Goal: Transaction & Acquisition: Obtain resource

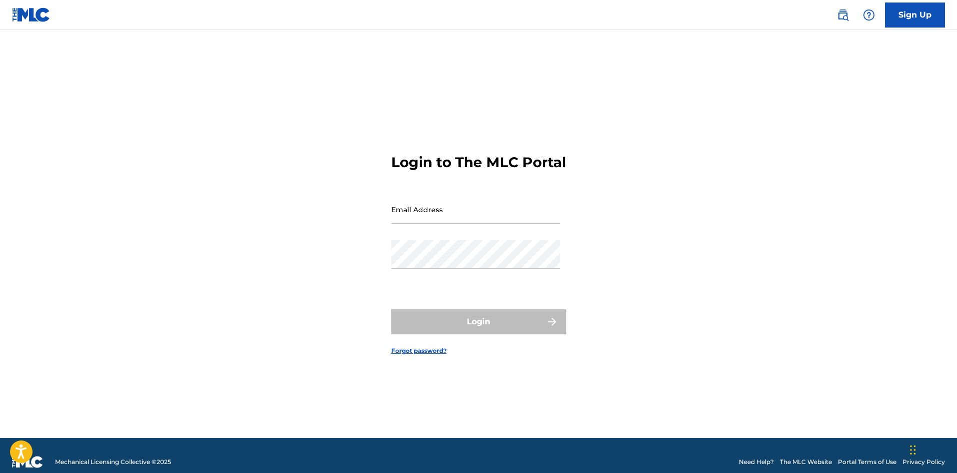
click at [453, 221] on input "Email Address" at bounding box center [475, 209] width 169 height 29
type input "[EMAIL_ADDRESS][DOMAIN_NAME]"
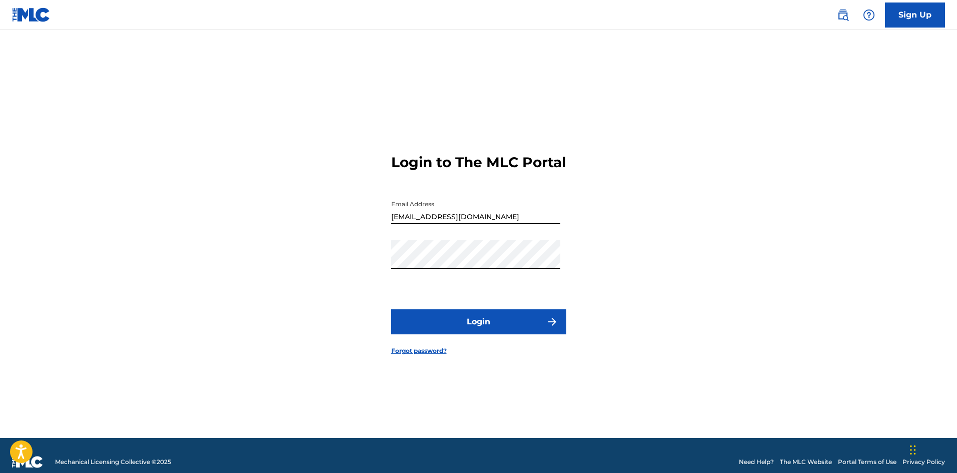
click at [538, 325] on button "Login" at bounding box center [478, 321] width 175 height 25
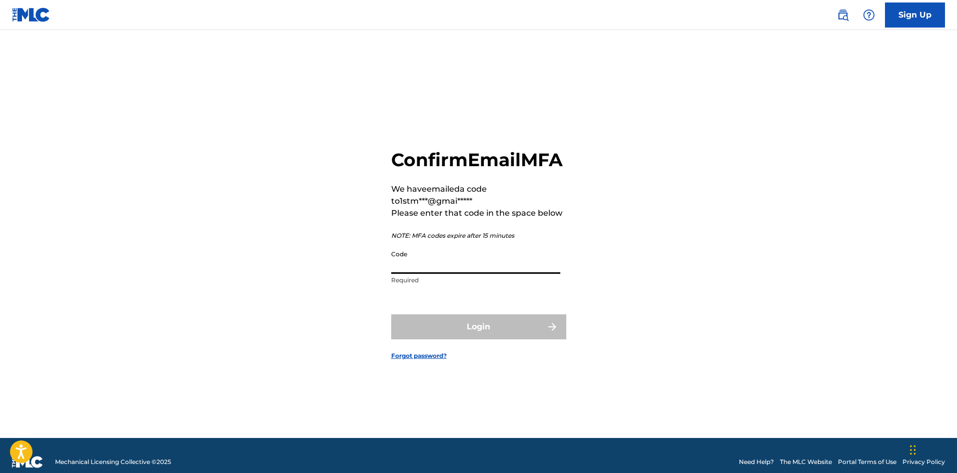
paste input "997296"
type input "997296"
click at [494, 334] on button "Login" at bounding box center [478, 326] width 175 height 25
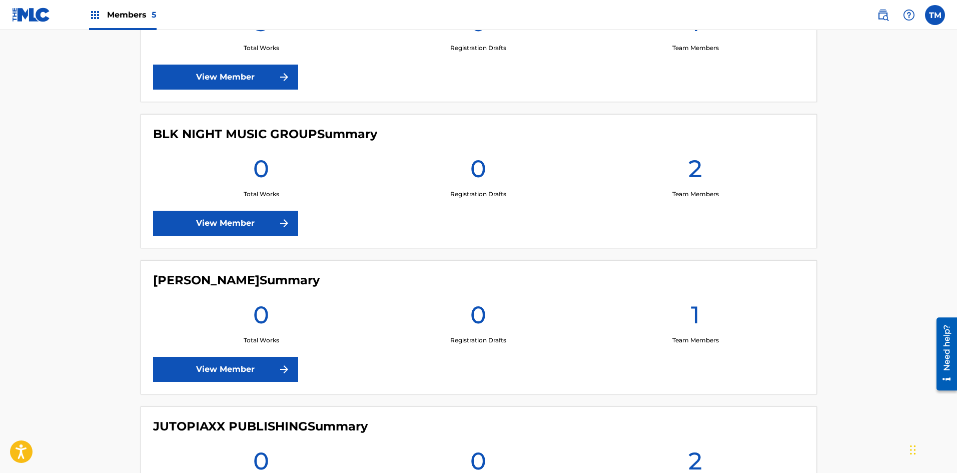
scroll to position [500, 0]
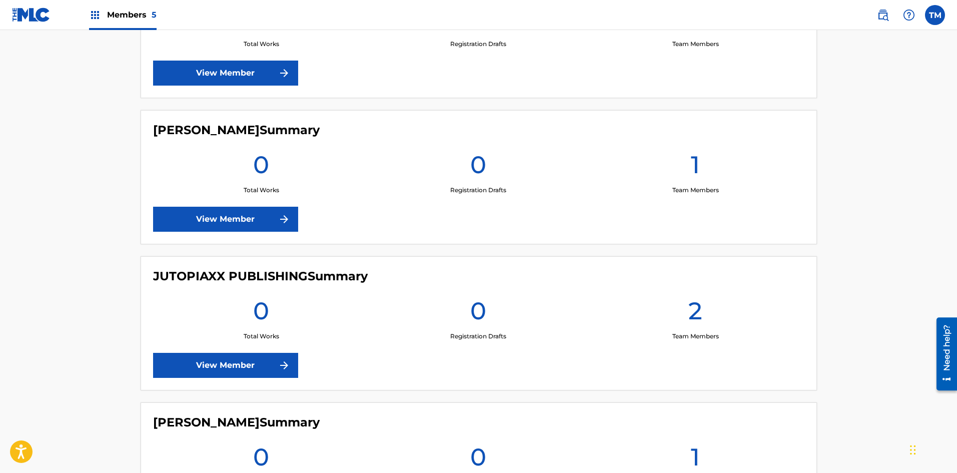
click at [276, 364] on link "View Member" at bounding box center [225, 365] width 145 height 25
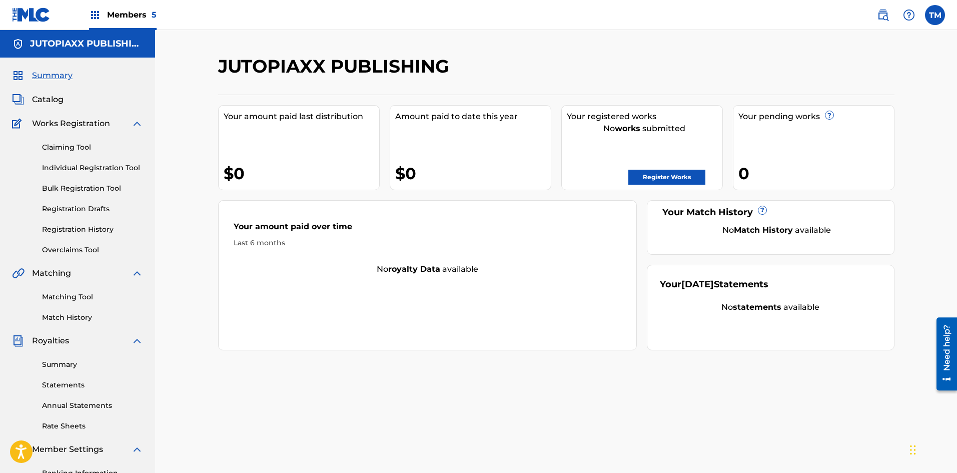
click at [659, 175] on link "Register Works" at bounding box center [666, 177] width 77 height 15
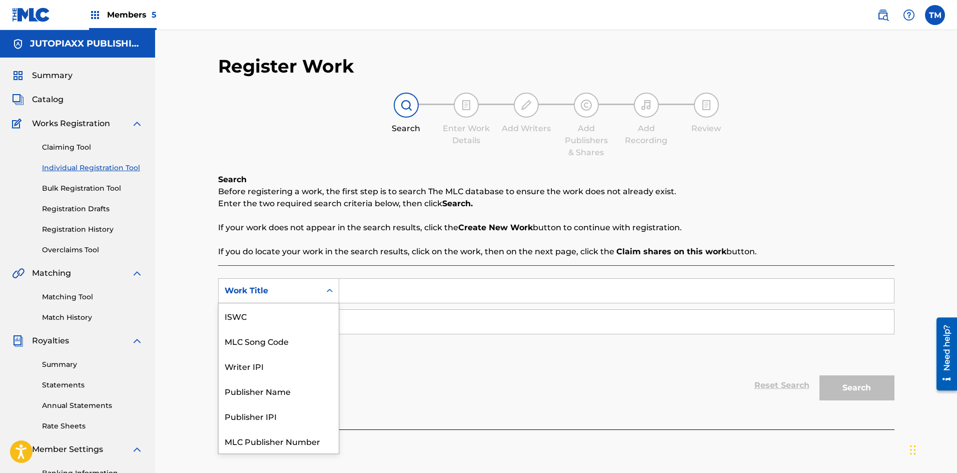
scroll to position [25, 0]
click at [330, 295] on icon "Search Form" at bounding box center [330, 291] width 10 height 10
click at [294, 367] on div "Publisher Name" at bounding box center [279, 365] width 120 height 25
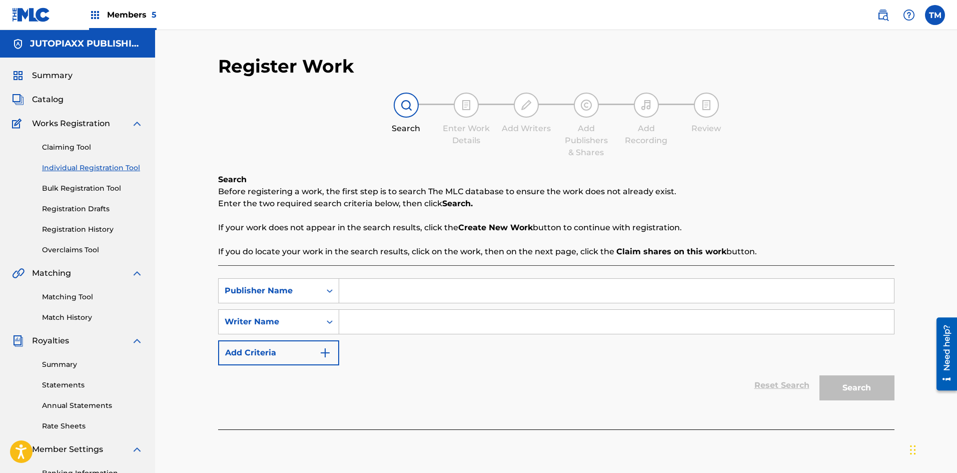
click at [375, 294] on input "Search Form" at bounding box center [616, 291] width 555 height 24
type input "1stMynd Music & Multimedia"
click at [333, 325] on icon "Search Form" at bounding box center [330, 322] width 10 height 10
click at [365, 320] on input "Search Form" at bounding box center [616, 322] width 555 height 24
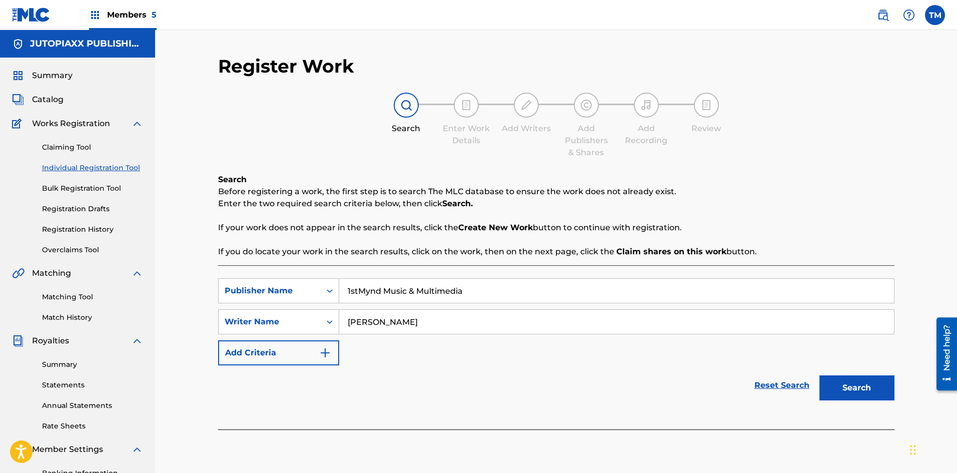
type input "[PERSON_NAME]"
click at [867, 386] on button "Search" at bounding box center [856, 387] width 75 height 25
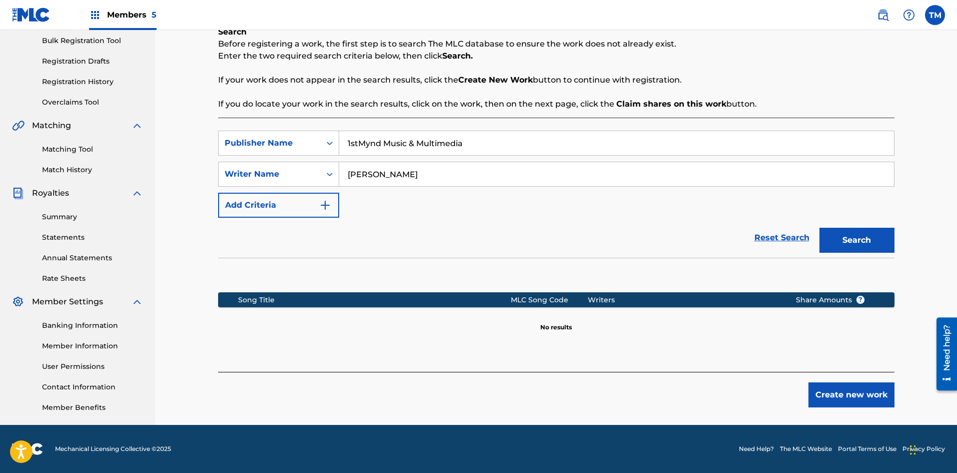
scroll to position [98, 0]
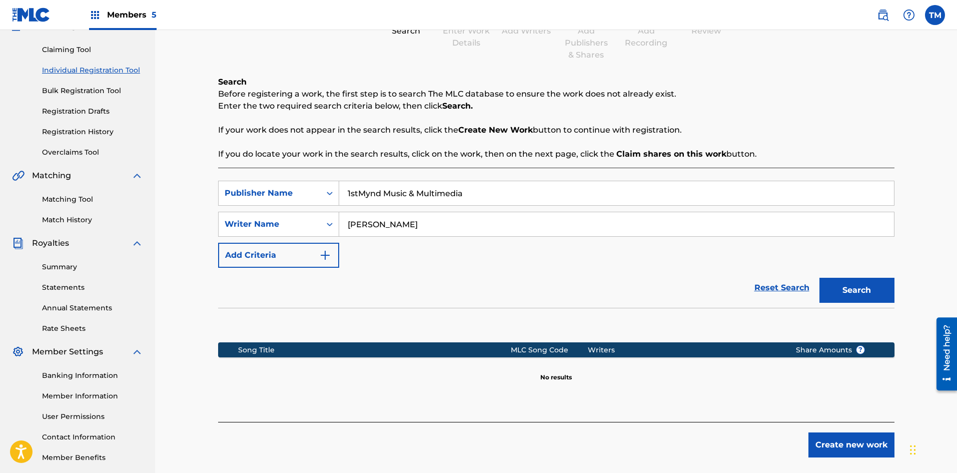
click at [470, 190] on input "1stMynd Music & Multimedia" at bounding box center [616, 193] width 555 height 24
click at [443, 194] on input "1stMynd Music & Multimedia" at bounding box center [616, 193] width 555 height 24
type input "1stMynd Music & Multi Media"
click at [846, 293] on button "Search" at bounding box center [856, 290] width 75 height 25
click at [387, 225] on input "[PERSON_NAME]" at bounding box center [616, 224] width 555 height 24
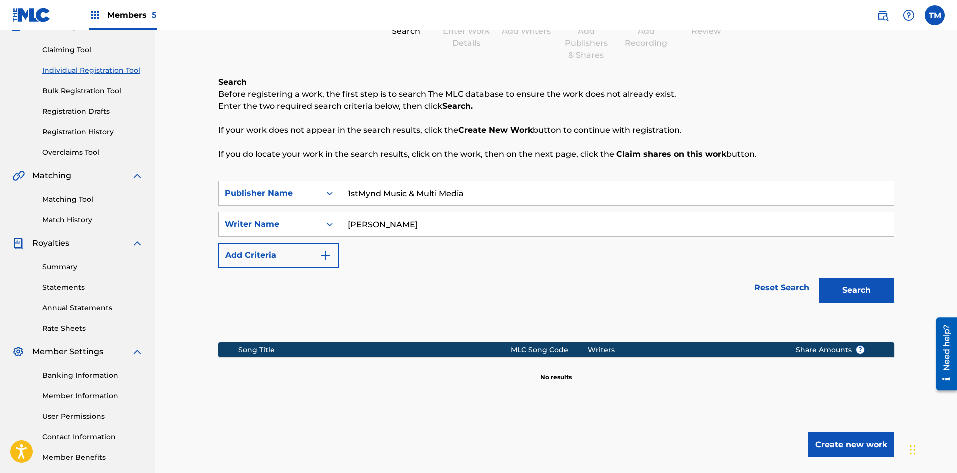
type input "[PERSON_NAME]"
click at [874, 291] on button "Search" at bounding box center [856, 290] width 75 height 25
click at [332, 256] on button "Add Criteria" at bounding box center [278, 255] width 121 height 25
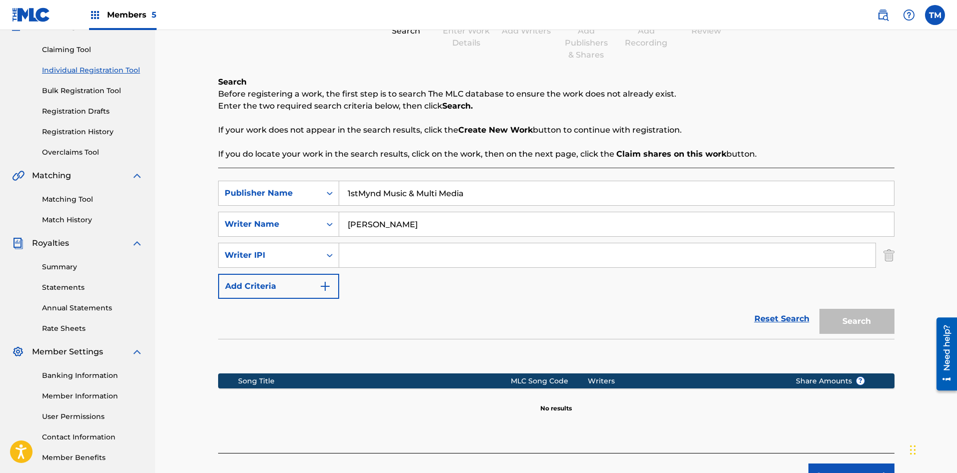
click at [322, 283] on img "Search Form" at bounding box center [325, 286] width 12 height 12
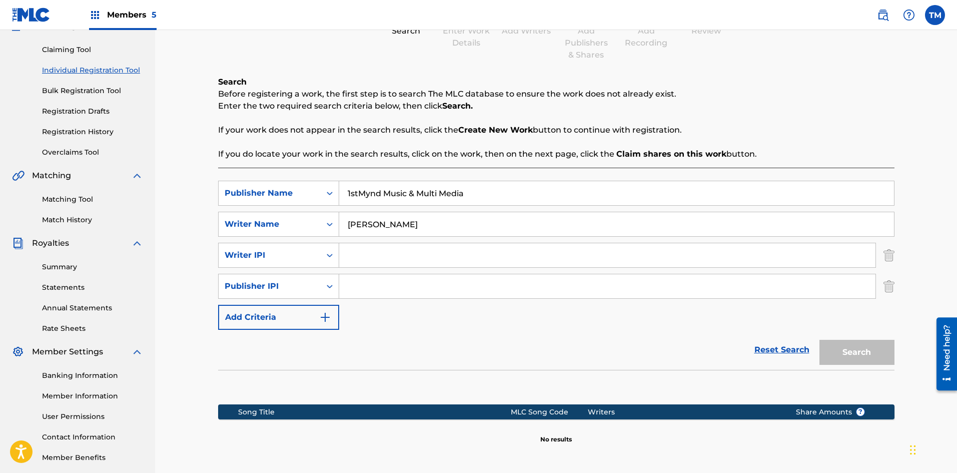
click at [316, 315] on button "Add Criteria" at bounding box center [278, 317] width 121 height 25
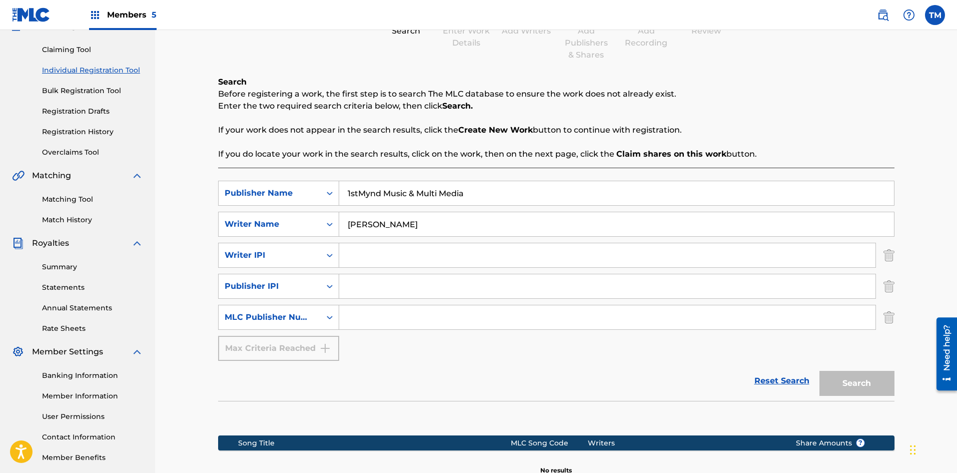
click at [323, 348] on div "Max Criteria Reached" at bounding box center [278, 348] width 121 height 25
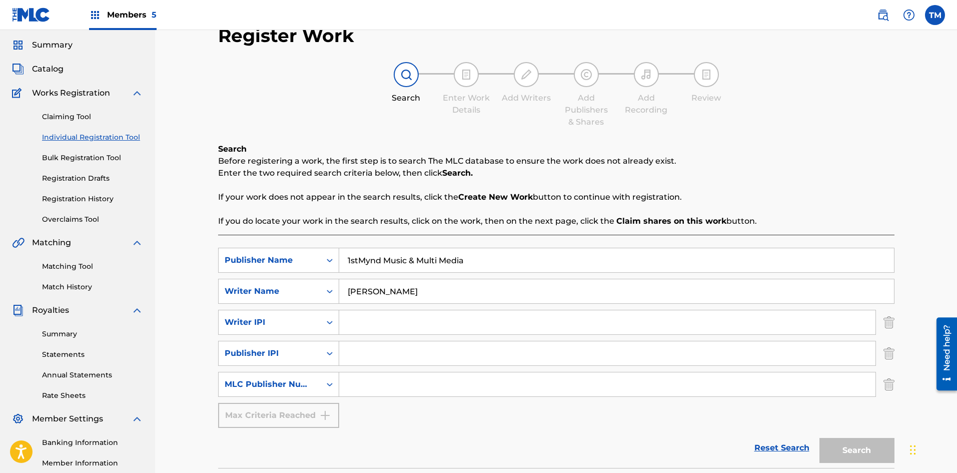
scroll to position [23, 0]
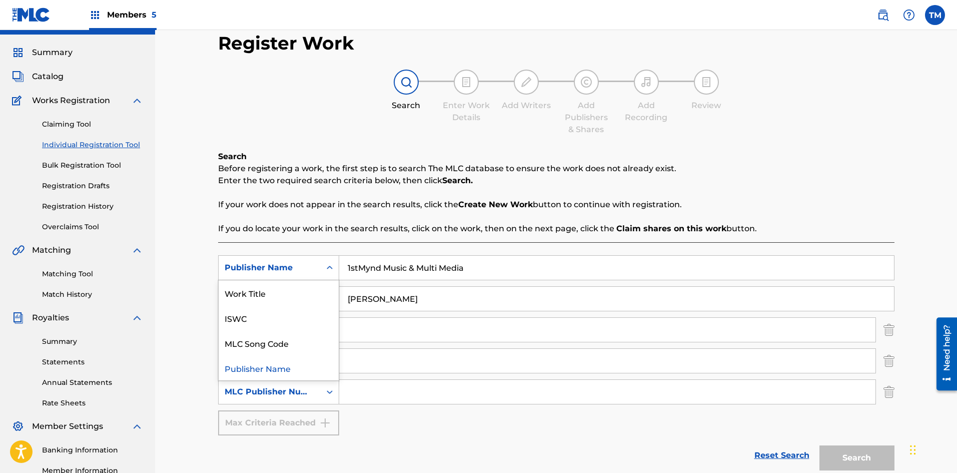
click at [326, 266] on icon "Search Form" at bounding box center [330, 268] width 10 height 10
click at [295, 284] on div "Work Title" at bounding box center [279, 292] width 120 height 25
click at [375, 277] on input "Search Form" at bounding box center [616, 268] width 555 height 24
type input "core"
click at [529, 352] on input "Search Form" at bounding box center [607, 361] width 536 height 24
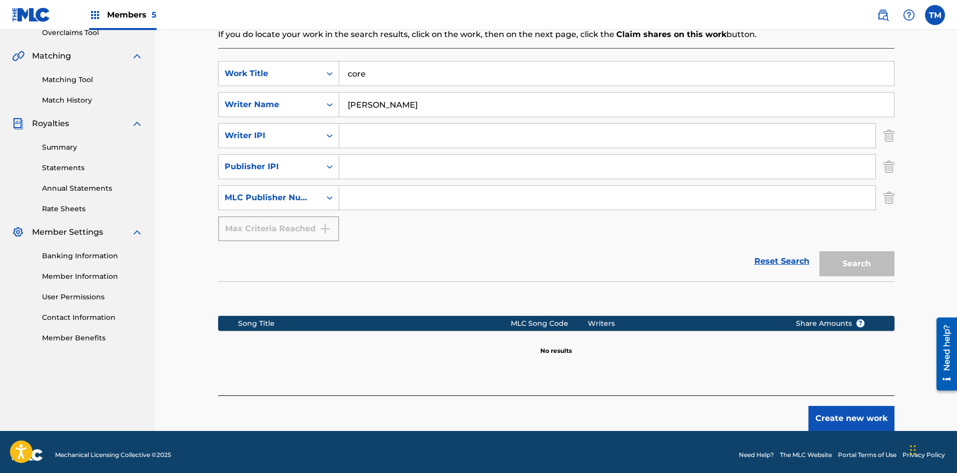
scroll to position [223, 0]
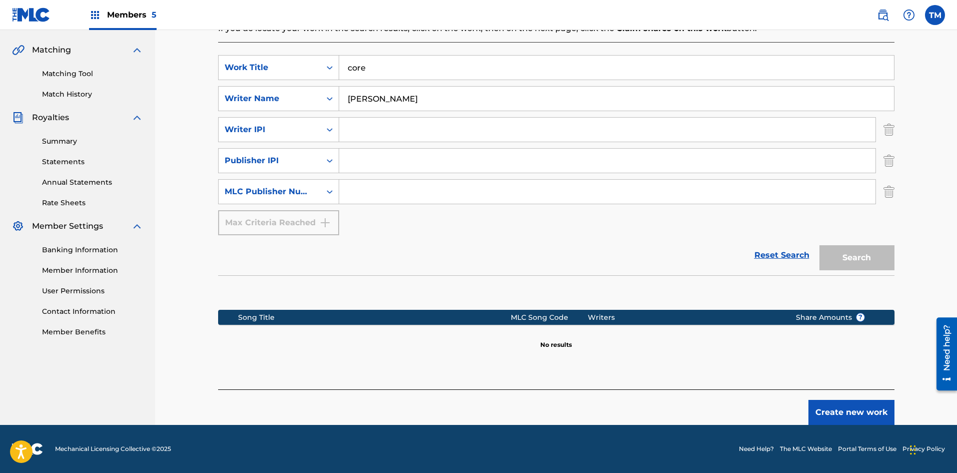
click at [789, 257] on link "Reset Search" at bounding box center [781, 255] width 65 height 22
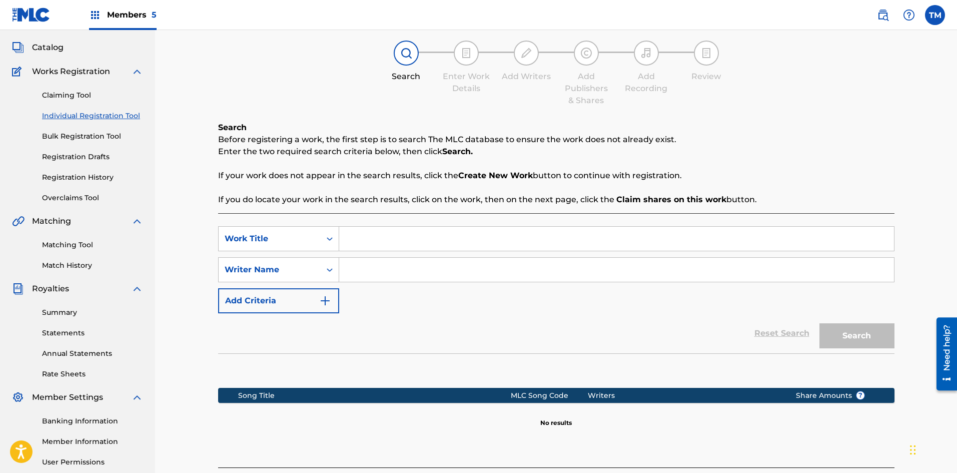
scroll to position [0, 0]
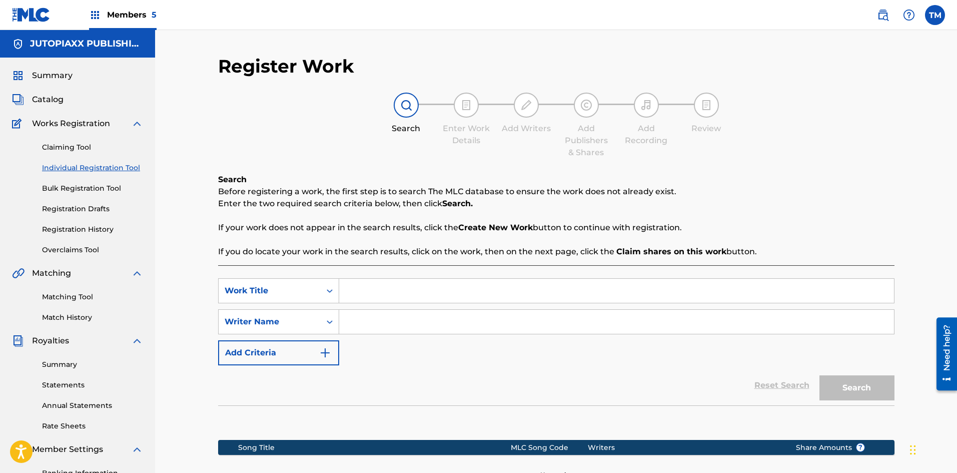
click at [80, 146] on link "Claiming Tool" at bounding box center [92, 147] width 101 height 11
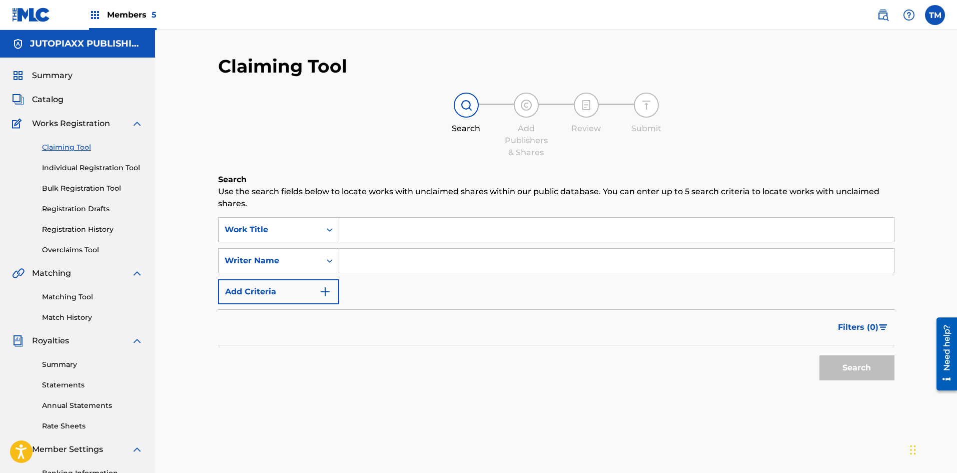
click at [370, 237] on input "Search Form" at bounding box center [616, 230] width 555 height 24
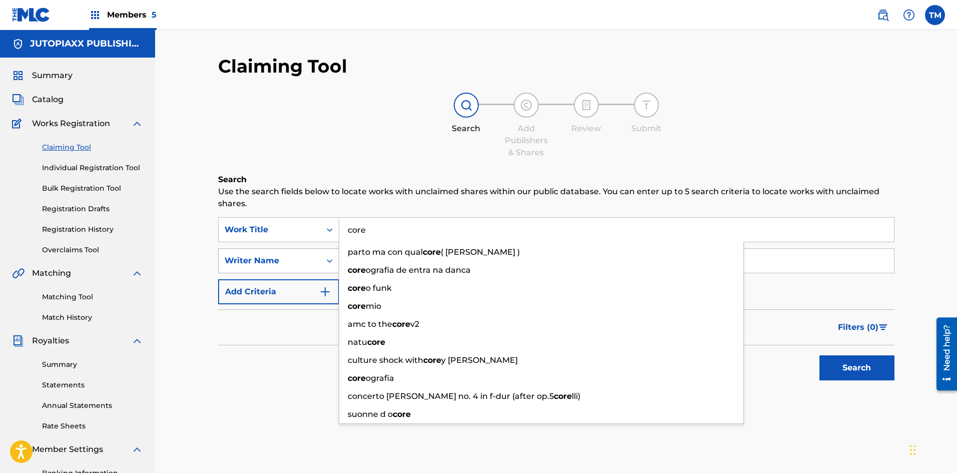
type input "core"
click at [307, 263] on div "Writer Name" at bounding box center [270, 261] width 90 height 12
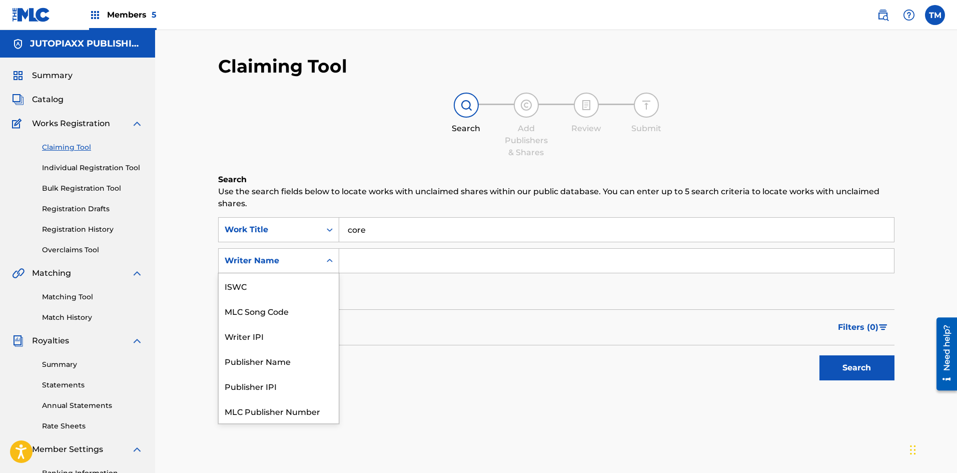
scroll to position [25, 0]
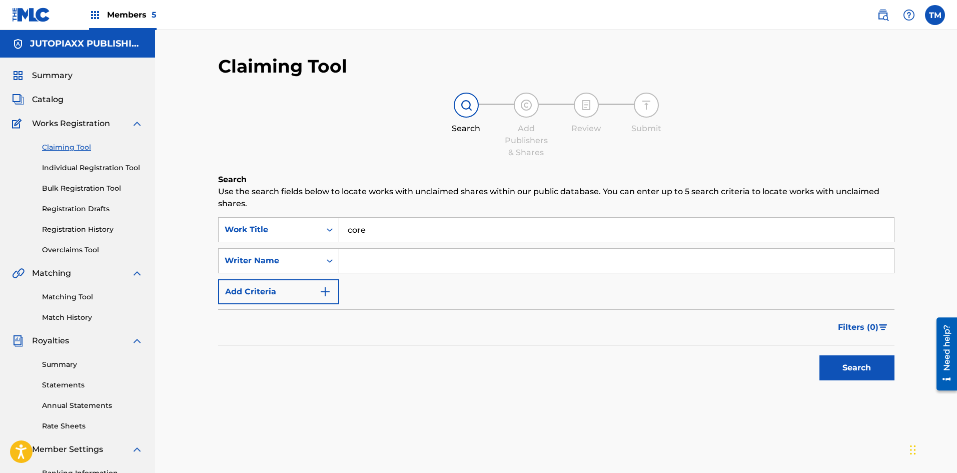
click at [369, 262] on input "Search Form" at bounding box center [616, 261] width 555 height 24
type input "[PERSON_NAME] [PERSON_NAME]"
click at [848, 361] on button "Search" at bounding box center [856, 367] width 75 height 25
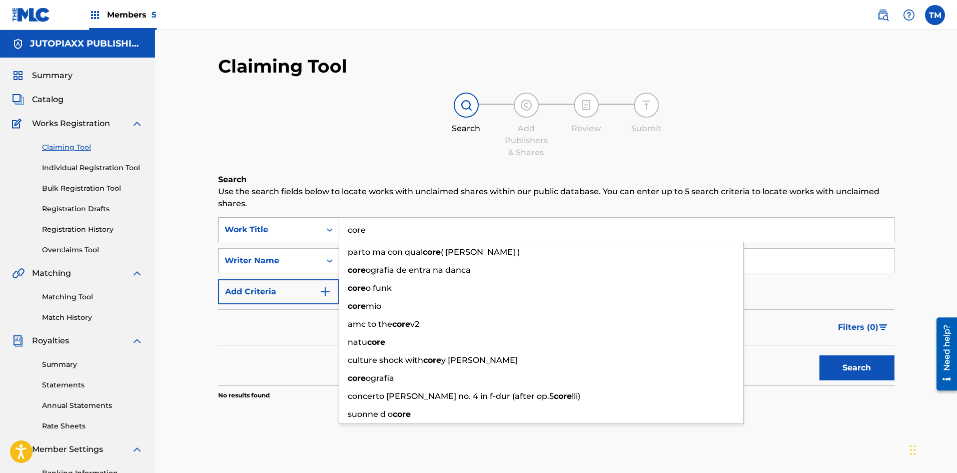
drag, startPoint x: 384, startPoint y: 226, endPoint x: 330, endPoint y: 232, distance: 53.9
click at [332, 232] on div "SearchWithCriteriab556d36c-492f-4bea-b91e-60e47e3a420b Work Title core parto ma…" at bounding box center [556, 229] width 676 height 25
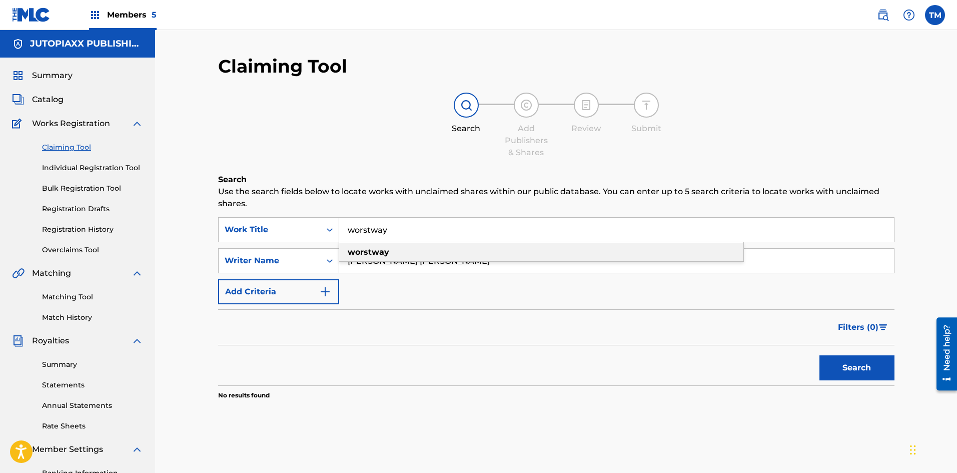
type input "worstway"
click at [362, 248] on strong "worstway" at bounding box center [369, 252] width 42 height 10
click at [404, 264] on input "[PERSON_NAME] [PERSON_NAME]" at bounding box center [616, 261] width 555 height 24
type input "[PERSON_NAME]"
click at [866, 369] on button "Search" at bounding box center [856, 367] width 75 height 25
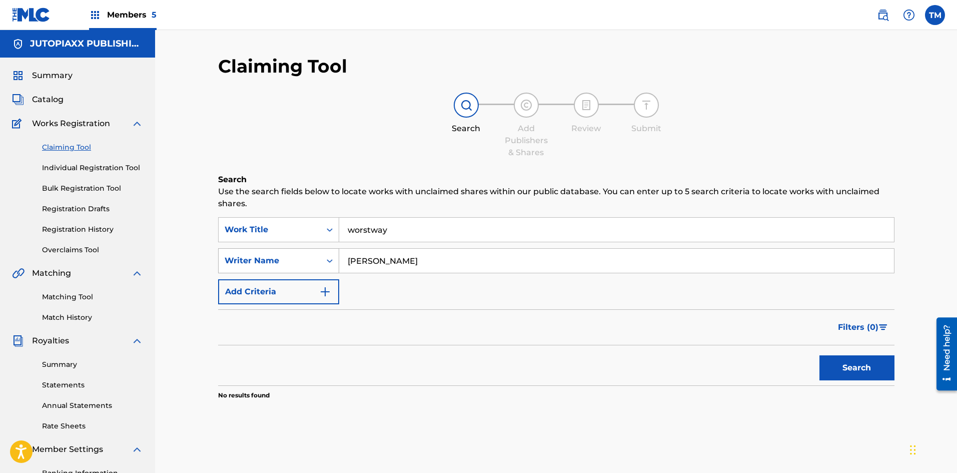
drag, startPoint x: 428, startPoint y: 259, endPoint x: 327, endPoint y: 259, distance: 101.0
click at [327, 259] on div "SearchWithCriteriaafa1246f-2d8c-4715-b972-e18d472bf7d4 Writer Name [PERSON_NAME]" at bounding box center [556, 260] width 676 height 25
click at [324, 262] on div "Search Form" at bounding box center [330, 261] width 18 height 18
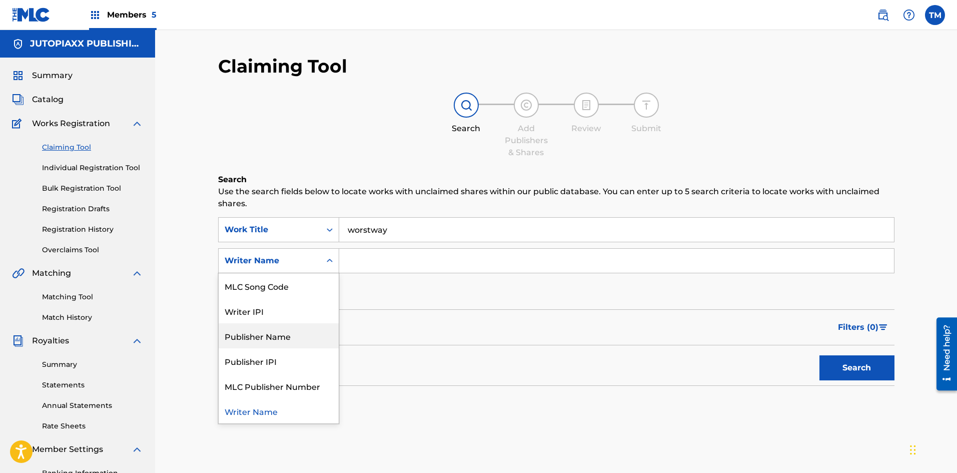
click at [293, 336] on div "Publisher Name" at bounding box center [279, 335] width 120 height 25
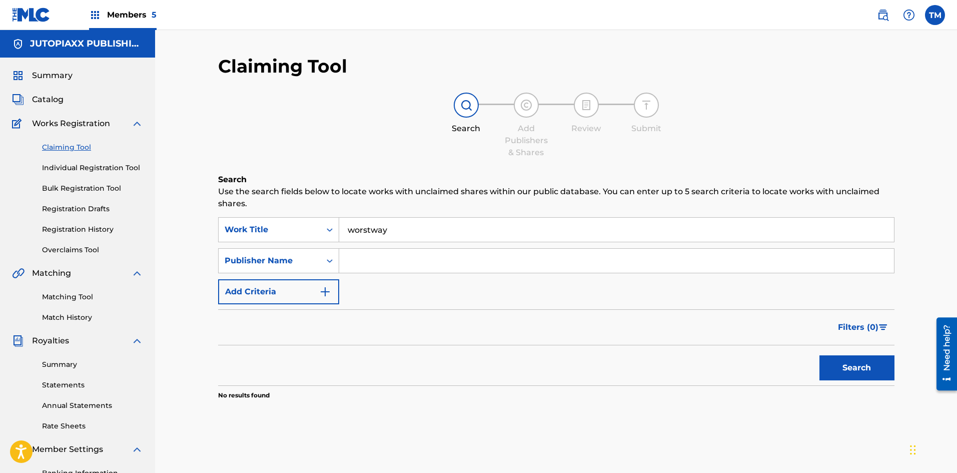
click at [379, 268] on input "Search Form" at bounding box center [616, 261] width 555 height 24
click at [445, 268] on input "1st Mynd Musiic & Multi edia" at bounding box center [616, 261] width 555 height 24
type input "1st Mynd Musiic & Multi media"
click at [857, 364] on button "Search" at bounding box center [856, 367] width 75 height 25
drag, startPoint x: 503, startPoint y: 266, endPoint x: 301, endPoint y: 257, distance: 202.3
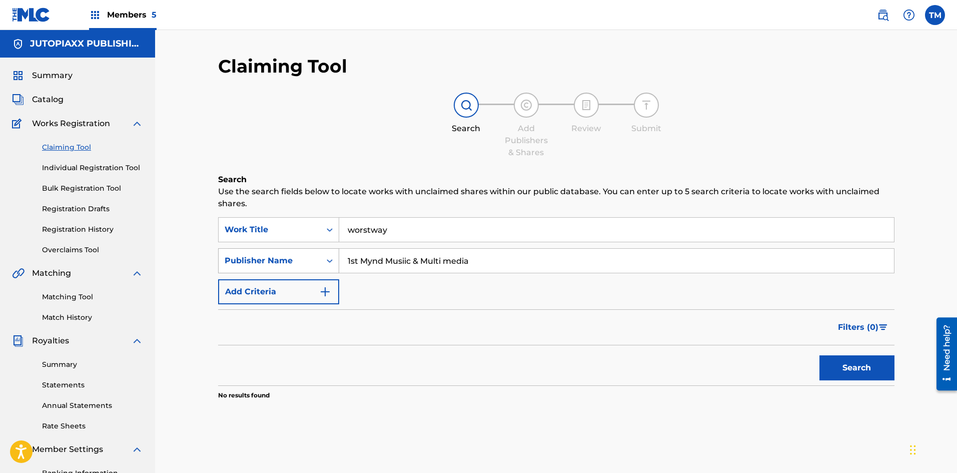
click at [301, 257] on div "SearchWithCriteriaa0fc7223-13cb-462d-89fe-9d35575e15cd Publisher Name 1st Mynd …" at bounding box center [556, 260] width 676 height 25
click at [841, 358] on button "Search" at bounding box center [856, 367] width 75 height 25
click at [454, 260] on input "1st mynd music and multimedia" at bounding box center [616, 261] width 555 height 24
type input "1st mynd music and multi media"
click at [842, 369] on button "Search" at bounding box center [856, 367] width 75 height 25
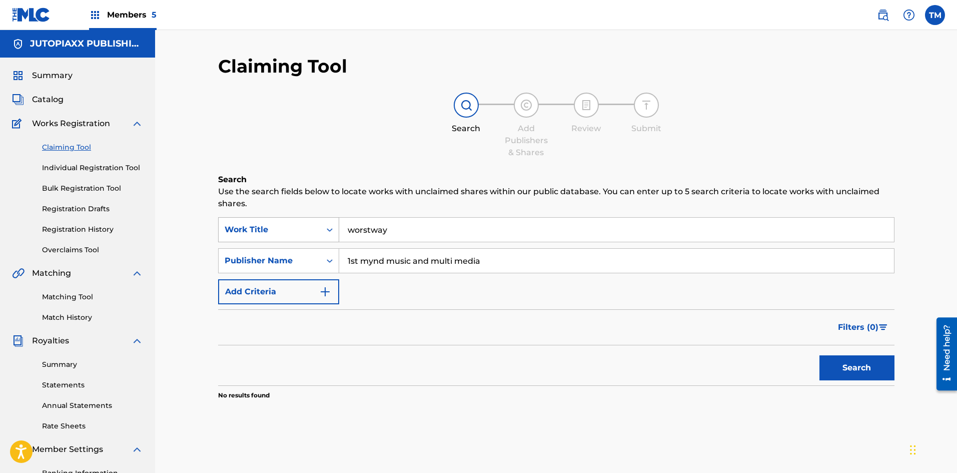
click at [331, 225] on icon "Search Form" at bounding box center [330, 230] width 10 height 10
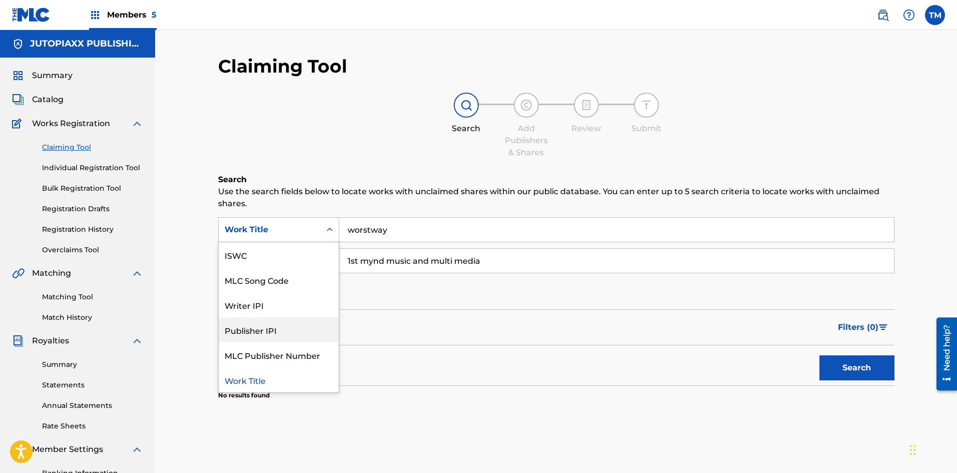
click at [283, 327] on div "Publisher IPI" at bounding box center [279, 329] width 120 height 25
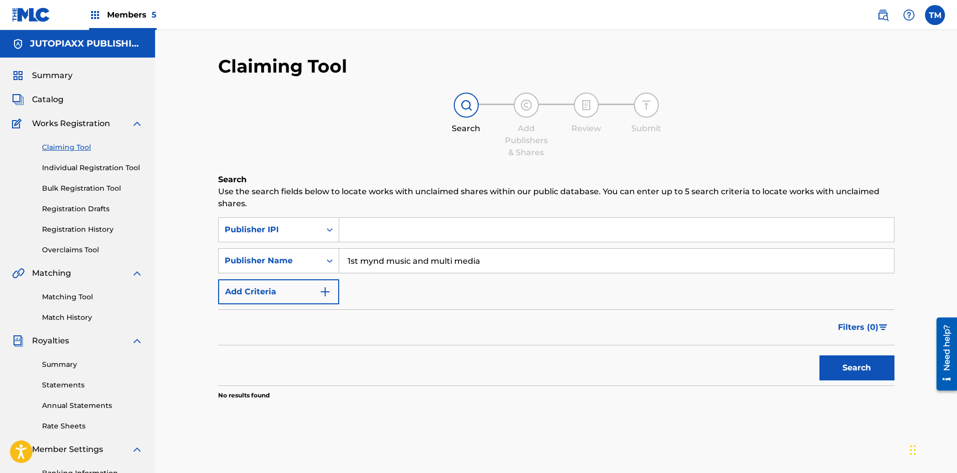
paste input "01233268178"
type input "01233268178"
click at [327, 255] on div "Search Form" at bounding box center [330, 261] width 18 height 18
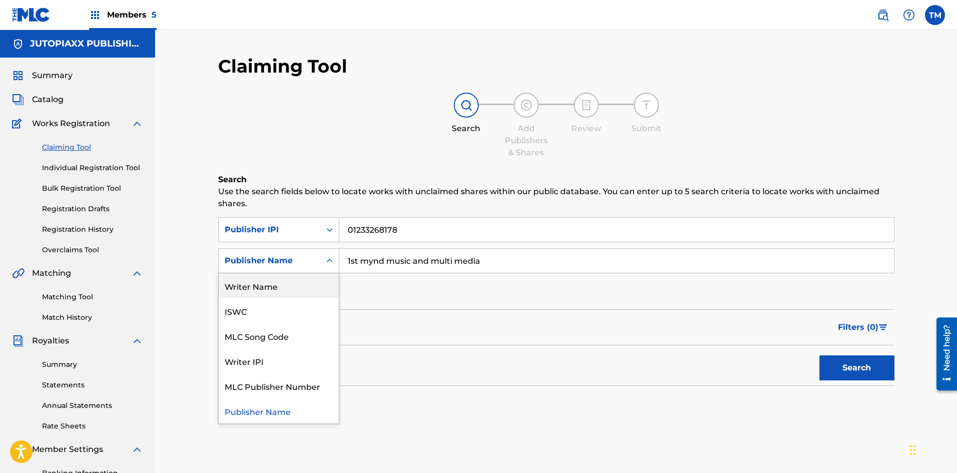
click at [312, 283] on div "Writer Name" at bounding box center [279, 285] width 120 height 25
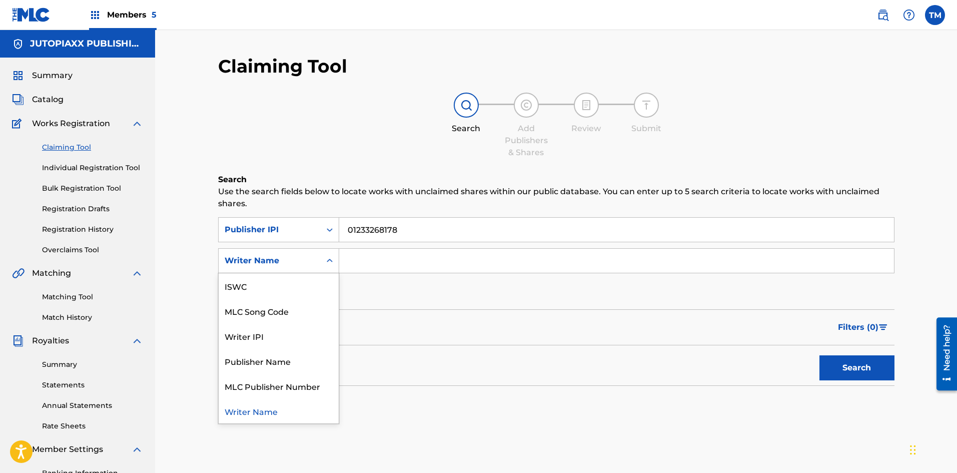
click at [325, 263] on icon "Search Form" at bounding box center [330, 261] width 10 height 10
click at [272, 338] on div "Writer IPI" at bounding box center [279, 335] width 120 height 25
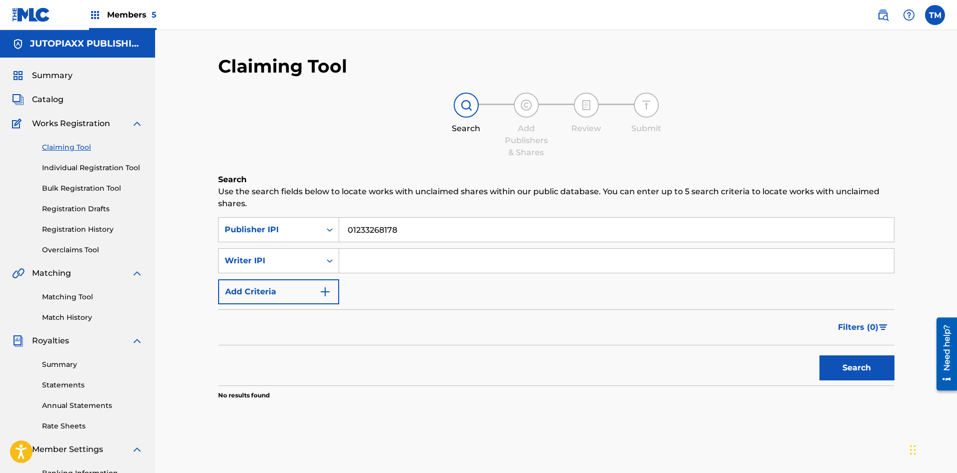
paste input "00888413690"
type input "00888413690"
click at [844, 364] on button "Search" at bounding box center [856, 367] width 75 height 25
drag, startPoint x: 417, startPoint y: 236, endPoint x: 347, endPoint y: 224, distance: 70.6
click at [347, 224] on input "01233268178" at bounding box center [616, 230] width 555 height 24
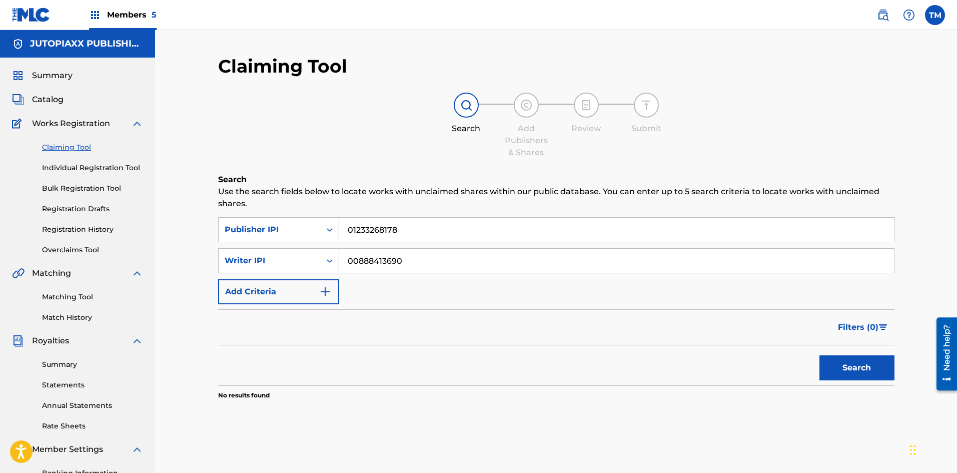
paste input "0891859769"
type input "00891859769"
click at [850, 371] on button "Search" at bounding box center [856, 367] width 75 height 25
click at [324, 288] on img "Search Form" at bounding box center [325, 292] width 12 height 12
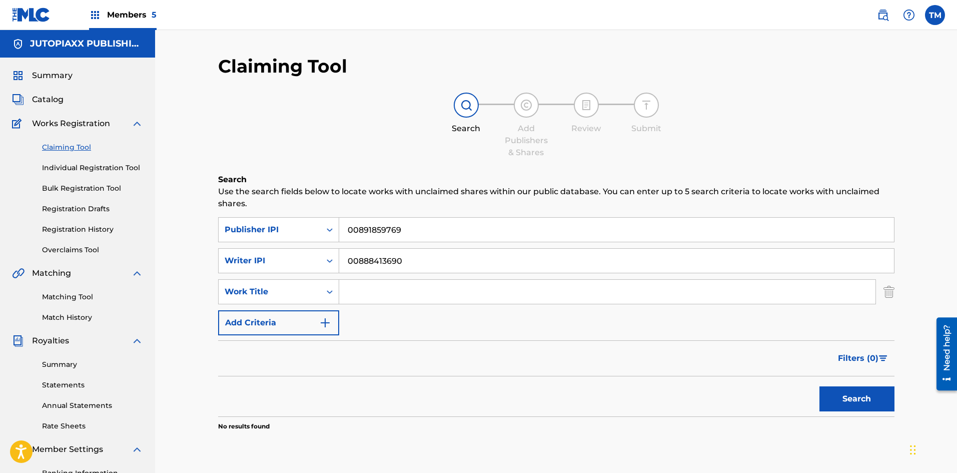
click at [345, 290] on input "Search Form" at bounding box center [607, 292] width 536 height 24
type input "worstway"
click at [386, 316] on strong "worstway" at bounding box center [369, 314] width 42 height 10
click at [319, 328] on img "Search Form" at bounding box center [325, 323] width 12 height 12
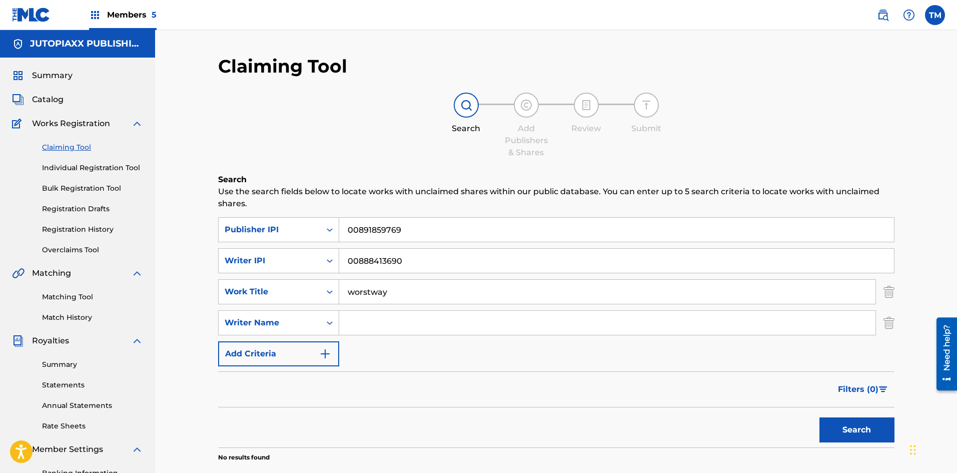
click at [362, 322] on input "Search Form" at bounding box center [607, 323] width 536 height 24
type input "[PERSON_NAME]"
click at [320, 359] on img "Search Form" at bounding box center [325, 354] width 12 height 12
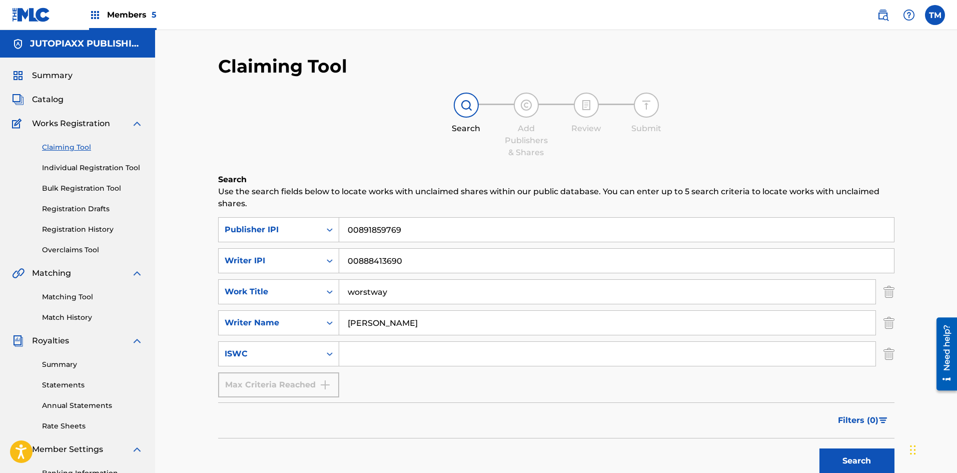
drag, startPoint x: 413, startPoint y: 261, endPoint x: 342, endPoint y: 266, distance: 71.2
click at [342, 266] on input "00888413690" at bounding box center [616, 261] width 555 height 24
drag, startPoint x: 429, startPoint y: 233, endPoint x: 333, endPoint y: 224, distance: 96.0
click at [333, 224] on div "SearchWithCriteriaee085a9f-5867-4085-b7fc-d5fa0b3f701b Publisher IPI 00891859769" at bounding box center [556, 229] width 676 height 25
paste input "1233268178"
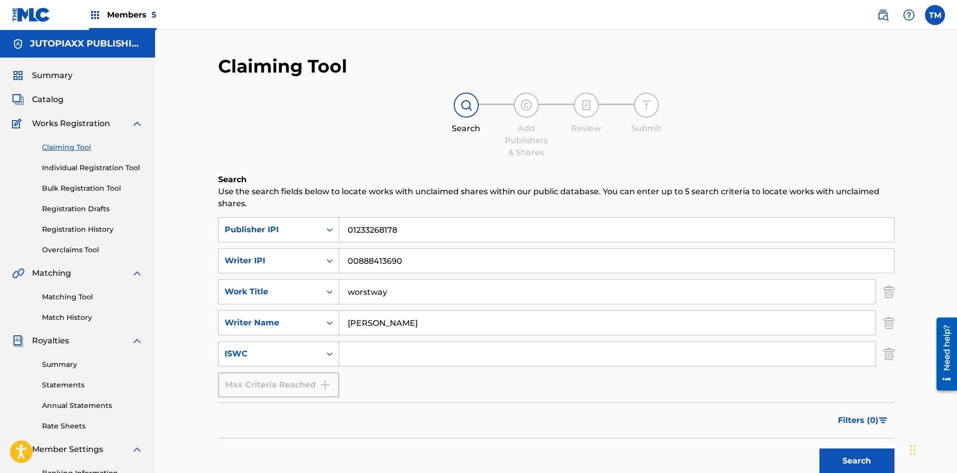
type input "01233268178"
click at [867, 459] on button "Search" at bounding box center [856, 460] width 75 height 25
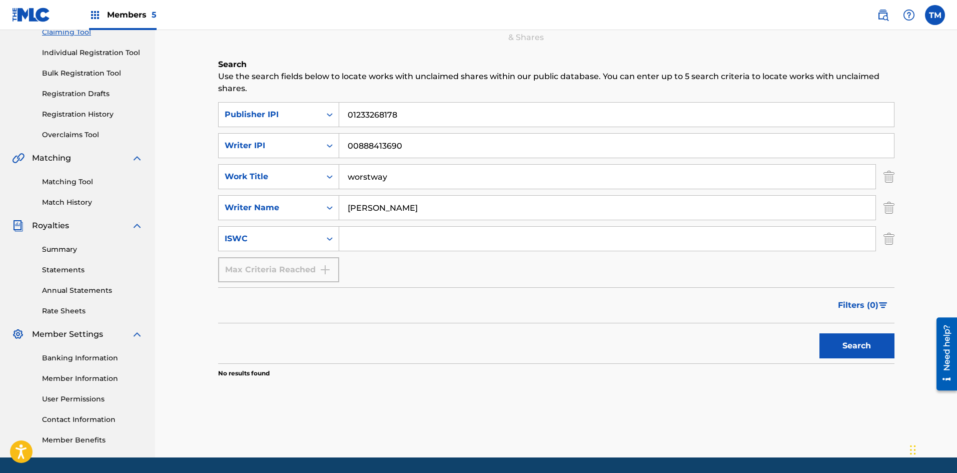
scroll to position [98, 0]
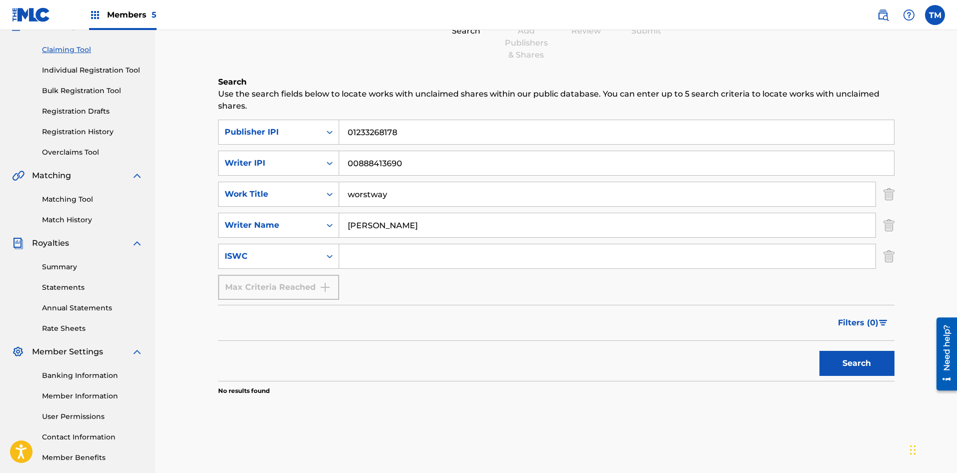
paste input "T-330.811.888-5"
type input "T-330.811.888-5"
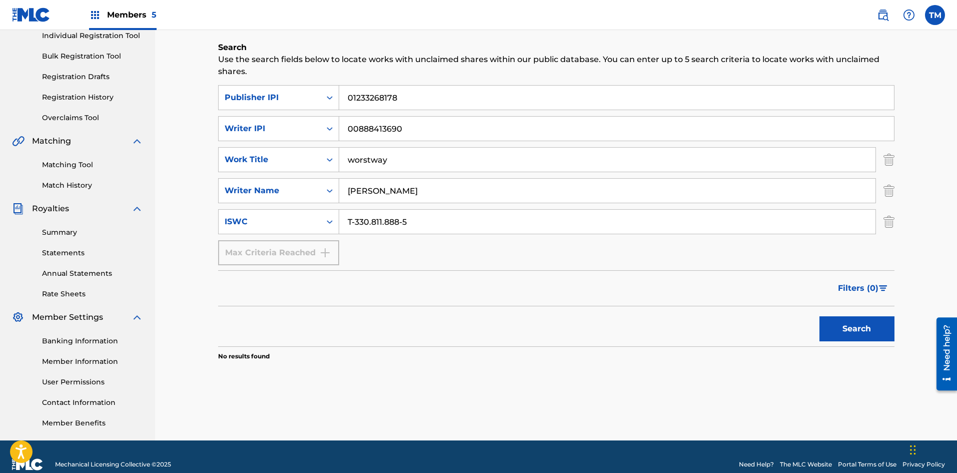
scroll to position [148, 0]
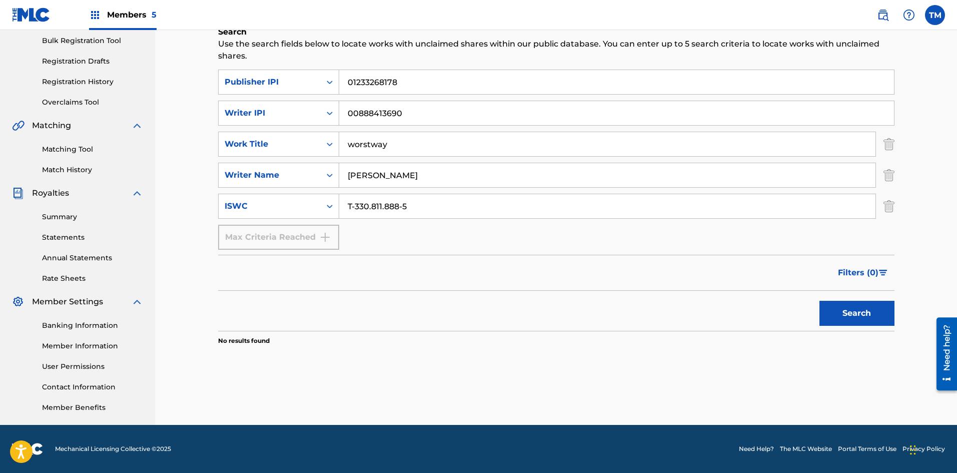
click at [848, 310] on button "Search" at bounding box center [856, 313] width 75 height 25
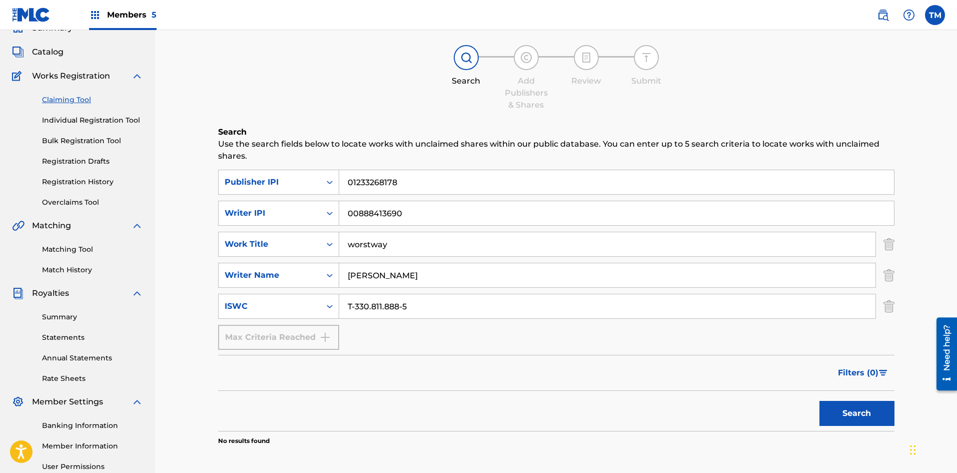
scroll to position [0, 0]
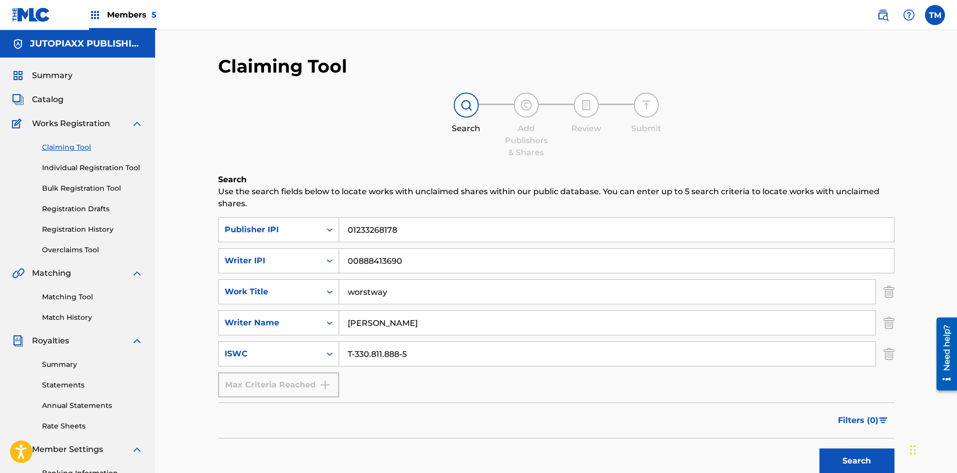
click at [69, 167] on link "Individual Registration Tool" at bounding box center [92, 168] width 101 height 11
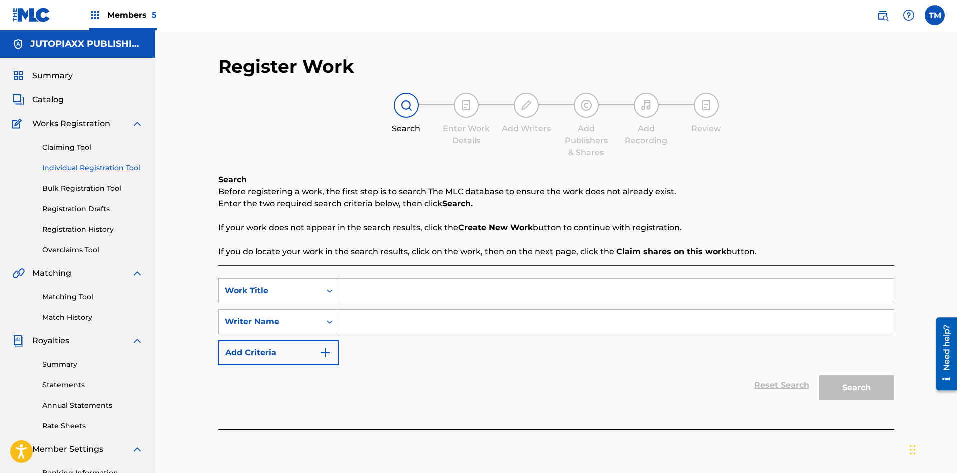
paste input "WORSTWAY"
type input "WORSTWAY"
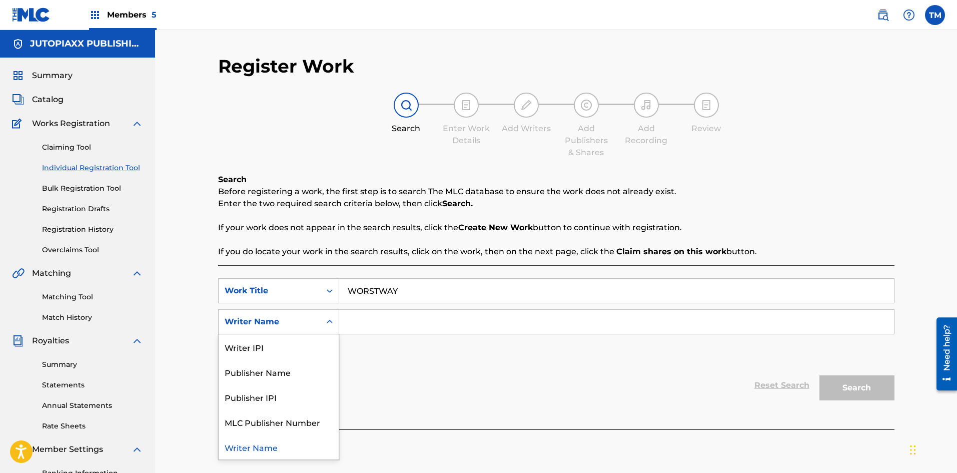
click at [330, 325] on icon "Search Form" at bounding box center [330, 322] width 10 height 10
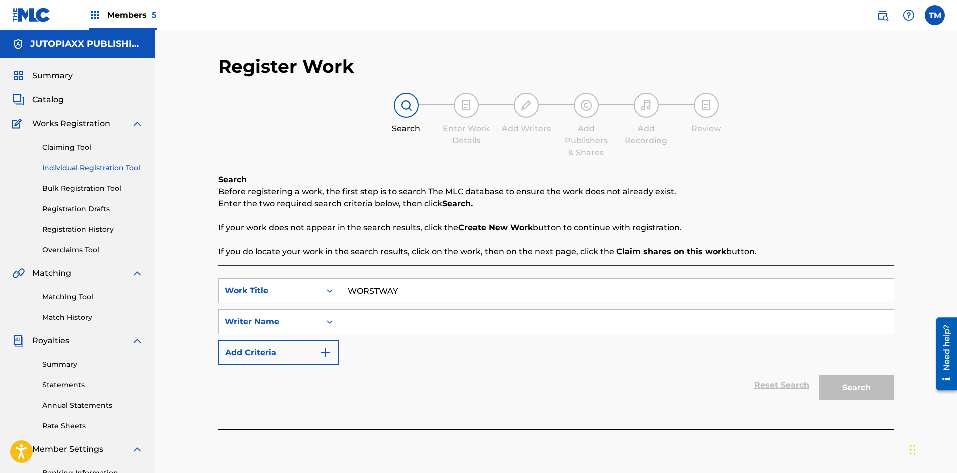
paste input "[PERSON_NAME]"
drag, startPoint x: 387, startPoint y: 321, endPoint x: 345, endPoint y: 321, distance: 42.0
click at [345, 321] on input "[PERSON_NAME]" at bounding box center [616, 322] width 555 height 24
click at [468, 325] on input "[PERSON_NAME] [PERSON_NAME]" at bounding box center [616, 322] width 555 height 24
type input "[PERSON_NAME] [PERSON_NAME]"
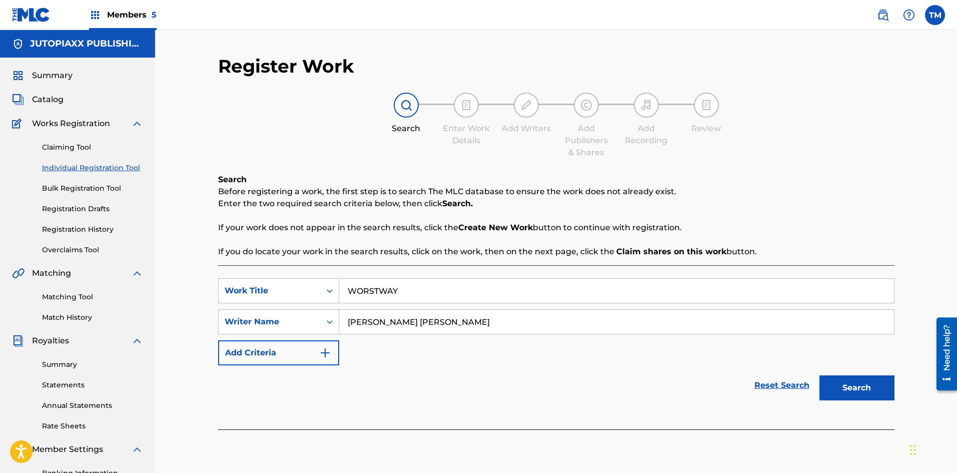
click at [327, 353] on img "Search Form" at bounding box center [325, 353] width 12 height 12
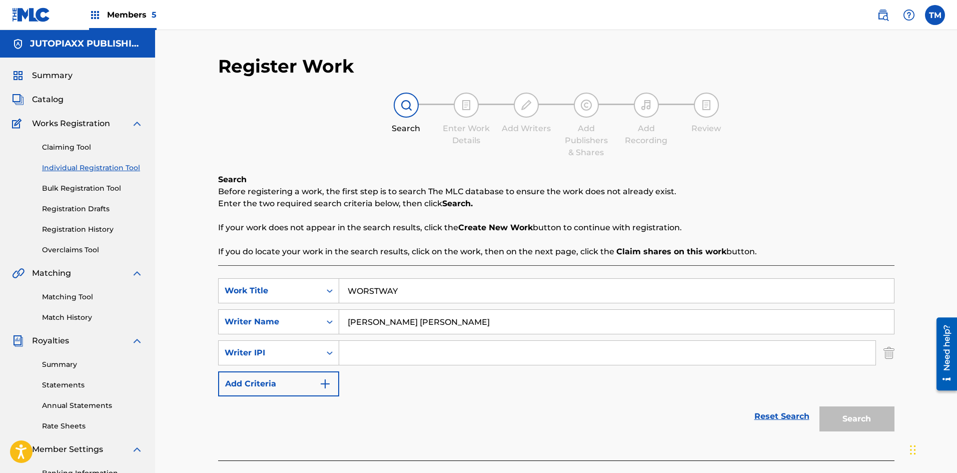
click at [324, 380] on img "Search Form" at bounding box center [325, 384] width 12 height 12
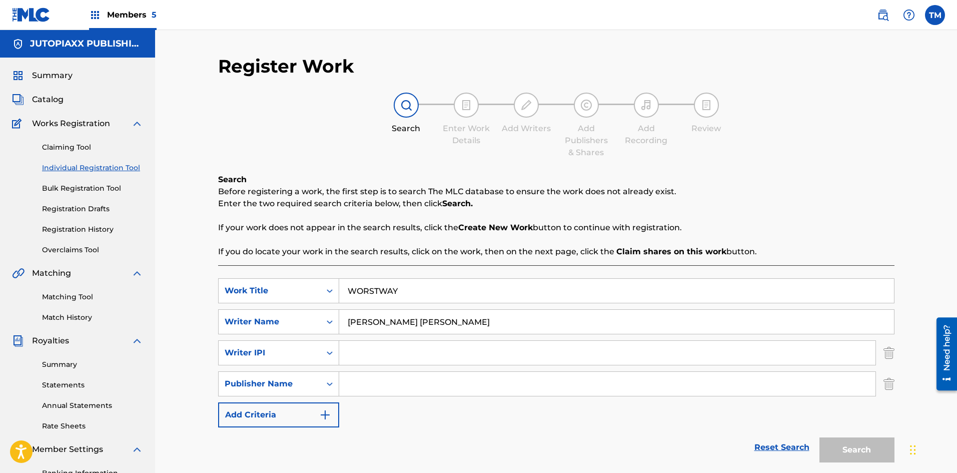
click at [323, 413] on img "Search Form" at bounding box center [325, 415] width 12 height 12
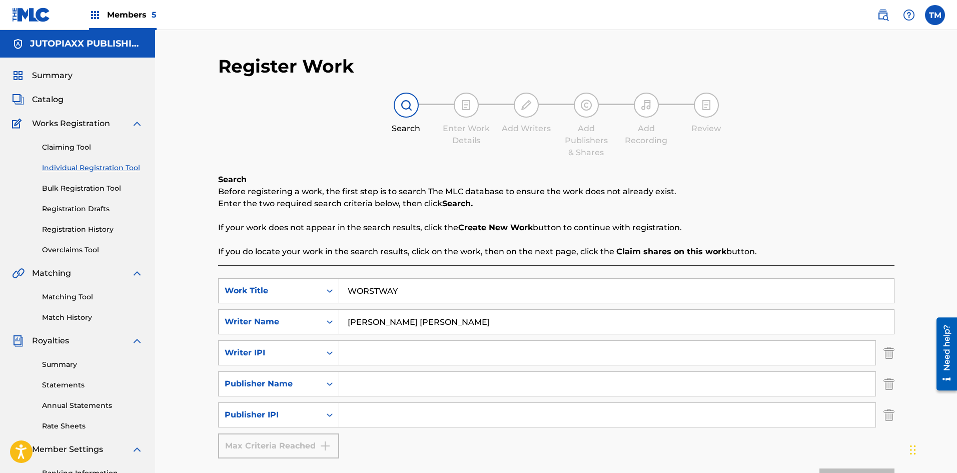
paste input "00888413690"
type input "00888413690"
paste input "JUTOPIAXX PUBLISHING"
type input "JUTOPIAXX PUBLISHING"
paste input "01233268178"
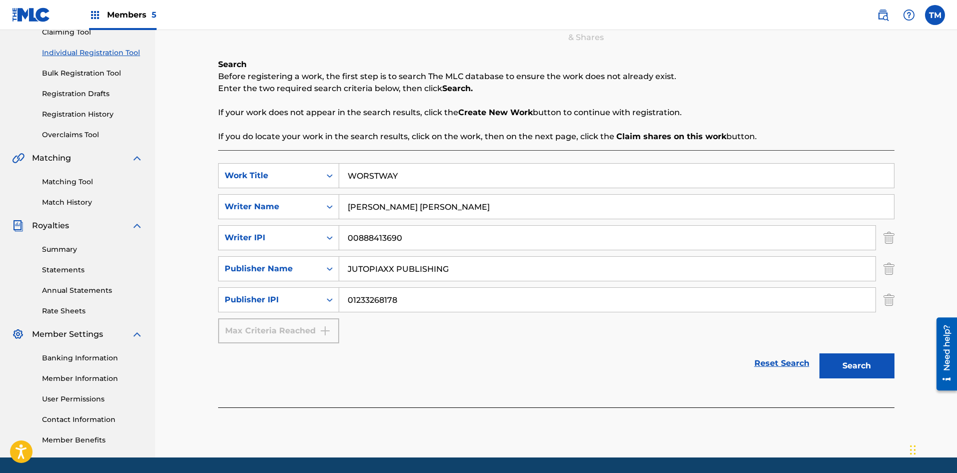
scroll to position [148, 0]
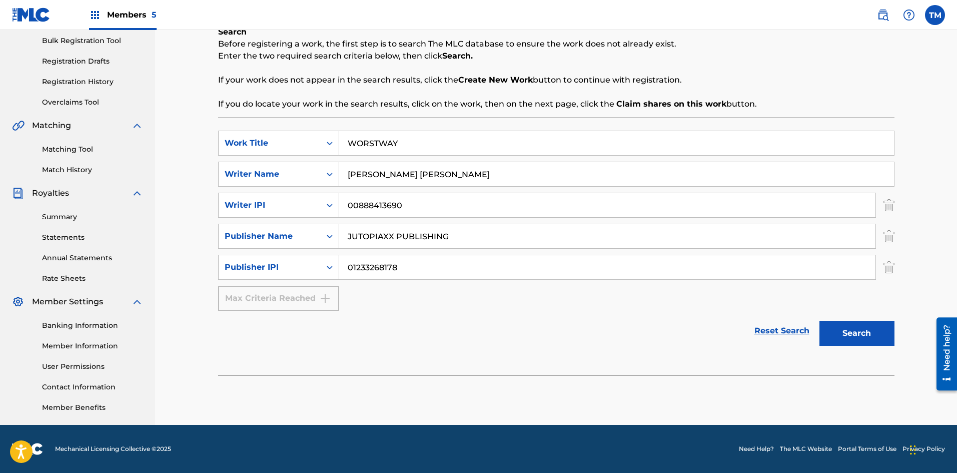
type input "01233268178"
click at [840, 338] on button "Search" at bounding box center [856, 333] width 75 height 25
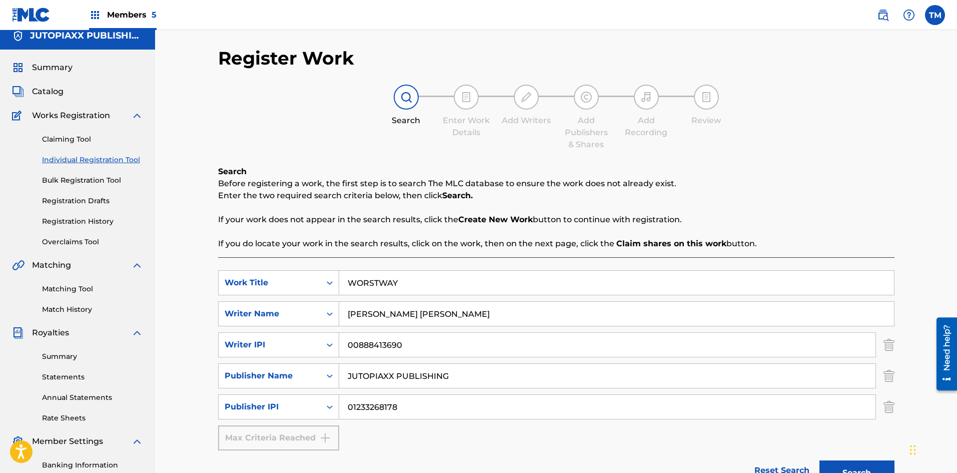
scroll to position [0, 0]
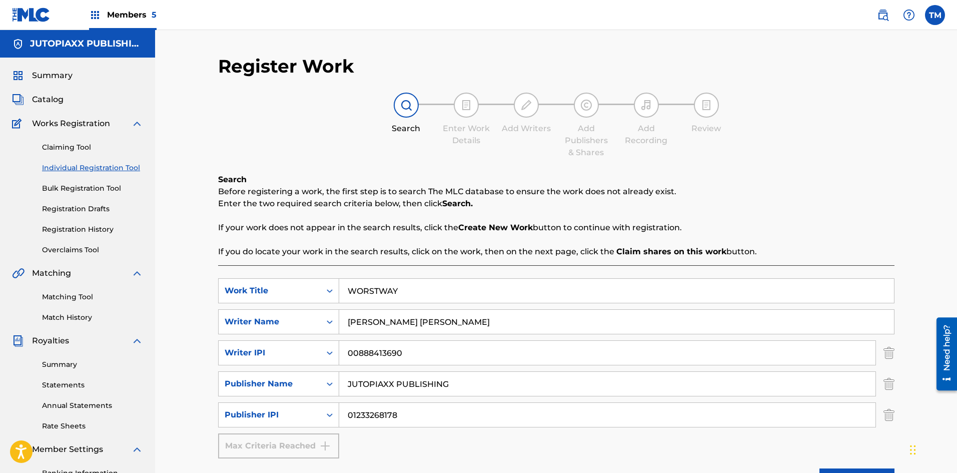
click at [44, 79] on span "Summary" at bounding box center [52, 76] width 41 height 12
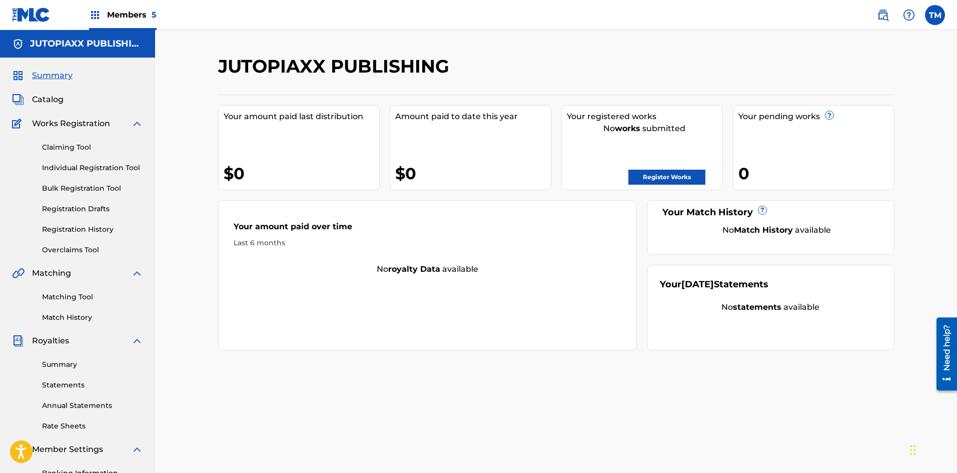
click at [675, 174] on link "Register Works" at bounding box center [666, 177] width 77 height 15
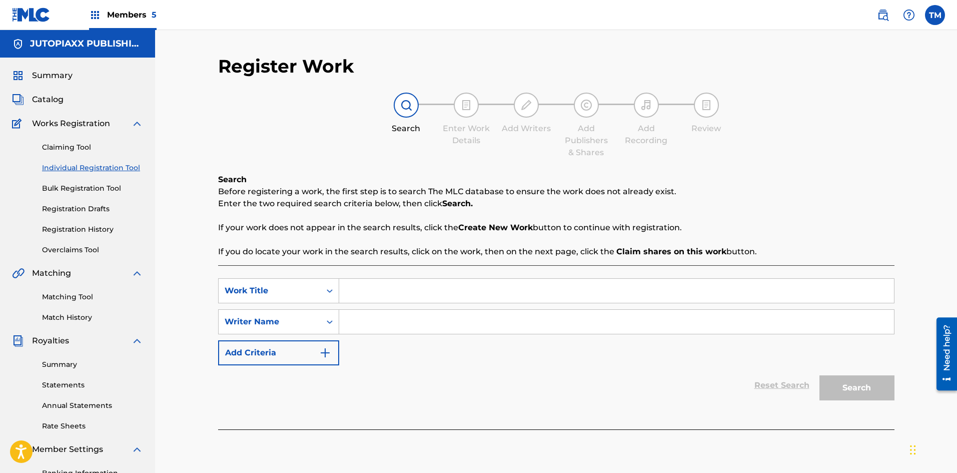
click at [88, 169] on link "Individual Registration Tool" at bounding box center [92, 168] width 101 height 11
click at [86, 186] on link "Bulk Registration Tool" at bounding box center [92, 188] width 101 height 11
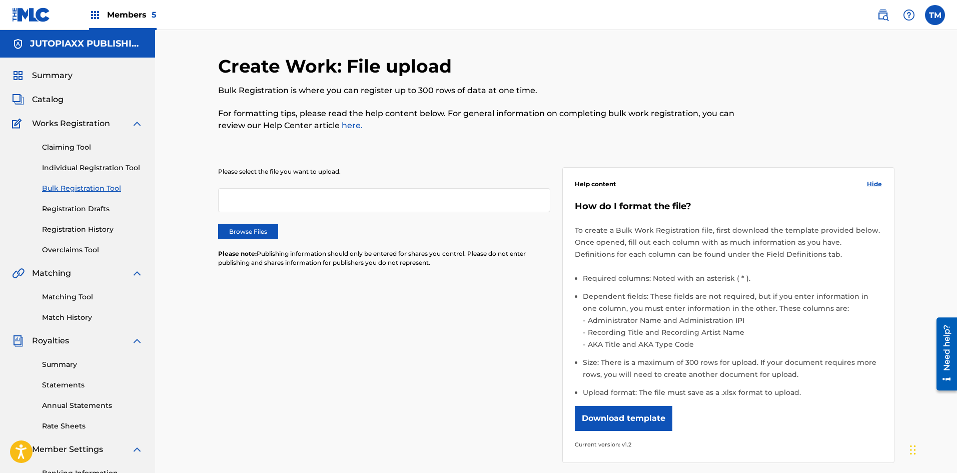
click at [71, 209] on link "Registration Drafts" at bounding box center [92, 209] width 101 height 11
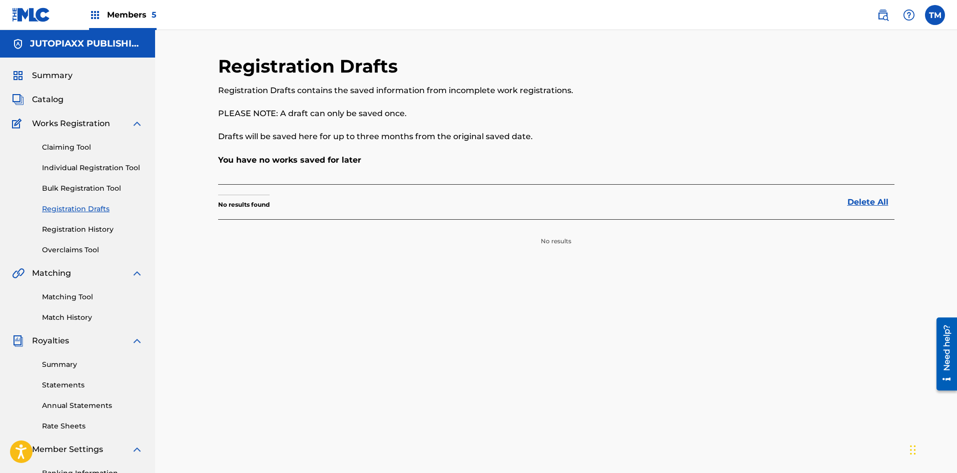
click at [72, 168] on link "Individual Registration Tool" at bounding box center [92, 168] width 101 height 11
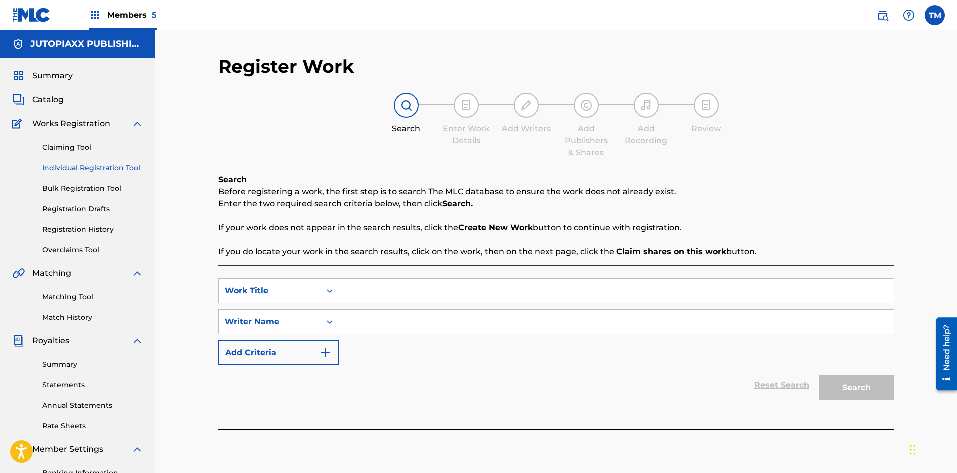
click at [55, 102] on span "Catalog" at bounding box center [48, 100] width 32 height 12
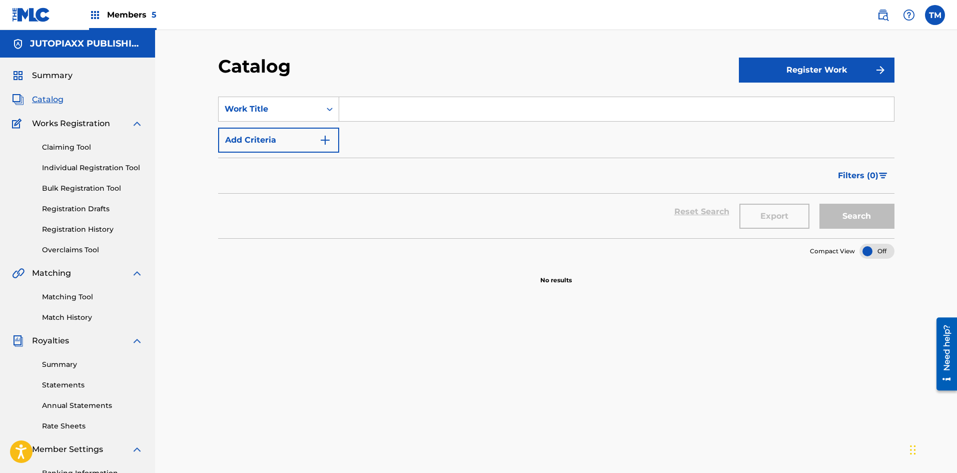
click at [867, 75] on button "Register Work" at bounding box center [817, 70] width 156 height 25
click at [795, 101] on link "Individual" at bounding box center [817, 103] width 156 height 24
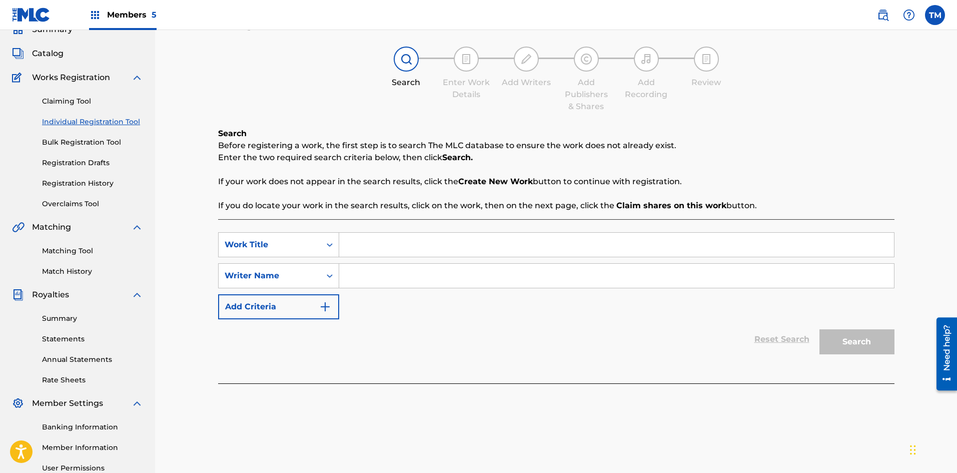
scroll to position [148, 0]
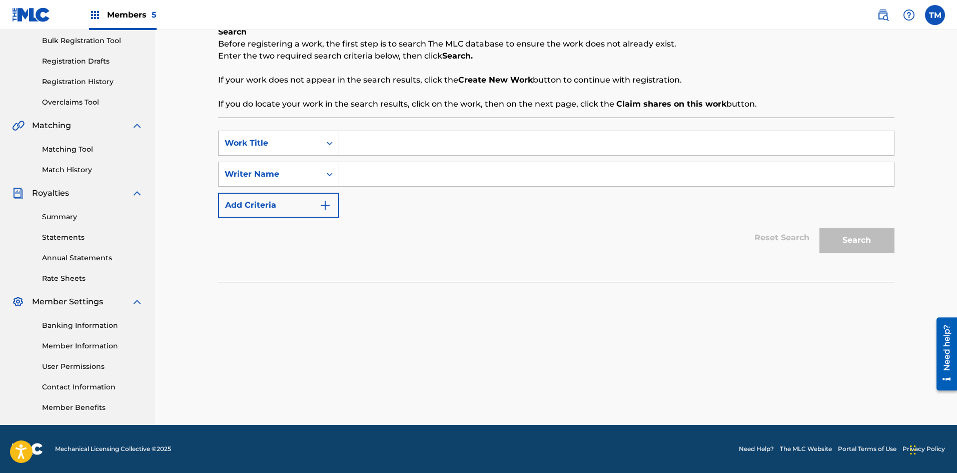
click at [82, 324] on link "Banking Information" at bounding box center [92, 325] width 101 height 11
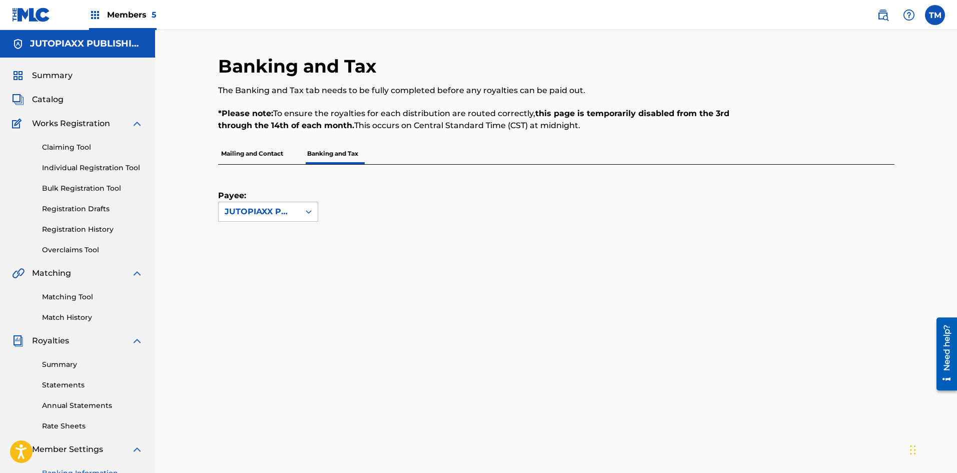
click at [339, 153] on p "Banking and Tax" at bounding box center [332, 153] width 57 height 21
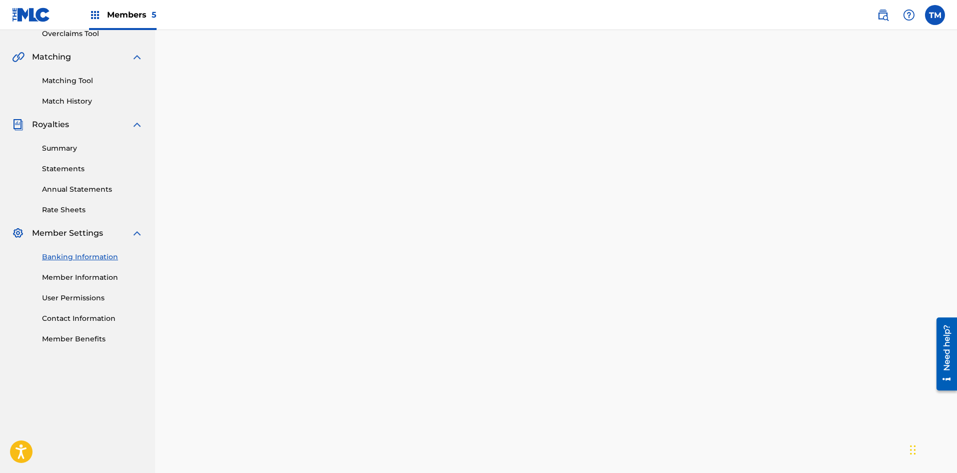
scroll to position [250, 0]
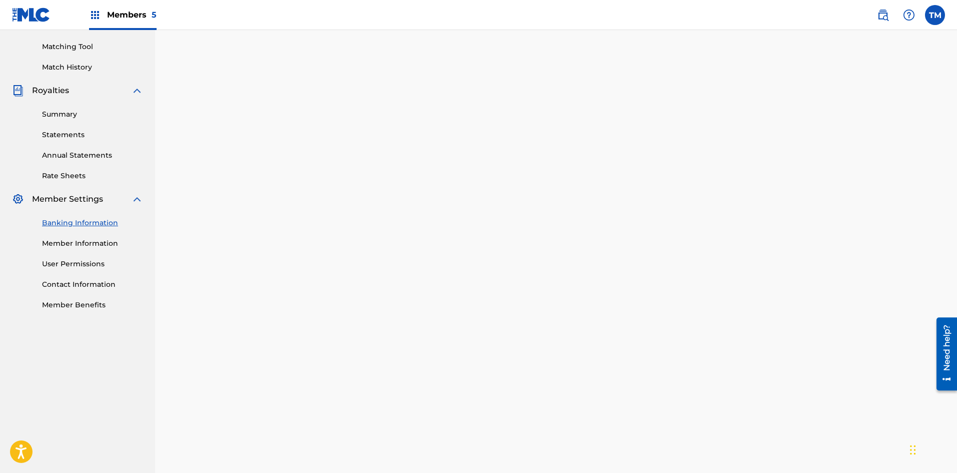
click at [150, 227] on div "Summary Catalog Works Registration Claiming Tool Individual Registration Tool B…" at bounding box center [77, 64] width 155 height 515
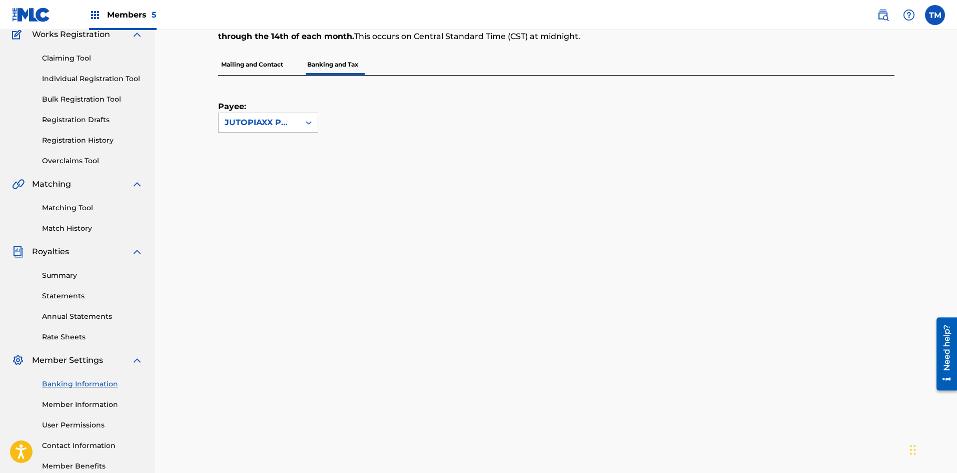
scroll to position [50, 0]
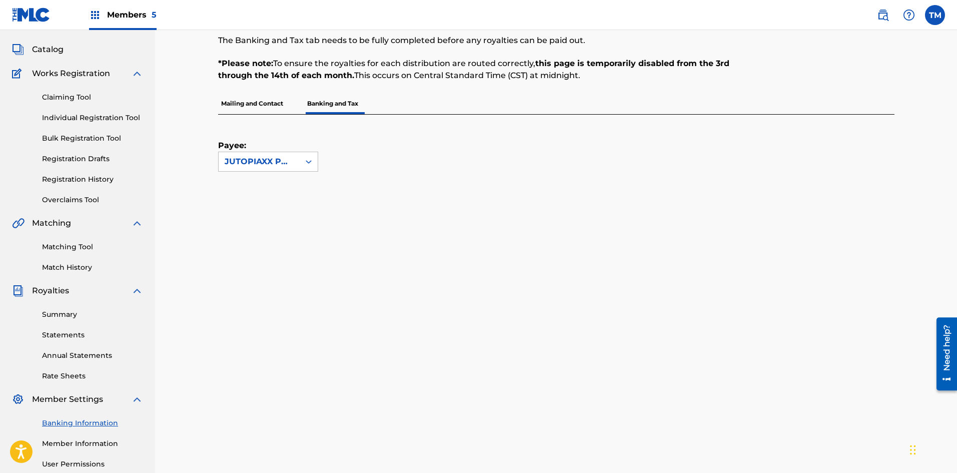
click at [179, 264] on div "Banking and Tax The Banking and Tax tab needs to be fully completed before any …" at bounding box center [556, 380] width 802 height 801
click at [141, 74] on img at bounding box center [137, 74] width 12 height 12
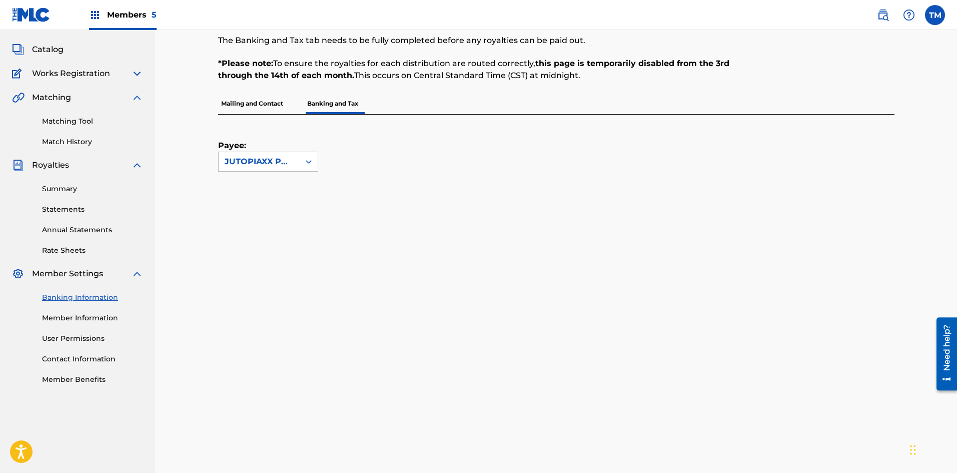
click at [141, 74] on img at bounding box center [137, 74] width 12 height 12
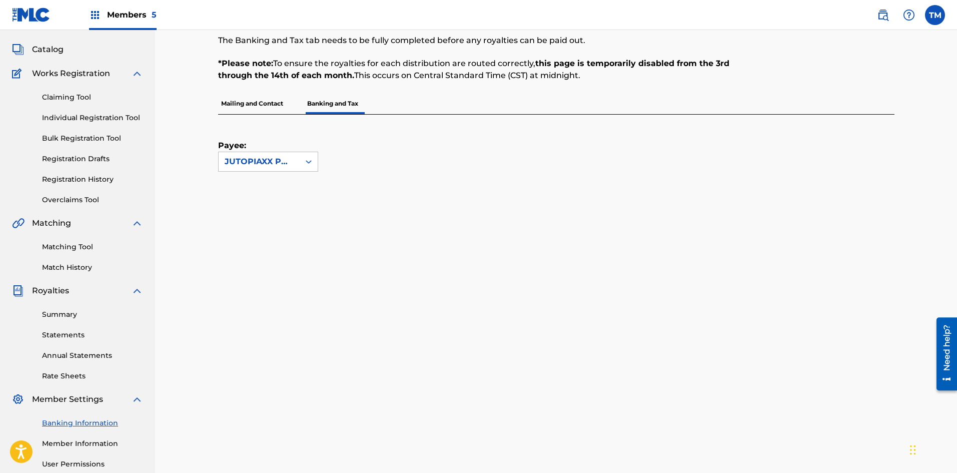
click at [78, 117] on link "Individual Registration Tool" at bounding box center [92, 118] width 101 height 11
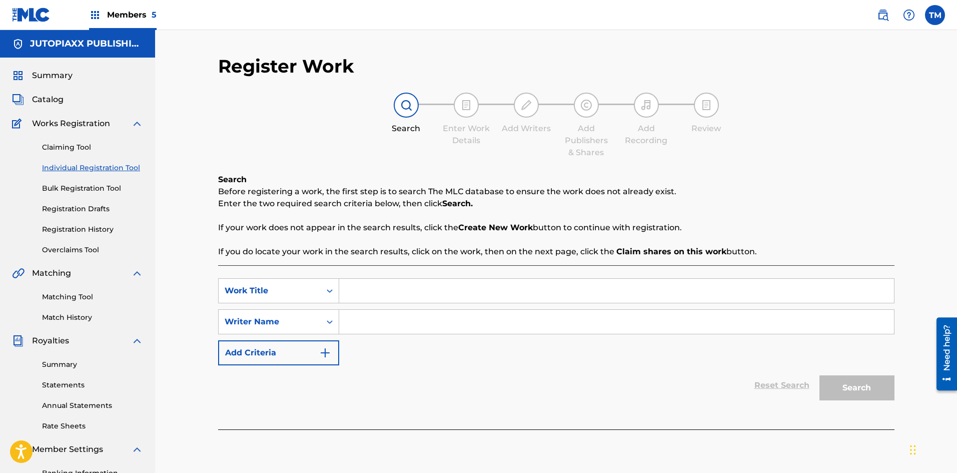
click at [392, 295] on input "Search Form" at bounding box center [616, 291] width 555 height 24
click at [325, 358] on img "Search Form" at bounding box center [325, 353] width 12 height 12
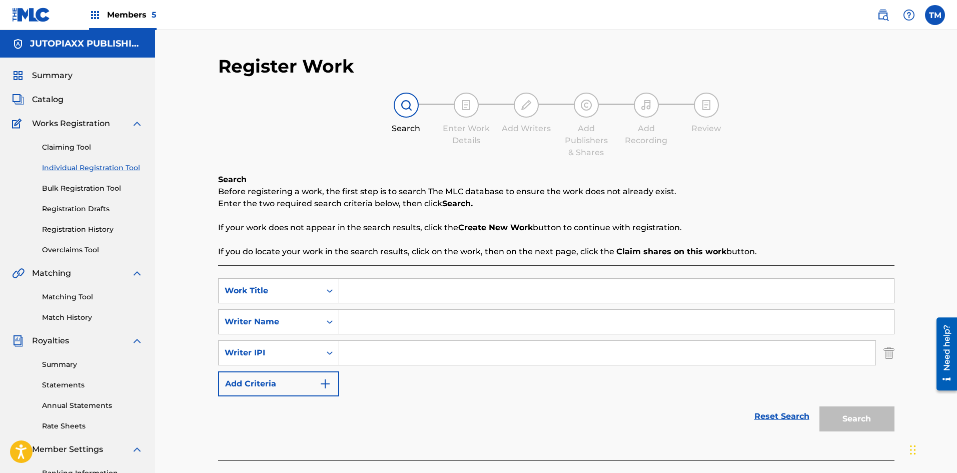
click at [325, 375] on button "Add Criteria" at bounding box center [278, 383] width 121 height 25
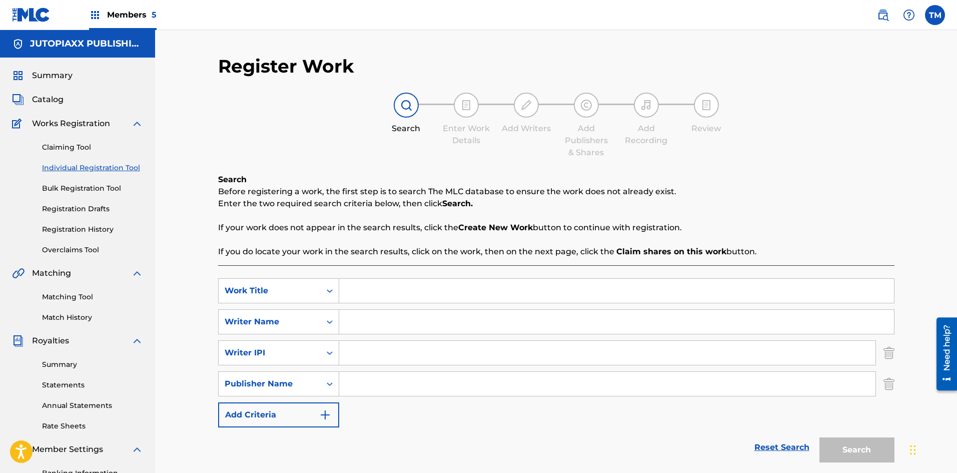
click at [325, 406] on button "Add Criteria" at bounding box center [278, 414] width 121 height 25
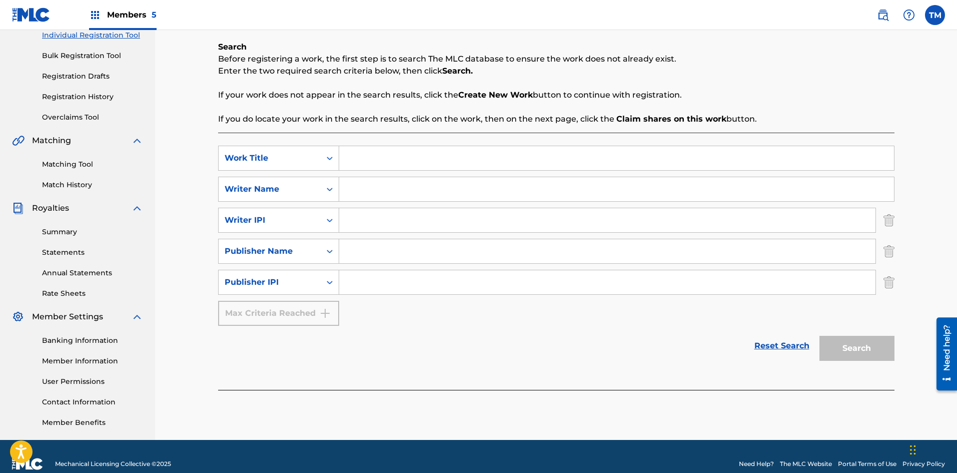
scroll to position [148, 0]
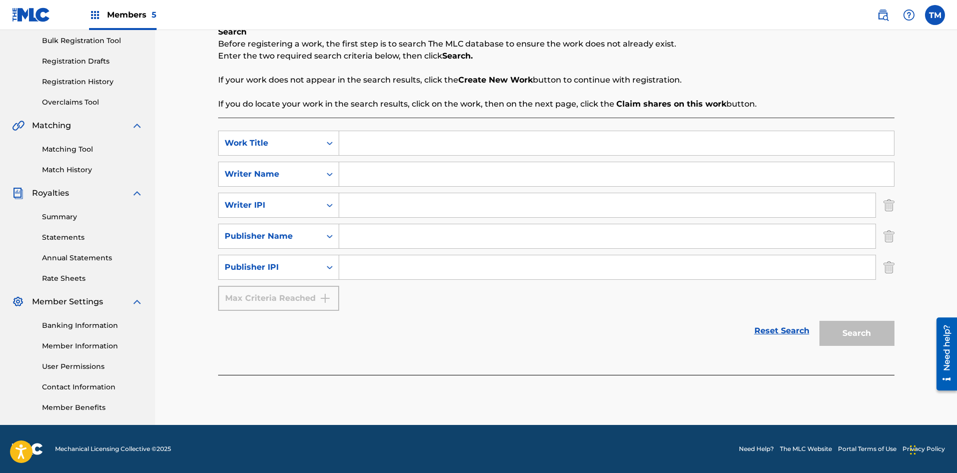
click at [358, 145] on input "Search Form" at bounding box center [616, 143] width 555 height 24
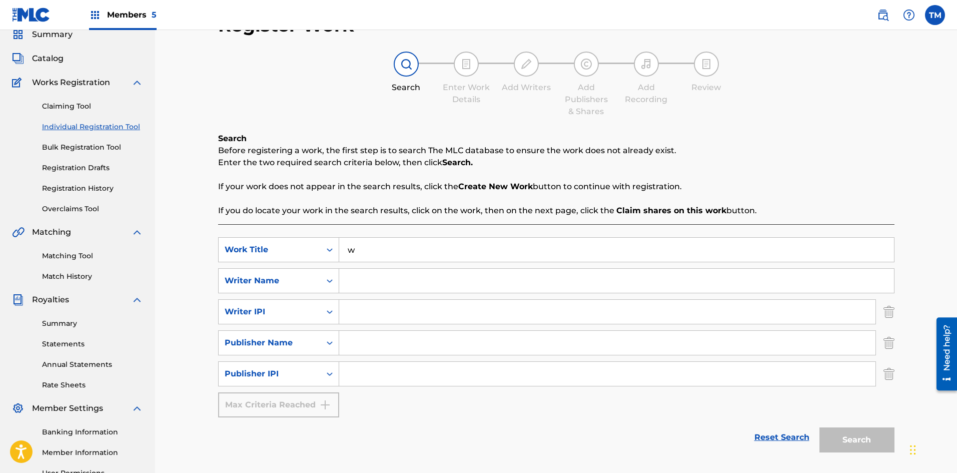
scroll to position [0, 0]
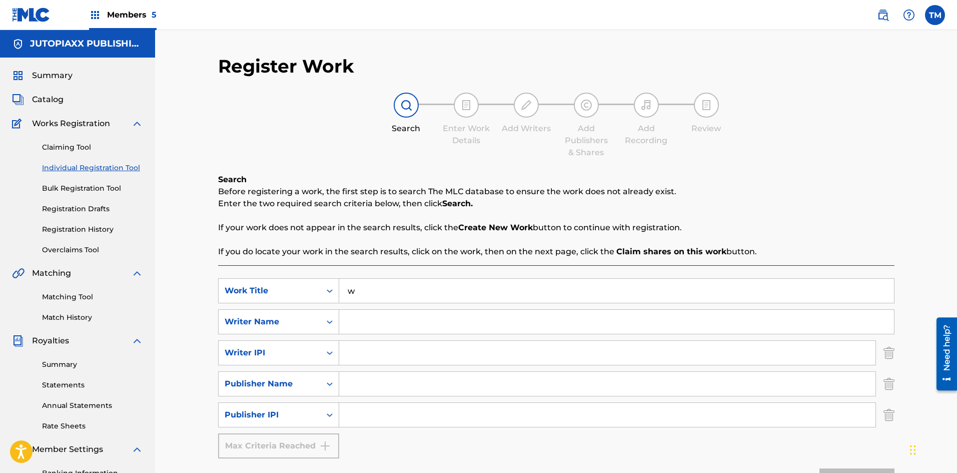
type input "w"
click at [96, 15] on img at bounding box center [95, 15] width 12 height 12
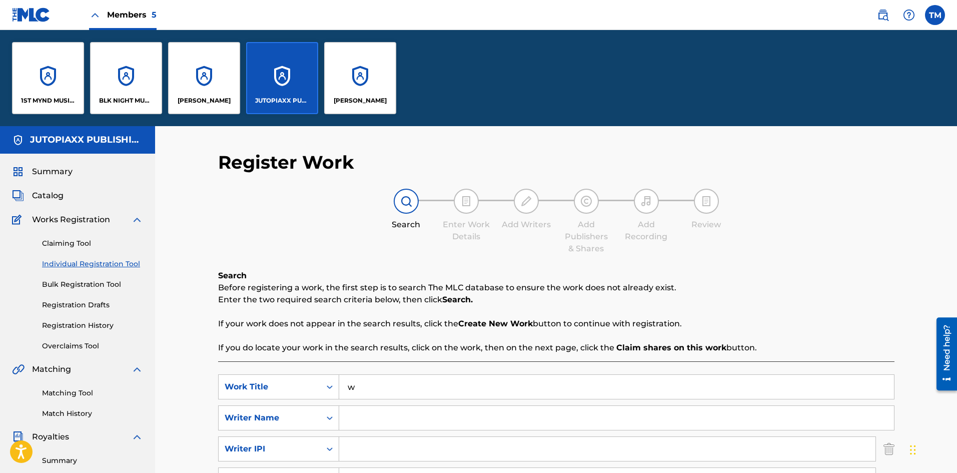
click at [80, 103] on div "1ST MYND MUSIC AND MULTI MEDIA" at bounding box center [48, 100] width 64 height 9
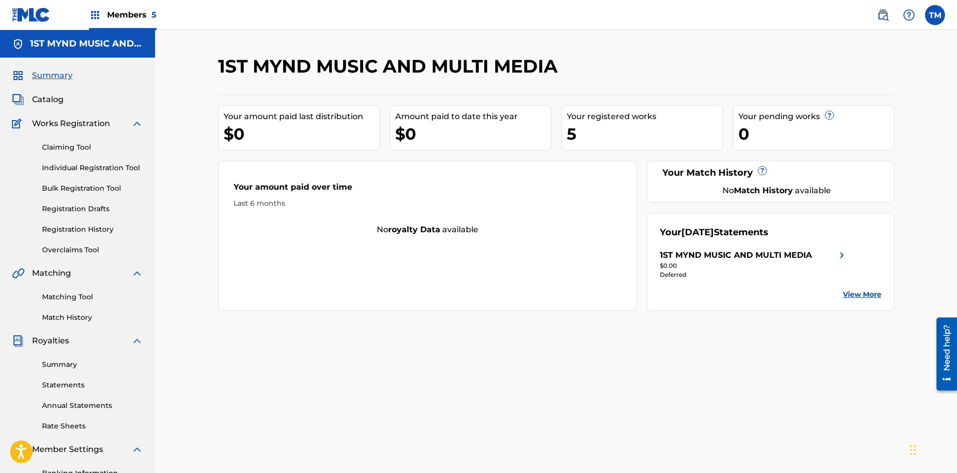
click at [88, 163] on link "Individual Registration Tool" at bounding box center [92, 168] width 101 height 11
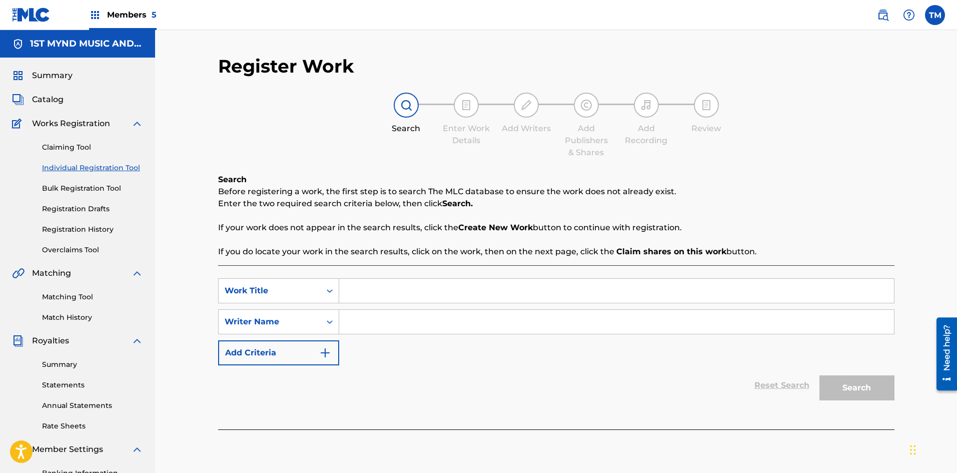
click at [76, 248] on link "Overclaims Tool" at bounding box center [92, 250] width 101 height 11
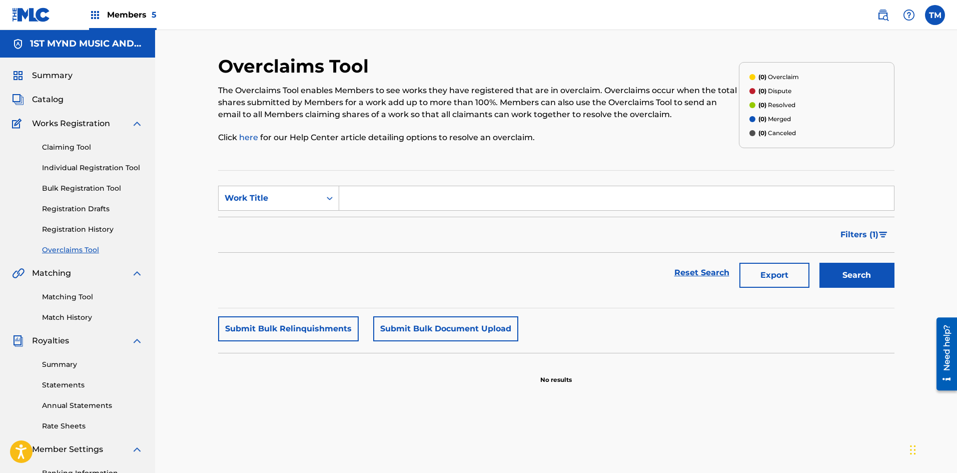
click at [75, 300] on link "Matching Tool" at bounding box center [92, 297] width 101 height 11
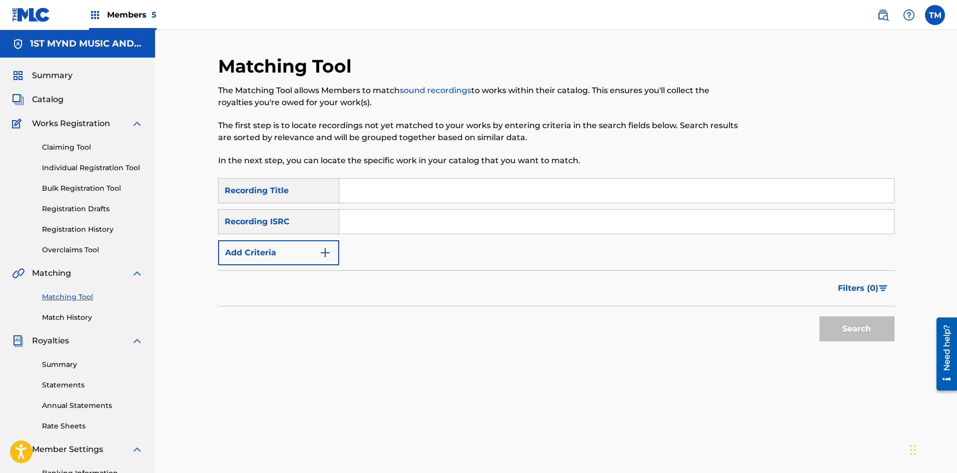
click at [378, 190] on input "Search Form" at bounding box center [616, 191] width 555 height 24
click at [322, 257] on img "Search Form" at bounding box center [325, 253] width 12 height 12
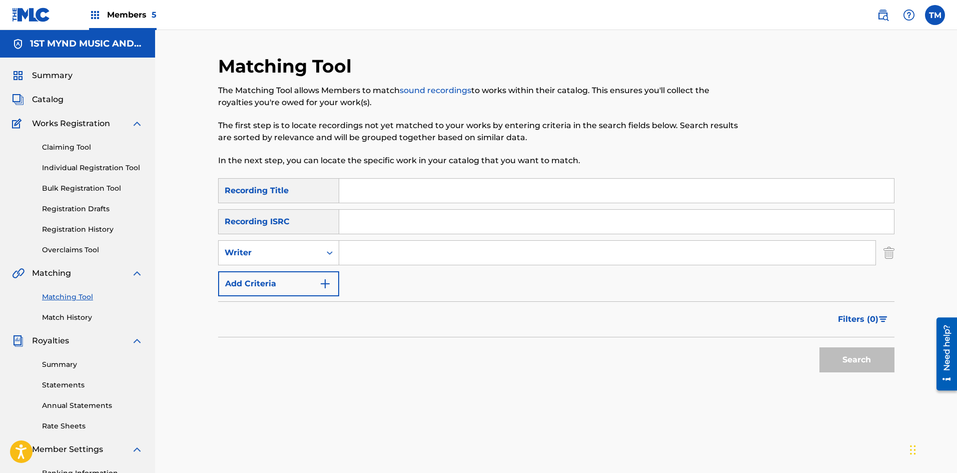
click at [321, 281] on img "Search Form" at bounding box center [325, 284] width 12 height 12
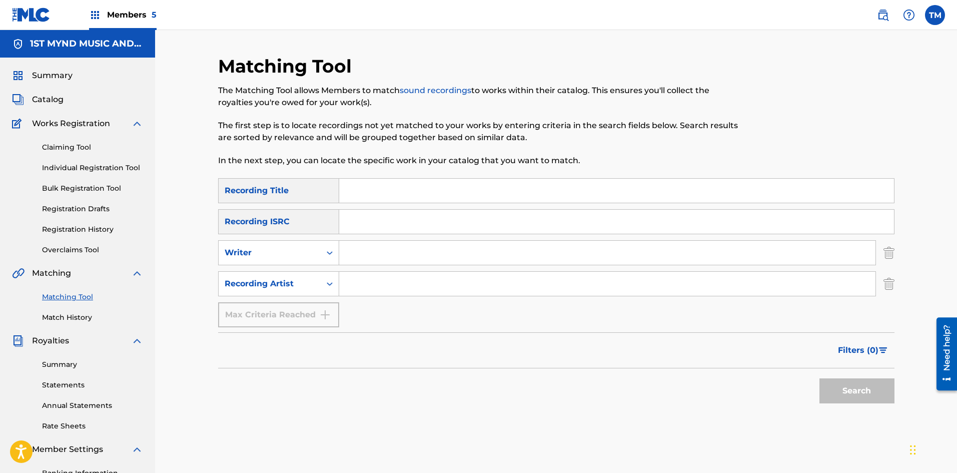
click at [356, 285] on input "Search Form" at bounding box center [607, 284] width 536 height 24
type input "Junii"
click at [352, 246] on input "Search Form" at bounding box center [607, 253] width 536 height 24
drag, startPoint x: 419, startPoint y: 252, endPoint x: 299, endPoint y: 264, distance: 120.1
click at [299, 264] on div "SearchWithCriteriae5c696a6-34bd-4d93-88f0-12c6834dd632 Writer 00888413690" at bounding box center [556, 252] width 676 height 25
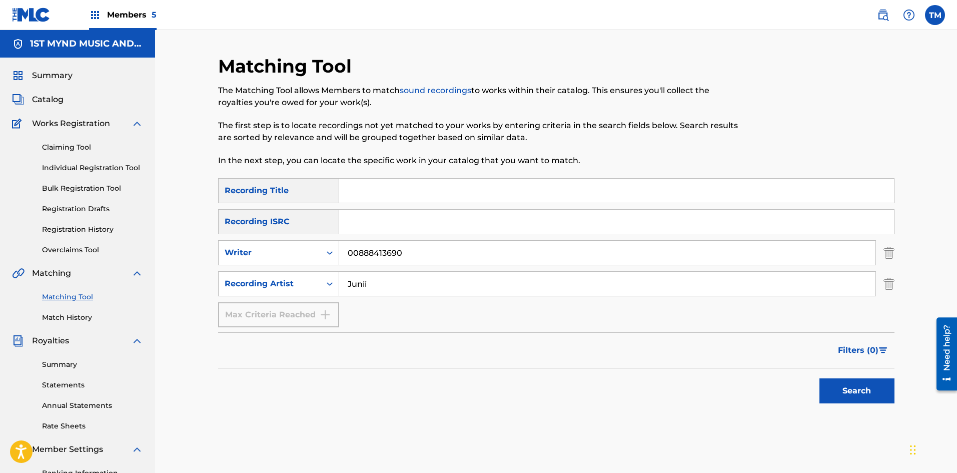
paste input "[PERSON_NAME]"
type input "[PERSON_NAME]"
click at [350, 191] on input "Search Form" at bounding box center [616, 191] width 555 height 24
type input "worstway"
paste input "QZNWR2537954"
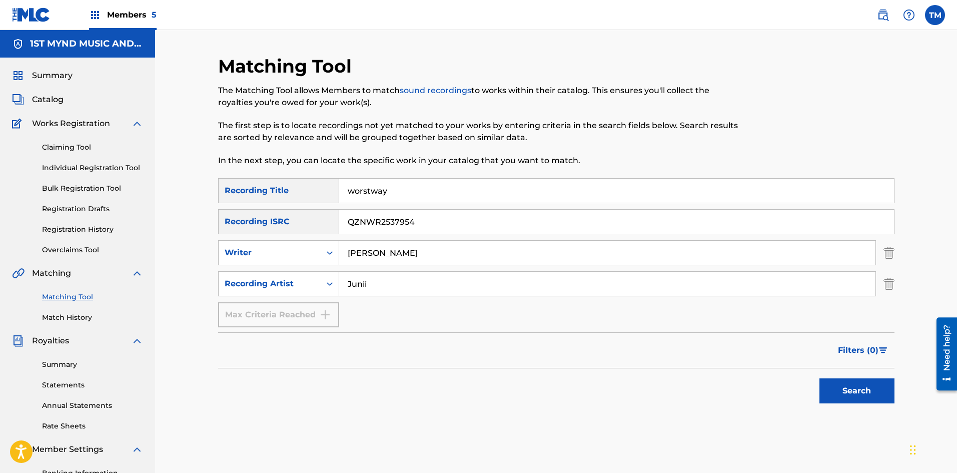
type input "QZNWR2537954"
click at [855, 385] on button "Search" at bounding box center [856, 390] width 75 height 25
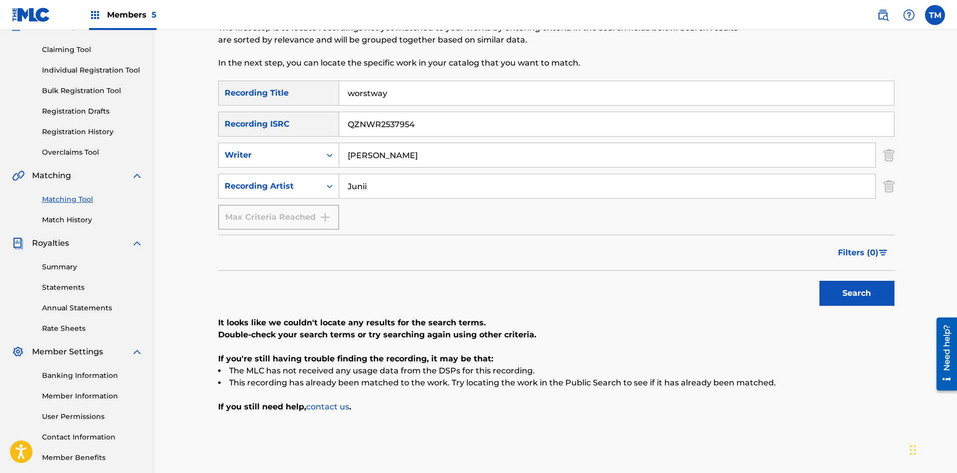
scroll to position [48, 0]
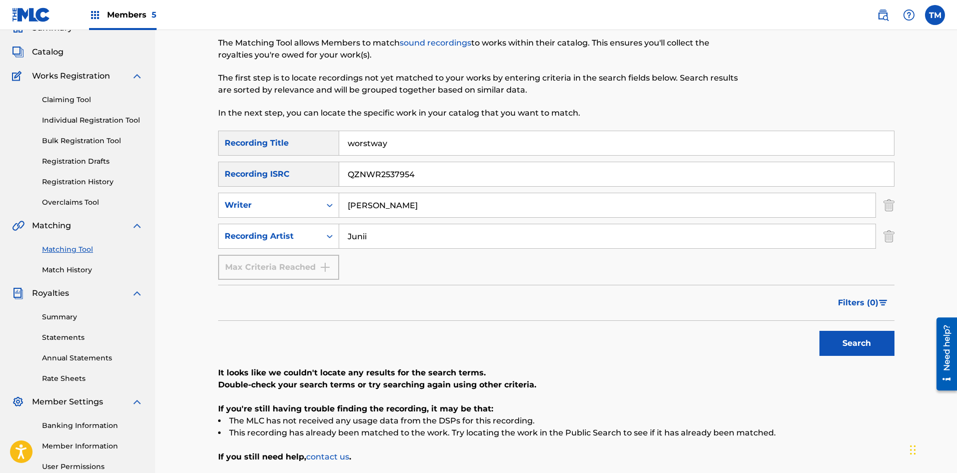
click at [70, 270] on link "Match History" at bounding box center [92, 270] width 101 height 11
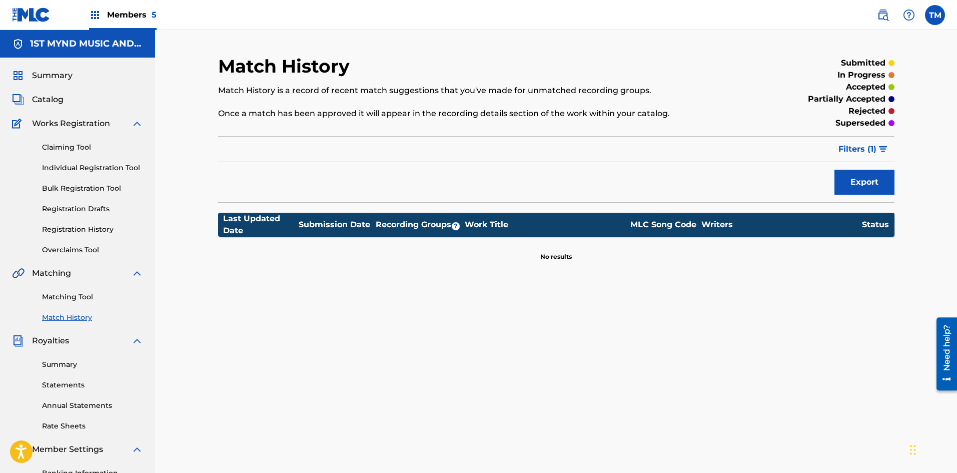
click at [77, 169] on link "Individual Registration Tool" at bounding box center [92, 168] width 101 height 11
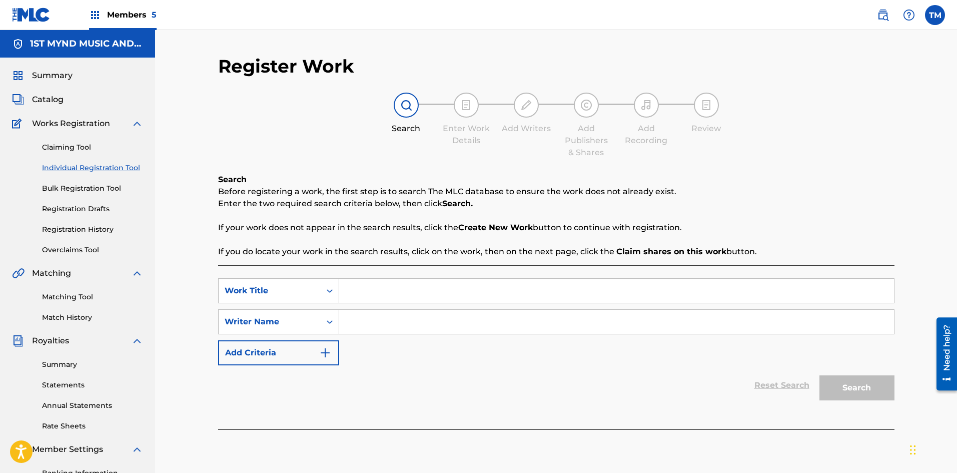
click at [356, 297] on input "Search Form" at bounding box center [616, 291] width 555 height 24
type input "worstway"
click at [366, 326] on input "Search Form" at bounding box center [616, 322] width 555 height 24
paste input "QZNWR2537954"
type input "QZNWR2537954"
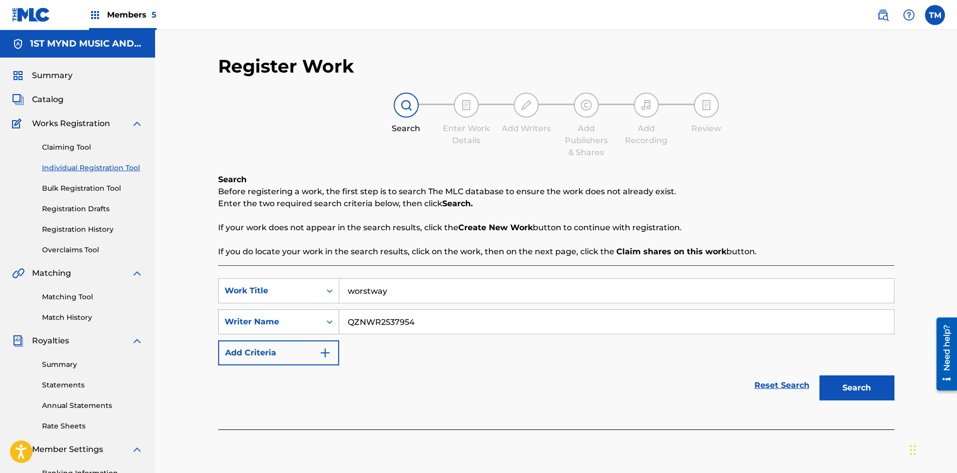
drag, startPoint x: 431, startPoint y: 321, endPoint x: 276, endPoint y: 328, distance: 155.2
click at [276, 328] on div "SearchWithCriteriadd7998e8-6205-4599-983a-e5c84cff71ea Writer Name QZNWR2537954" at bounding box center [556, 321] width 676 height 25
type input "[PERSON_NAME]"
click at [867, 394] on button "Search" at bounding box center [856, 387] width 75 height 25
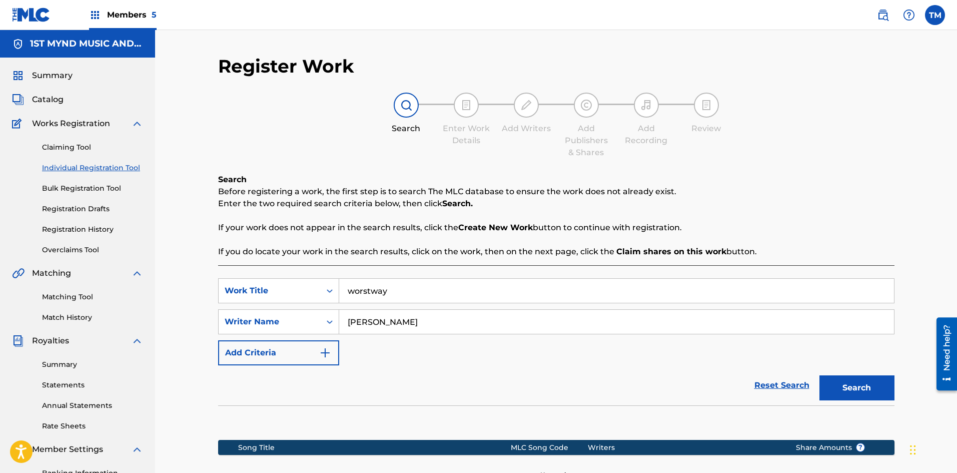
click at [882, 15] on img at bounding box center [883, 15] width 12 height 12
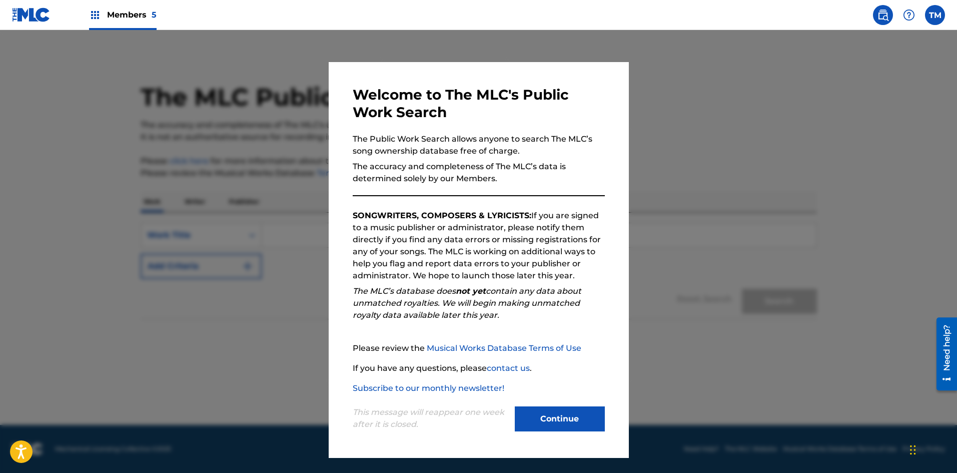
click at [549, 412] on button "Continue" at bounding box center [560, 418] width 90 height 25
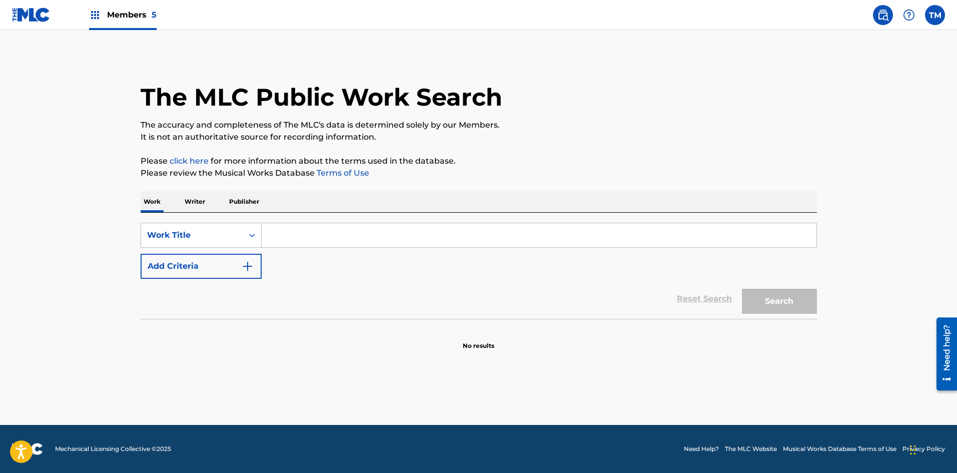
click at [296, 239] on input "Search Form" at bounding box center [539, 235] width 555 height 24
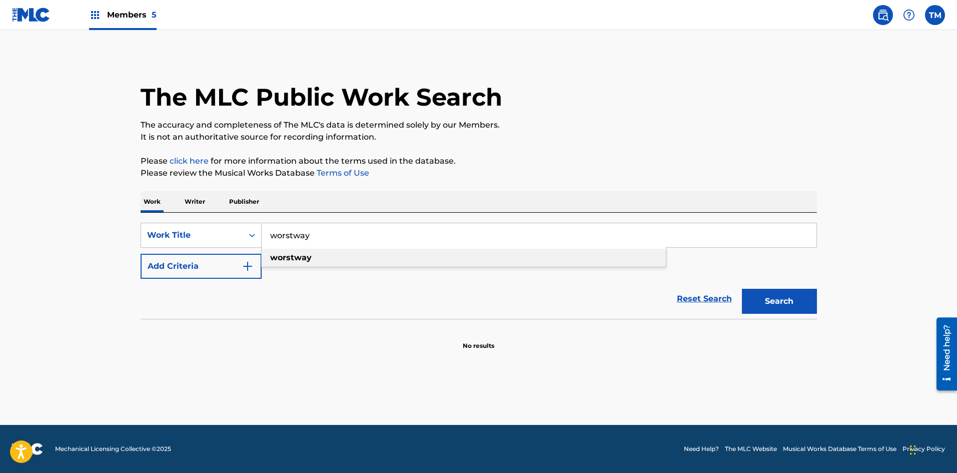
type input "worstway"
click at [295, 254] on strong "worstway" at bounding box center [291, 258] width 42 height 10
click at [803, 303] on button "Search" at bounding box center [779, 301] width 75 height 25
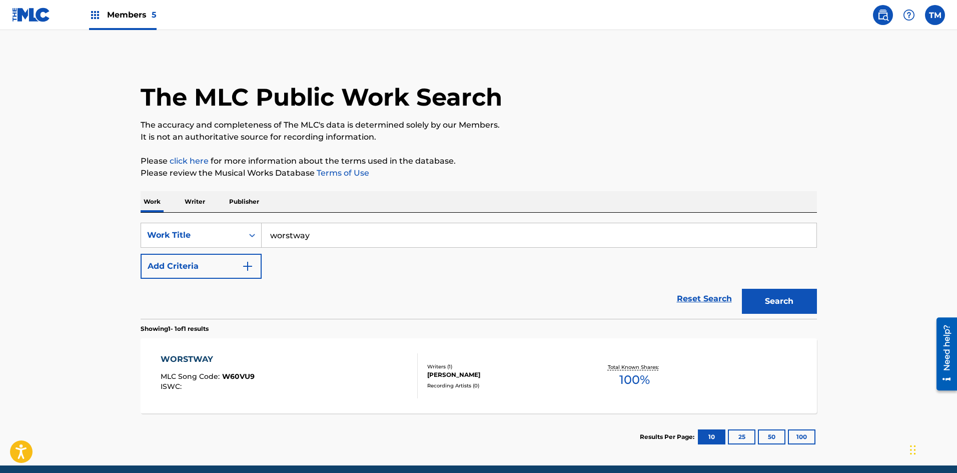
scroll to position [41, 0]
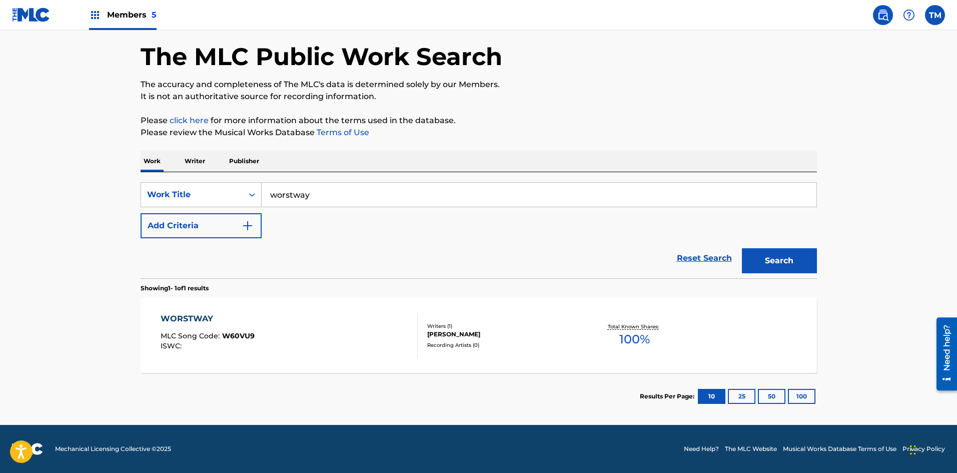
click at [746, 400] on button "25" at bounding box center [742, 396] width 28 height 15
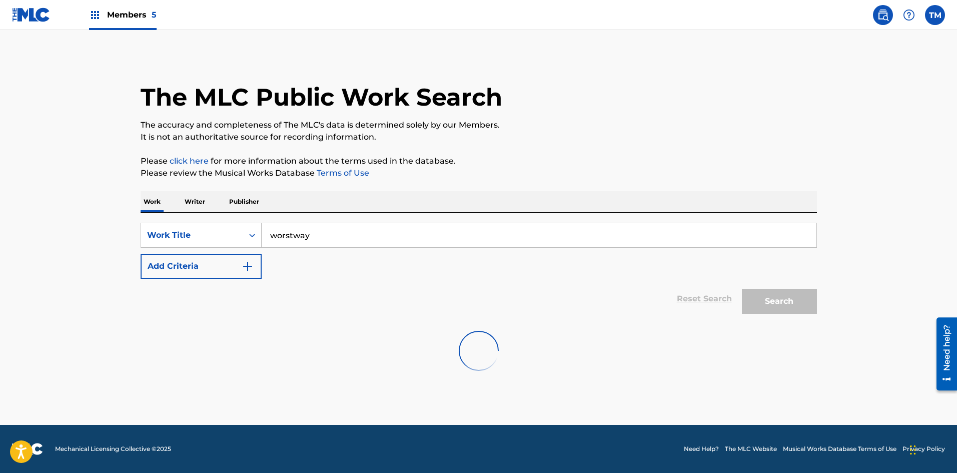
scroll to position [0, 0]
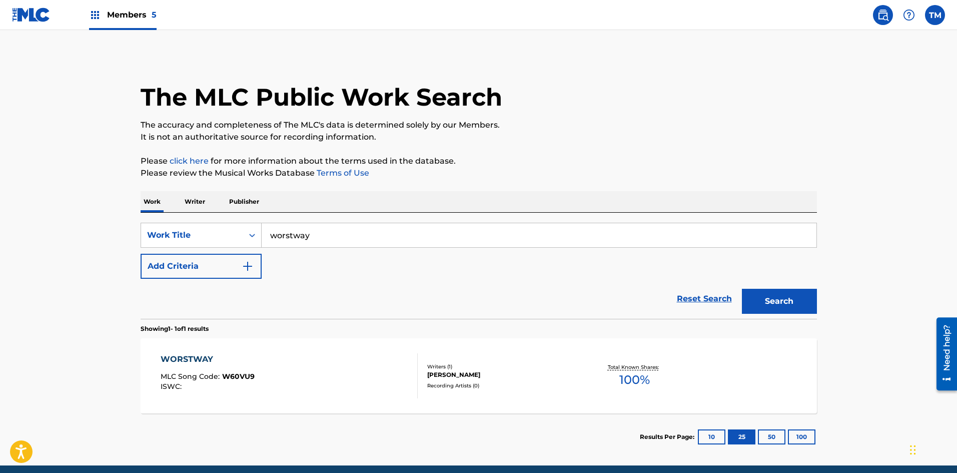
click at [250, 257] on button "Add Criteria" at bounding box center [201, 266] width 121 height 25
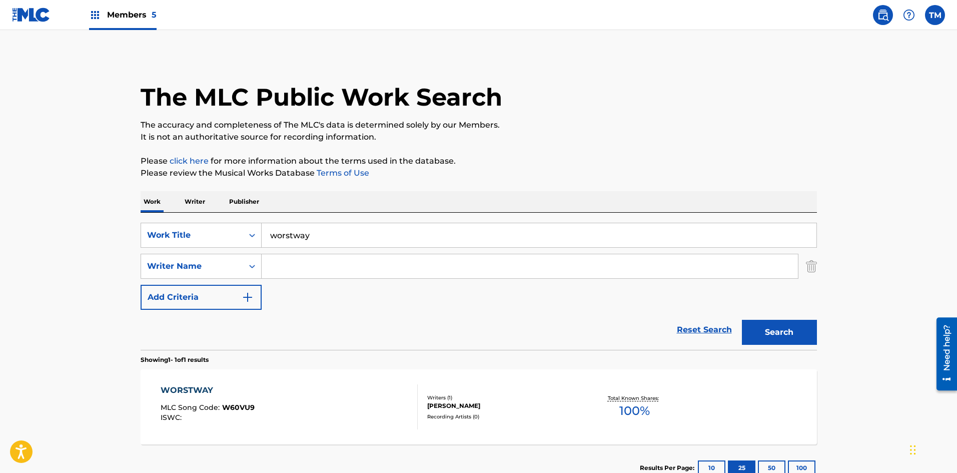
click at [285, 274] on input "Search Form" at bounding box center [530, 266] width 536 height 24
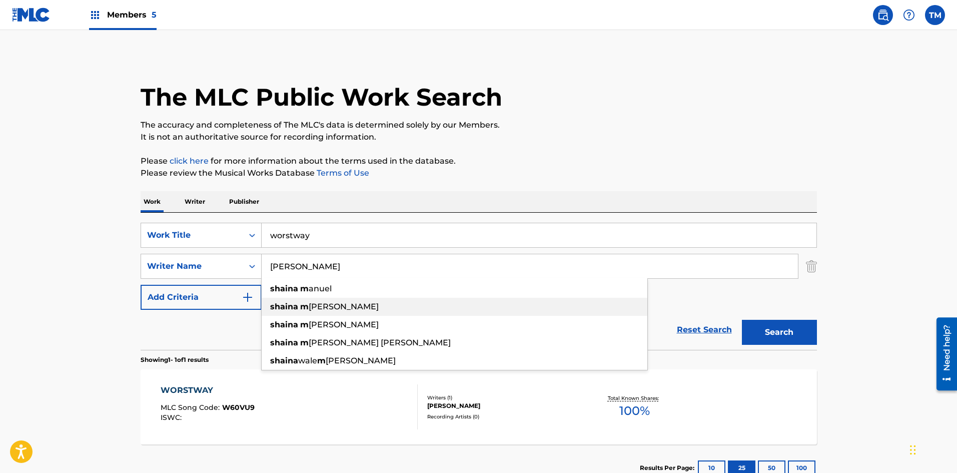
click at [312, 310] on span "[PERSON_NAME]" at bounding box center [344, 307] width 70 height 10
type input "[PERSON_NAME] [PERSON_NAME]"
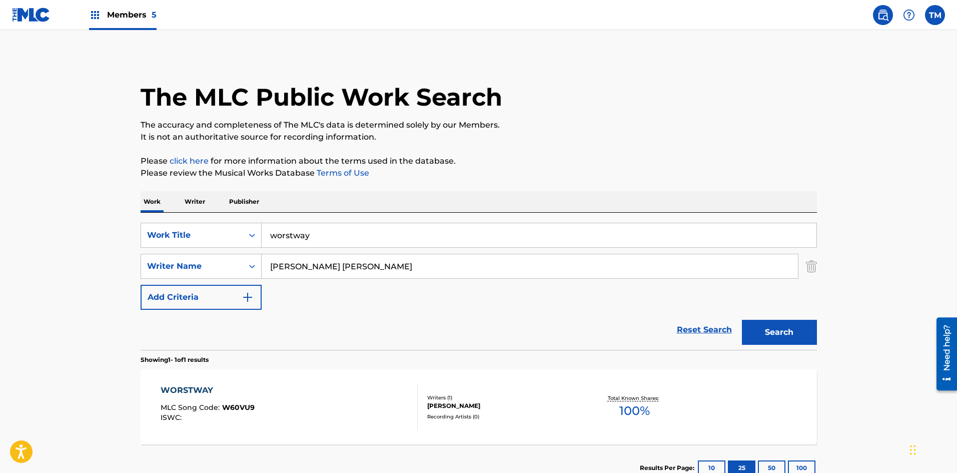
click at [768, 335] on button "Search" at bounding box center [779, 332] width 75 height 25
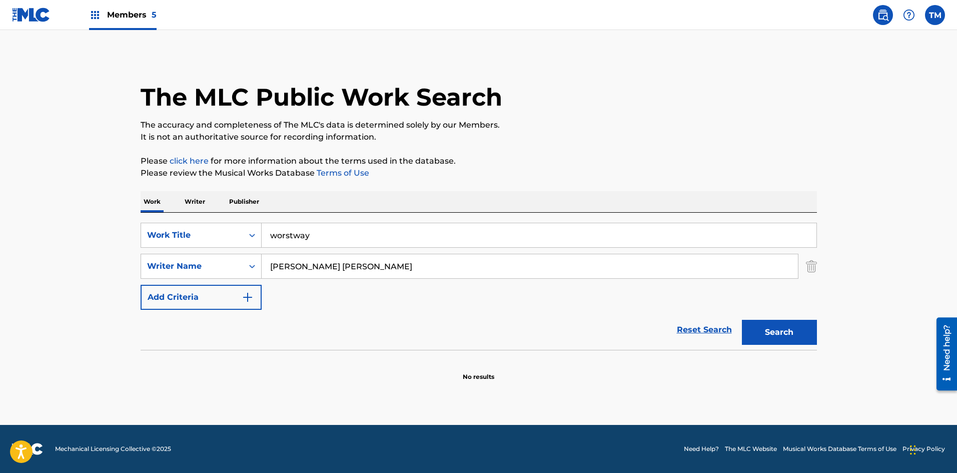
click at [928, 16] on label at bounding box center [935, 15] width 20 height 20
click at [935, 15] on input "TM [PERSON_NAME] [EMAIL_ADDRESS][DOMAIN_NAME] Notification Preferences Profile …" at bounding box center [935, 15] width 0 height 0
click at [778, 86] on div "The MLC Public Work Search" at bounding box center [479, 91] width 676 height 73
click at [96, 14] on img at bounding box center [95, 15] width 12 height 12
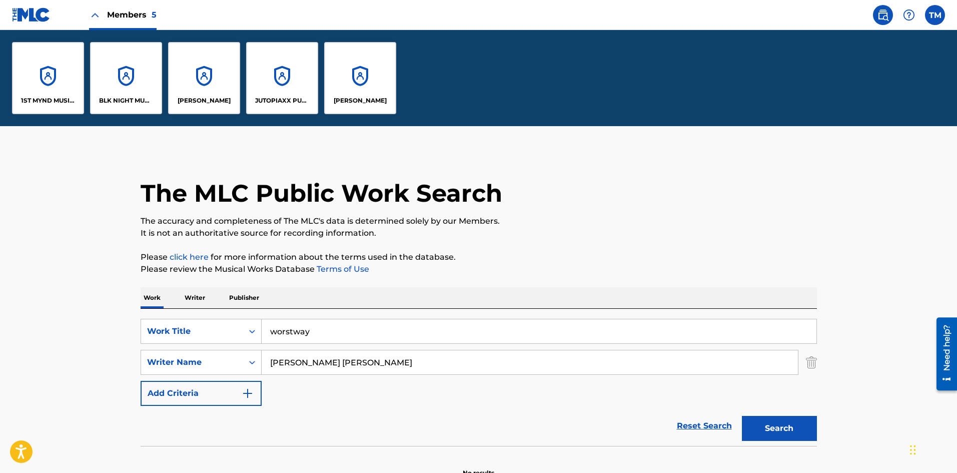
click at [274, 83] on div "JUTOPIAXX PUBLISHING" at bounding box center [282, 78] width 72 height 72
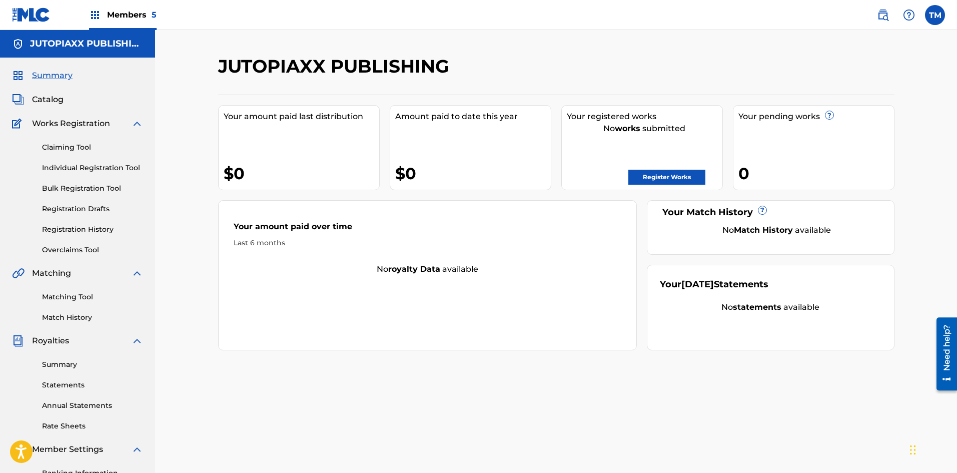
click at [655, 181] on link "Register Works" at bounding box center [666, 177] width 77 height 15
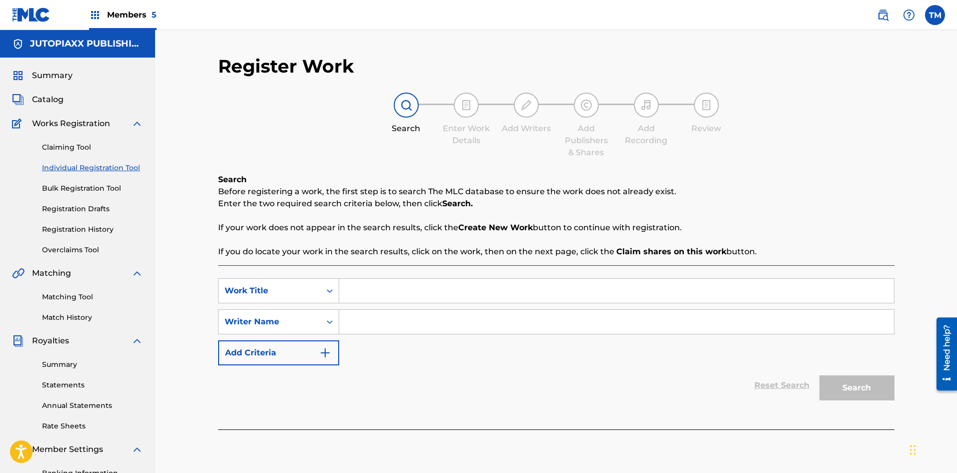
click at [412, 293] on input "Search Form" at bounding box center [616, 291] width 555 height 24
drag, startPoint x: 386, startPoint y: 291, endPoint x: 339, endPoint y: 294, distance: 47.1
click at [339, 294] on input "wor" at bounding box center [616, 291] width 555 height 24
paste input "WORSTWAY"
type input "WORSTWAY"
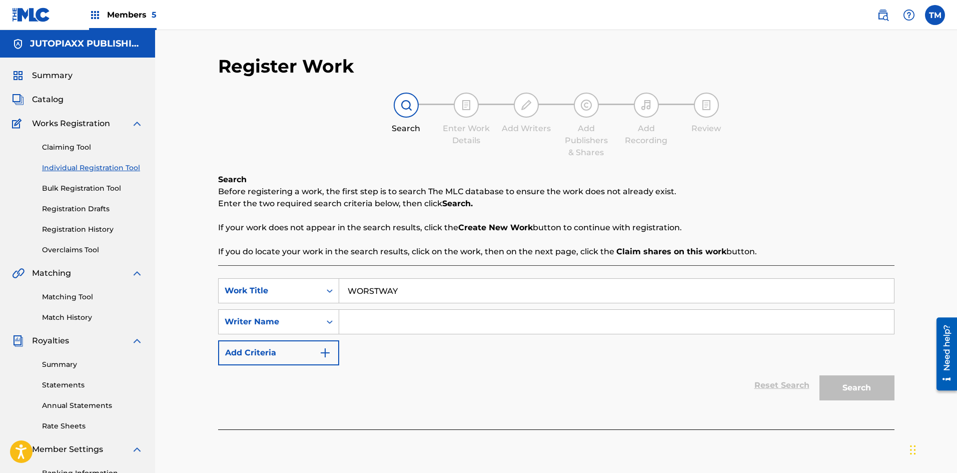
paste input "[PERSON_NAME]"
drag, startPoint x: 386, startPoint y: 323, endPoint x: 339, endPoint y: 320, distance: 47.6
click at [339, 320] on input "[PERSON_NAME]" at bounding box center [616, 322] width 555 height 24
type input "[PERSON_NAME] [PERSON_NAME]"
click at [838, 389] on button "Search" at bounding box center [856, 387] width 75 height 25
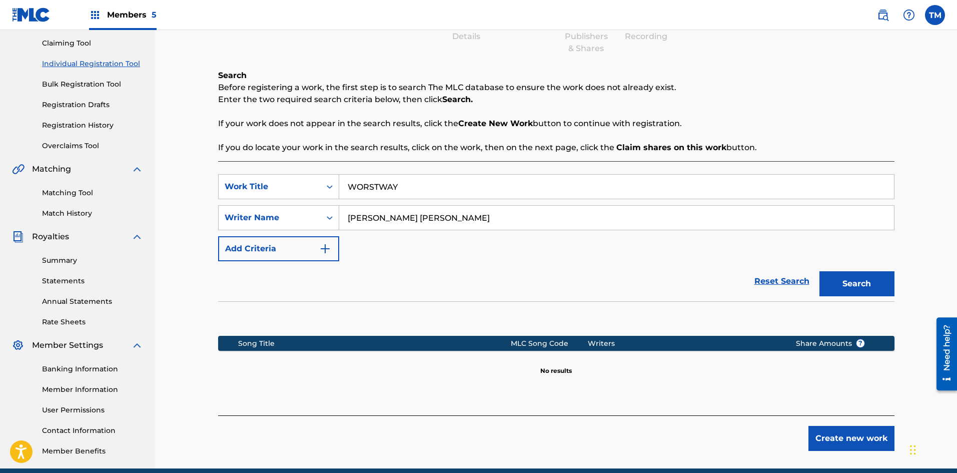
scroll to position [148, 0]
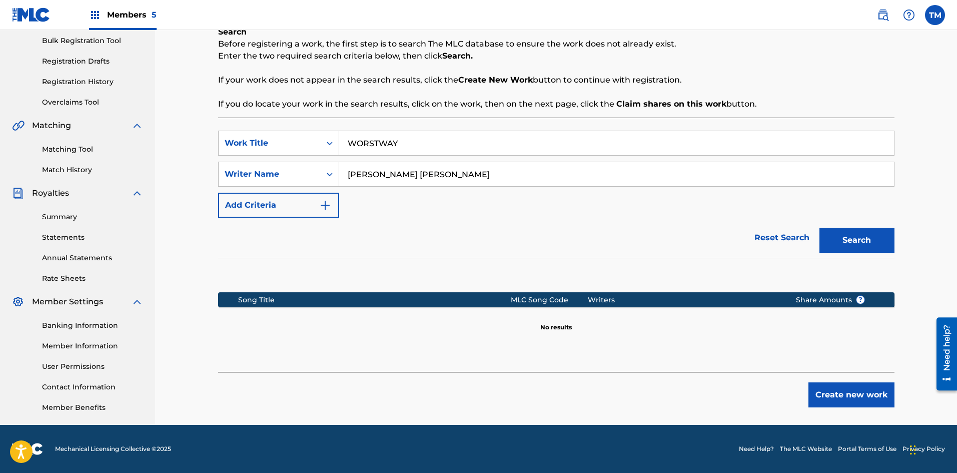
click at [852, 391] on button "Create new work" at bounding box center [851, 394] width 86 height 25
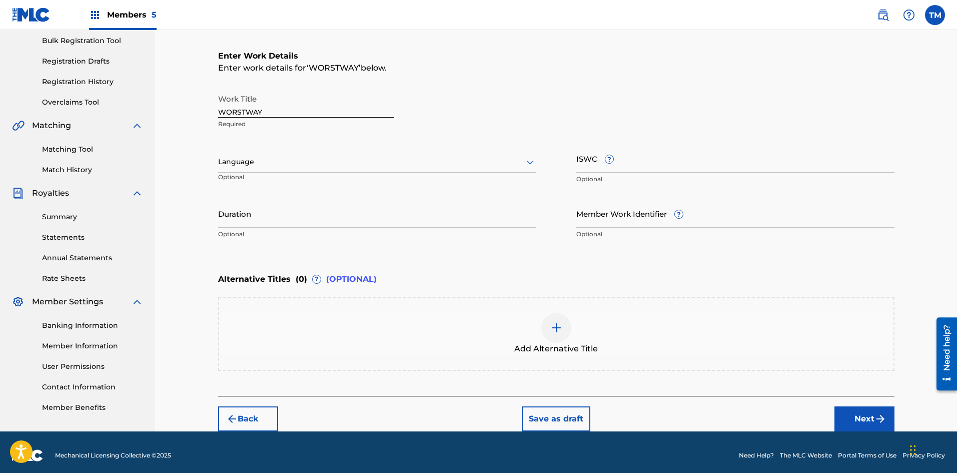
click at [528, 167] on icon at bounding box center [530, 162] width 12 height 12
click at [287, 189] on div "English" at bounding box center [377, 184] width 317 height 23
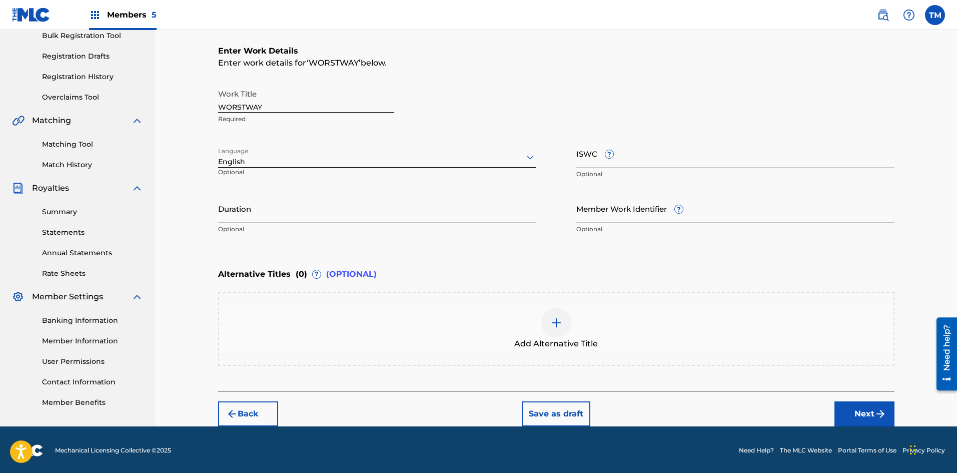
scroll to position [154, 0]
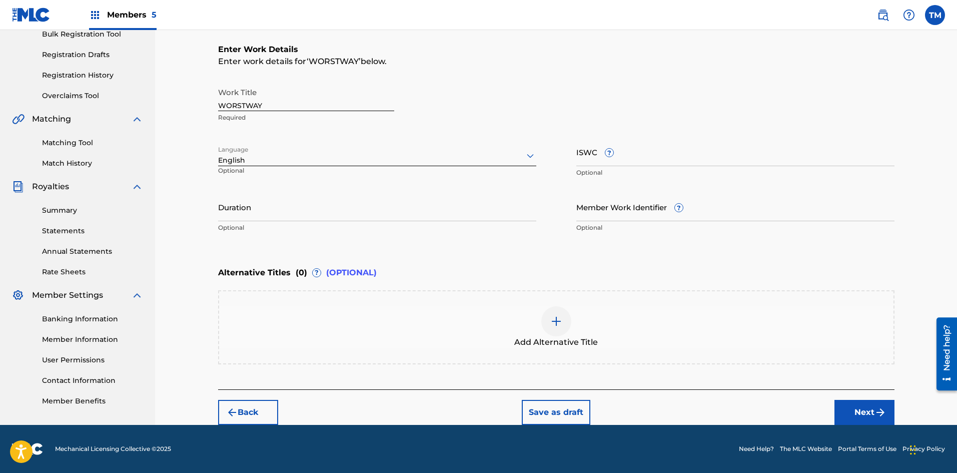
click at [853, 411] on button "Next" at bounding box center [864, 412] width 60 height 25
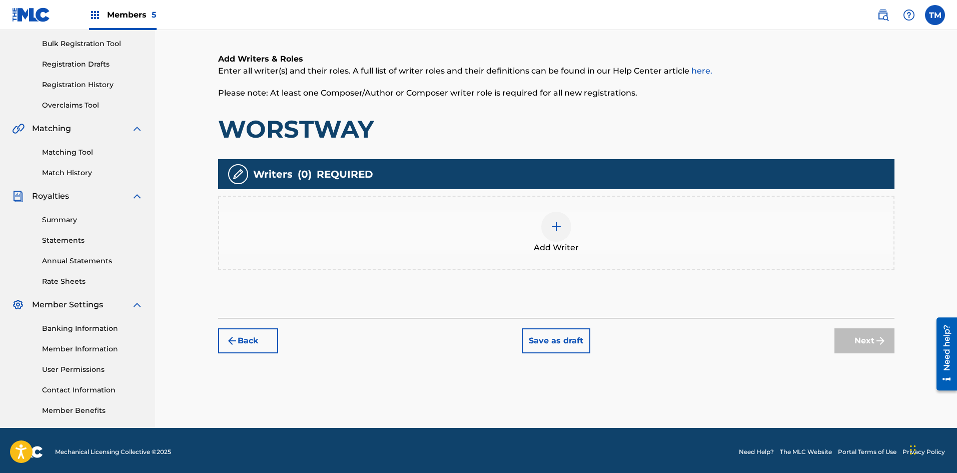
scroll to position [148, 0]
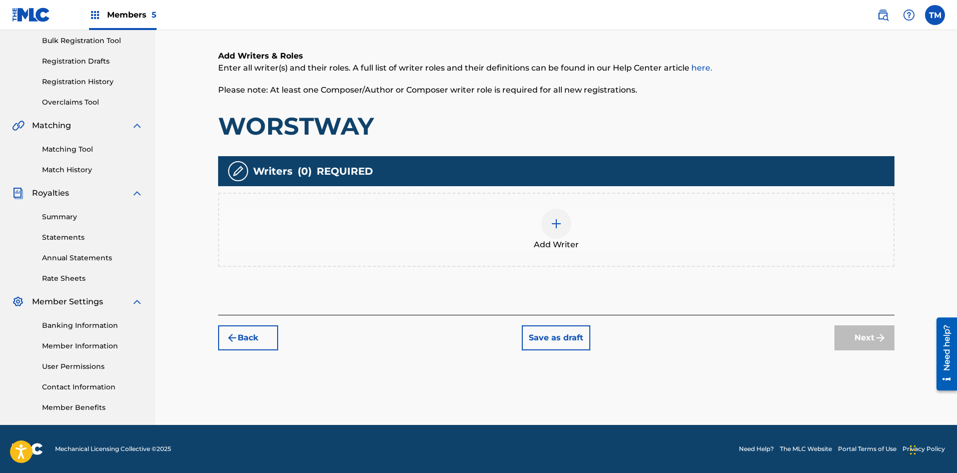
click at [555, 217] on div at bounding box center [556, 224] width 30 height 30
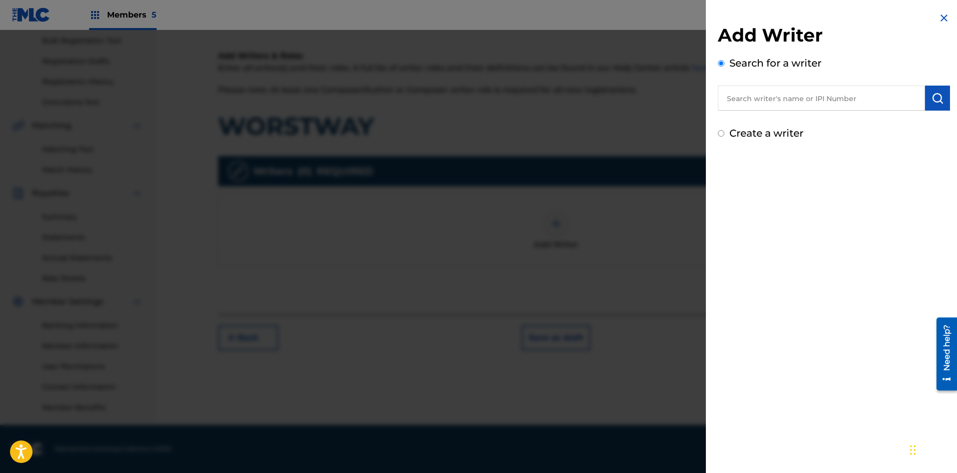
click at [752, 101] on input "text" at bounding box center [821, 98] width 207 height 25
paste input "[PERSON_NAME]"
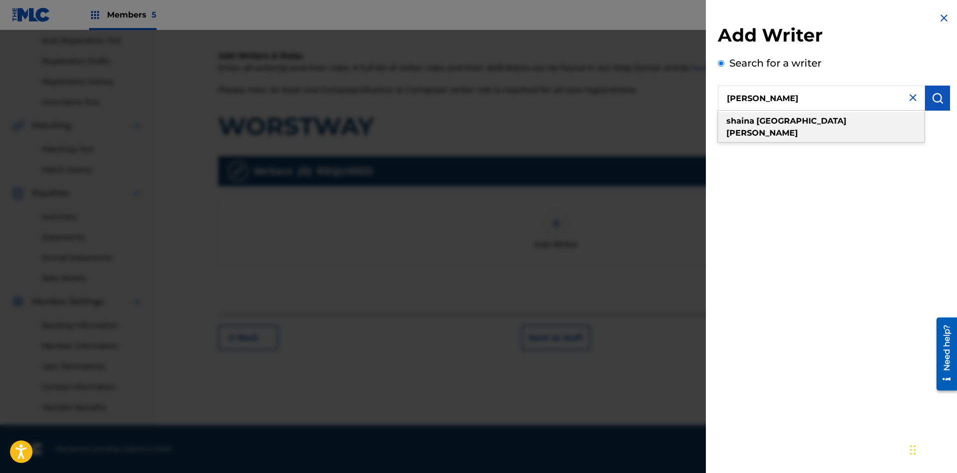
click at [786, 128] on strong "[PERSON_NAME]" at bounding box center [762, 133] width 72 height 10
type input "[PERSON_NAME] [PERSON_NAME]"
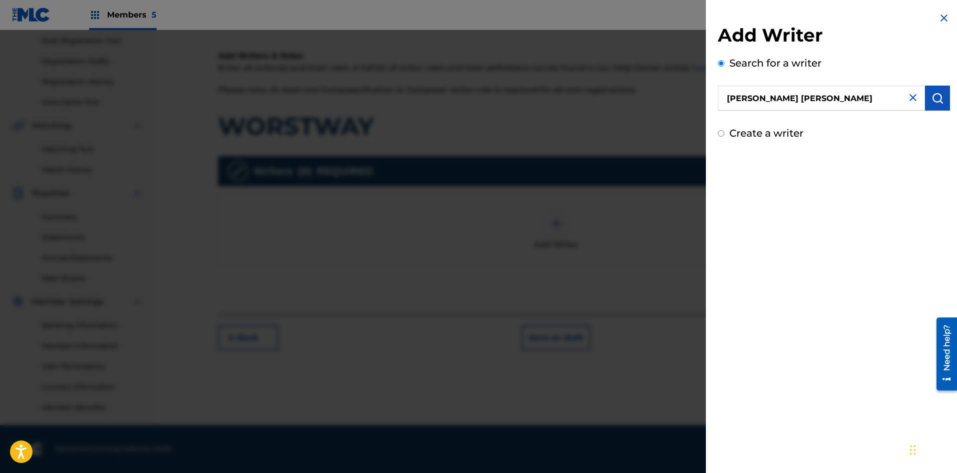
click at [938, 98] on img "submit" at bounding box center [937, 98] width 12 height 12
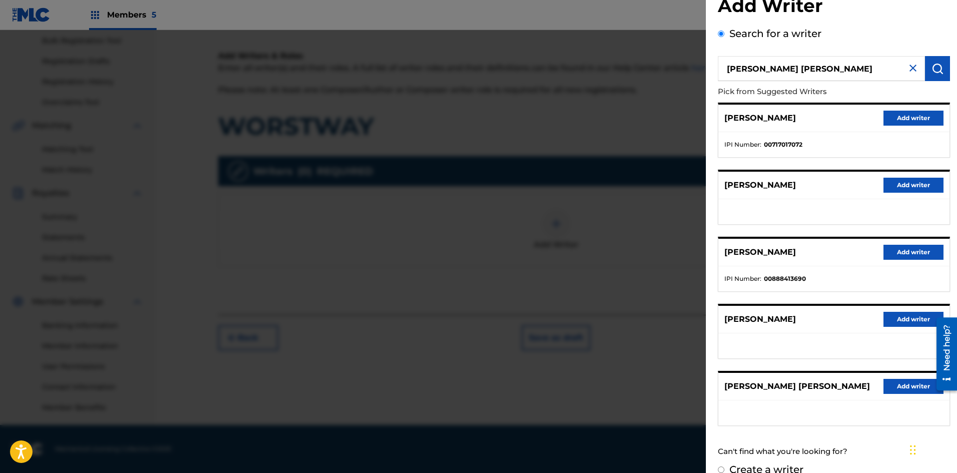
scroll to position [46, 0]
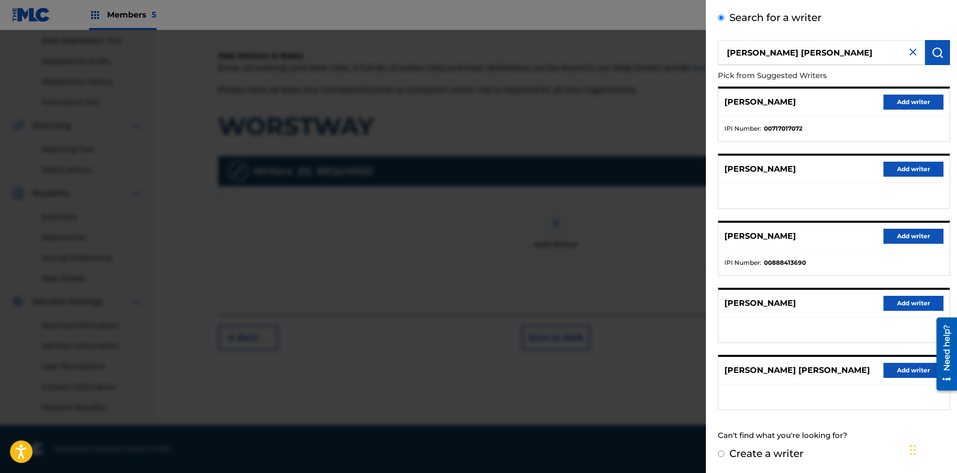
click at [901, 367] on button "Add writer" at bounding box center [913, 370] width 60 height 15
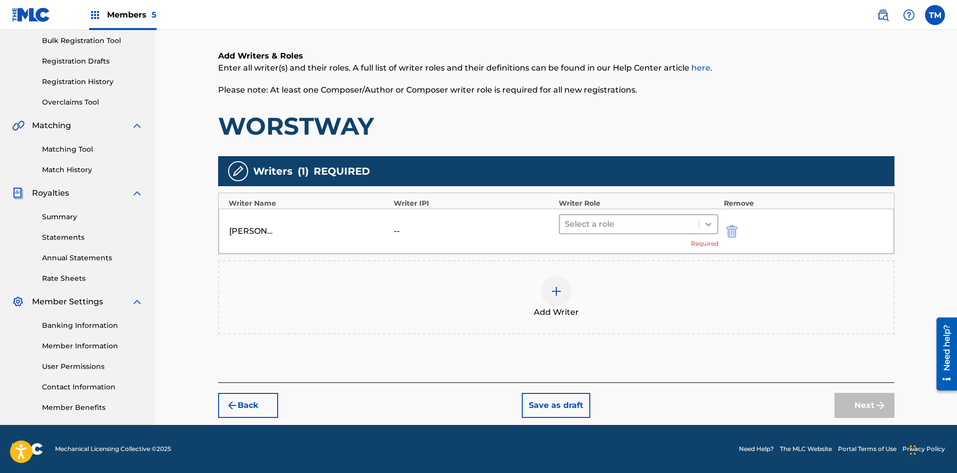
click at [710, 223] on icon at bounding box center [708, 225] width 6 height 4
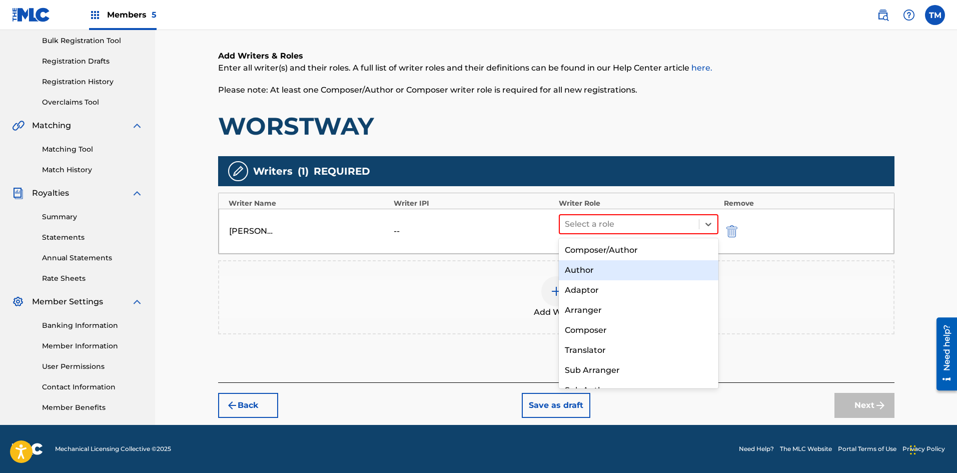
click at [608, 272] on div "Author" at bounding box center [639, 270] width 160 height 20
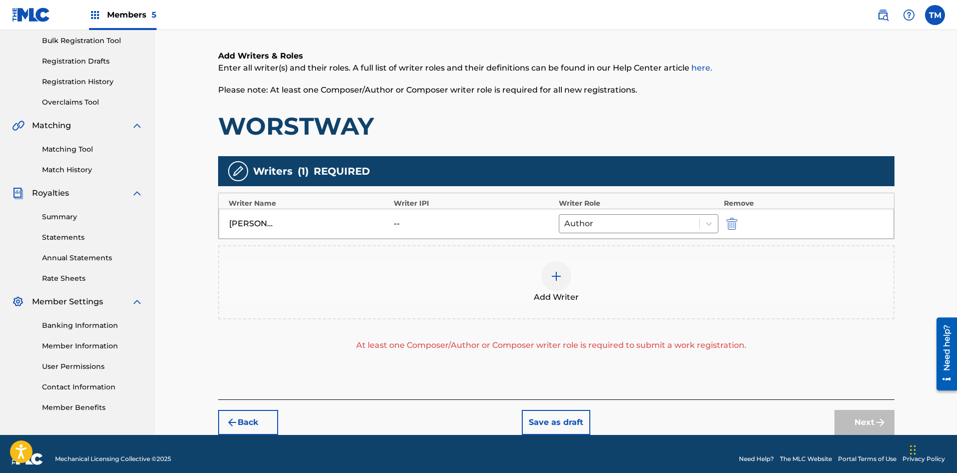
click at [555, 276] on img at bounding box center [556, 276] width 12 height 12
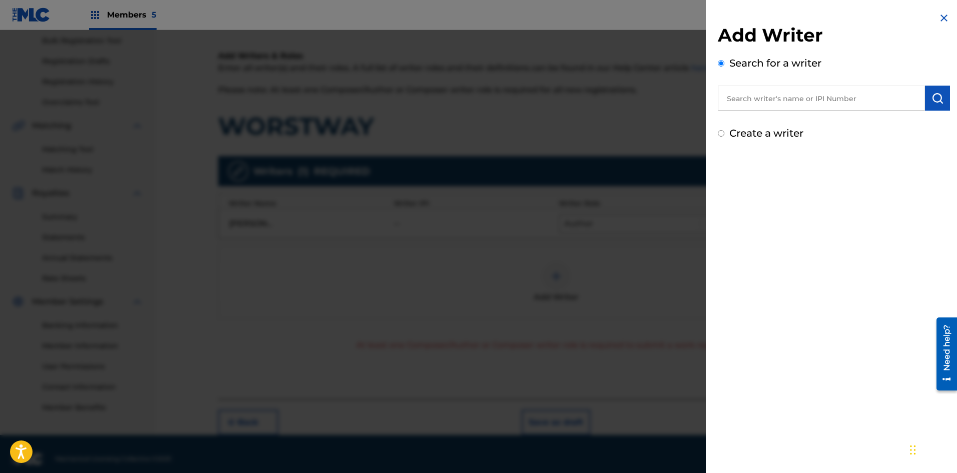
paste input "[PERSON_NAME] [PERSON_NAME] BMI 25.00% 01002835307 [PERSON_NAME] [PERSON_NAME] …"
drag, startPoint x: 918, startPoint y: 96, endPoint x: 681, endPoint y: 106, distance: 236.8
click at [681, 106] on div "Add Writer Search for a writer [PERSON_NAME] [PERSON_NAME] BMI 25.00% 010028353…" at bounding box center [478, 251] width 957 height 443
click at [791, 94] on input "[PERSON_NAME] [PERSON_NAME] BMI 25.00% 01002835307 [PERSON_NAME] [PERSON_NAME] …" at bounding box center [821, 98] width 207 height 25
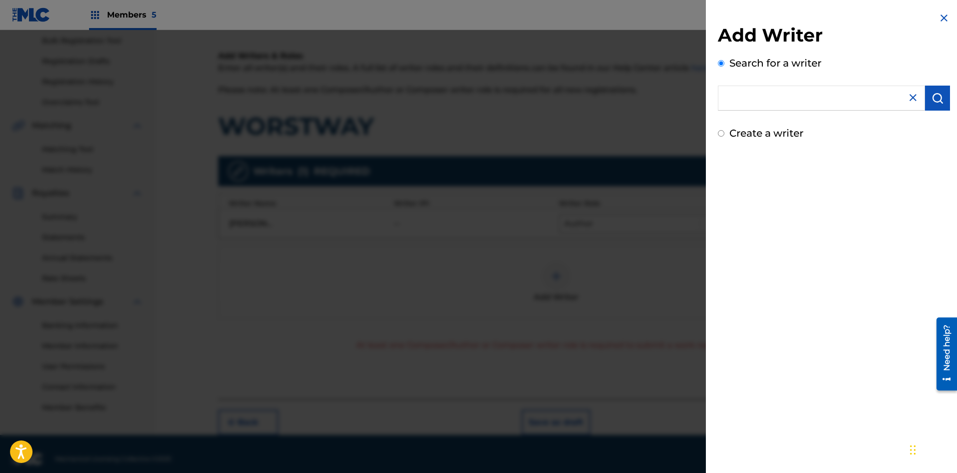
click at [743, 100] on input "[PERSON_NAME] [PERSON_NAME] BMI 25.00% 01002835307 [PERSON_NAME] [PERSON_NAME] …" at bounding box center [821, 98] width 207 height 25
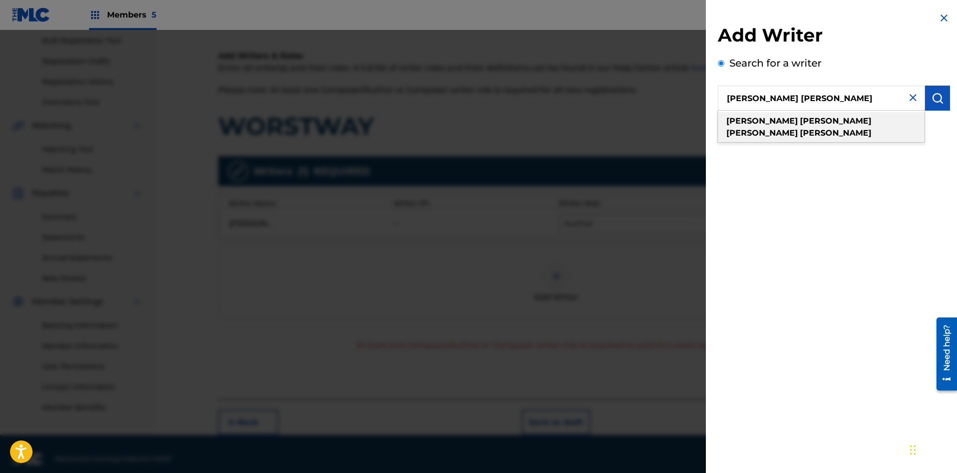
click at [800, 117] on strong "[PERSON_NAME]" at bounding box center [836, 121] width 72 height 10
type input "[PERSON_NAME] [PERSON_NAME]"
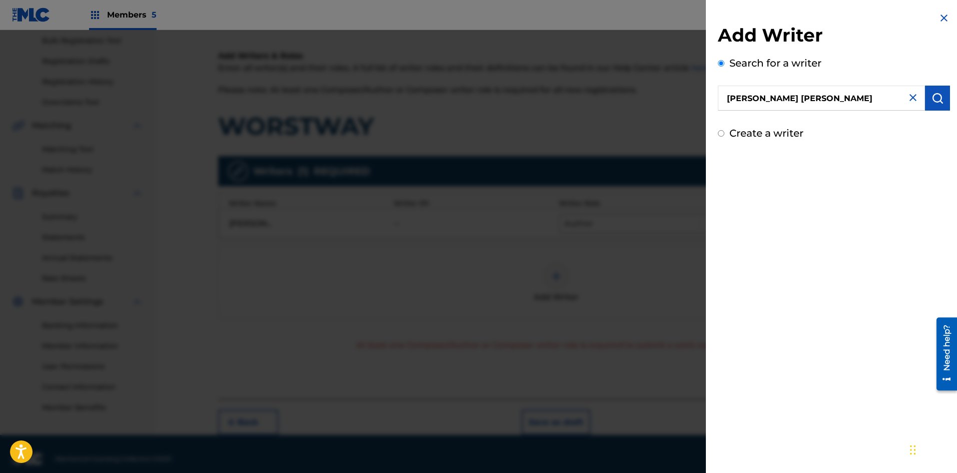
click at [938, 95] on img "submit" at bounding box center [937, 98] width 12 height 12
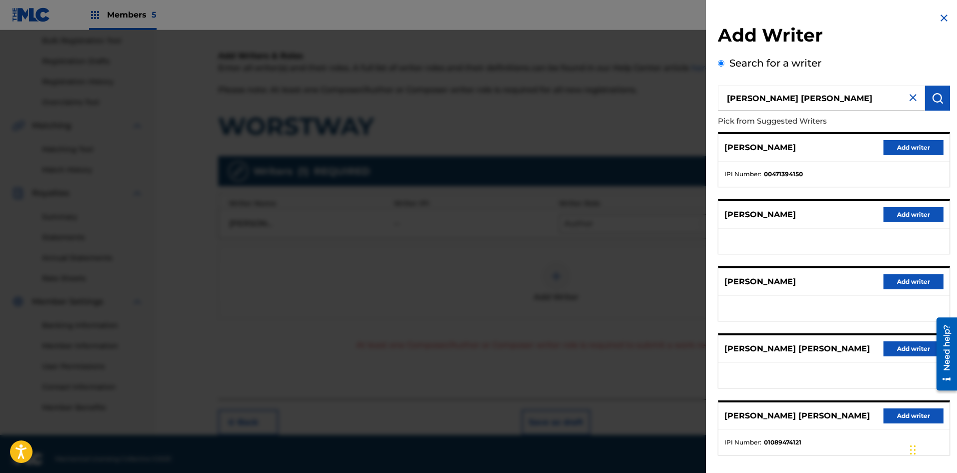
click at [897, 423] on button "Add writer" at bounding box center [913, 415] width 60 height 15
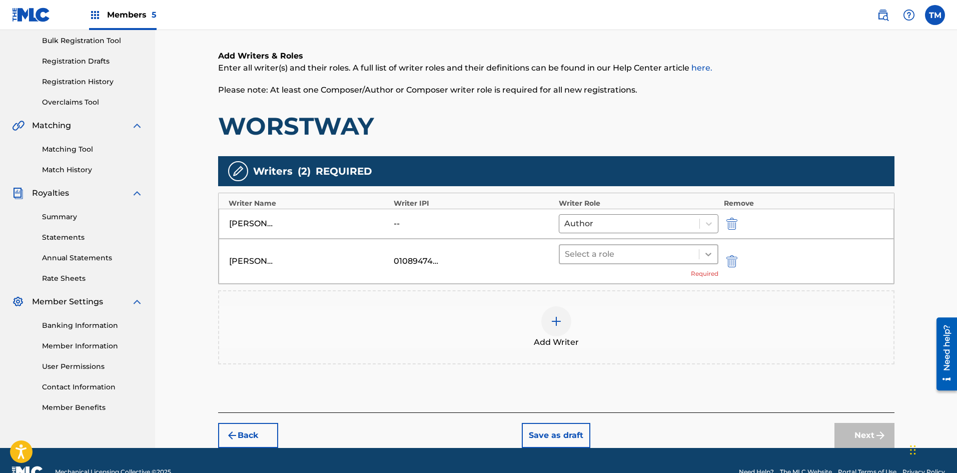
click at [708, 256] on icon at bounding box center [708, 255] width 6 height 4
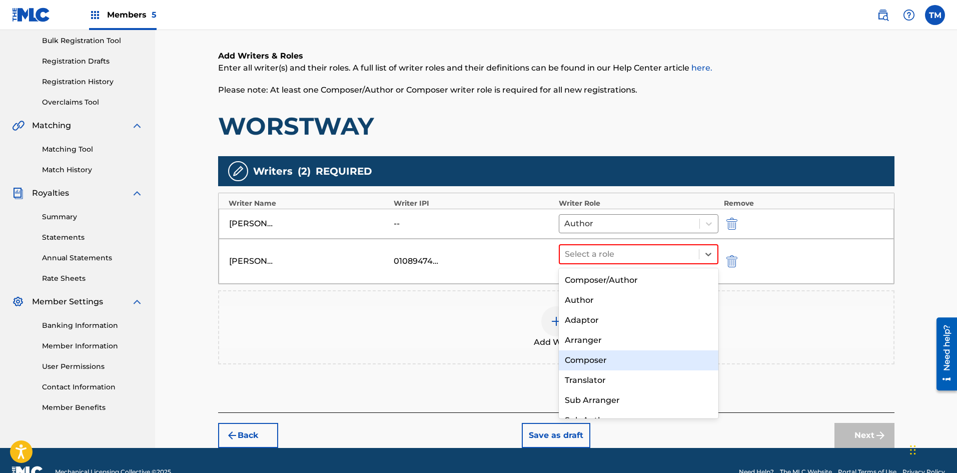
click at [599, 358] on div "Composer" at bounding box center [639, 360] width 160 height 20
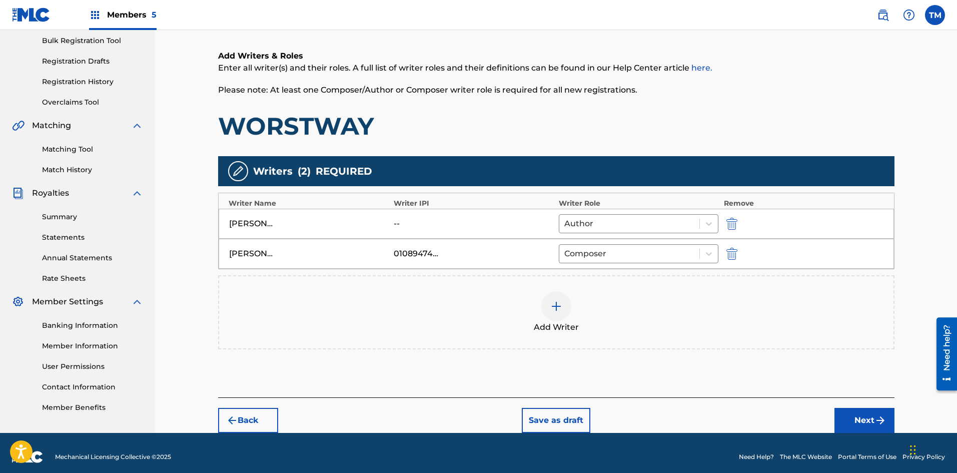
click at [564, 306] on div at bounding box center [556, 306] width 30 height 30
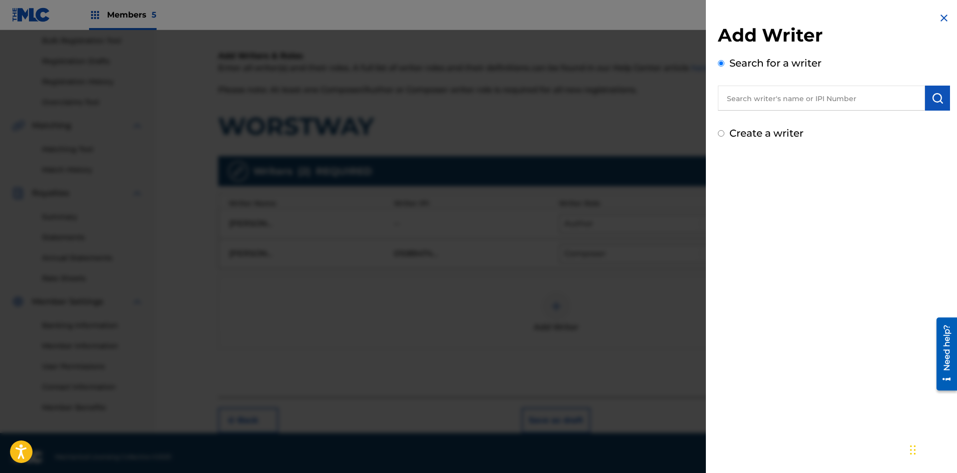
click at [515, 228] on div at bounding box center [478, 266] width 957 height 473
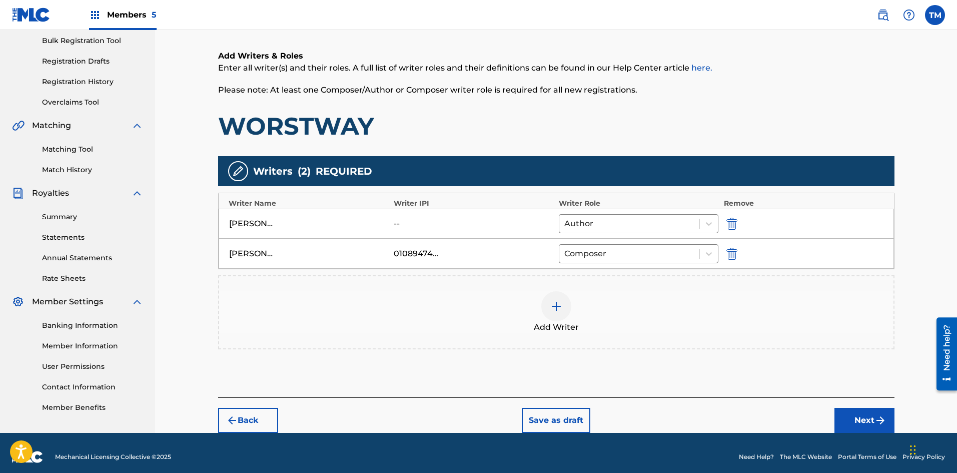
click at [402, 226] on div "--" at bounding box center [416, 224] width 45 height 12
click at [259, 221] on div "[PERSON_NAME] [PERSON_NAME]" at bounding box center [251, 224] width 45 height 12
click at [727, 223] on img "submit" at bounding box center [731, 224] width 11 height 12
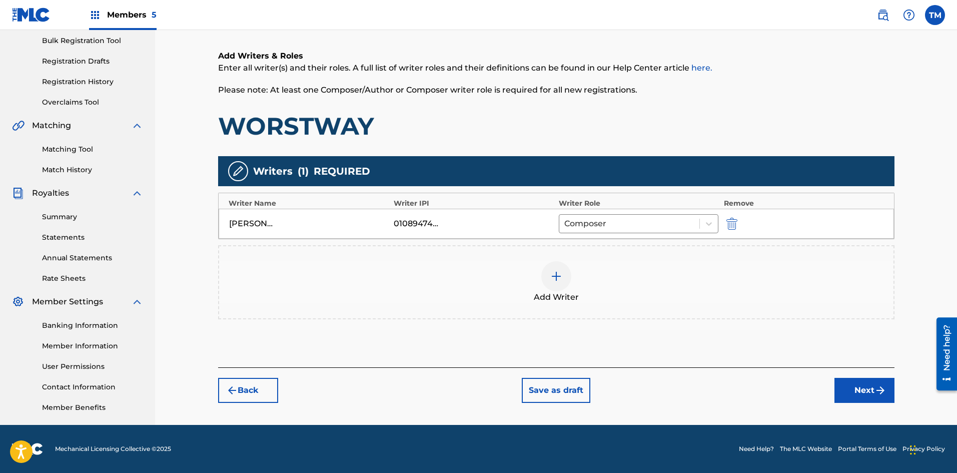
click at [730, 218] on img "submit" at bounding box center [731, 224] width 11 height 12
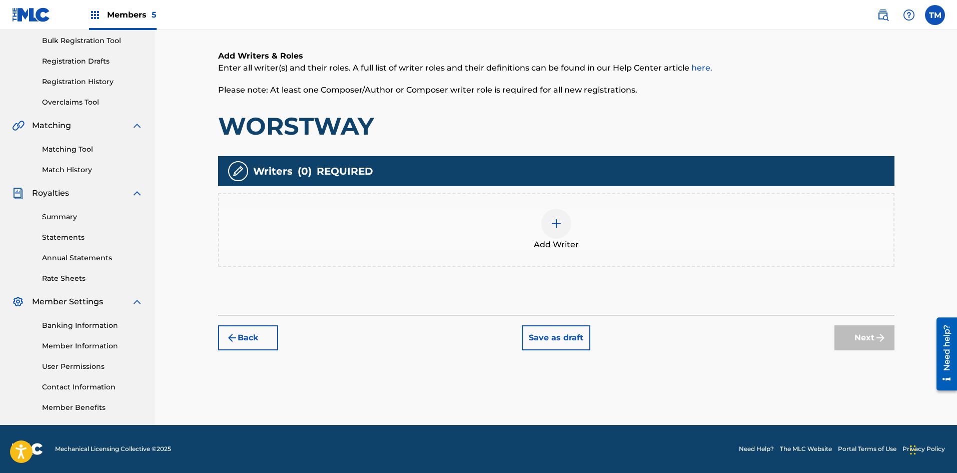
click at [544, 225] on div at bounding box center [556, 224] width 30 height 30
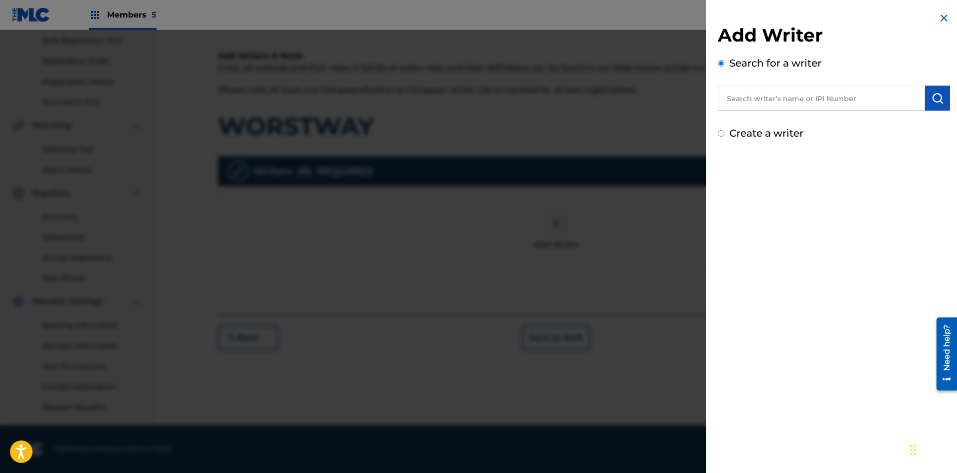
click at [747, 104] on input "text" at bounding box center [821, 98] width 207 height 25
paste input "[PERSON_NAME]"
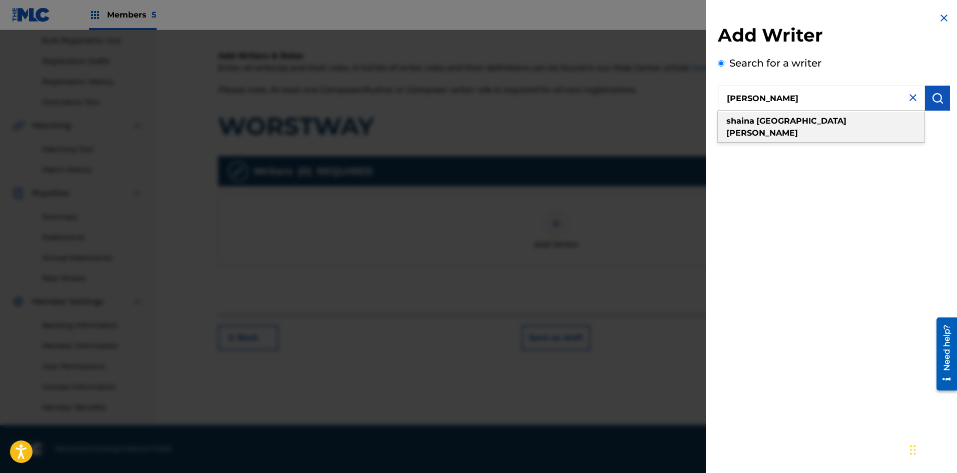
click at [795, 128] on strong "[PERSON_NAME]" at bounding box center [762, 133] width 72 height 10
type input "[PERSON_NAME] [PERSON_NAME]"
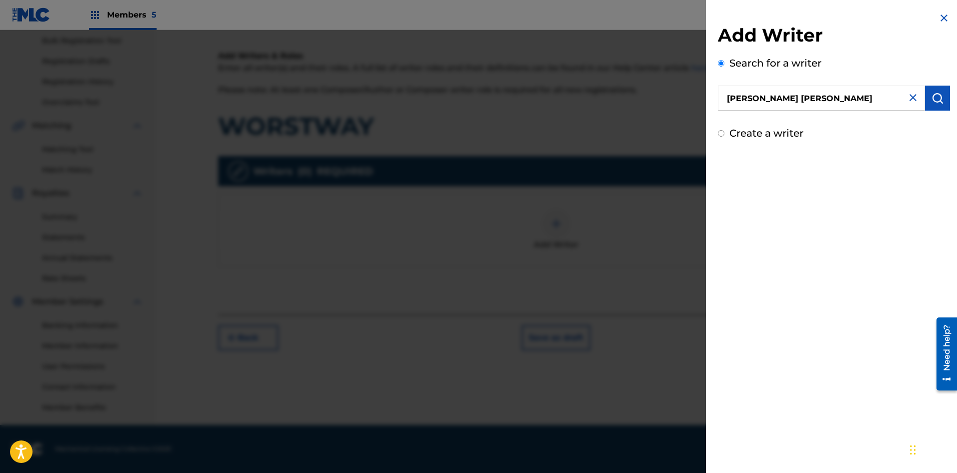
click at [935, 106] on button "submit" at bounding box center [937, 98] width 25 height 25
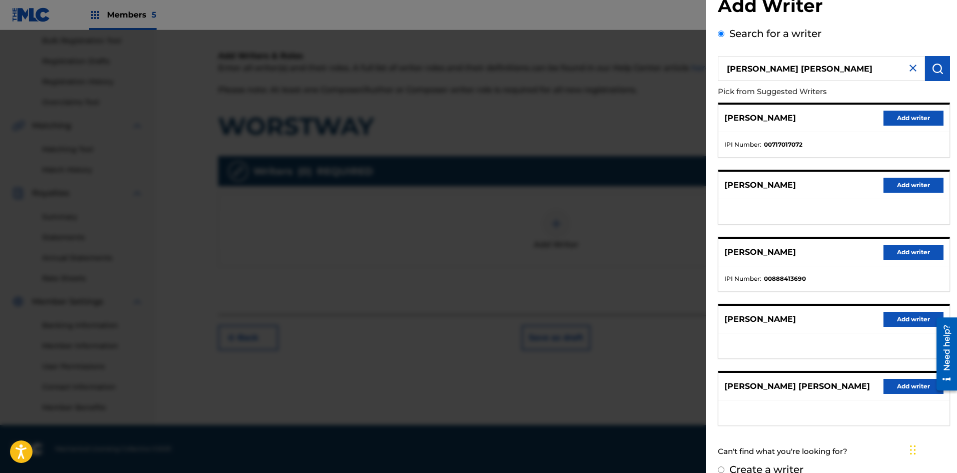
scroll to position [46, 0]
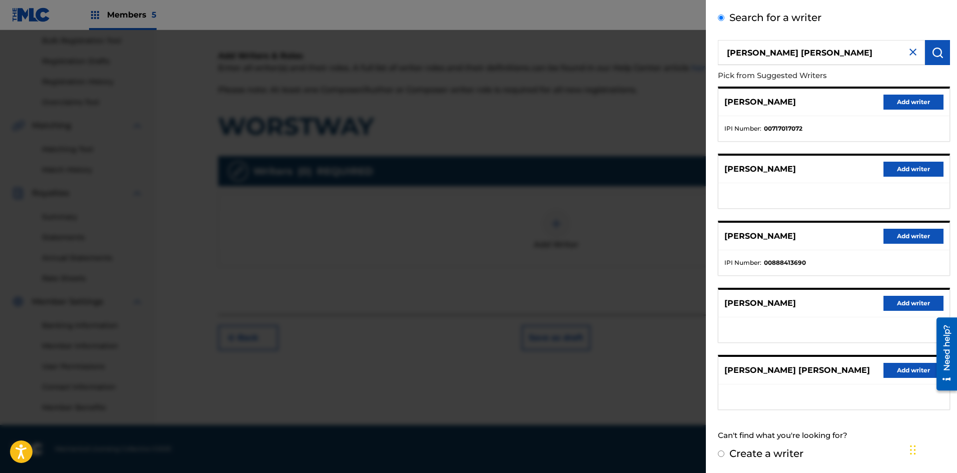
click at [720, 452] on input "Create a writer" at bounding box center [721, 453] width 7 height 7
radio input "false"
radio input "true"
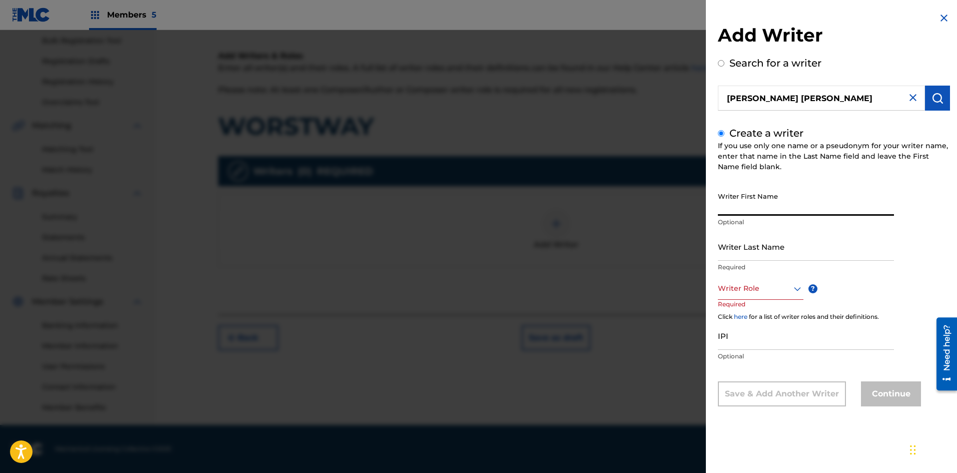
paste input "[PERSON_NAME]"
drag, startPoint x: 750, startPoint y: 208, endPoint x: 706, endPoint y: 213, distance: 44.8
click at [706, 213] on div "Add Writer Search for a writer [PERSON_NAME] [PERSON_NAME] Create a writer If y…" at bounding box center [834, 216] width 256 height 433
type input "[PERSON_NAME]"
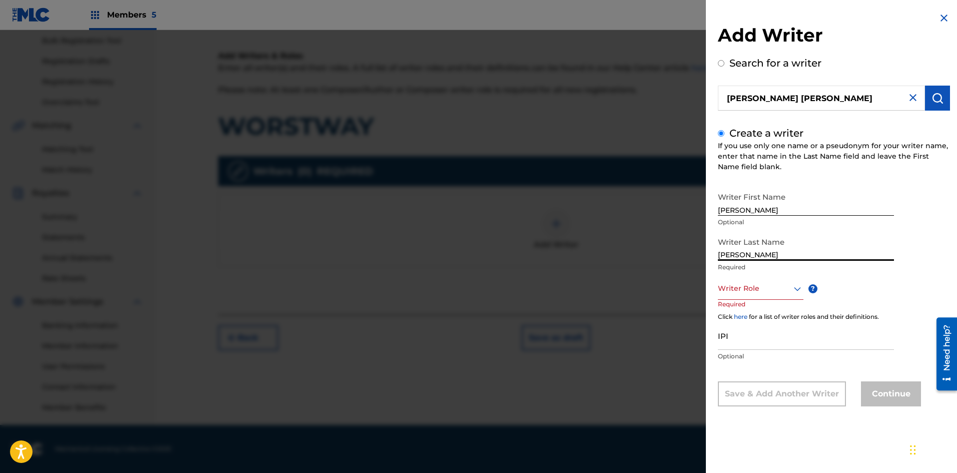
type input "[PERSON_NAME]"
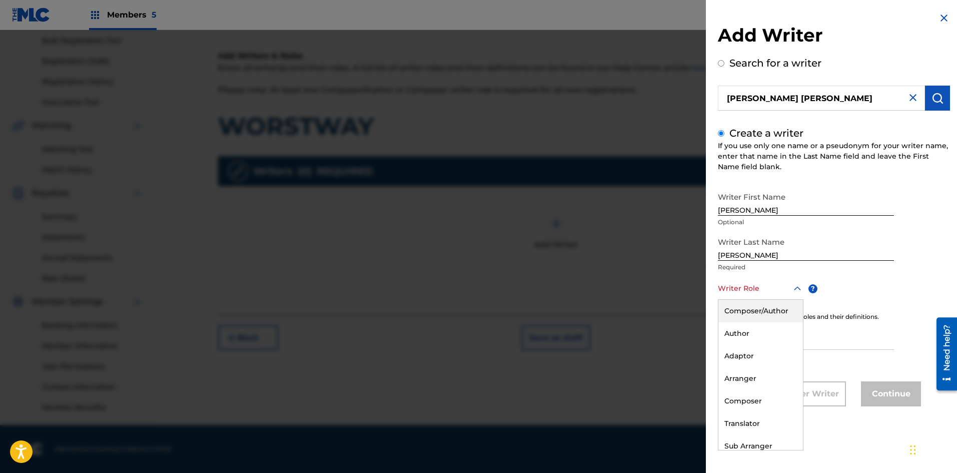
click at [793, 291] on icon at bounding box center [797, 289] width 12 height 12
click at [773, 332] on div "Author" at bounding box center [760, 333] width 85 height 23
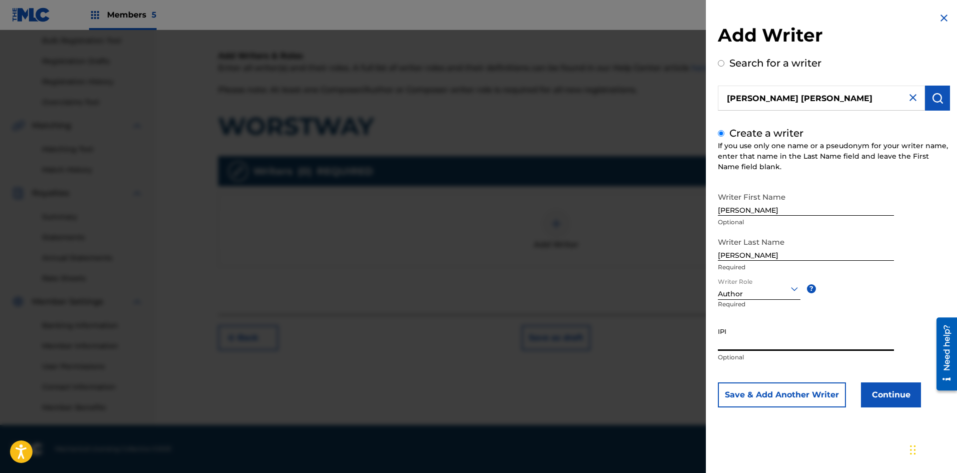
paste input "00888413690"
type input "00888413690"
click at [876, 394] on button "Continue" at bounding box center [891, 394] width 60 height 25
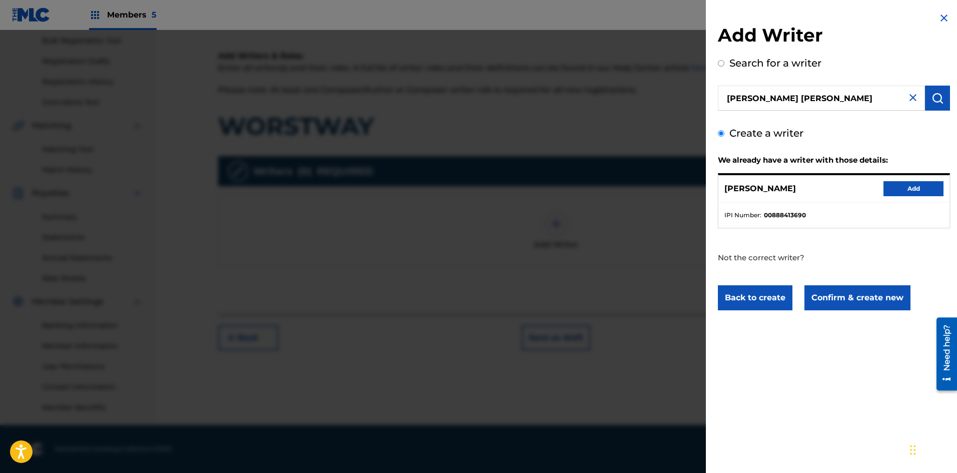
click at [898, 187] on button "Add" at bounding box center [913, 188] width 60 height 15
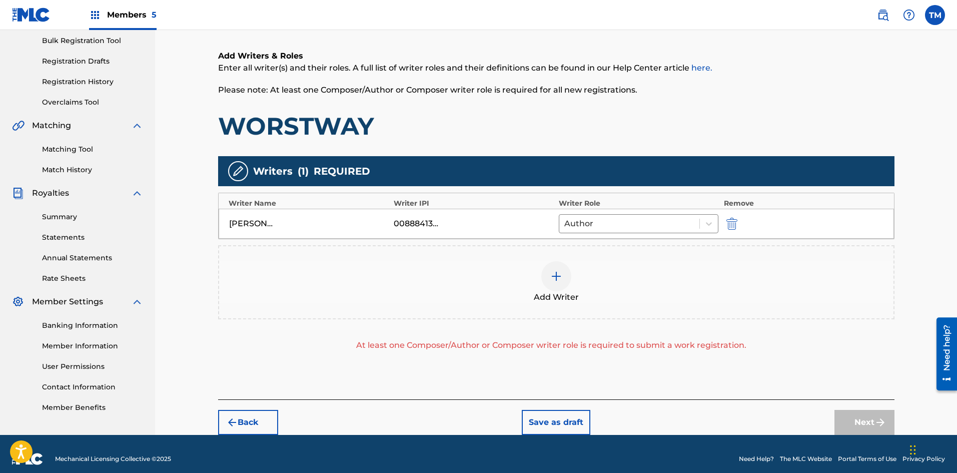
click at [553, 283] on div at bounding box center [556, 276] width 30 height 30
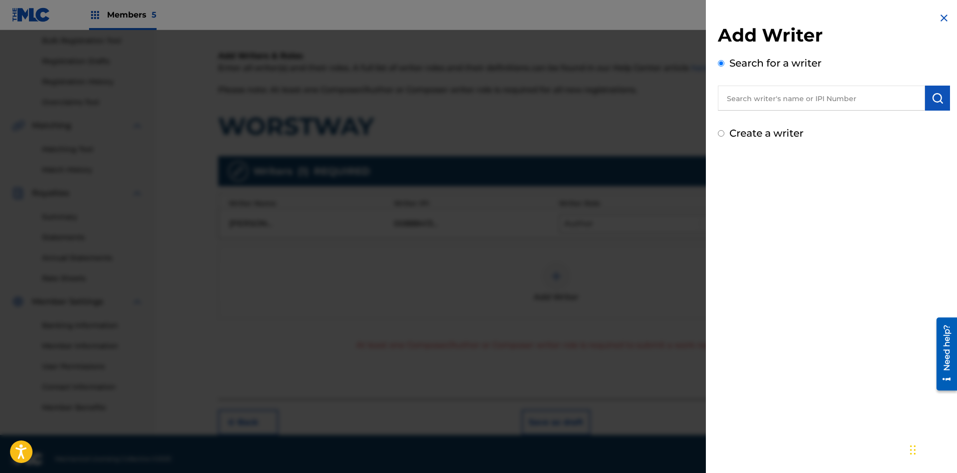
paste input "[PERSON_NAME] [PERSON_NAME]"
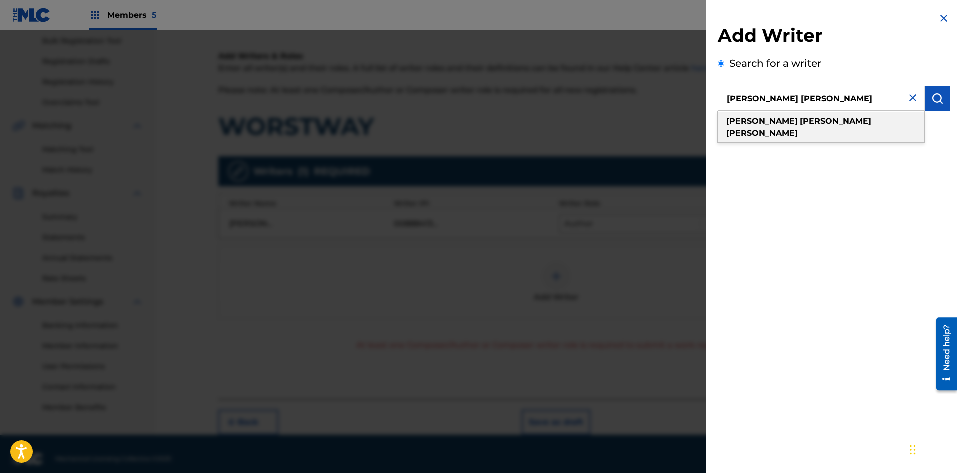
click at [871, 119] on span at bounding box center [871, 121] width 0 height 10
type input "[PERSON_NAME]"
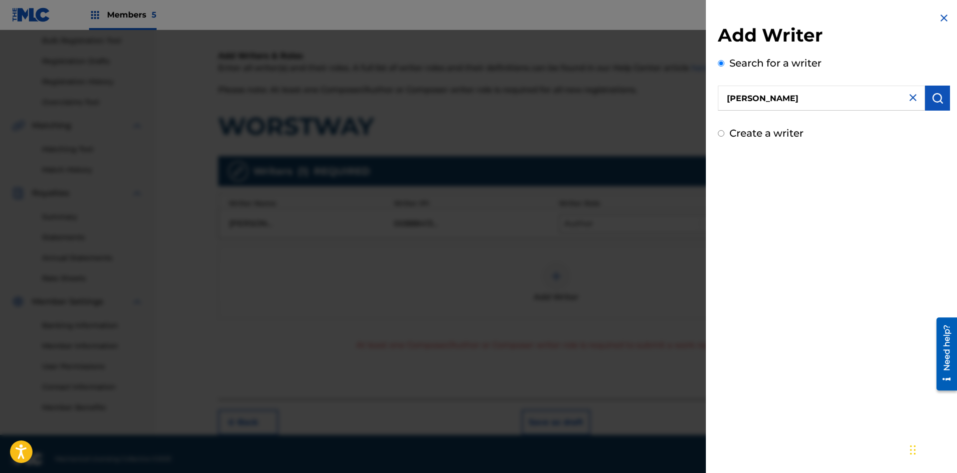
click at [936, 97] on img "submit" at bounding box center [937, 98] width 12 height 12
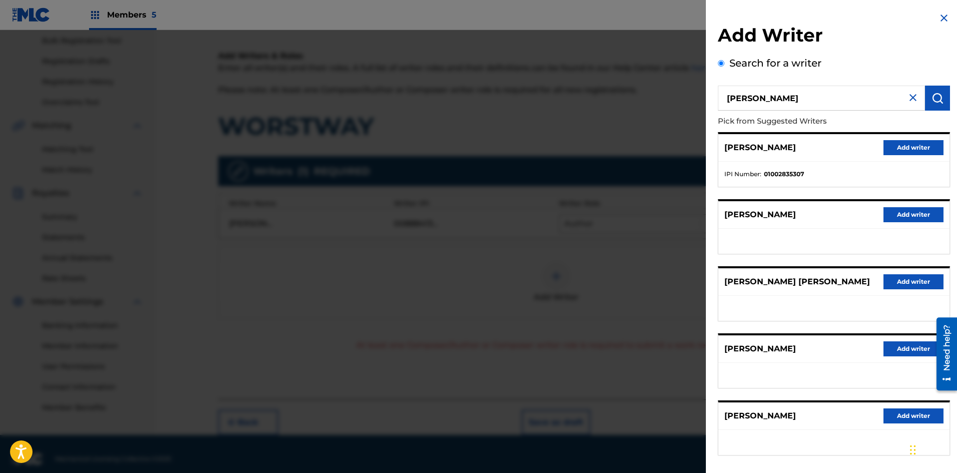
click at [909, 152] on button "Add writer" at bounding box center [913, 147] width 60 height 15
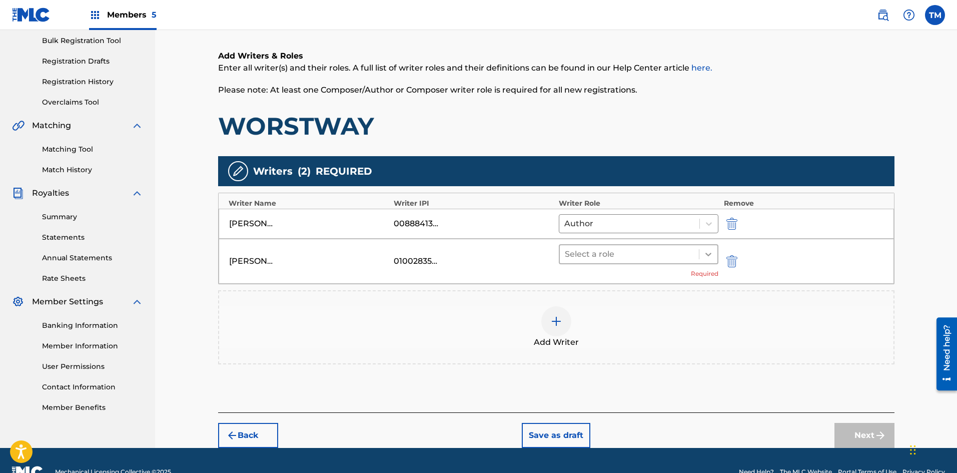
click at [715, 257] on div at bounding box center [708, 254] width 18 height 18
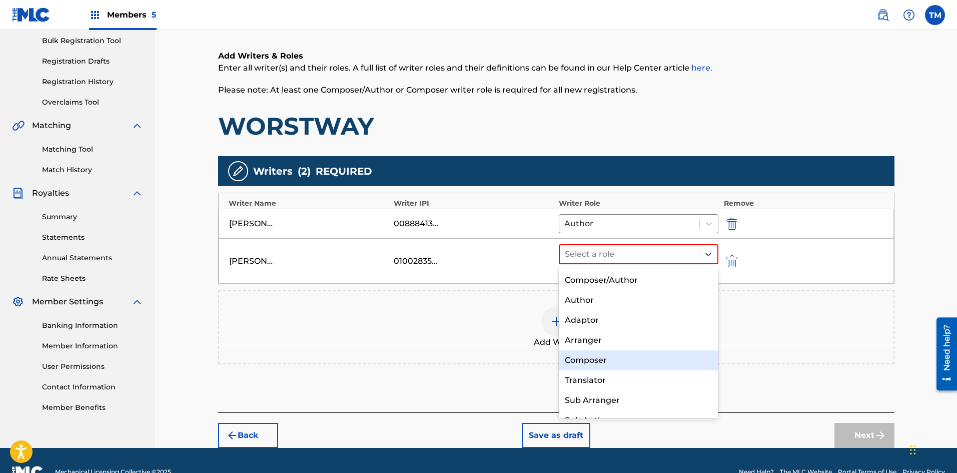
click at [602, 358] on div "Composer" at bounding box center [639, 360] width 160 height 20
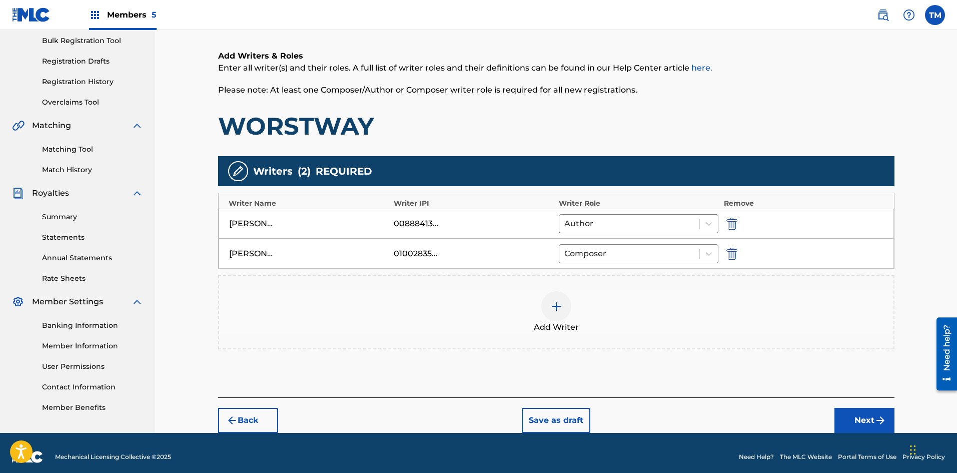
click at [558, 305] on img at bounding box center [556, 306] width 12 height 12
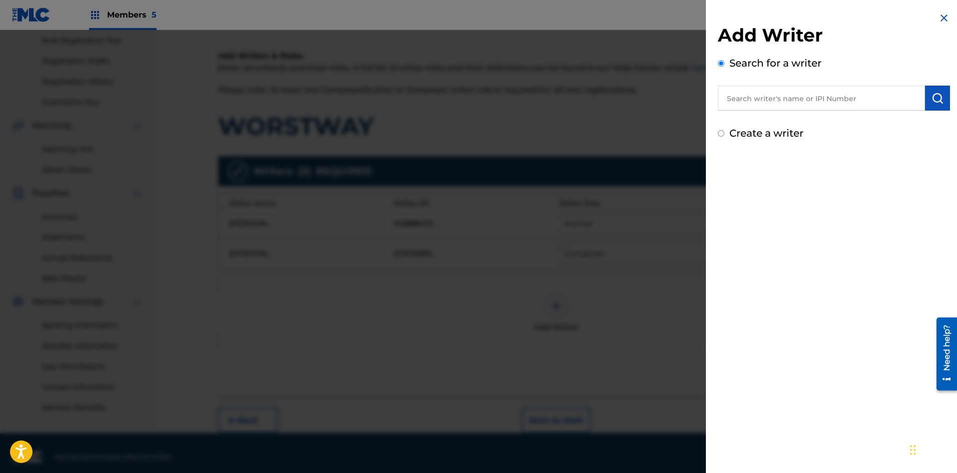
paste input "[PERSON_NAME] [PERSON_NAME]"
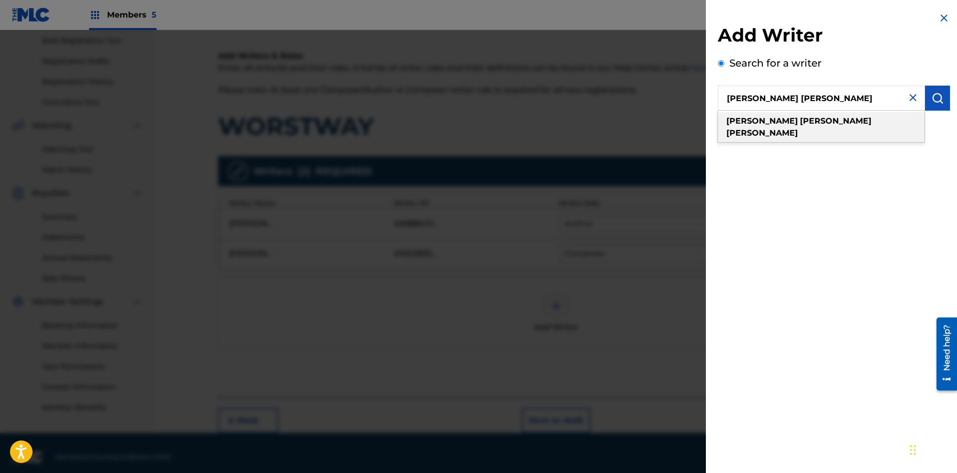
click at [798, 128] on strong "[PERSON_NAME]" at bounding box center [762, 133] width 72 height 10
type input "[PERSON_NAME]"
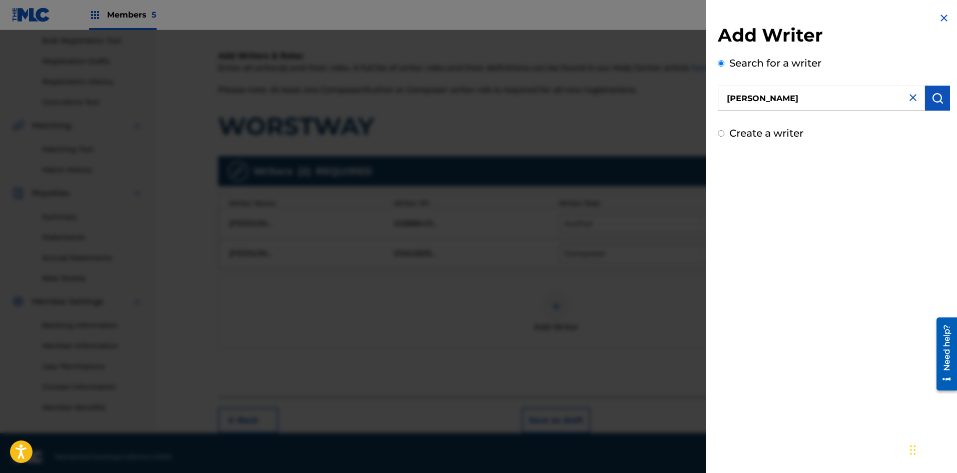
click at [937, 100] on img "submit" at bounding box center [937, 98] width 12 height 12
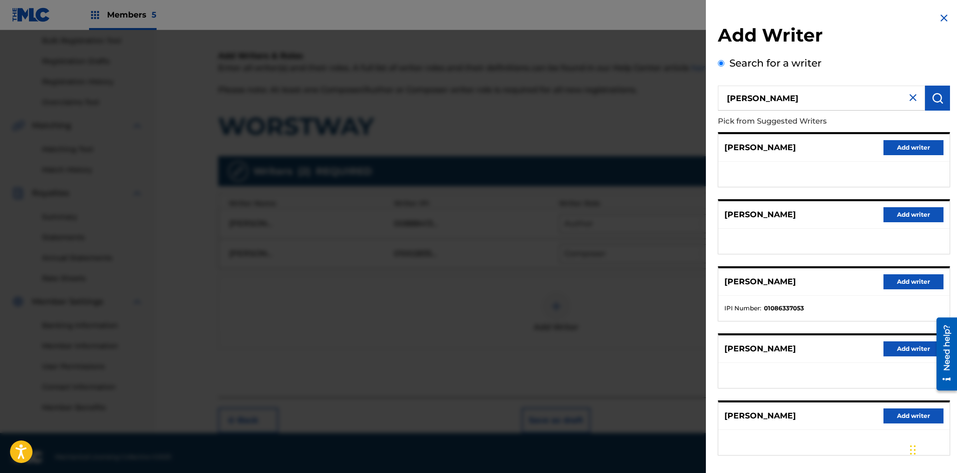
click at [897, 284] on button "Add writer" at bounding box center [913, 281] width 60 height 15
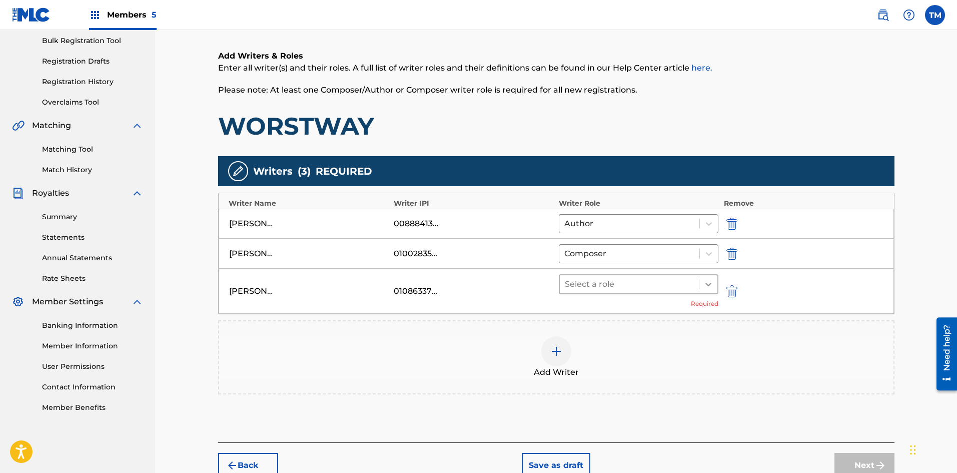
click at [706, 282] on icon at bounding box center [708, 284] width 10 height 10
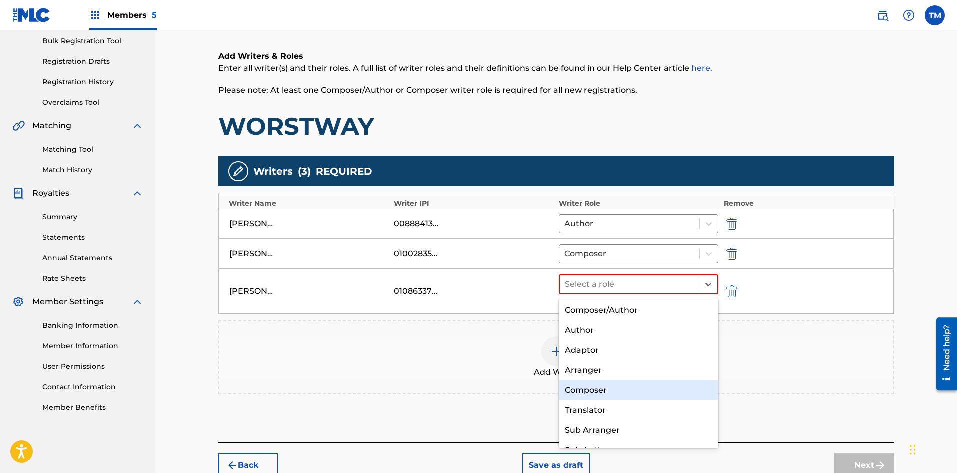
click at [604, 385] on div "Composer" at bounding box center [639, 390] width 160 height 20
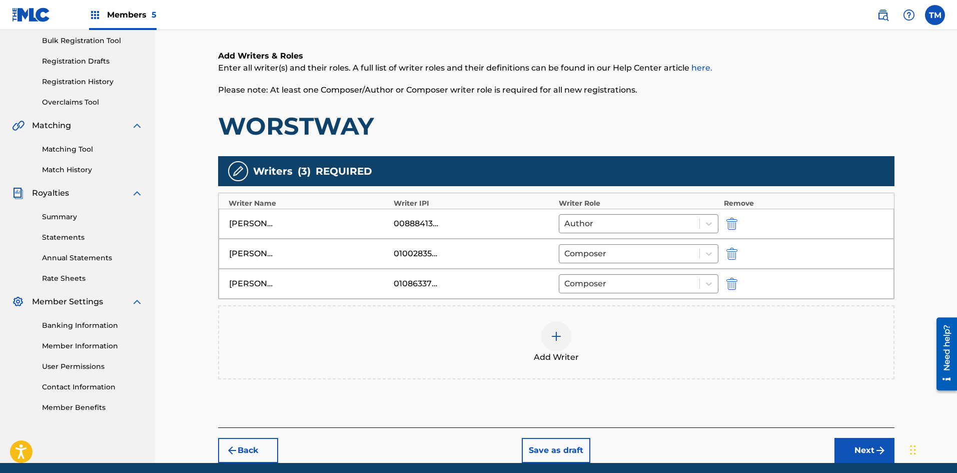
click at [560, 333] on img at bounding box center [556, 336] width 12 height 12
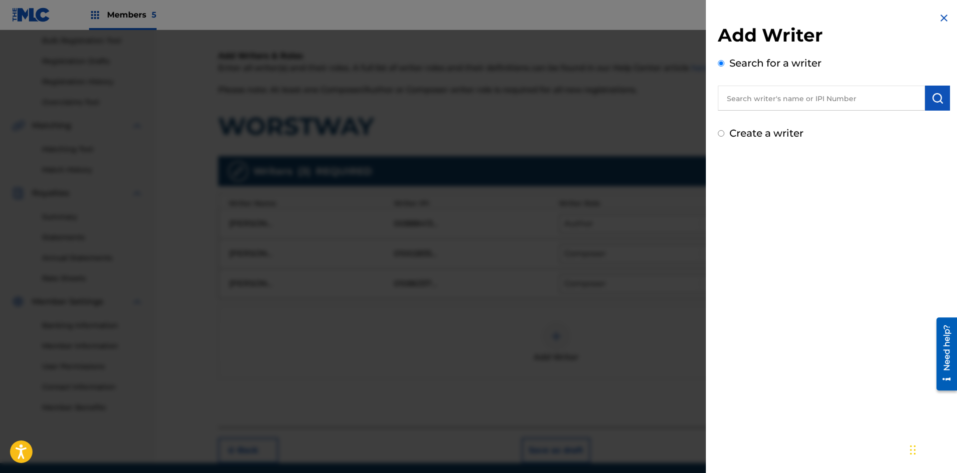
paste input "[PERSON_NAME] [PERSON_NAME]"
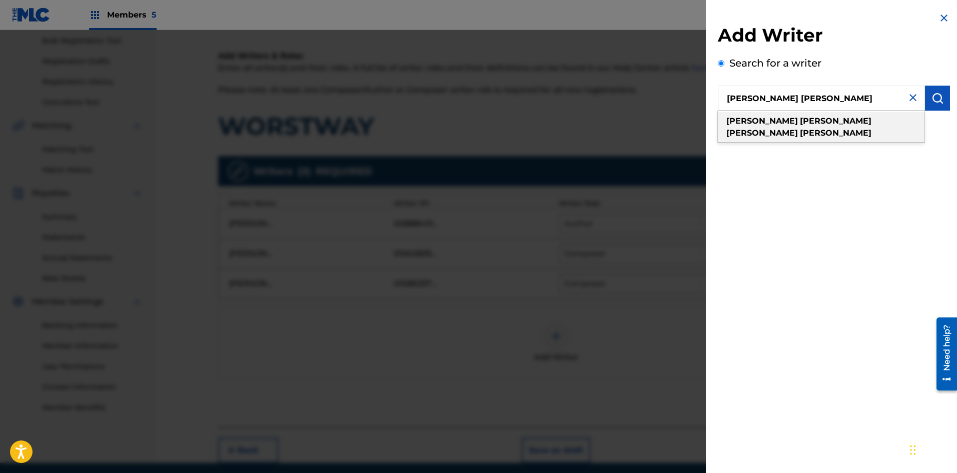
click at [869, 127] on div "[PERSON_NAME] [PERSON_NAME]" at bounding box center [821, 127] width 207 height 30
type input "[PERSON_NAME] [PERSON_NAME]"
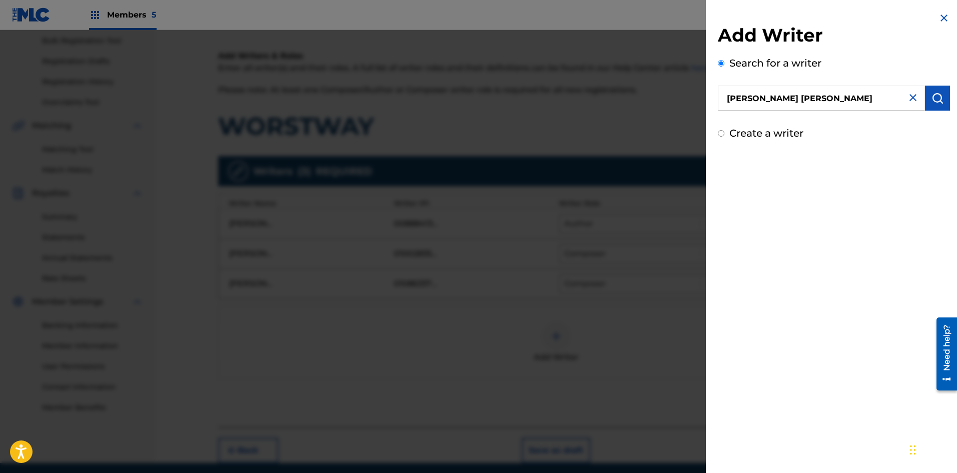
click at [931, 93] on img "submit" at bounding box center [937, 98] width 12 height 12
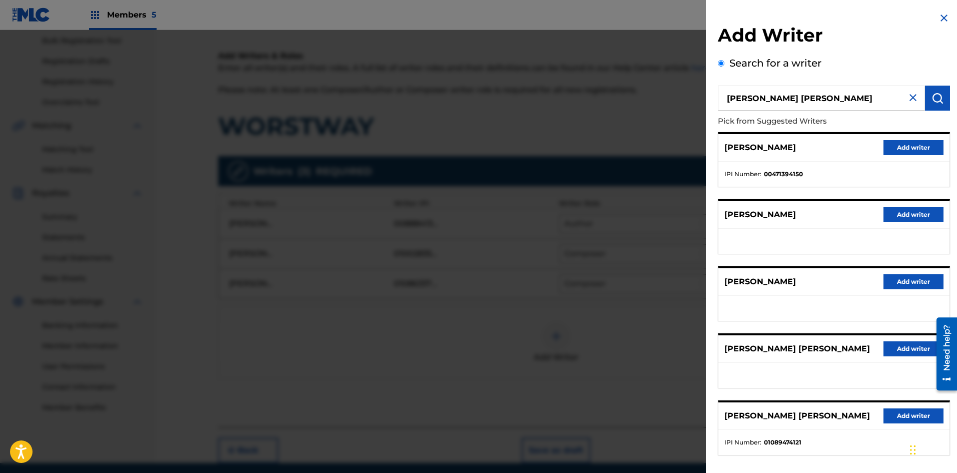
click at [896, 423] on button "Add writer" at bounding box center [913, 415] width 60 height 15
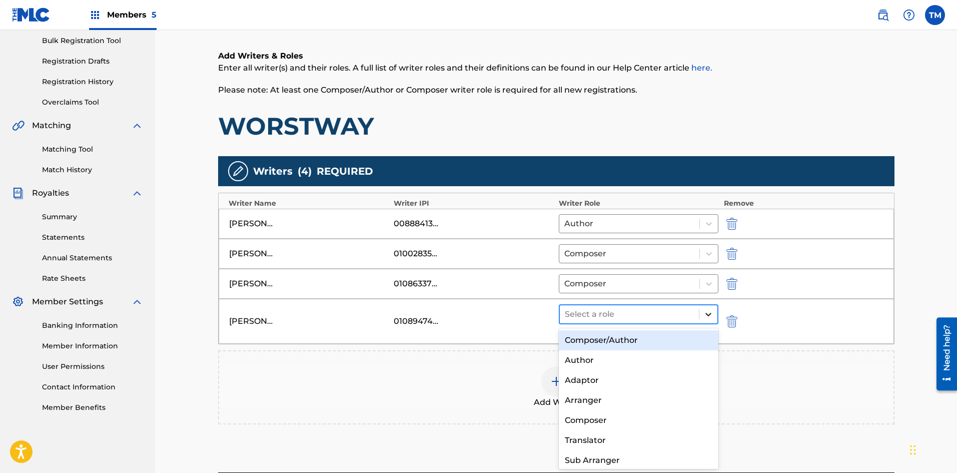
click at [710, 318] on icon at bounding box center [708, 314] width 10 height 10
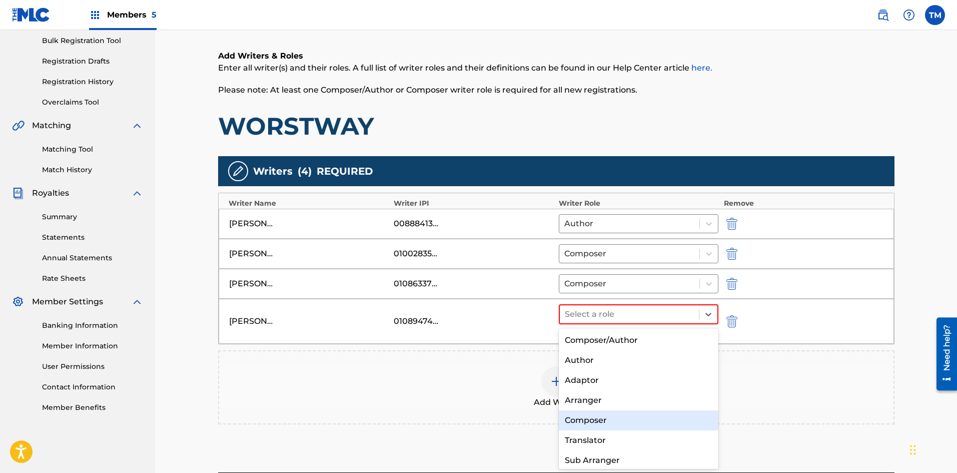
click at [609, 421] on div "Composer" at bounding box center [639, 420] width 160 height 20
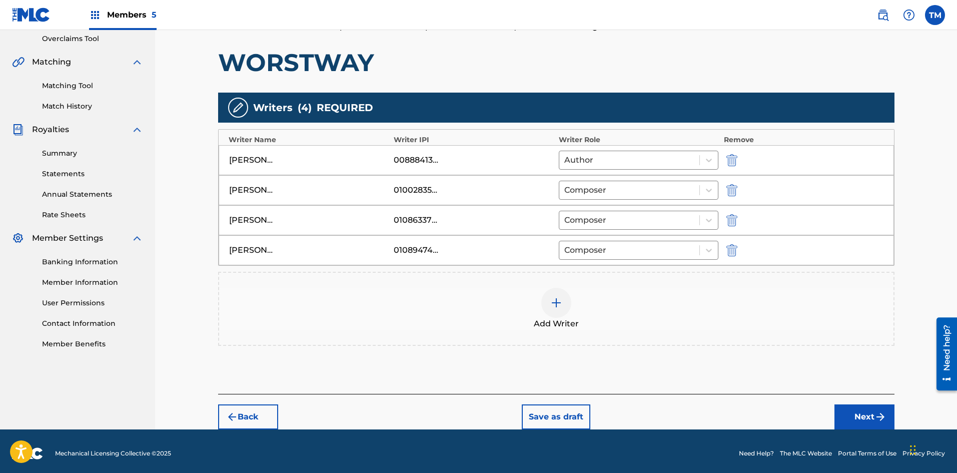
scroll to position [216, 0]
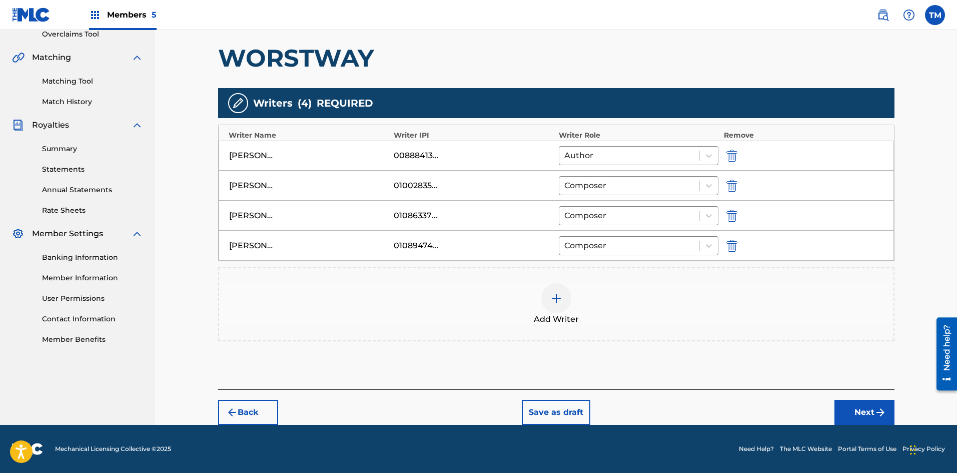
click at [855, 404] on button "Next" at bounding box center [864, 412] width 60 height 25
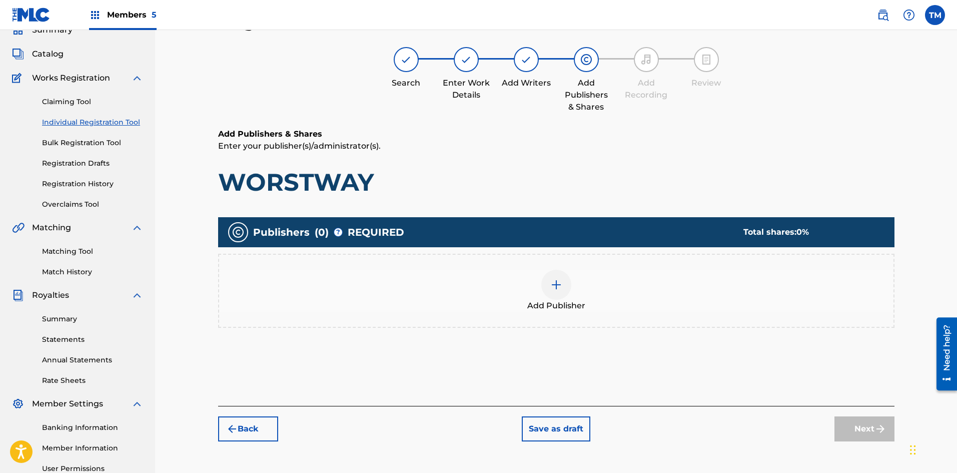
scroll to position [45, 0]
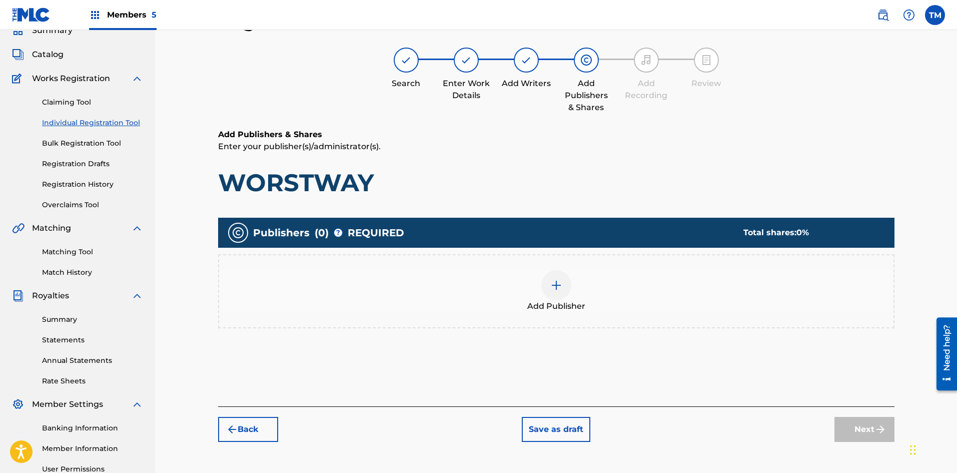
click at [554, 292] on div at bounding box center [556, 285] width 30 height 30
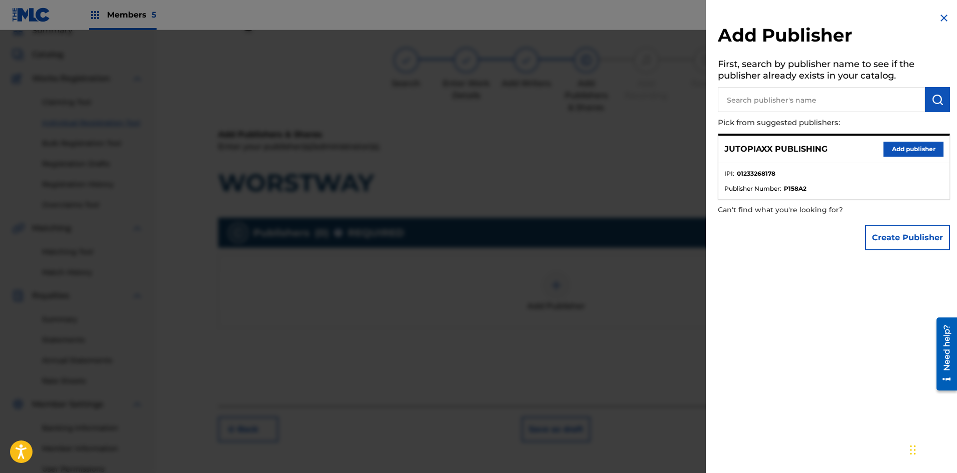
click at [919, 147] on button "Add publisher" at bounding box center [913, 149] width 60 height 15
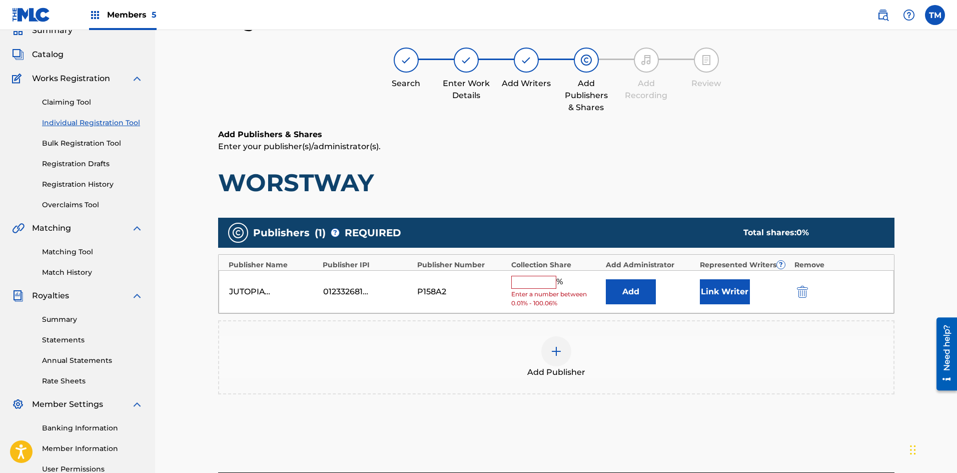
click at [531, 282] on input "text" at bounding box center [533, 282] width 45 height 13
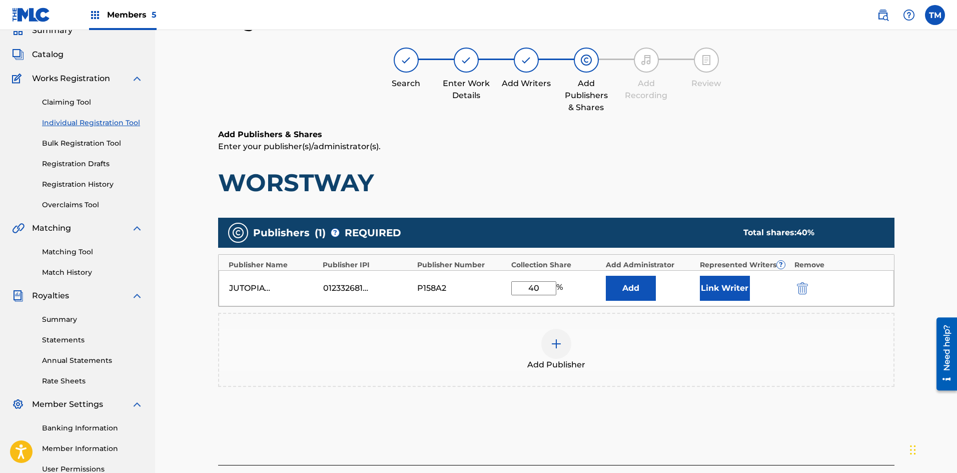
type input "40"
click at [634, 293] on button "Add" at bounding box center [631, 288] width 50 height 25
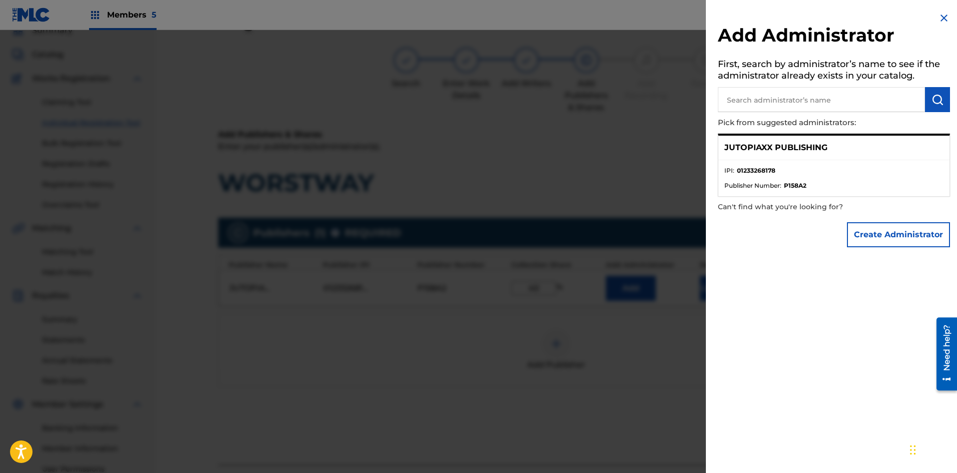
paste input "1ST MYND MUSIC AND MULTI MEDIA"
type input "1ST MYND MUSIC AND MULTI MEDIA"
click at [933, 94] on img "submit" at bounding box center [937, 100] width 12 height 12
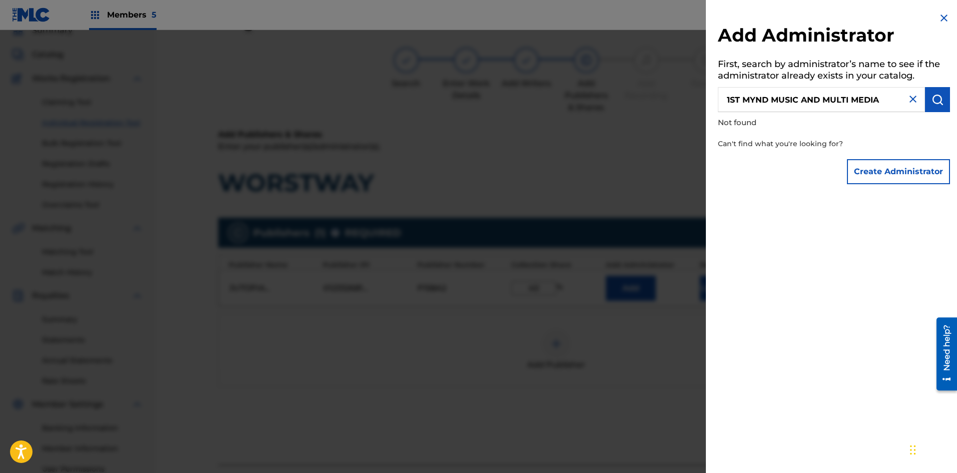
click at [885, 172] on button "Create Administrator" at bounding box center [898, 171] width 103 height 25
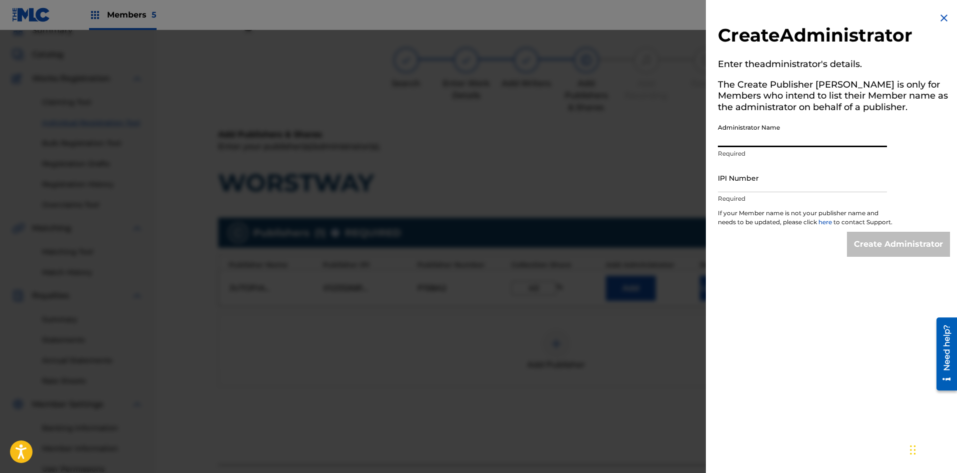
paste input "1ST MYND MUSIC AND MULTI MEDIA"
type input "1ST MYND MUSIC AND MULTI MEDIA"
paste input "00891859769"
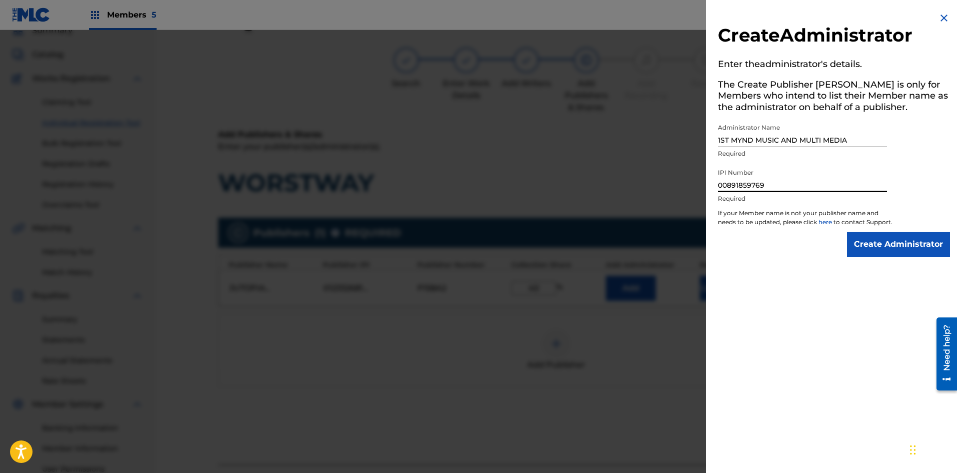
type input "00891859769"
click at [895, 254] on input "Create Administrator" at bounding box center [898, 244] width 103 height 25
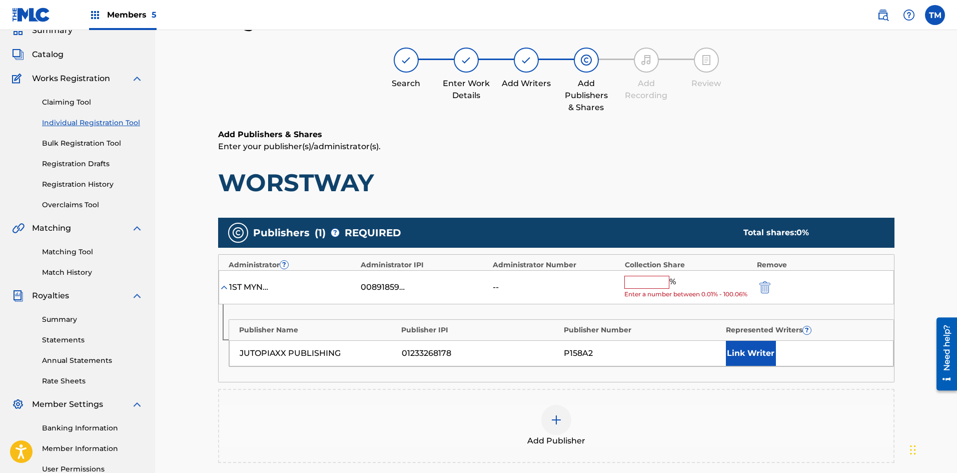
click at [653, 287] on input "text" at bounding box center [646, 282] width 45 height 13
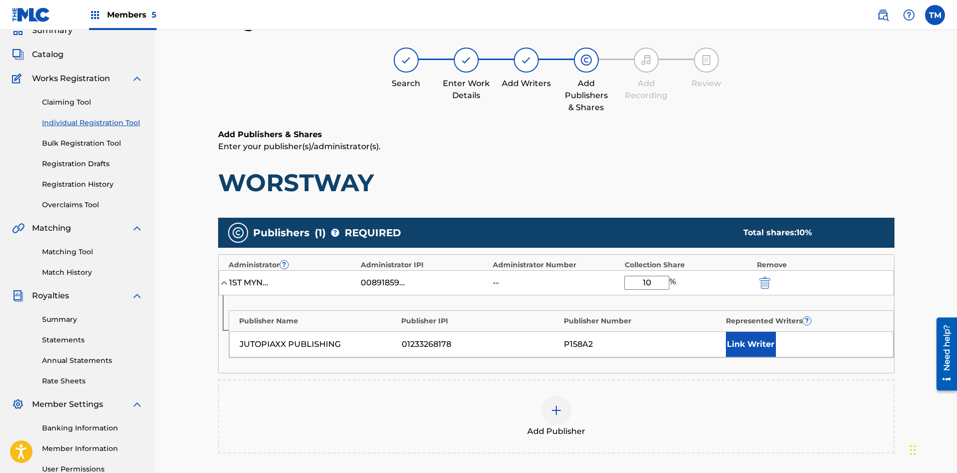
type input "10"
click at [750, 348] on button "Link Writer" at bounding box center [751, 344] width 50 height 25
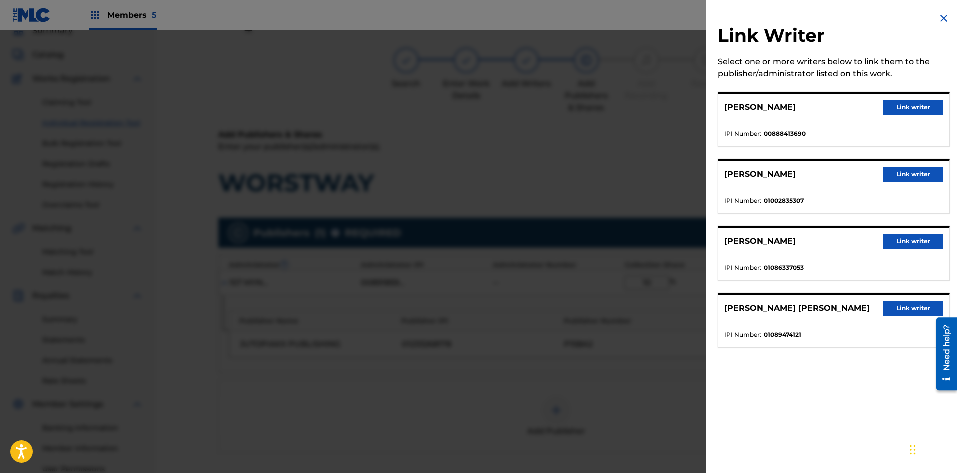
click at [895, 103] on button "Link writer" at bounding box center [913, 107] width 60 height 15
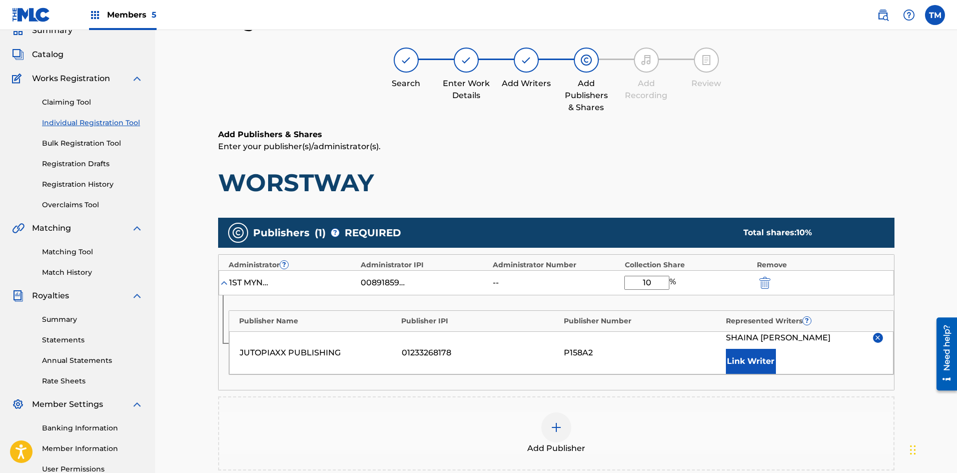
click at [559, 430] on img at bounding box center [556, 427] width 12 height 12
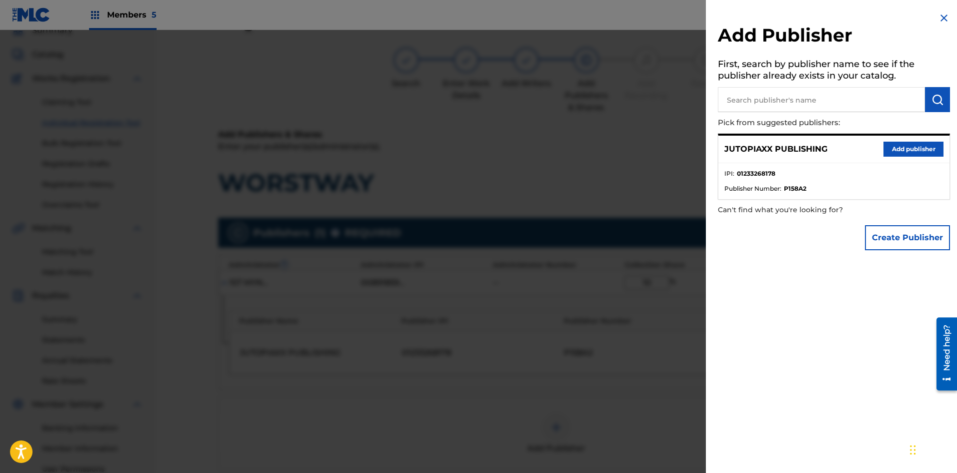
paste input "SONGTRUST BLVD"
type input "SONGTRUST BLVD"
click at [940, 98] on button "submit" at bounding box center [937, 99] width 25 height 25
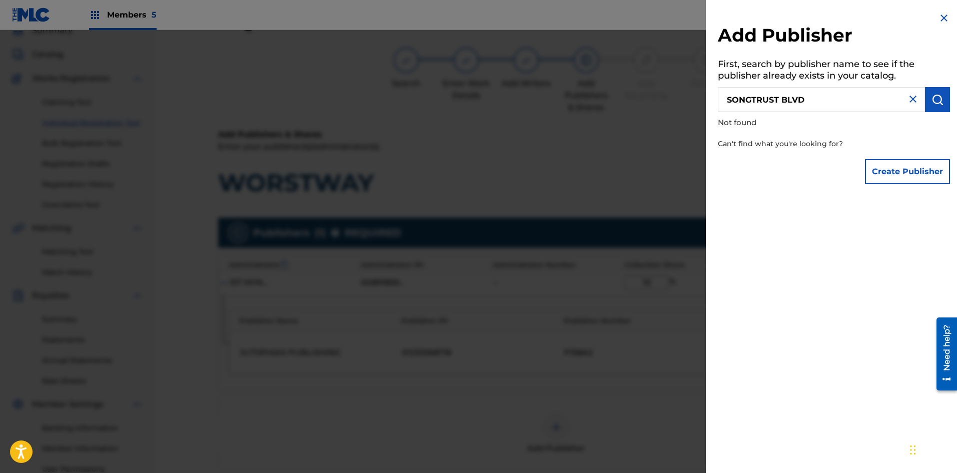
click at [903, 172] on button "Create Publisher" at bounding box center [907, 171] width 85 height 25
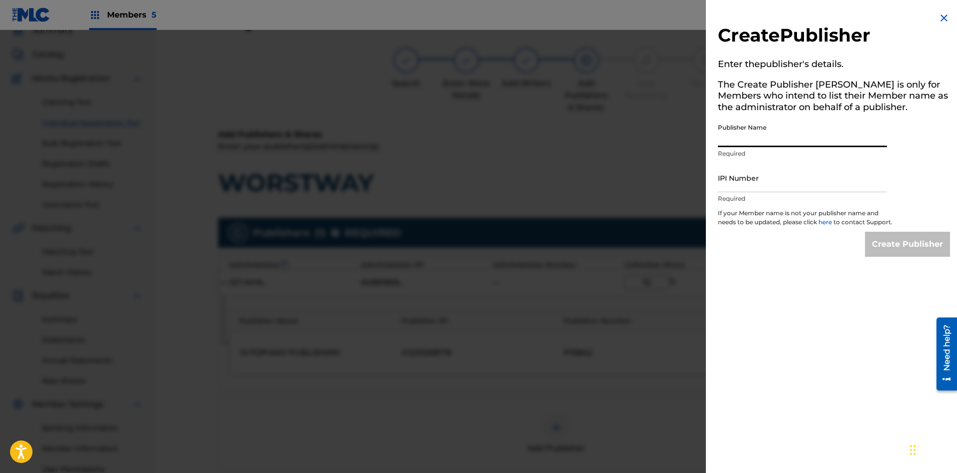
paste input "SONGTRUST BLVD"
type input "SONGTRUST BLVD"
paste input "00615755145"
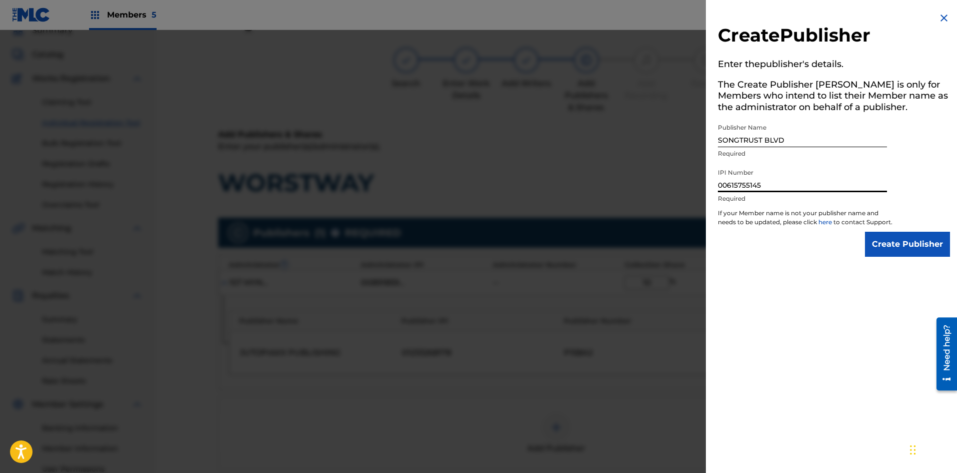
type input "00615755145"
click at [890, 253] on input "Create Publisher" at bounding box center [907, 244] width 85 height 25
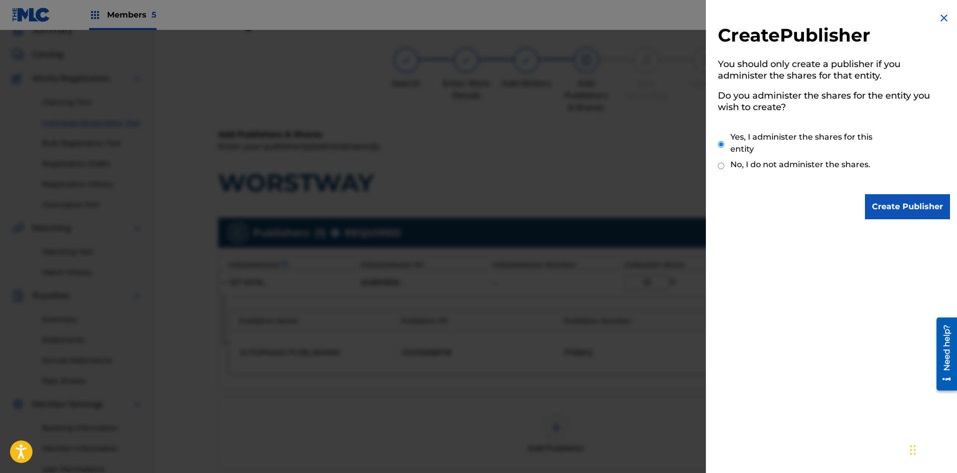
click at [723, 165] on input "No, I do not administer the shares." at bounding box center [721, 166] width 7 height 10
radio input "true"
click at [891, 208] on input "Create Publisher" at bounding box center [907, 206] width 85 height 25
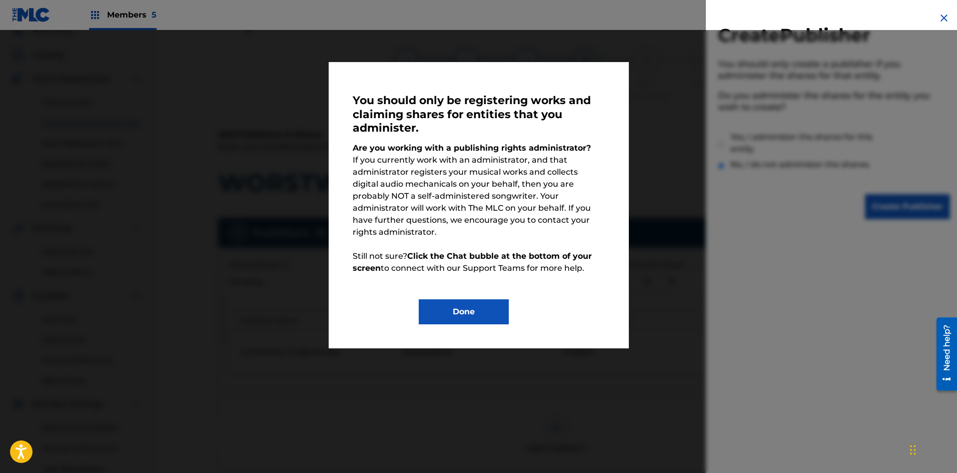
click at [504, 299] on button "Done" at bounding box center [464, 311] width 90 height 25
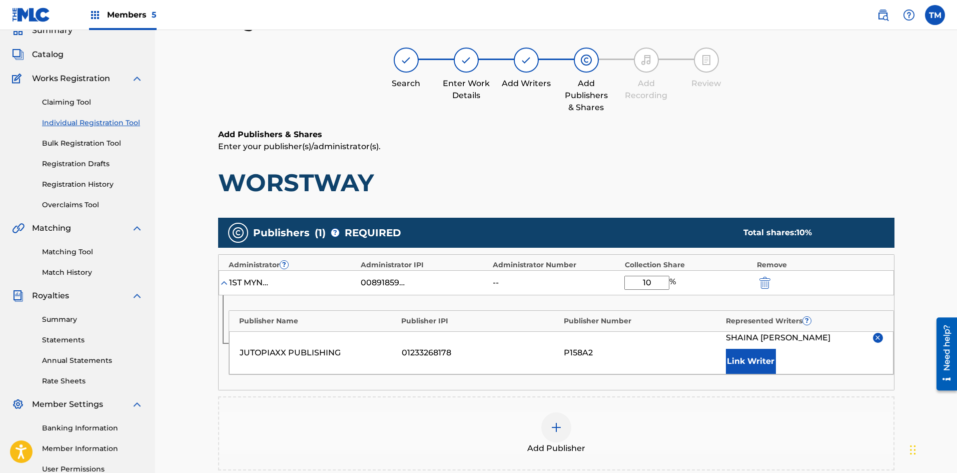
click at [560, 424] on img at bounding box center [556, 427] width 12 height 12
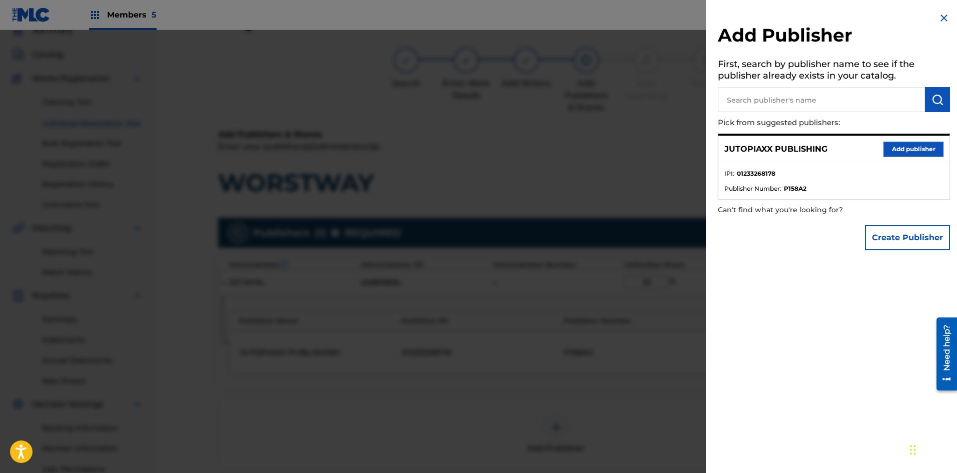
click at [941, 18] on img at bounding box center [944, 18] width 12 height 12
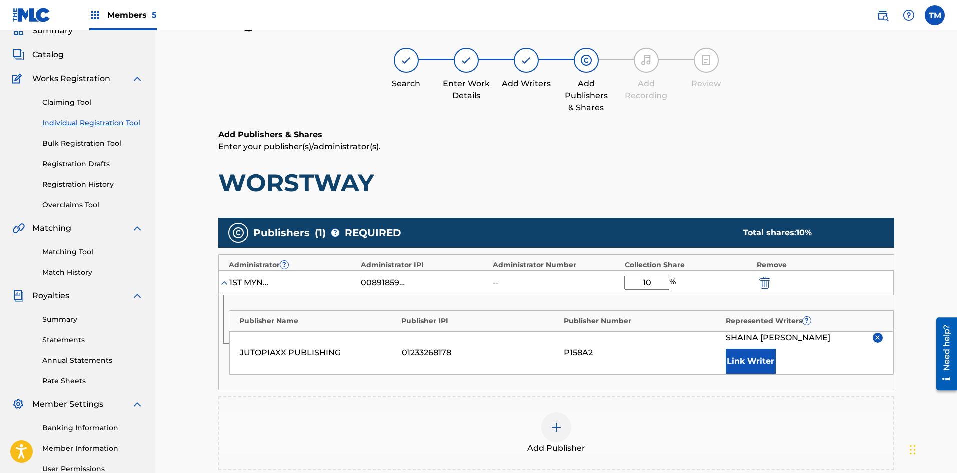
click at [363, 319] on div "Publisher Name" at bounding box center [318, 321] width 158 height 11
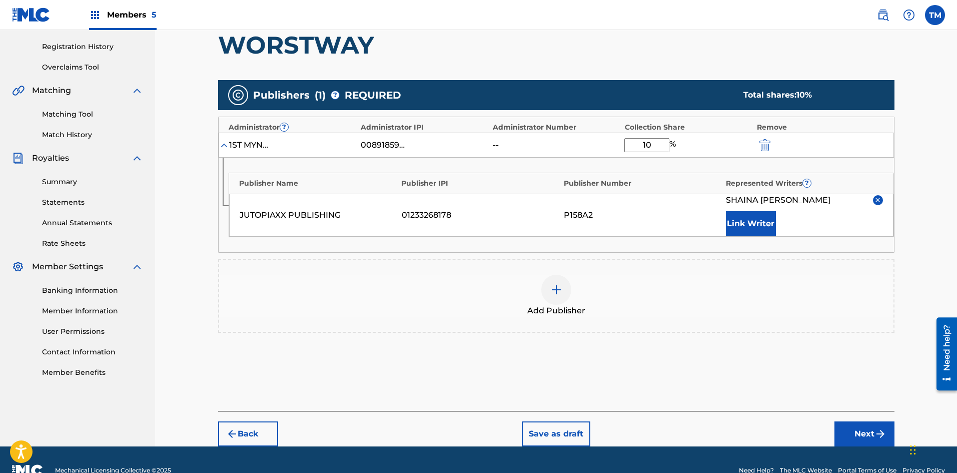
scroll to position [195, 0]
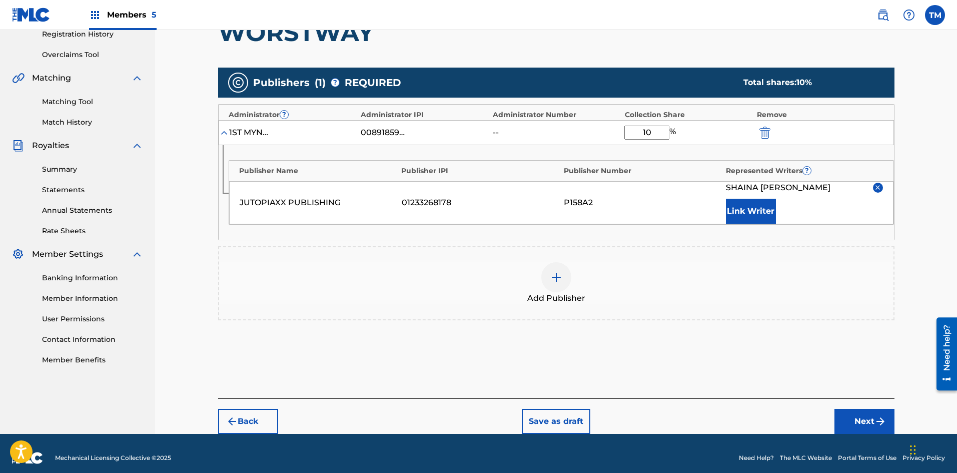
click at [729, 155] on div "Publisher Name Publisher IPI Publisher Number Represented Writers ? JUTOPIAXX P…" at bounding box center [556, 192] width 675 height 95
click at [854, 419] on button "Next" at bounding box center [864, 421] width 60 height 25
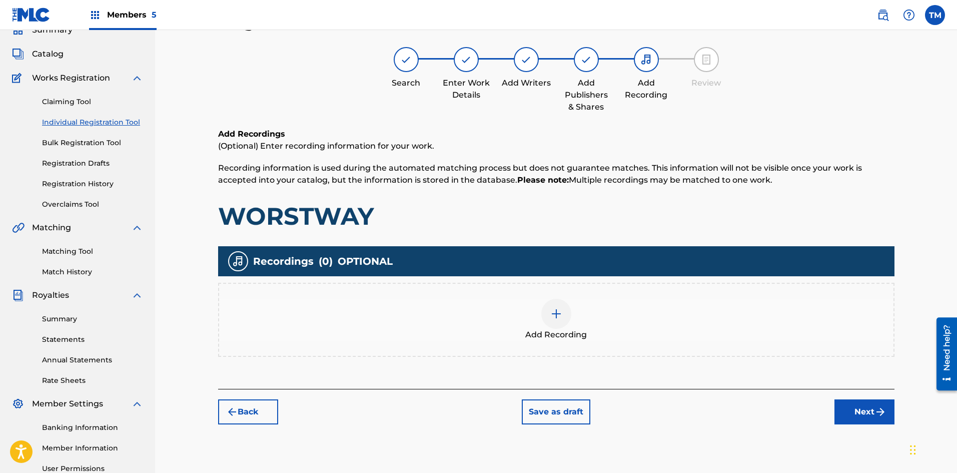
scroll to position [45, 0]
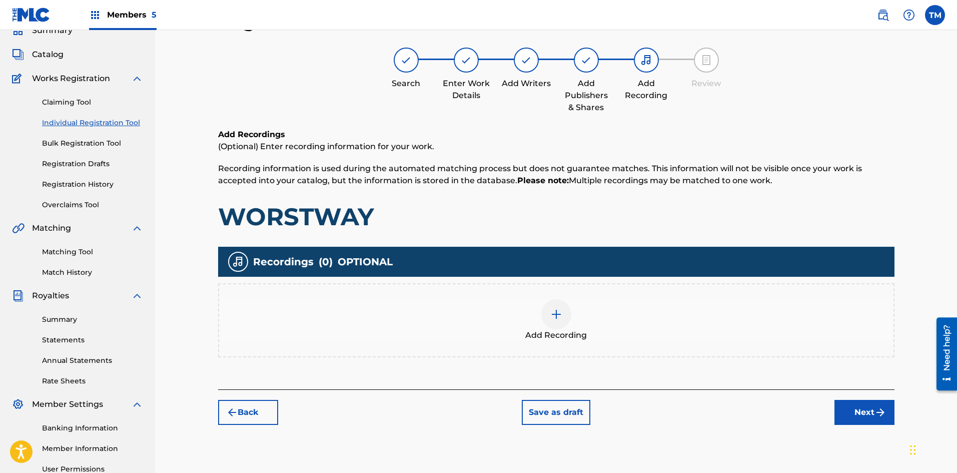
click at [553, 315] on img at bounding box center [556, 314] width 12 height 12
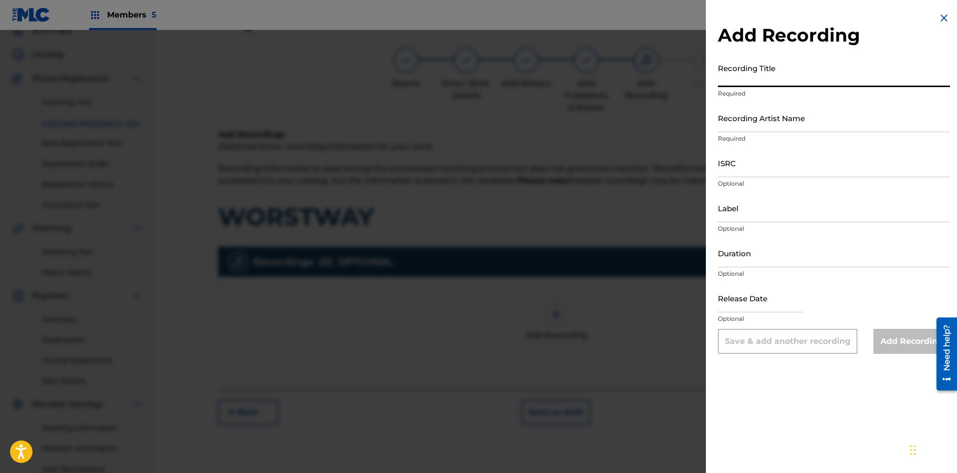
click at [748, 79] on input "Recording Title" at bounding box center [834, 73] width 232 height 29
paste input "WORSTWAY"
type input "WORSTWAY"
click at [786, 127] on input "Recording Artist Name" at bounding box center [834, 118] width 232 height 29
type input "JUNII"
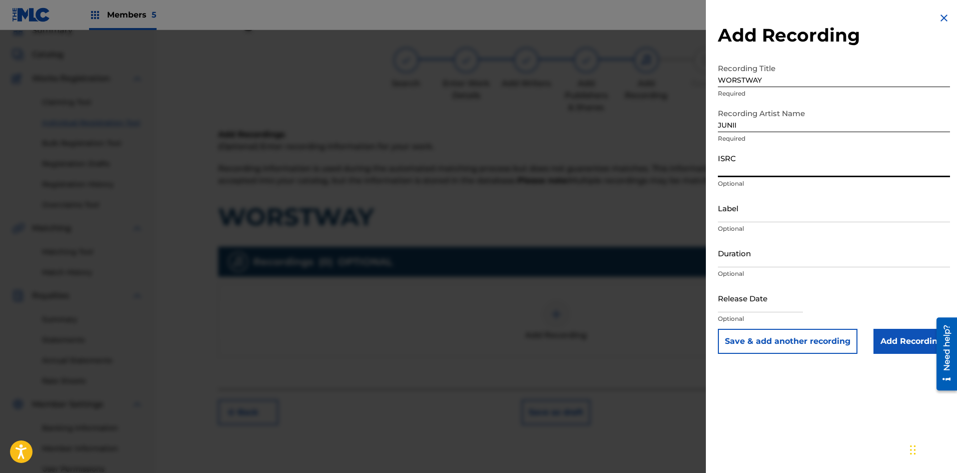
paste input "QZNWR2537954"
type input "QZNWR2537954"
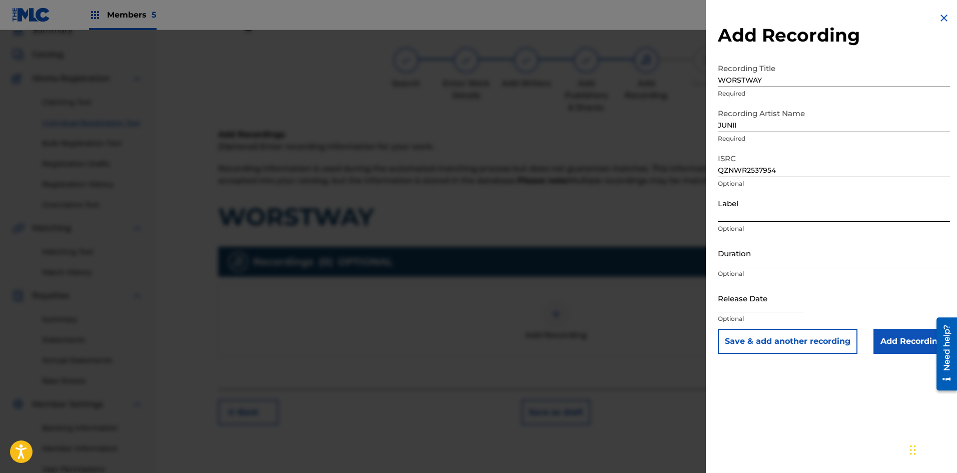
click at [772, 216] on input "Label" at bounding box center [834, 208] width 232 height 29
paste input "Jutopiaxx Music/ 1st Mynd Music"
type input "Jutopiaxx Music/ 1st Mynd Music"
click at [778, 301] on input "text" at bounding box center [760, 298] width 85 height 29
select select "7"
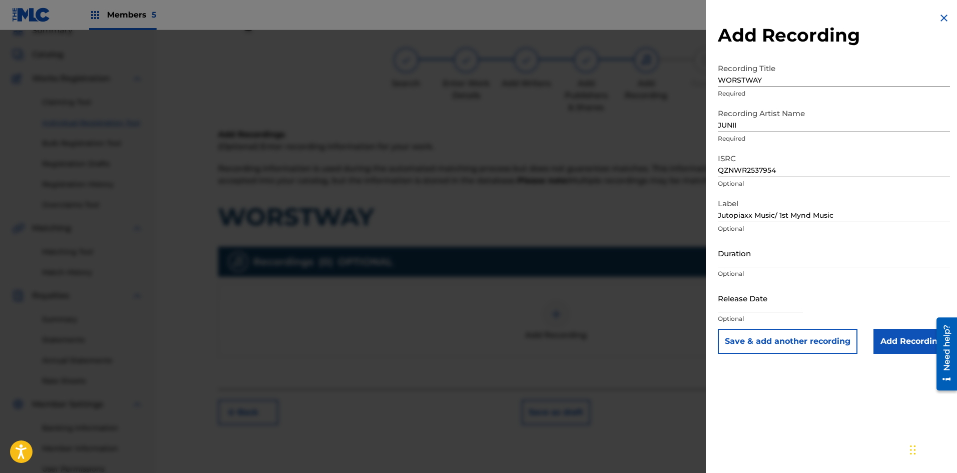
select select "2025"
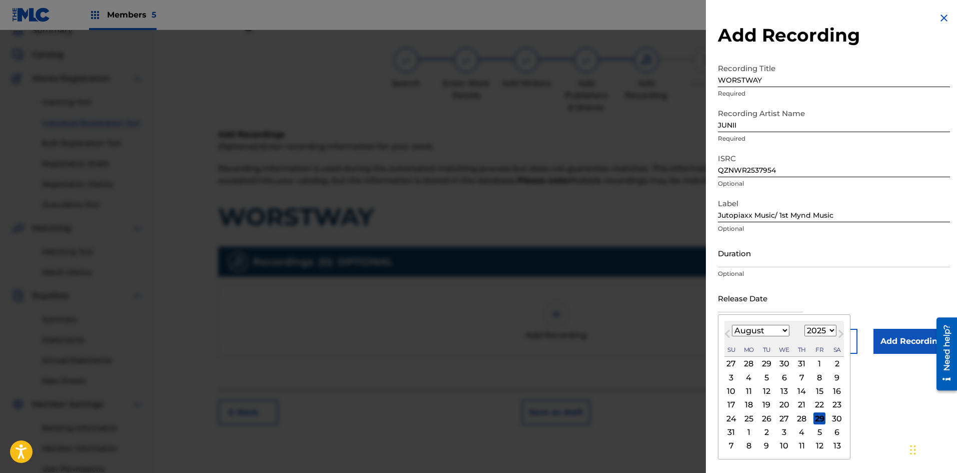
click at [778, 329] on select "January February March April May June July August September October November De…" at bounding box center [761, 331] width 58 height 12
select select "4"
click at [732, 325] on select "January February March April May June July August September October November De…" at bounding box center [761, 331] width 58 height 12
click at [804, 390] on div "15" at bounding box center [802, 391] width 12 height 12
type input "[DATE]"
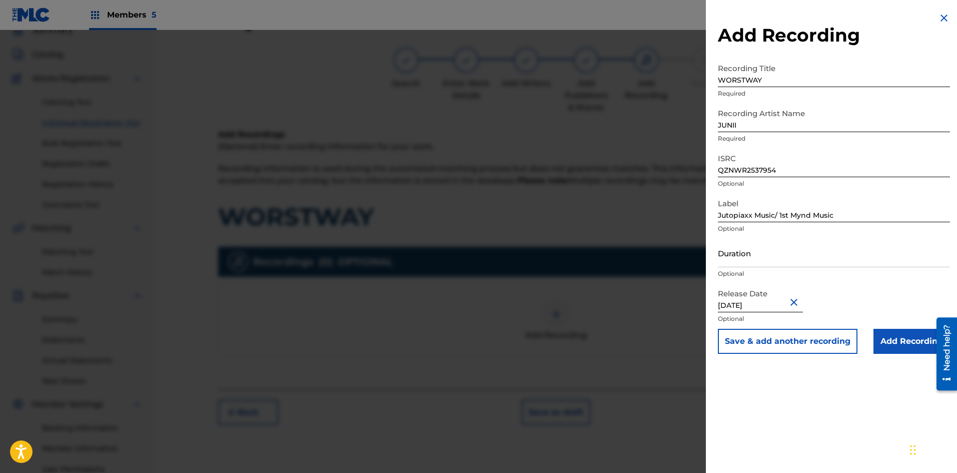
click at [915, 345] on input "Add Recording" at bounding box center [911, 341] width 77 height 25
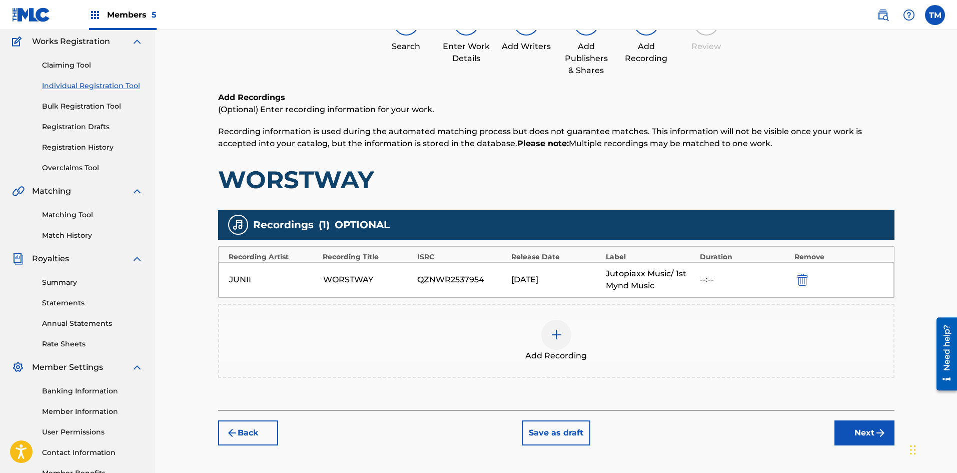
scroll to position [148, 0]
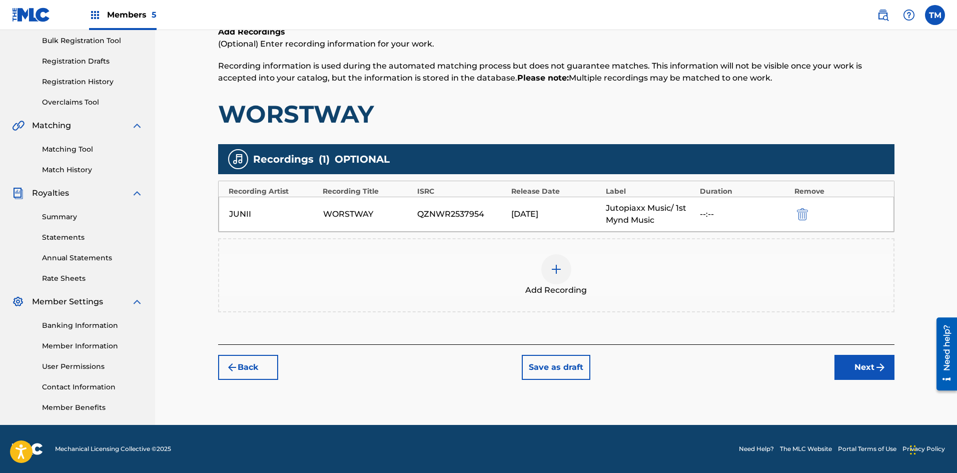
click at [859, 364] on button "Next" at bounding box center [864, 367] width 60 height 25
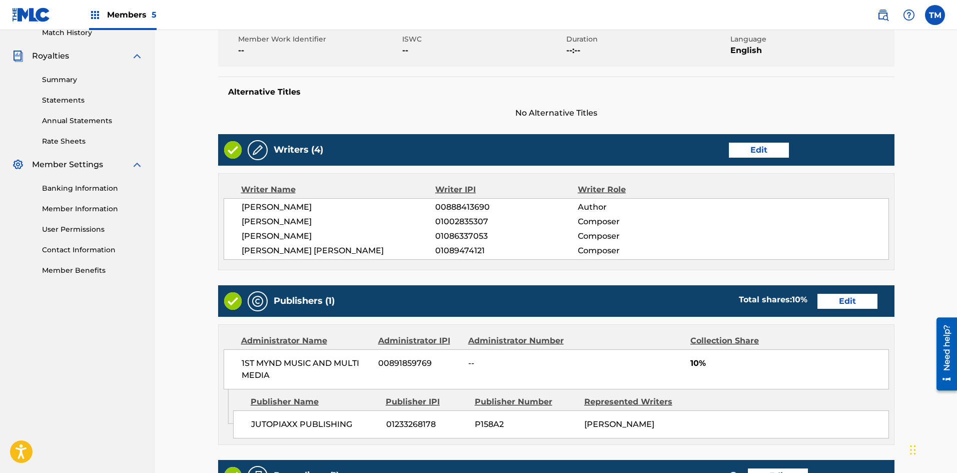
scroll to position [295, 0]
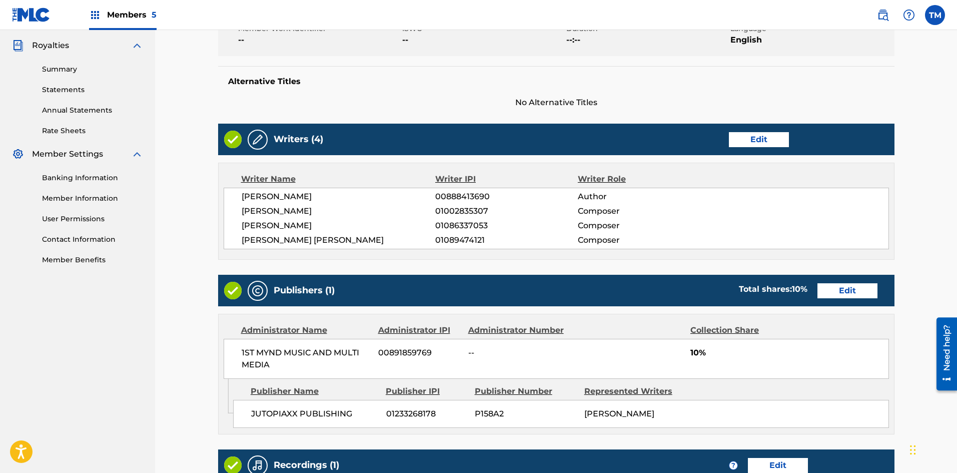
click at [850, 289] on button "Edit" at bounding box center [847, 290] width 60 height 15
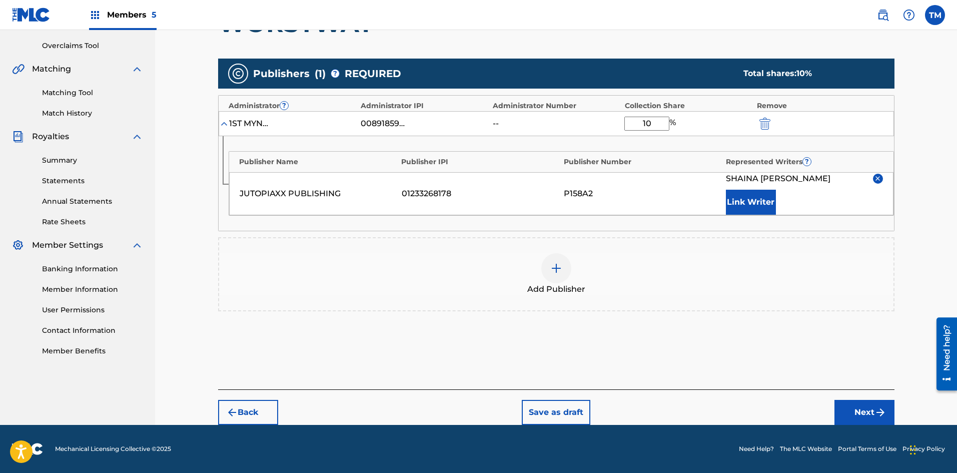
scroll to position [204, 0]
click at [877, 178] on img at bounding box center [878, 179] width 8 height 8
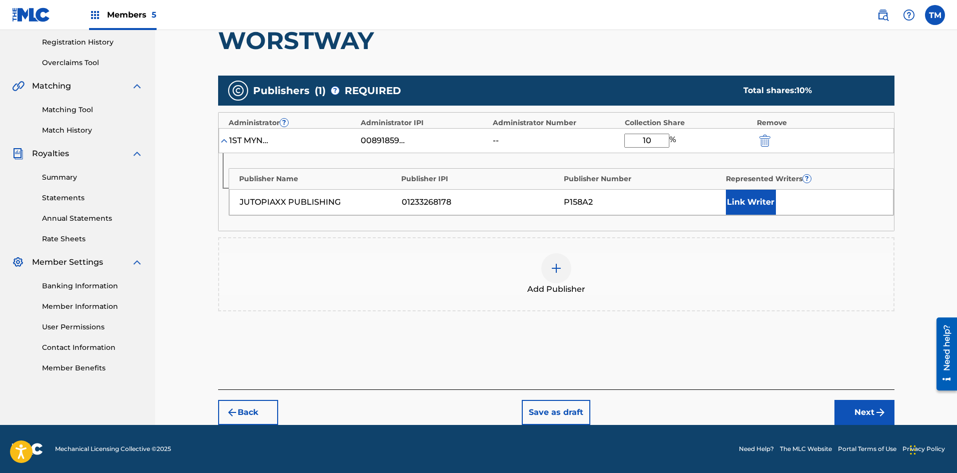
click at [559, 270] on img at bounding box center [556, 268] width 12 height 12
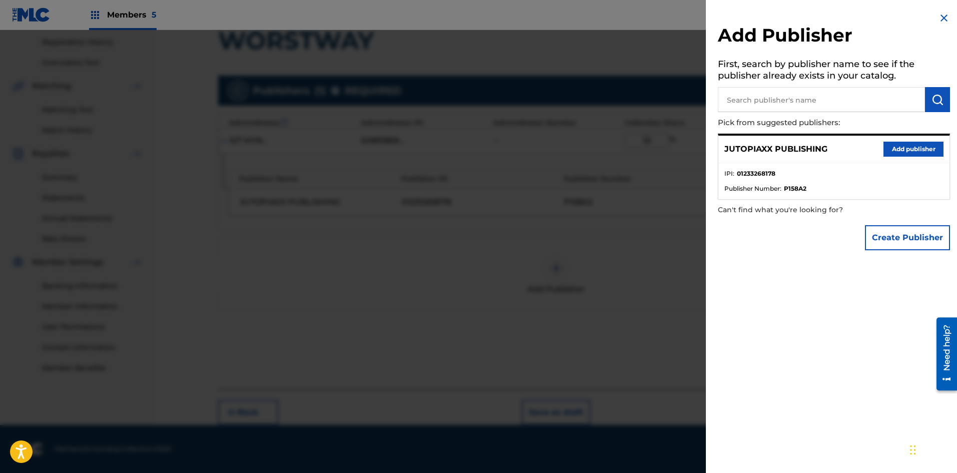
click at [903, 150] on button "Add publisher" at bounding box center [913, 149] width 60 height 15
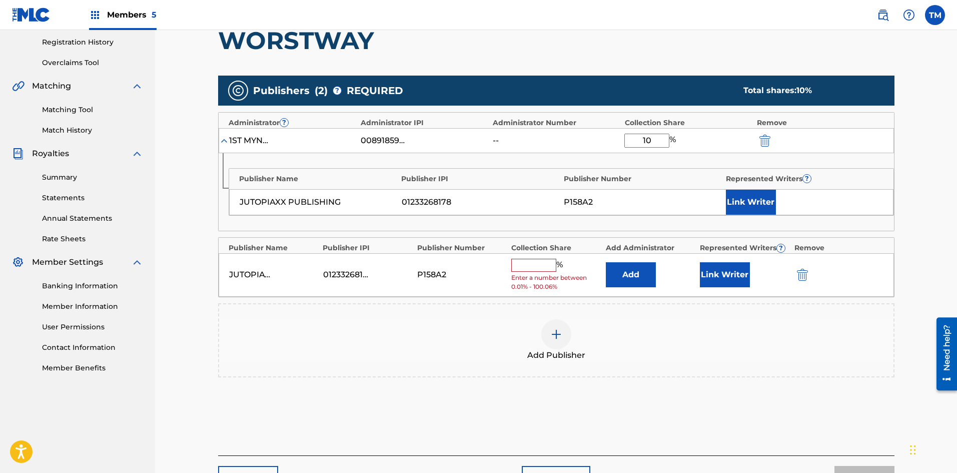
click at [524, 268] on input "text" at bounding box center [533, 265] width 45 height 13
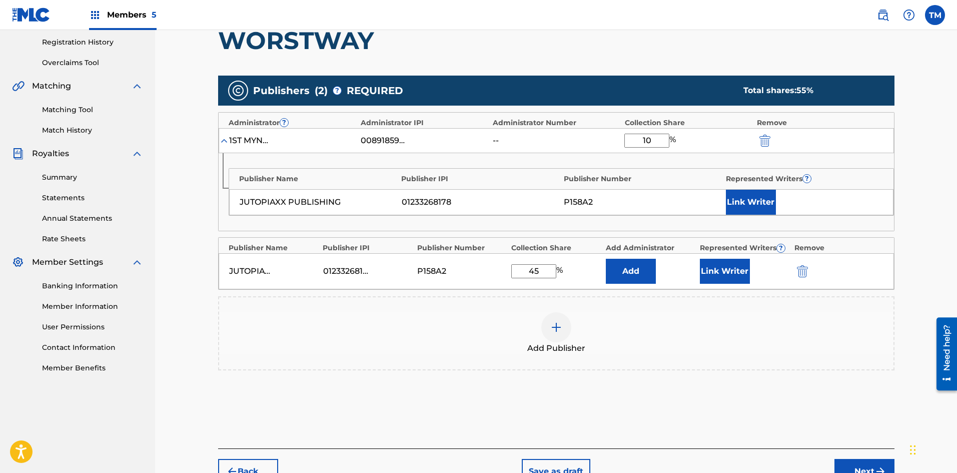
type input "45"
click at [644, 277] on button "Add" at bounding box center [631, 271] width 50 height 25
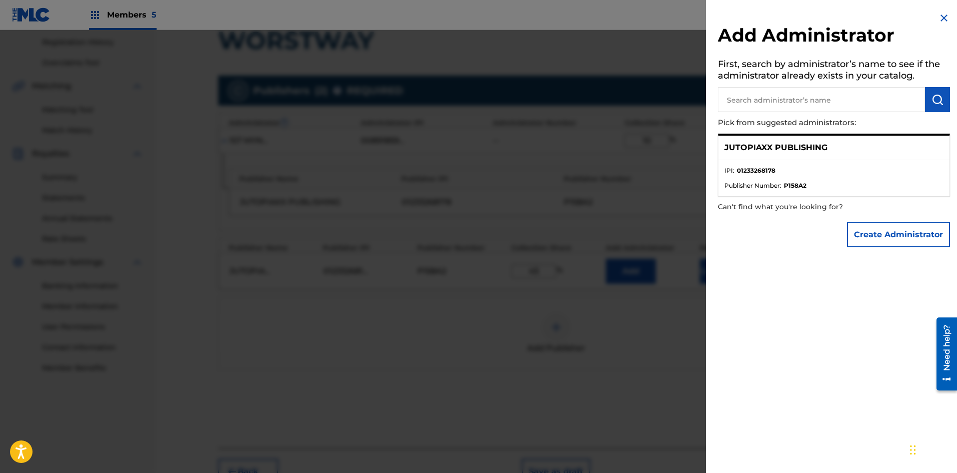
click at [896, 237] on button "Create Administrator" at bounding box center [898, 234] width 103 height 25
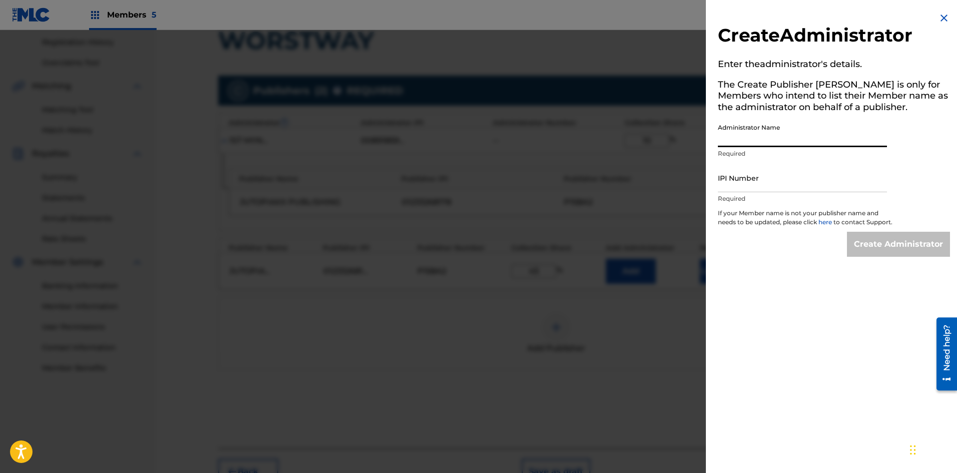
click at [760, 141] on input "Administrator Name" at bounding box center [802, 133] width 169 height 29
type input "1ST MYND MUSIC AND MULTI MEDIA"
click at [785, 185] on input "IPI Number" at bounding box center [802, 178] width 169 height 29
click at [736, 185] on input "IPI Number" at bounding box center [802, 178] width 169 height 29
type input "00891859769"
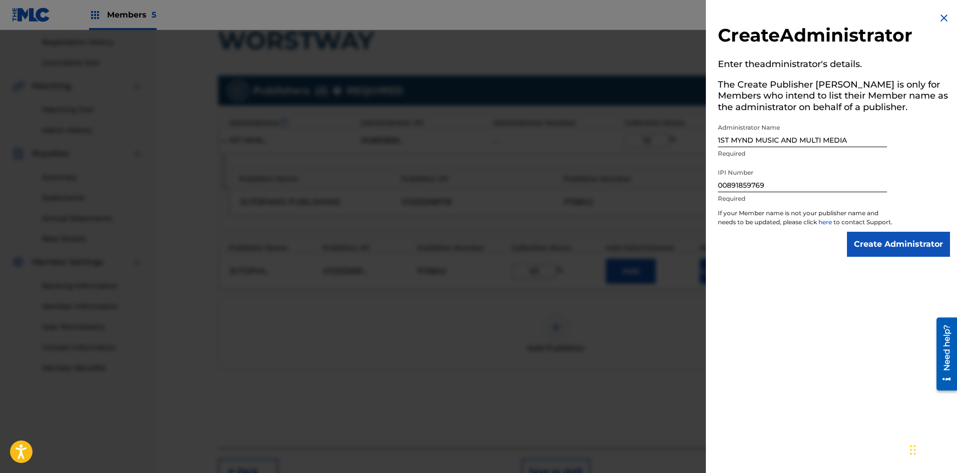
click at [885, 252] on input "Create Administrator" at bounding box center [898, 244] width 103 height 25
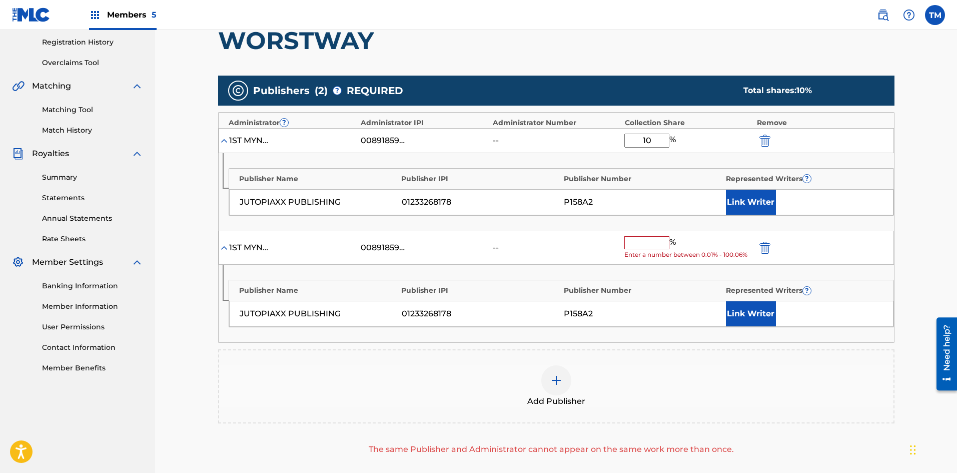
click at [650, 241] on input "text" at bounding box center [646, 242] width 45 height 13
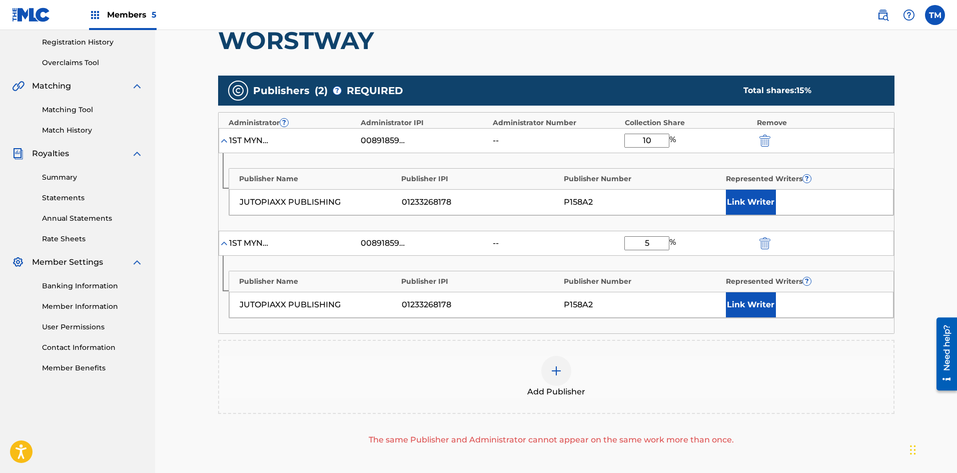
type input "5"
click at [754, 309] on button "Link Writer" at bounding box center [751, 304] width 50 height 25
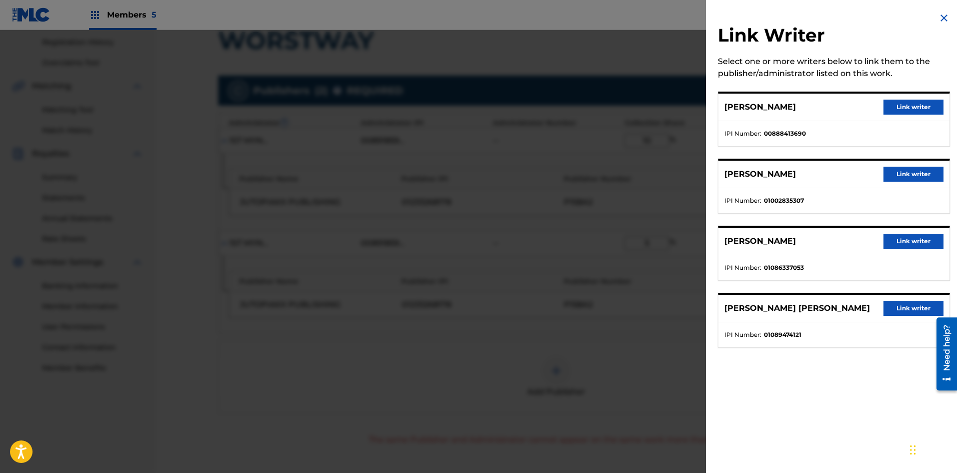
click at [897, 103] on button "Link writer" at bounding box center [913, 107] width 60 height 15
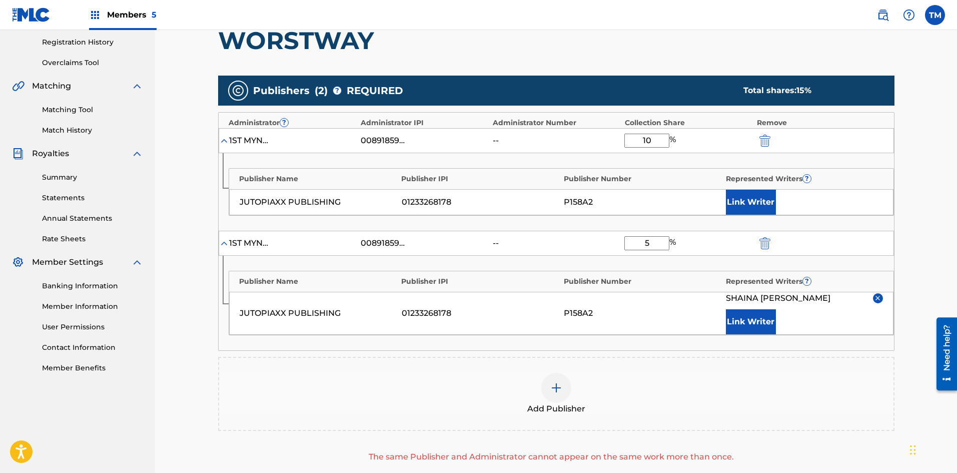
click at [768, 141] on img "submit" at bounding box center [764, 141] width 11 height 12
type input "5"
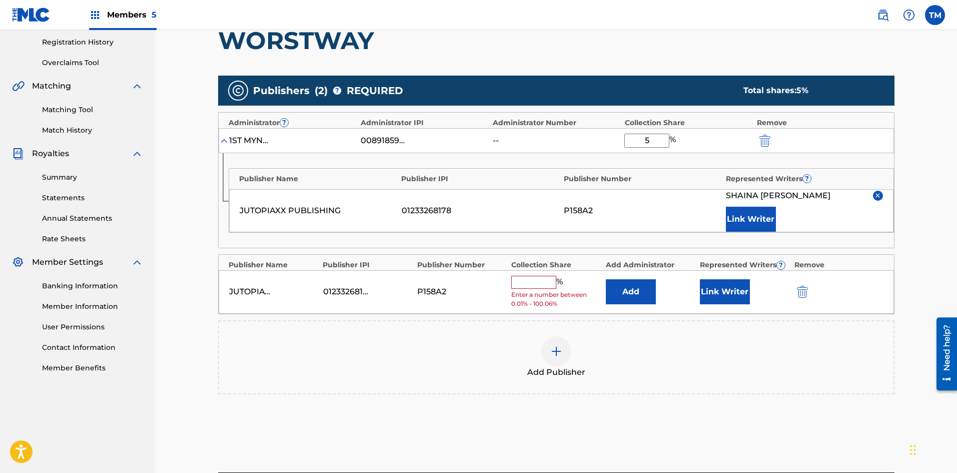
click at [767, 139] on img "submit" at bounding box center [764, 141] width 11 height 12
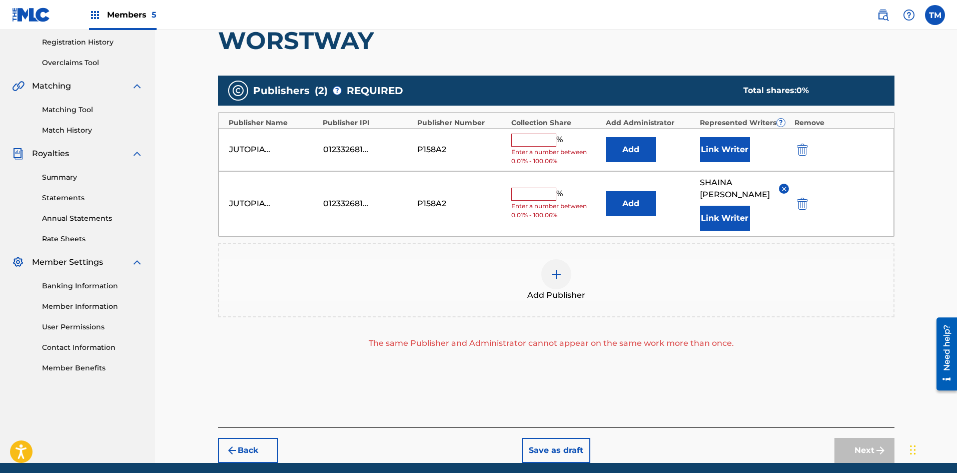
click at [802, 151] on img "submit" at bounding box center [802, 150] width 11 height 12
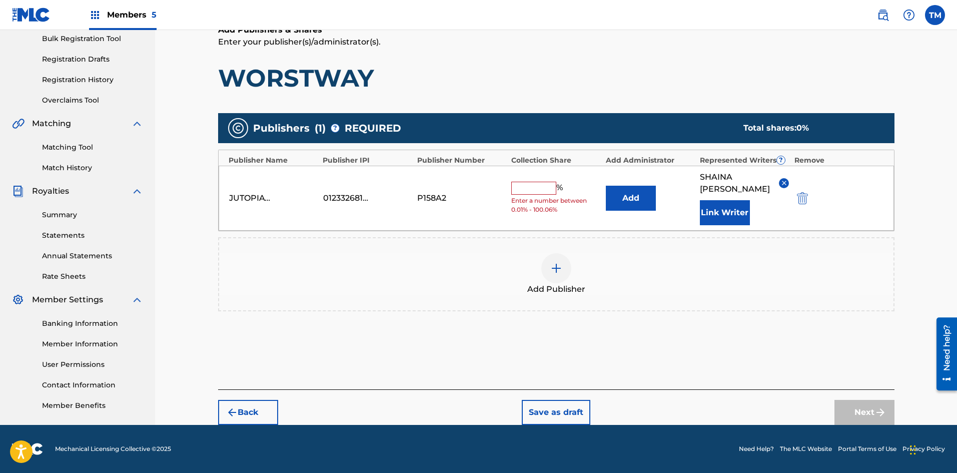
scroll to position [148, 0]
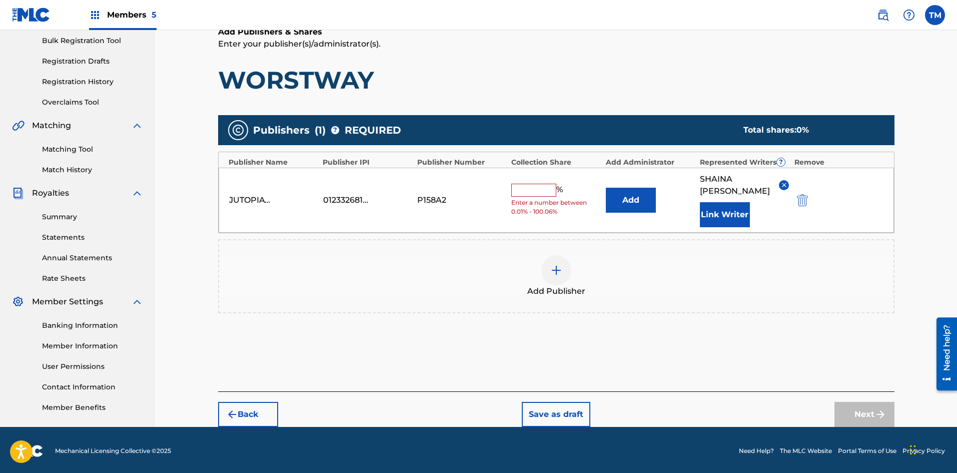
click at [546, 185] on input "text" at bounding box center [533, 190] width 45 height 13
type input "45"
click at [631, 193] on button "Add" at bounding box center [631, 200] width 50 height 25
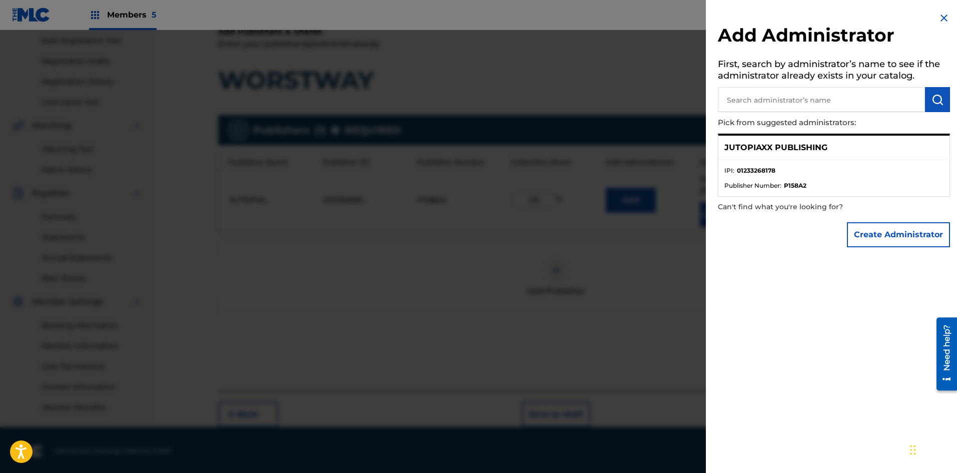
click at [766, 107] on input "text" at bounding box center [821, 99] width 207 height 25
click at [773, 101] on input "text" at bounding box center [821, 99] width 207 height 25
drag, startPoint x: 755, startPoint y: 101, endPoint x: 703, endPoint y: 104, distance: 52.6
click at [703, 104] on div "Add Administrator First, search by administrator’s name to see if the administr…" at bounding box center [478, 251] width 957 height 443
paste input "ST MYND MUSIC AND MULTI MEDIA"
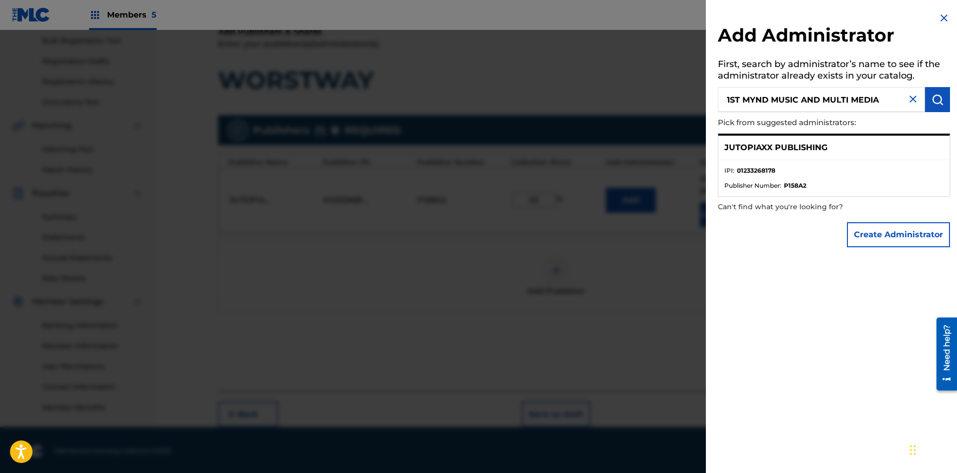
type input "1ST MYND MUSIC AND MULTI MEDIA"
click at [912, 234] on button "Create Administrator" at bounding box center [898, 234] width 103 height 25
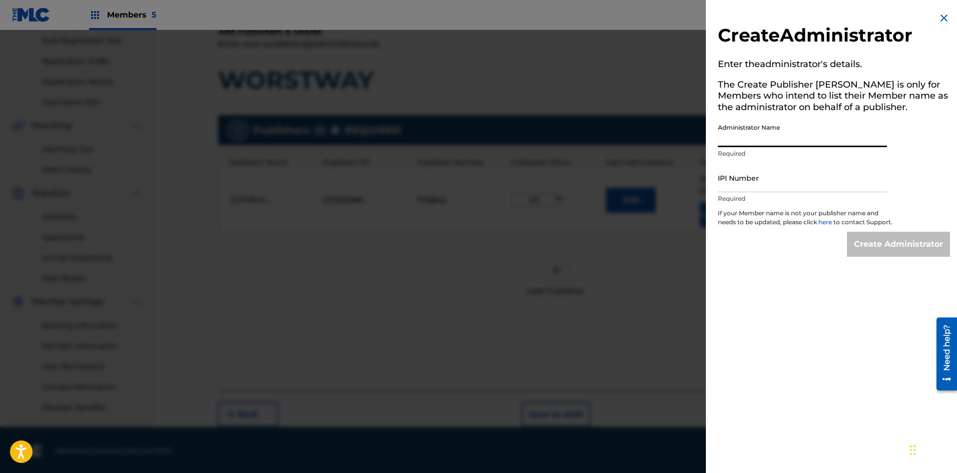
paste input "1ST MYND MUSIC AND MULTI MEDIA"
type input "1ST MYND MUSIC AND MULTI MEDIA"
click at [768, 180] on input "IPI Number" at bounding box center [802, 178] width 169 height 29
type input "00891859769"
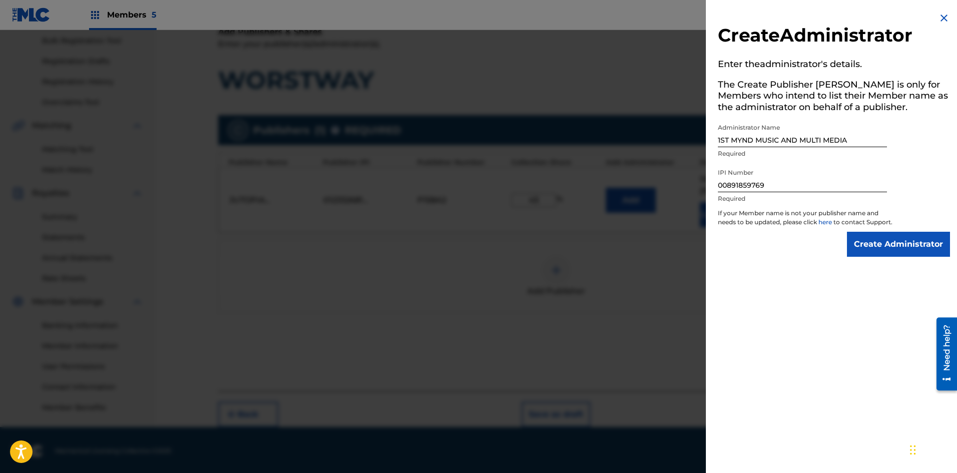
click at [882, 248] on input "Create Administrator" at bounding box center [898, 244] width 103 height 25
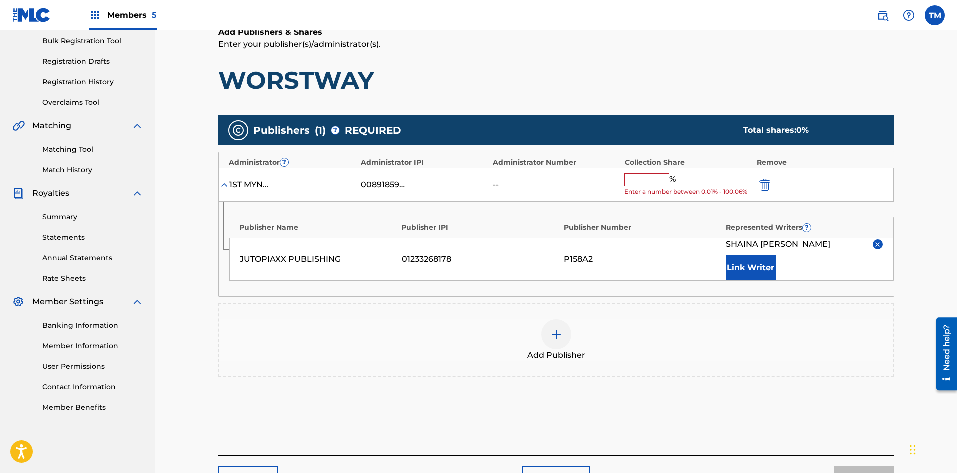
click at [655, 183] on input "text" at bounding box center [646, 179] width 45 height 13
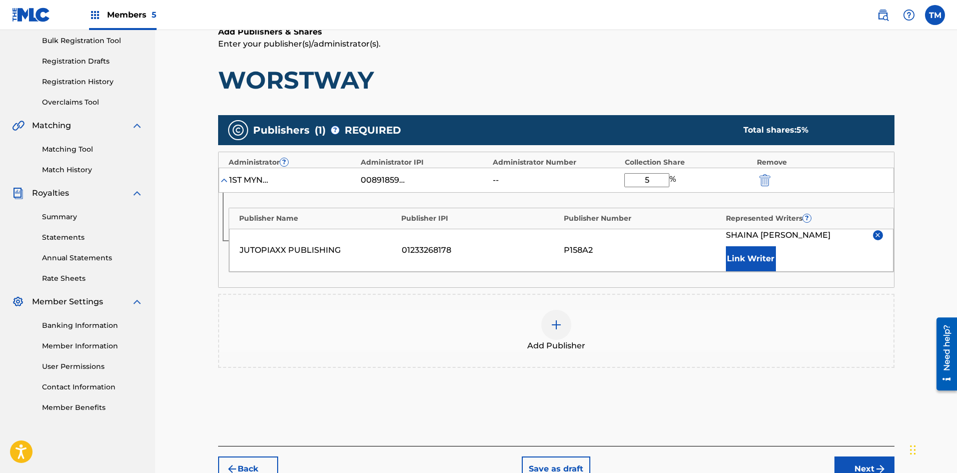
type input "5"
click at [561, 320] on img at bounding box center [556, 325] width 12 height 12
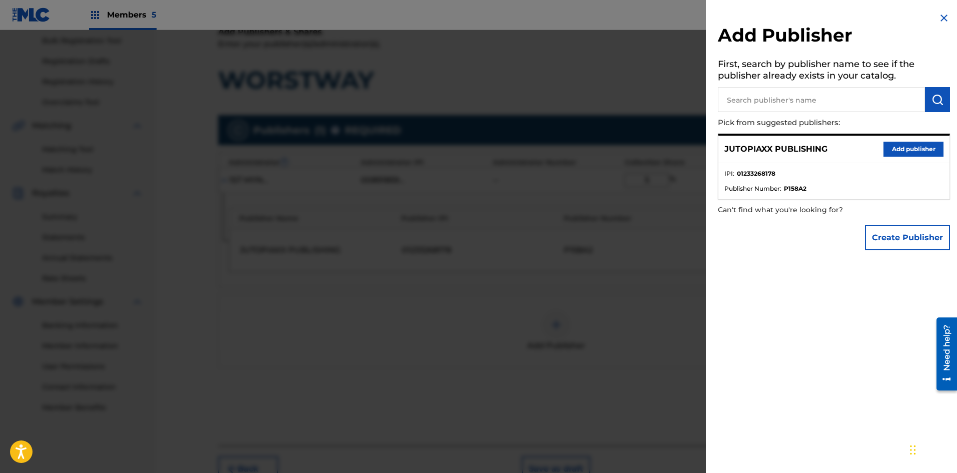
paste input "SONGTRUST BLVD"
drag, startPoint x: 824, startPoint y: 100, endPoint x: 777, endPoint y: 102, distance: 47.0
click at [777, 102] on input "SONGTRUST BLVD" at bounding box center [821, 99] width 207 height 25
type input "SONGTRUST"
click at [938, 101] on img "submit" at bounding box center [937, 100] width 12 height 12
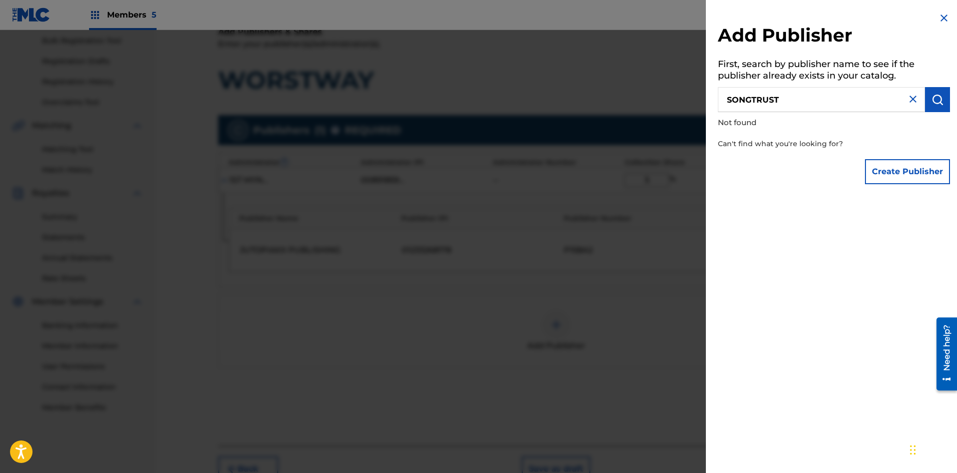
click at [902, 174] on button "Create Publisher" at bounding box center [907, 171] width 85 height 25
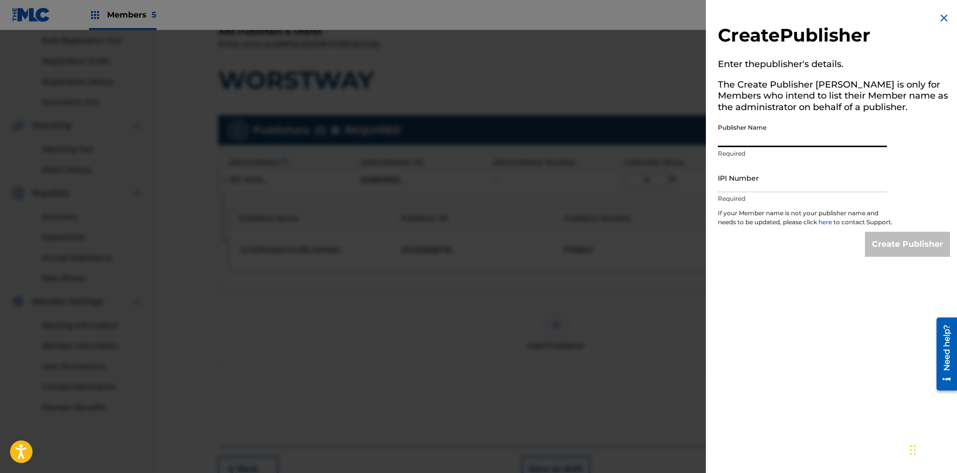
paste input "SONGTRUST BLVD"
type input "SONGTRUST"
paste input "00615755145"
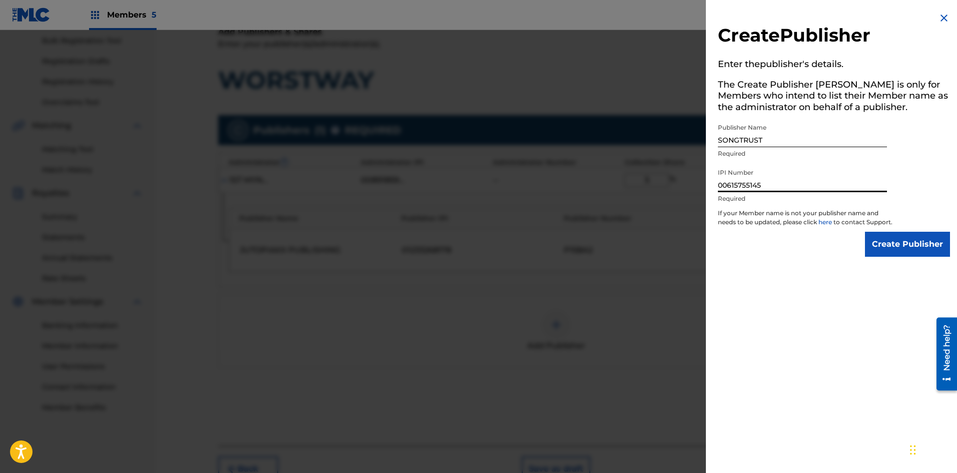
type input "00615755145"
click at [907, 257] on input "Create Publisher" at bounding box center [907, 244] width 85 height 25
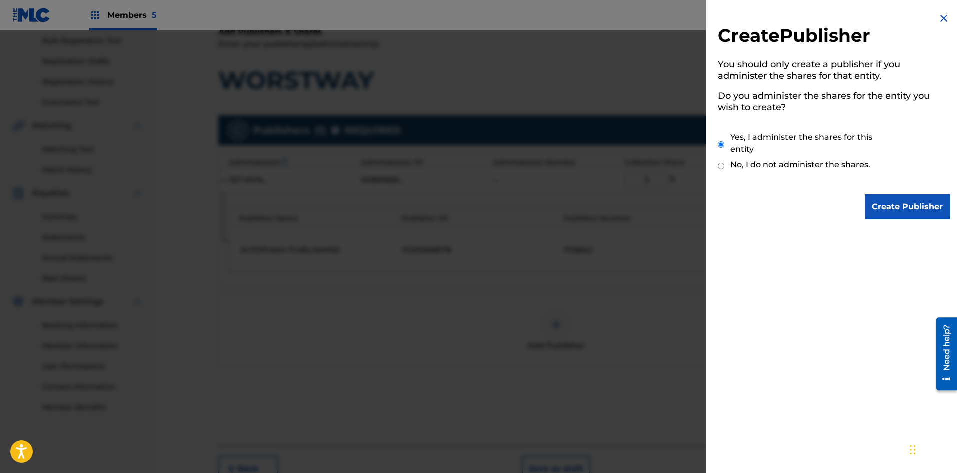
click at [896, 212] on input "Create Publisher" at bounding box center [907, 206] width 85 height 25
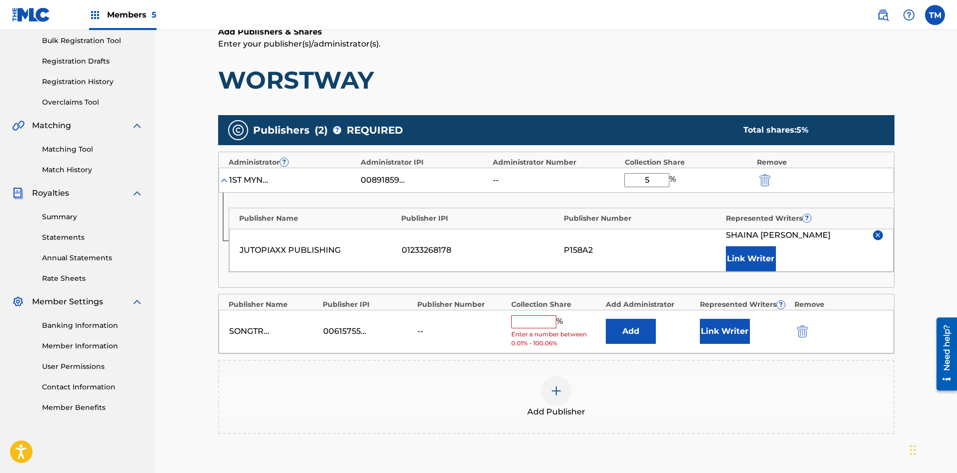
click at [541, 318] on input "text" at bounding box center [533, 321] width 45 height 13
type input "45"
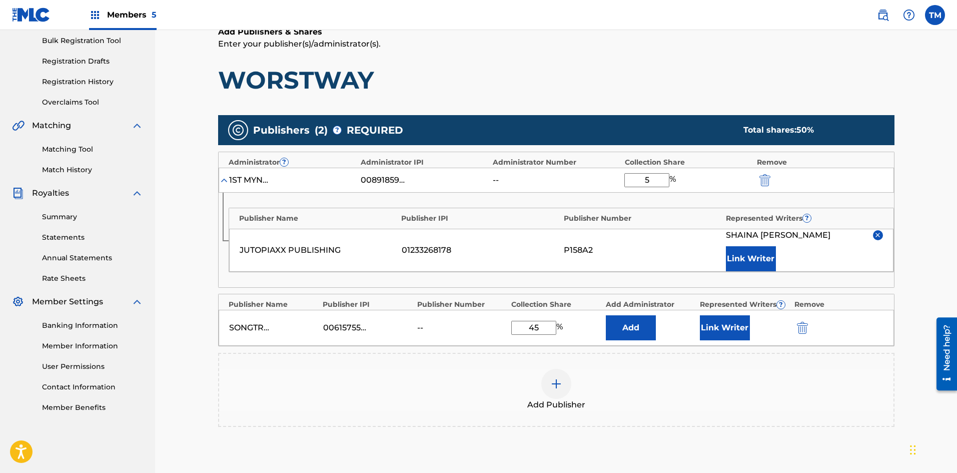
click at [636, 329] on button "Add" at bounding box center [631, 327] width 50 height 25
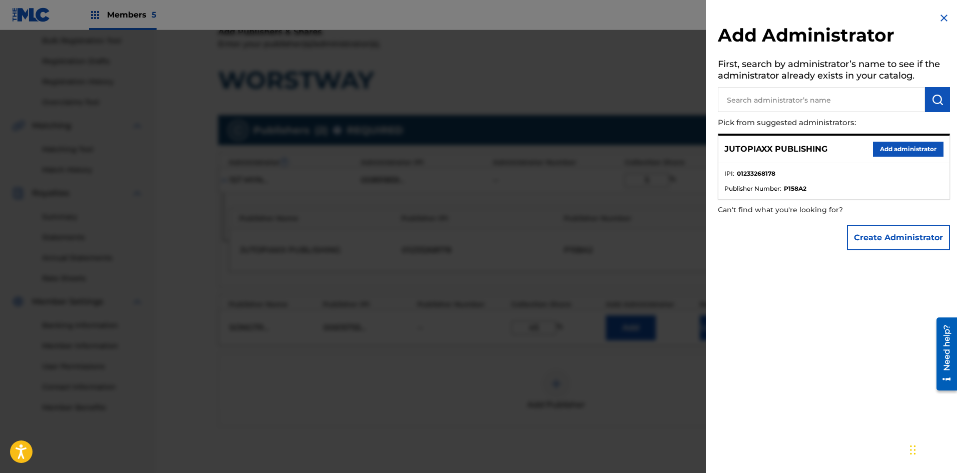
click at [862, 101] on input "text" at bounding box center [821, 99] width 207 height 25
drag, startPoint x: 751, startPoint y: 102, endPoint x: 718, endPoint y: 102, distance: 32.5
click at [718, 102] on input "1" at bounding box center [821, 99] width 207 height 25
paste input "ST MYND MUSIC AND MULTI MEDIA"
type input "1ST MYND MUSIC AND MULTI MEDIA"
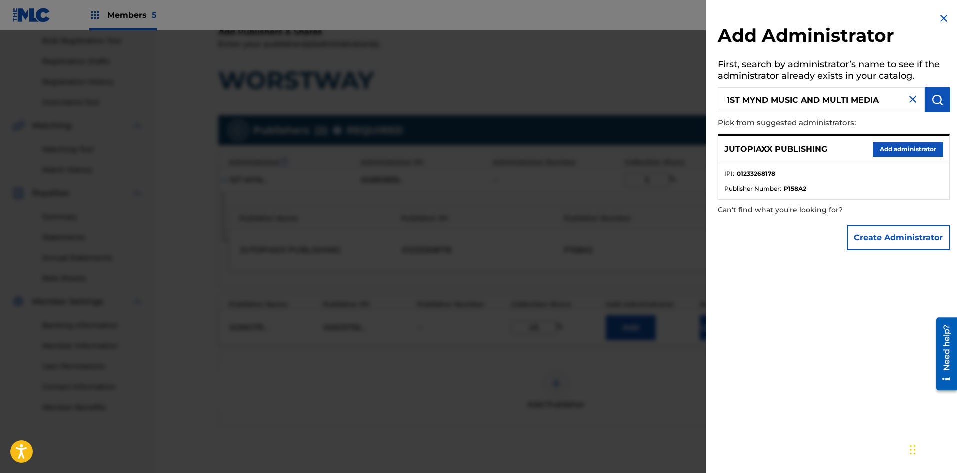
click at [937, 97] on img "submit" at bounding box center [937, 100] width 12 height 12
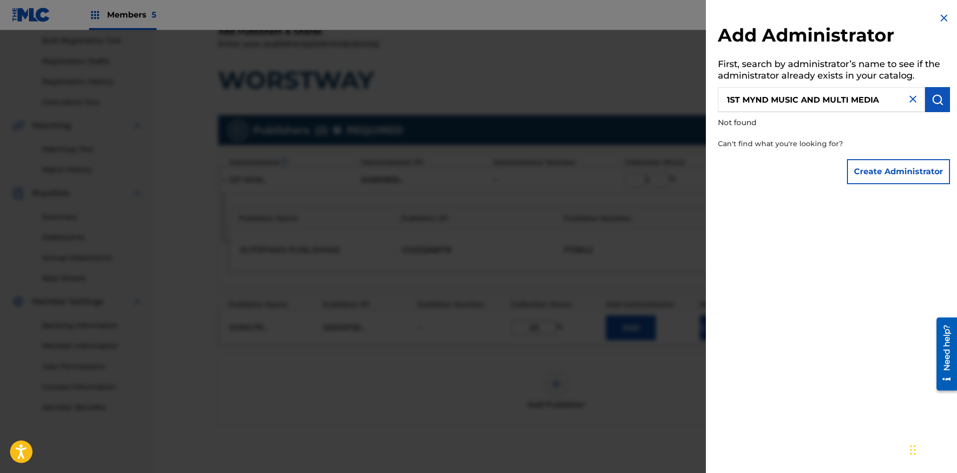
click at [893, 170] on button "Create Administrator" at bounding box center [898, 171] width 103 height 25
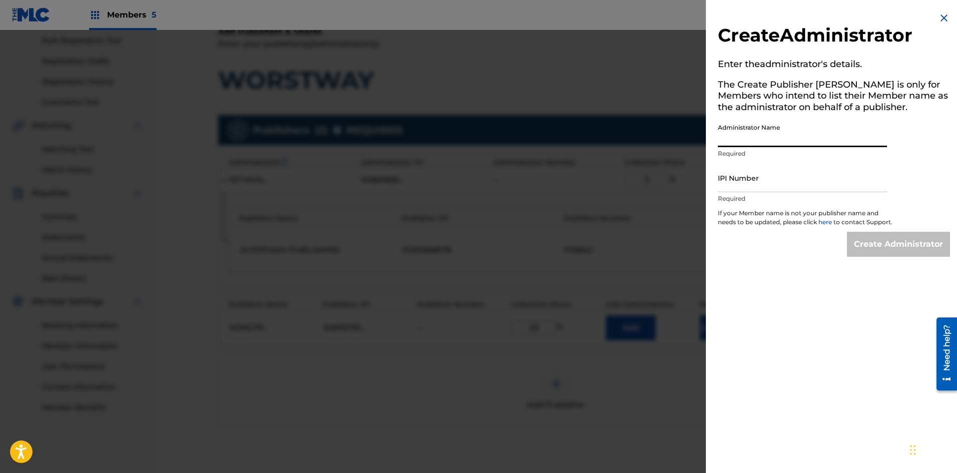
paste input "1ST MYND MUSIC AND MULTI MEDIA"
type input "1ST MYND MUSIC AND MULTI MEDIA"
click at [780, 188] on input "IPI Number" at bounding box center [802, 178] width 169 height 29
type input "00891859769"
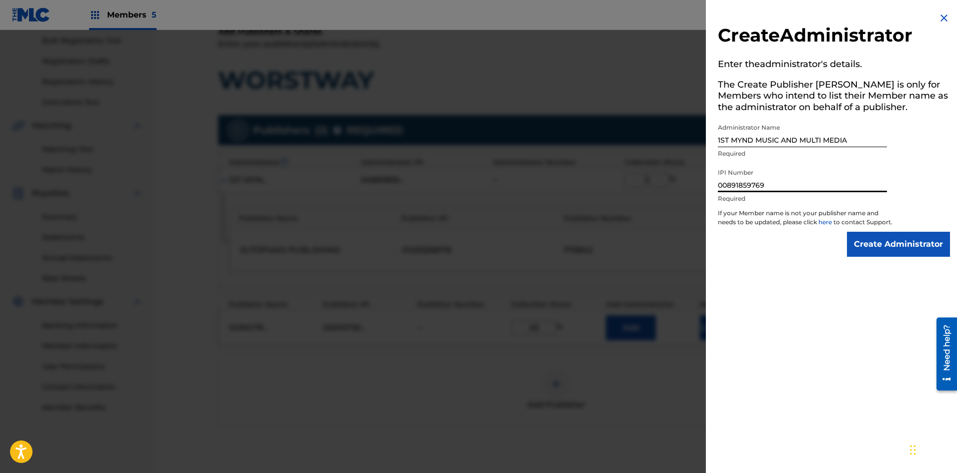
click at [882, 250] on input "Create Administrator" at bounding box center [898, 244] width 103 height 25
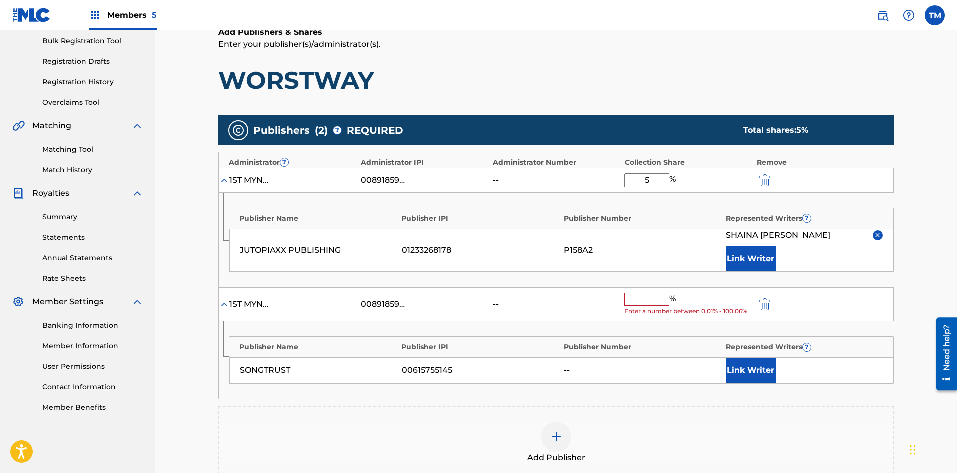
click at [657, 297] on input "text" at bounding box center [646, 299] width 45 height 13
type input "5"
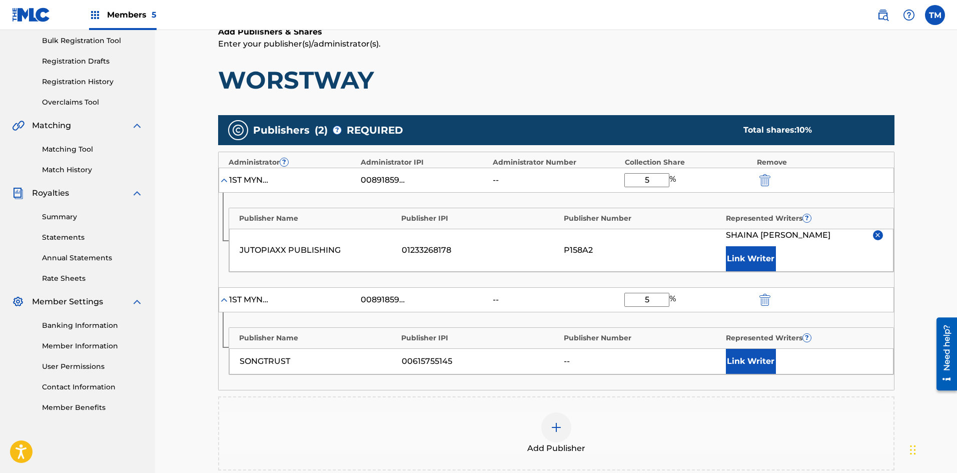
click at [759, 367] on button "Link Writer" at bounding box center [751, 361] width 50 height 25
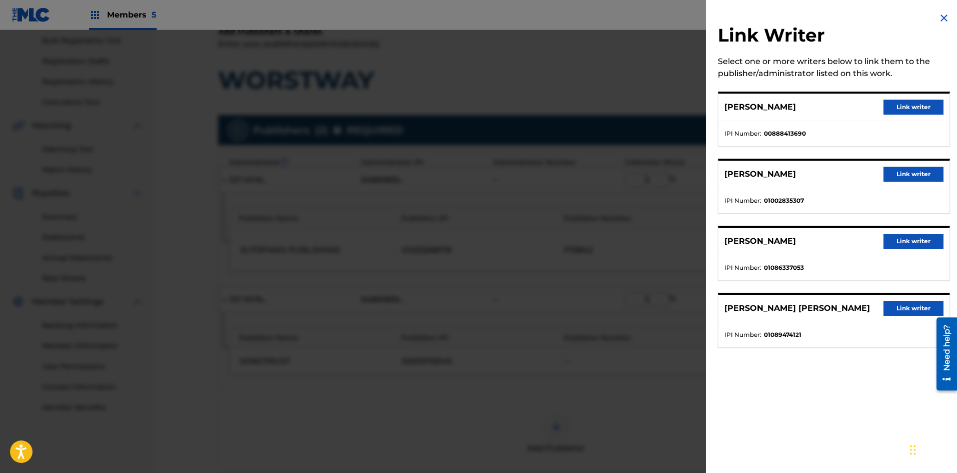
click at [900, 175] on button "Link writer" at bounding box center [913, 174] width 60 height 15
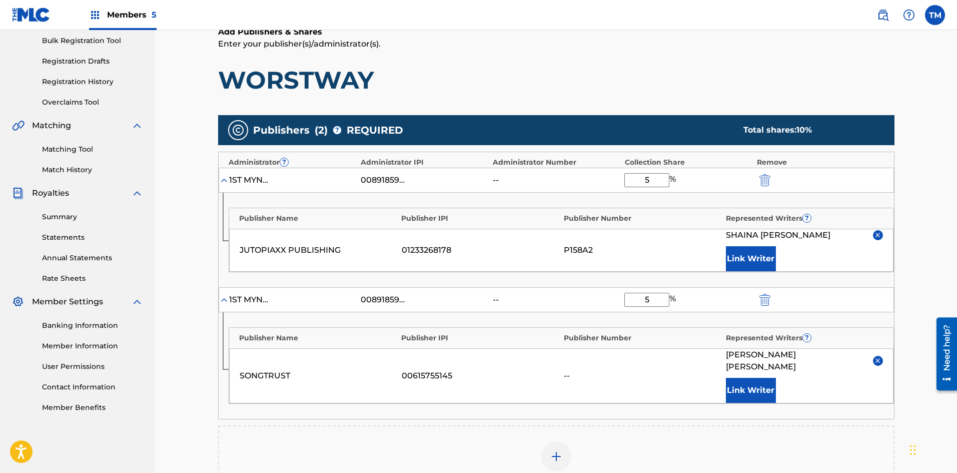
click at [740, 378] on button "Link Writer" at bounding box center [751, 390] width 50 height 25
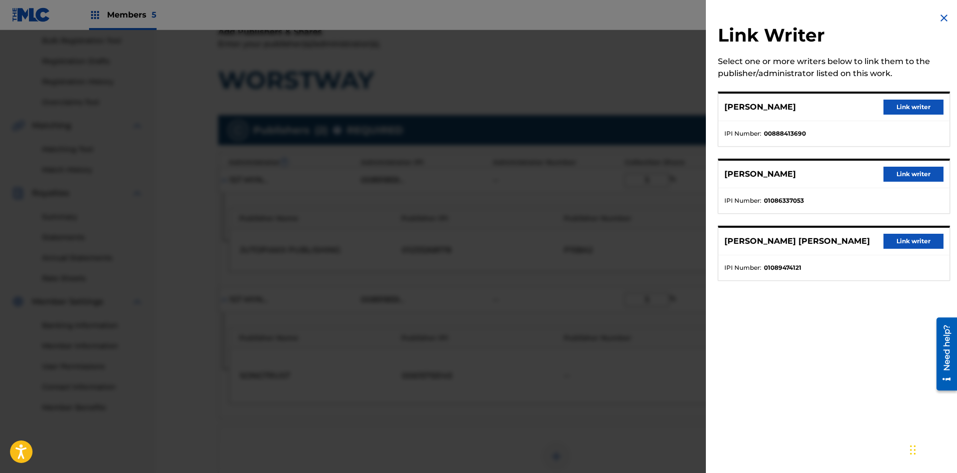
click at [910, 176] on button "Link writer" at bounding box center [913, 174] width 60 height 15
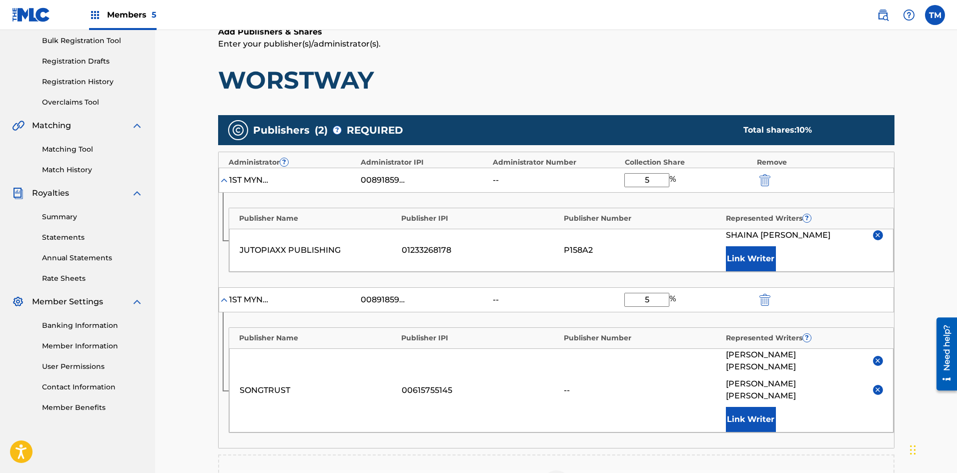
click at [749, 407] on button "Link Writer" at bounding box center [751, 419] width 50 height 25
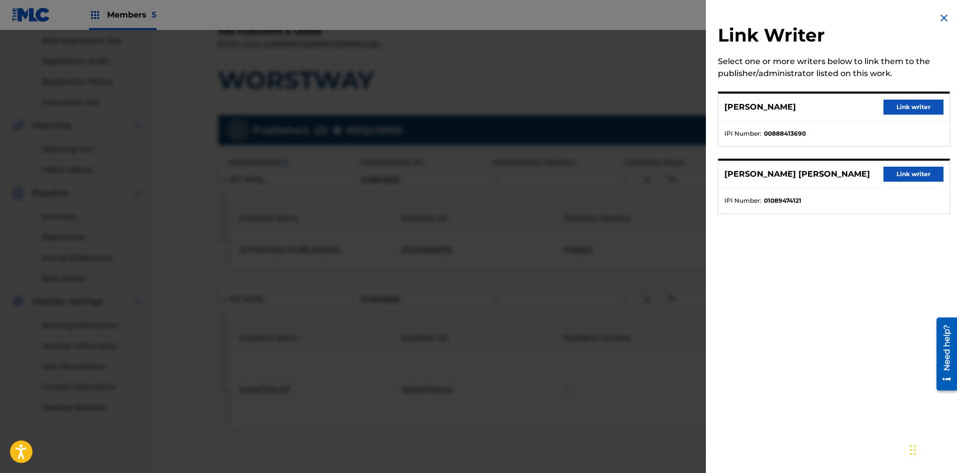
click at [904, 177] on button "Link writer" at bounding box center [913, 174] width 60 height 15
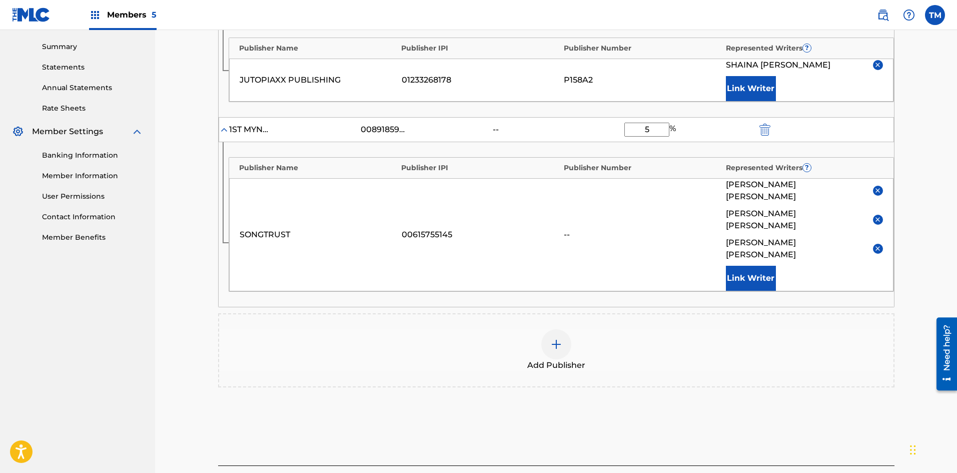
scroll to position [370, 0]
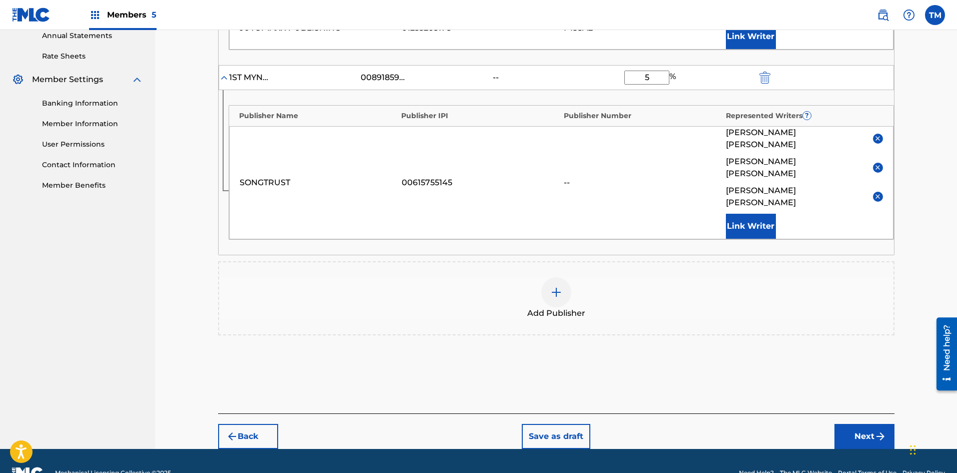
click at [871, 424] on button "Next" at bounding box center [864, 436] width 60 height 25
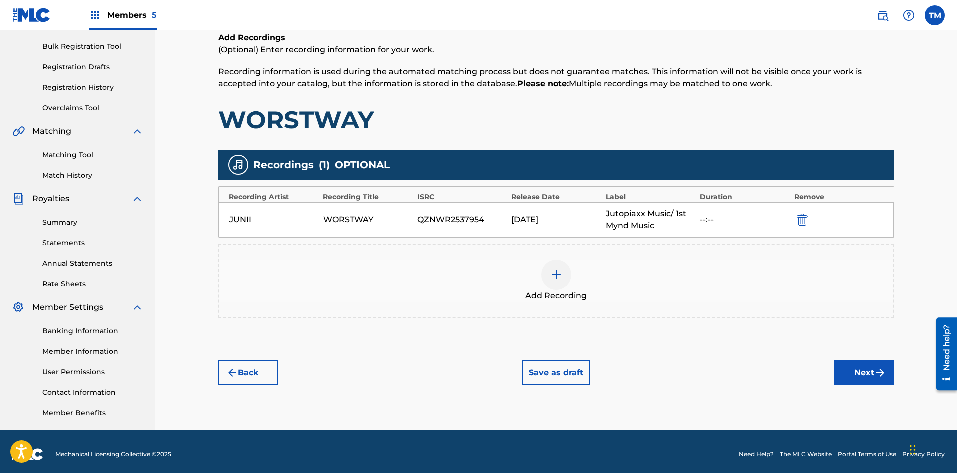
scroll to position [145, 0]
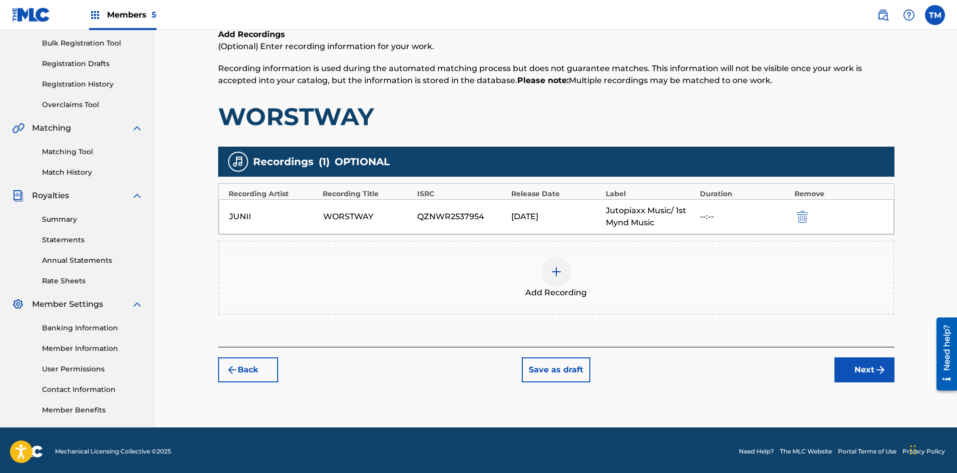
click at [871, 367] on button "Next" at bounding box center [864, 369] width 60 height 25
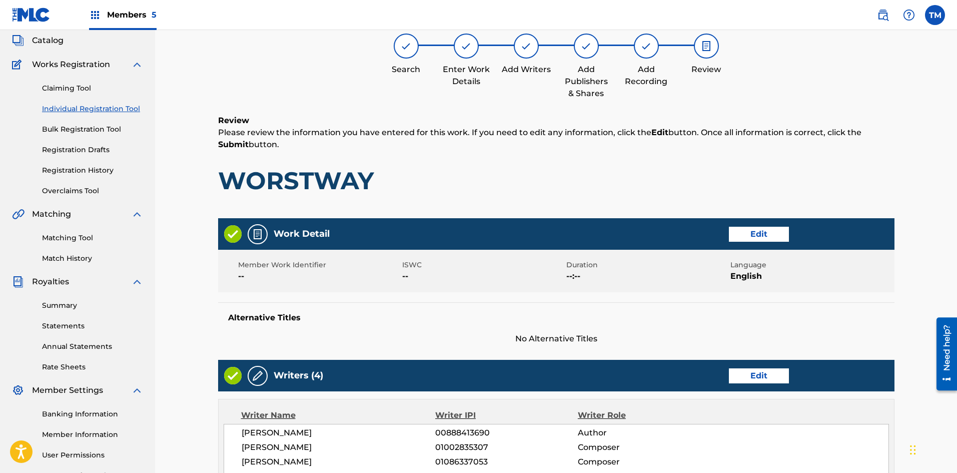
scroll to position [45, 0]
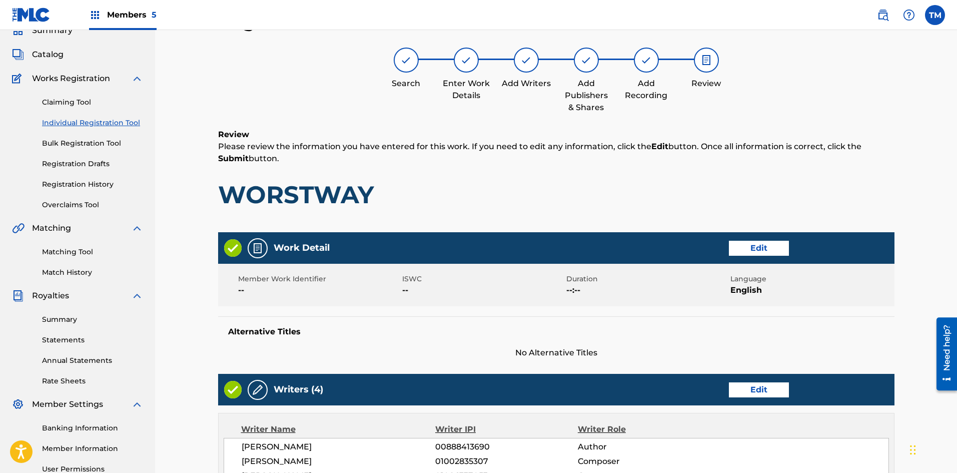
click at [760, 247] on button "Edit" at bounding box center [759, 248] width 60 height 15
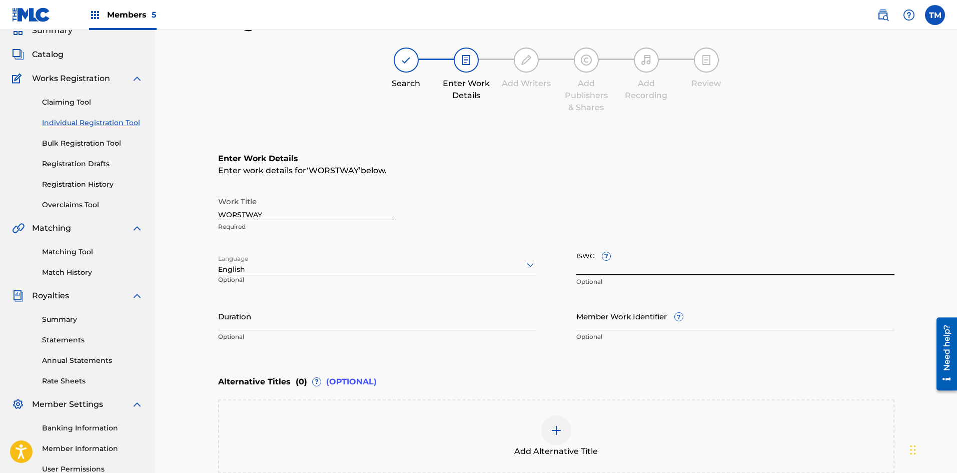
paste input "T-330.811.888-5"
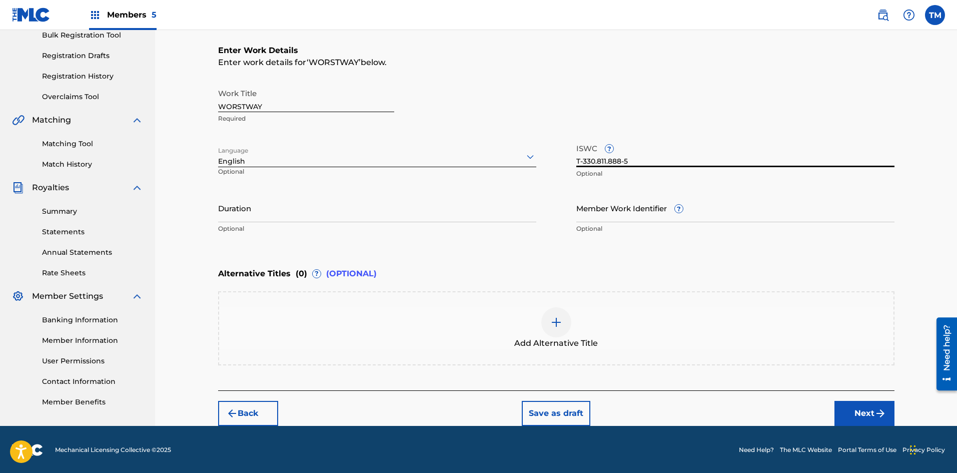
scroll to position [154, 0]
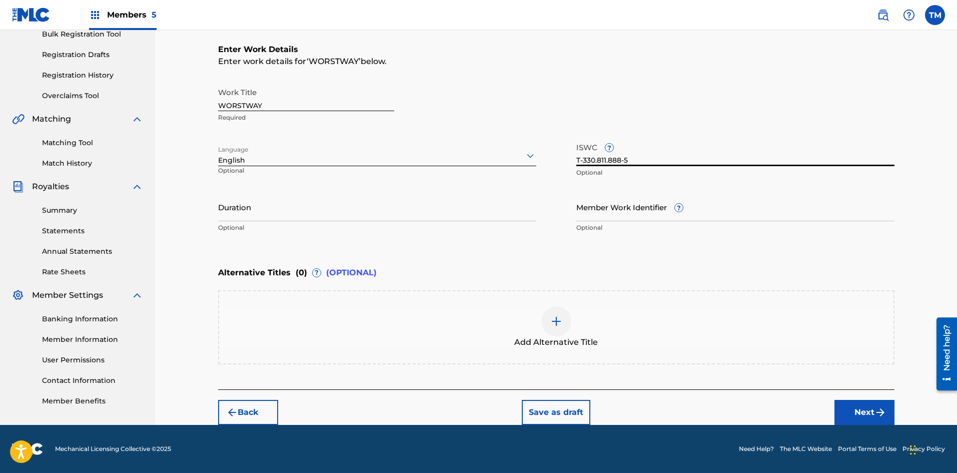
type input "T-330.811.888-5"
click at [857, 407] on button "Next" at bounding box center [864, 412] width 60 height 25
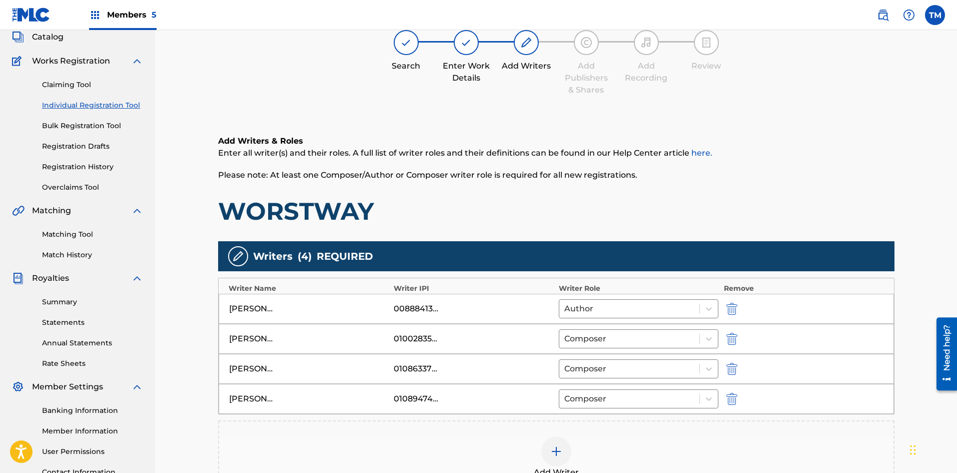
scroll to position [45, 0]
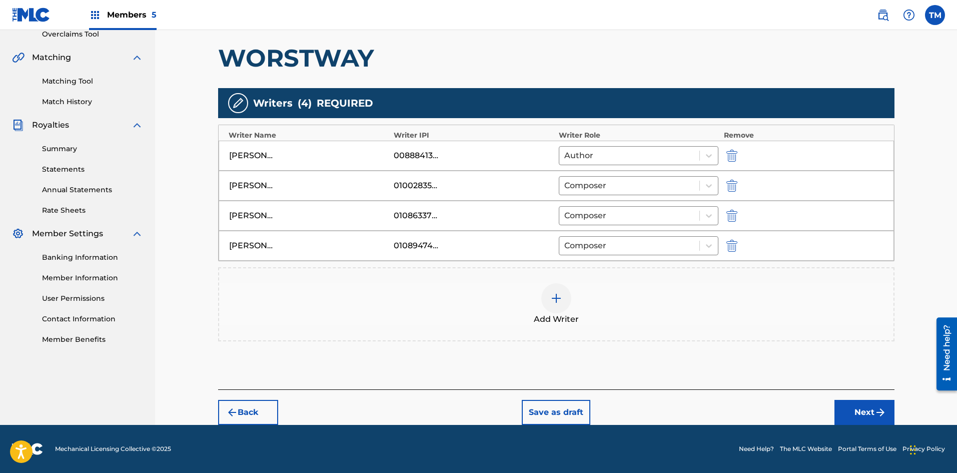
click at [858, 406] on button "Next" at bounding box center [864, 412] width 60 height 25
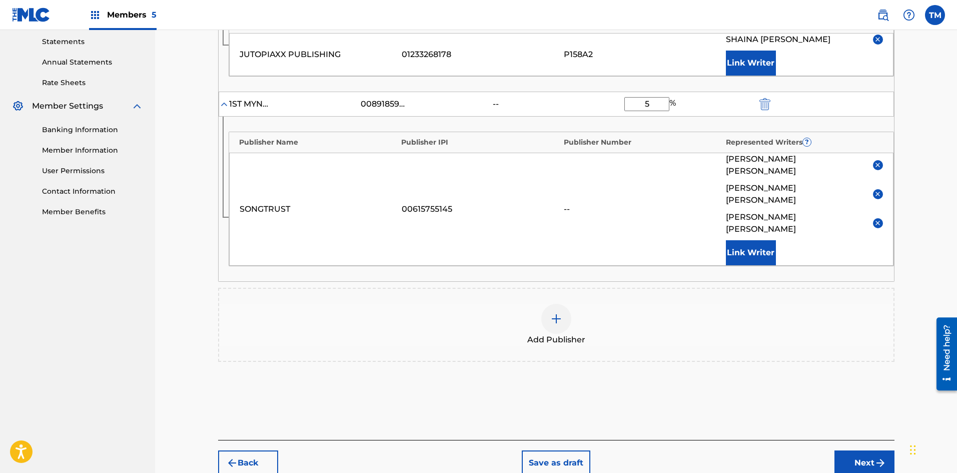
scroll to position [345, 0]
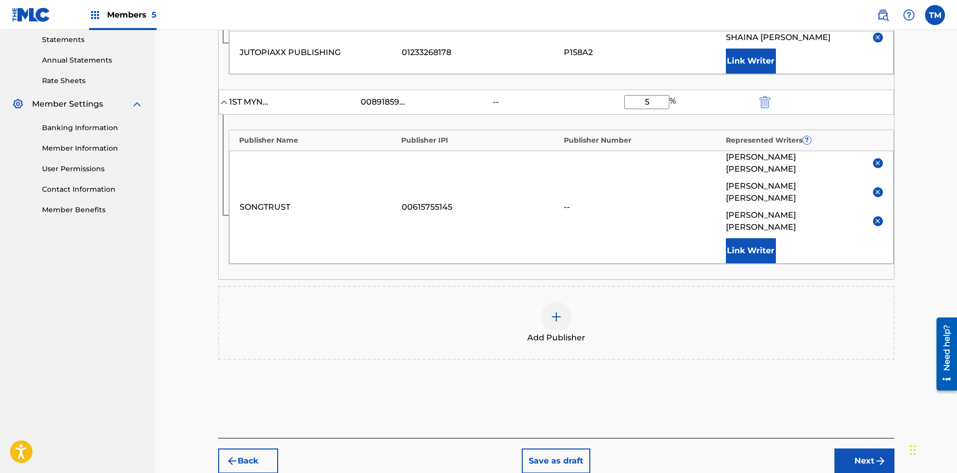
click at [870, 448] on button "Next" at bounding box center [864, 460] width 60 height 25
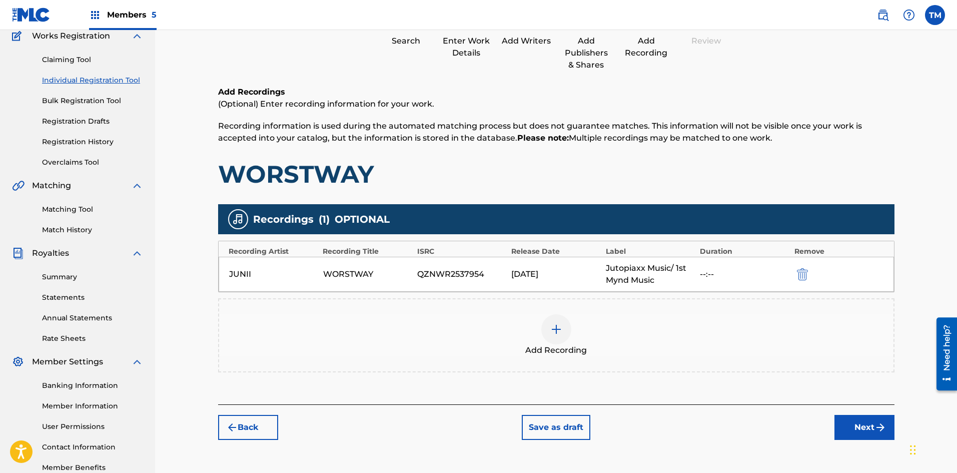
scroll to position [145, 0]
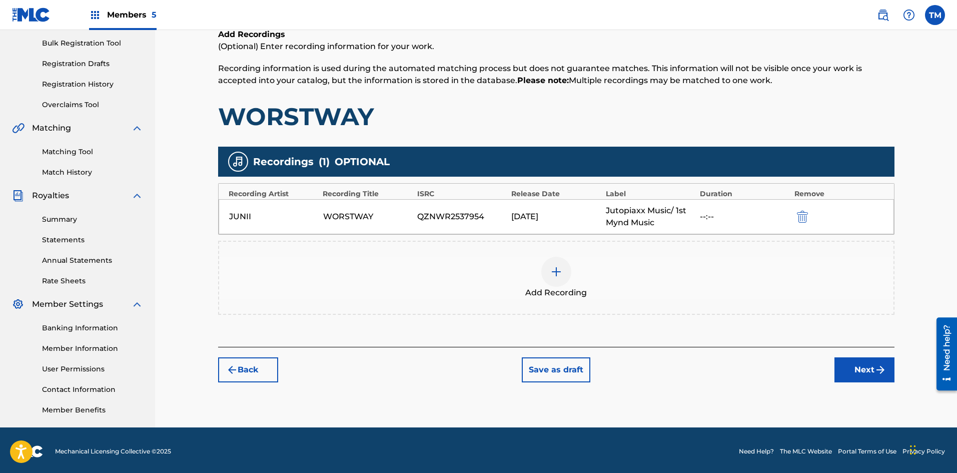
click at [871, 374] on button "Next" at bounding box center [864, 369] width 60 height 25
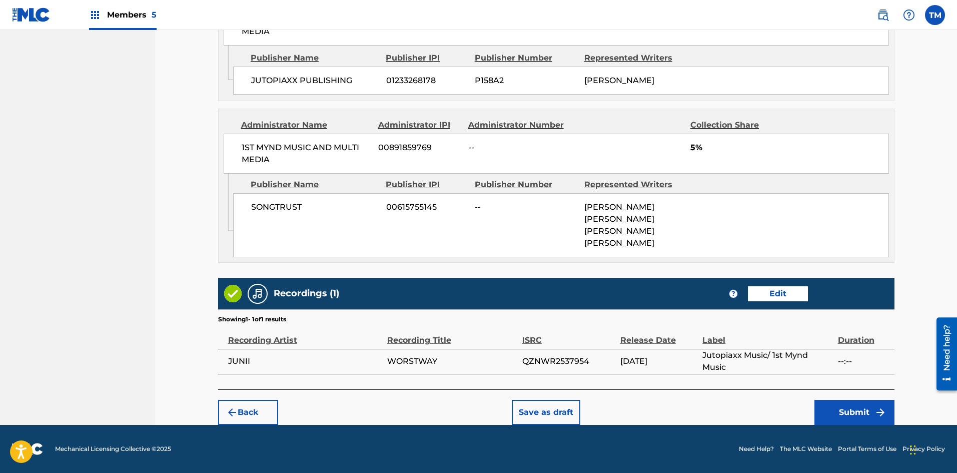
scroll to position [640, 0]
click at [861, 405] on button "Submit" at bounding box center [854, 412] width 80 height 25
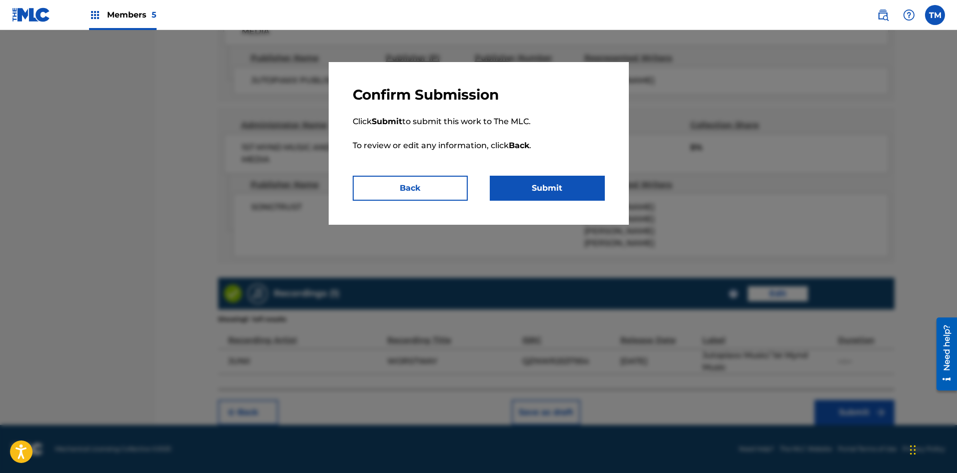
click at [552, 182] on button "Submit" at bounding box center [547, 188] width 115 height 25
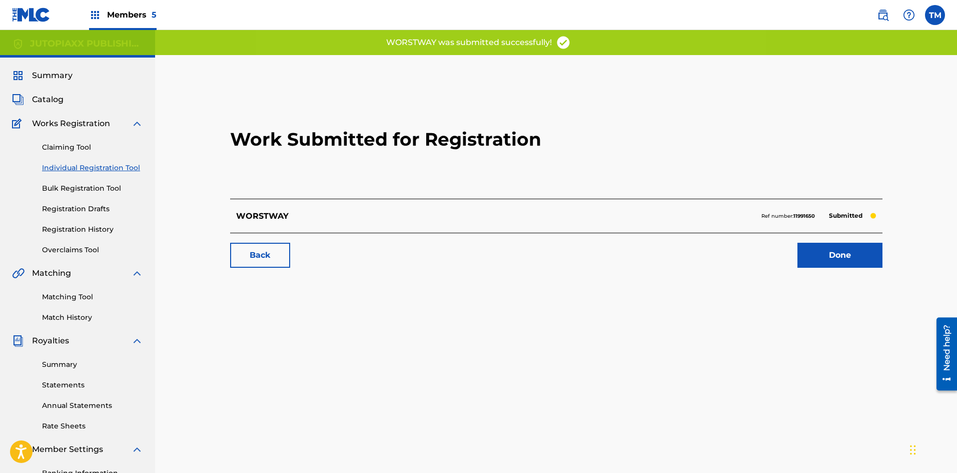
click at [836, 258] on link "Done" at bounding box center [839, 255] width 85 height 25
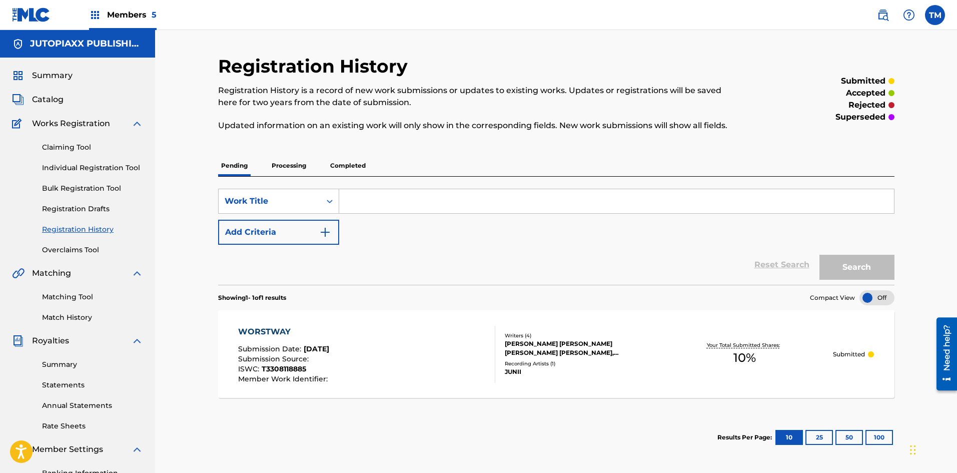
click at [288, 161] on p "Processing" at bounding box center [289, 165] width 41 height 21
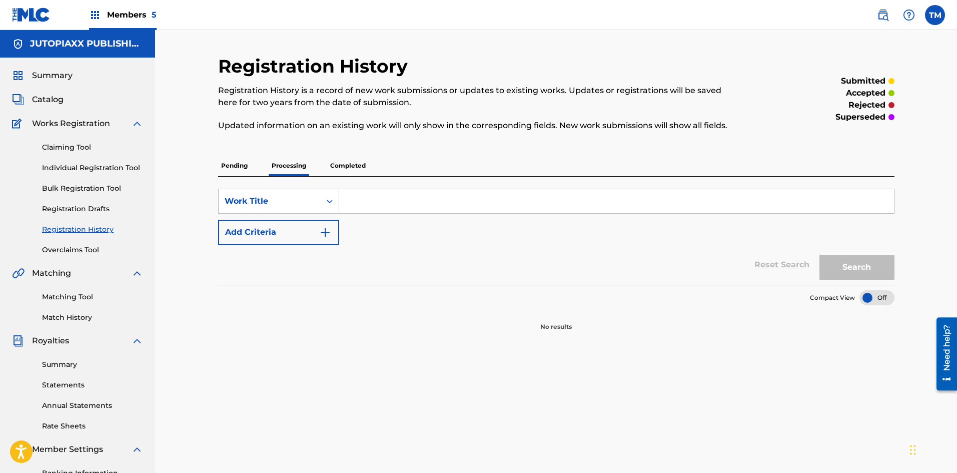
click at [335, 164] on p "Completed" at bounding box center [348, 165] width 42 height 21
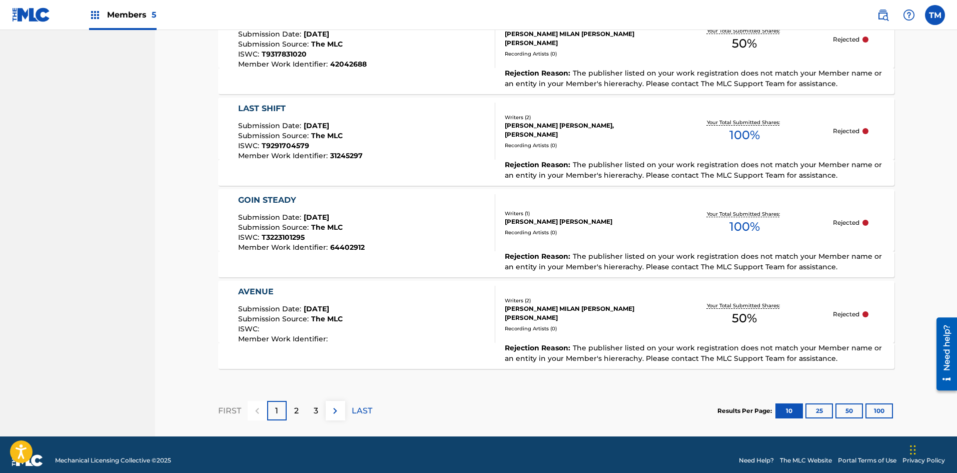
scroll to position [905, 0]
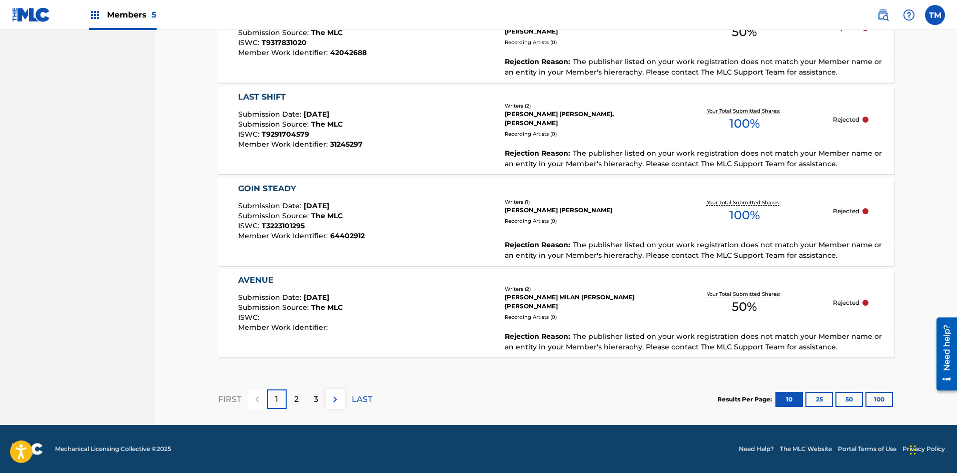
click at [311, 398] on div "3" at bounding box center [316, 399] width 20 height 20
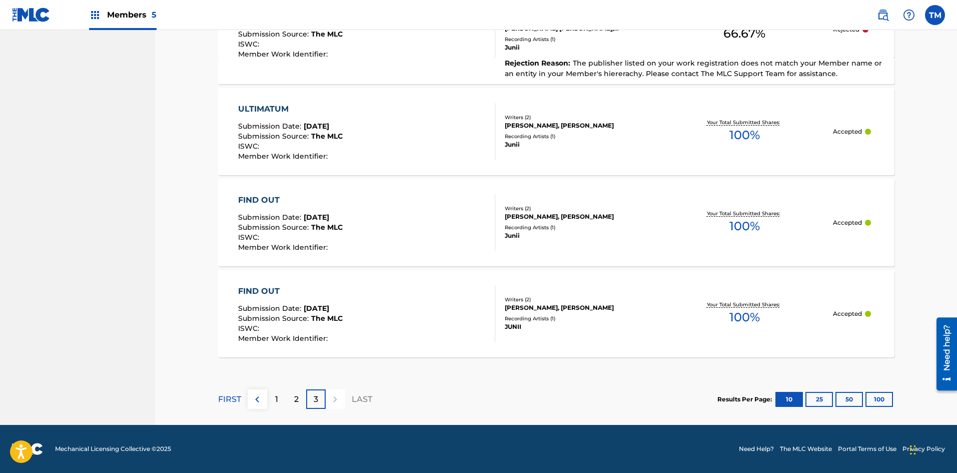
scroll to position [671, 0]
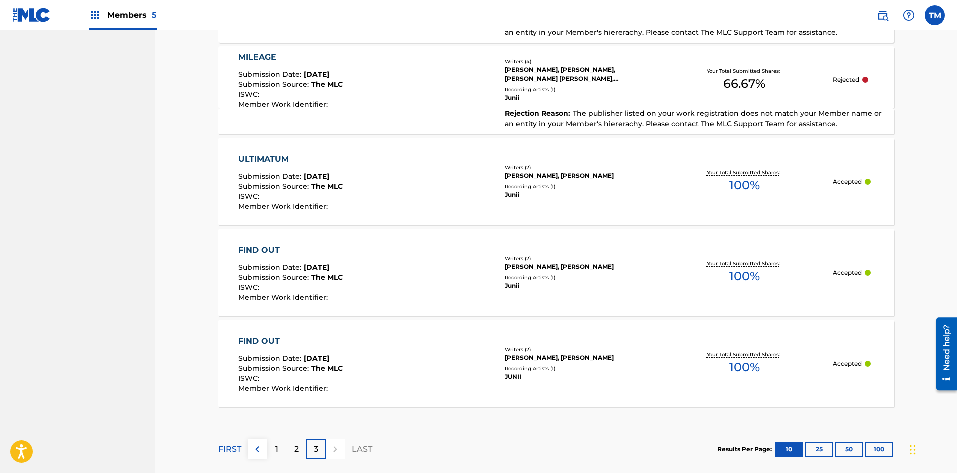
click at [821, 447] on button "25" at bounding box center [819, 449] width 28 height 15
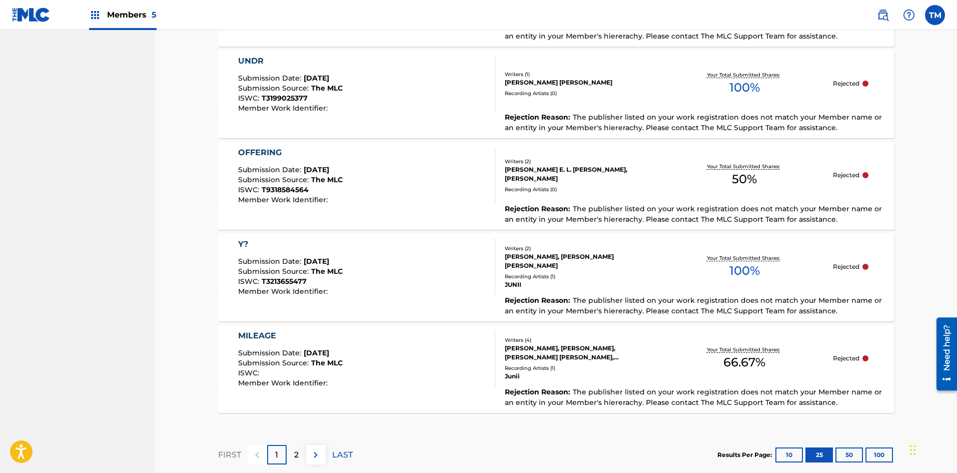
scroll to position [2278, 0]
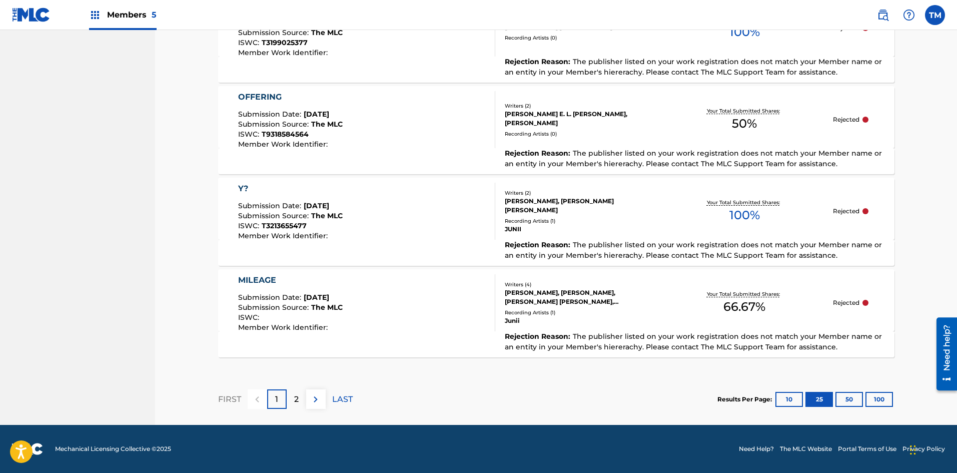
click at [300, 403] on div "2" at bounding box center [297, 399] width 20 height 20
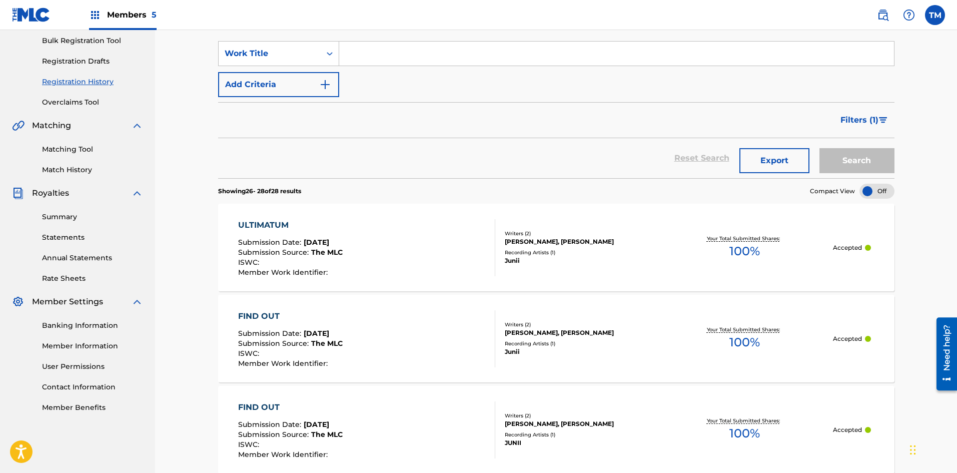
scroll to position [264, 0]
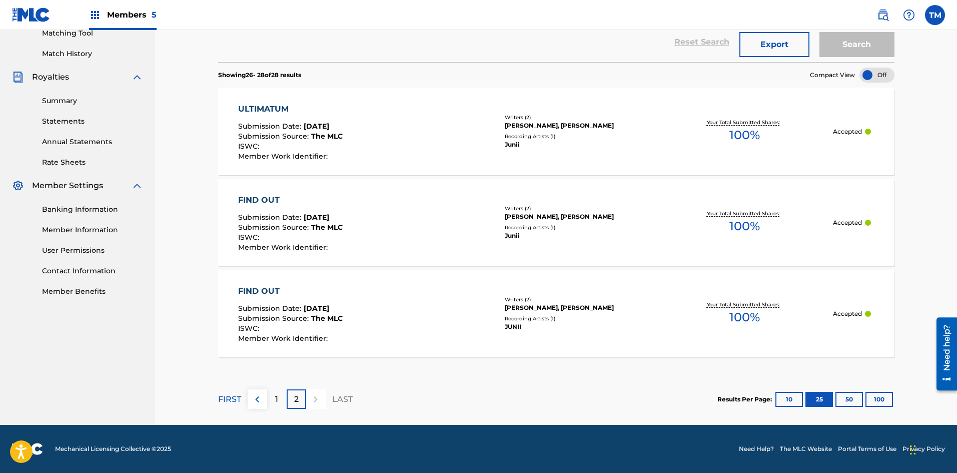
click at [282, 398] on div "1" at bounding box center [277, 399] width 20 height 20
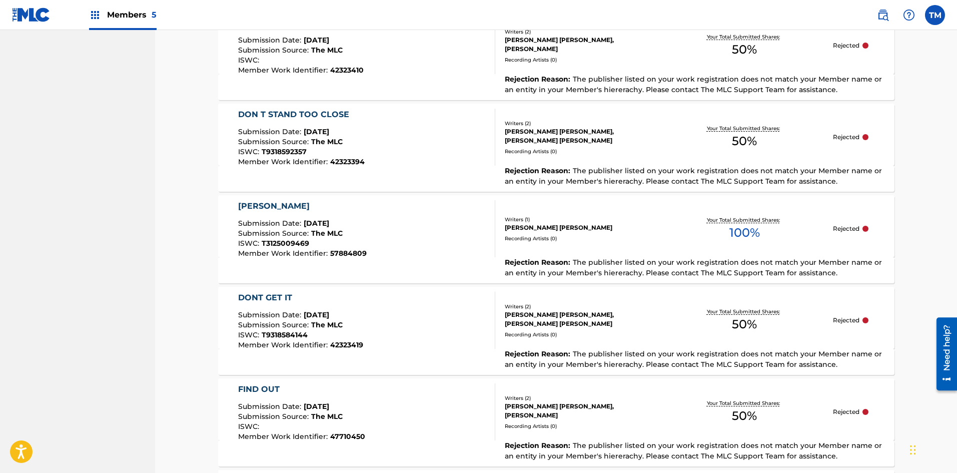
scroll to position [1528, 0]
click at [589, 63] on div "FEELS LIKE NINETY ONE Submission Date : [DATE] Submission Source : The MLC ISWC…" at bounding box center [556, 44] width 676 height 62
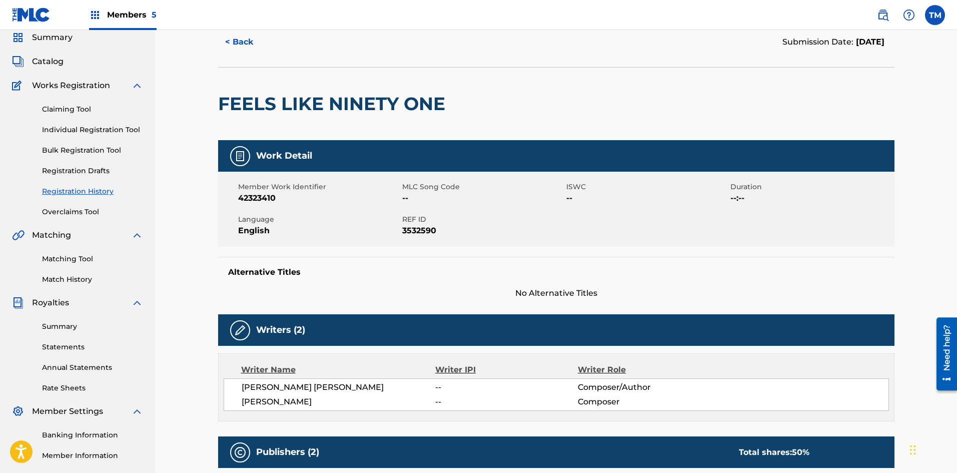
scroll to position [4, 0]
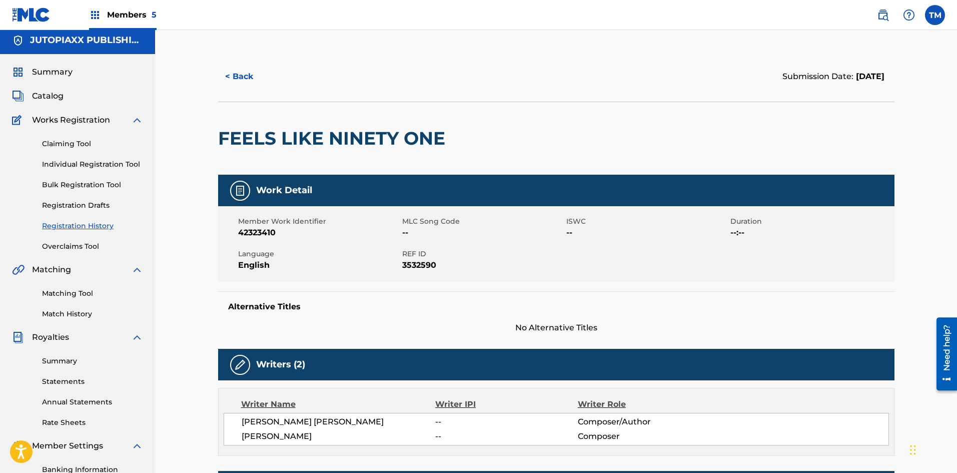
click at [55, 96] on span "Catalog" at bounding box center [48, 96] width 32 height 12
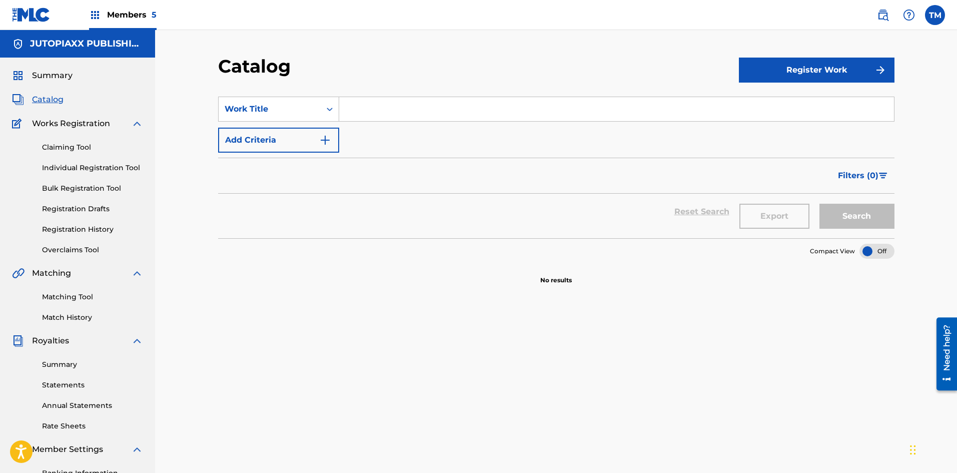
click at [97, 16] on img at bounding box center [95, 15] width 12 height 12
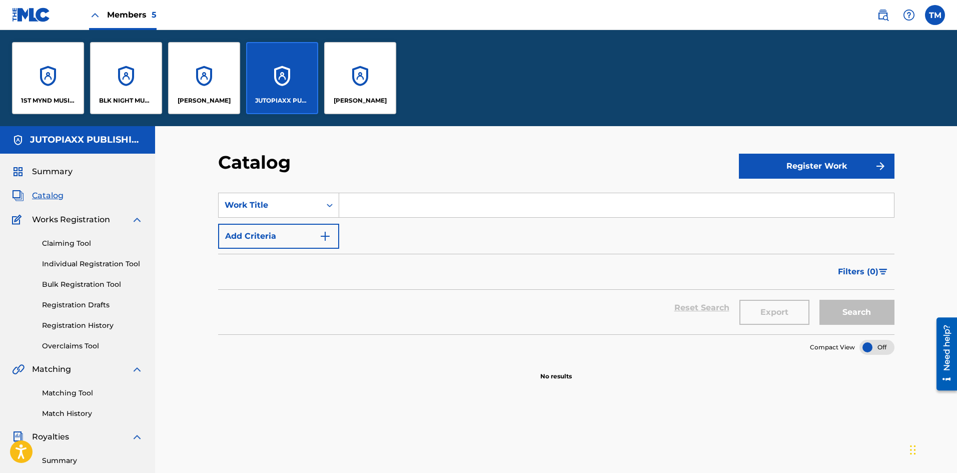
click at [97, 16] on img at bounding box center [95, 15] width 12 height 12
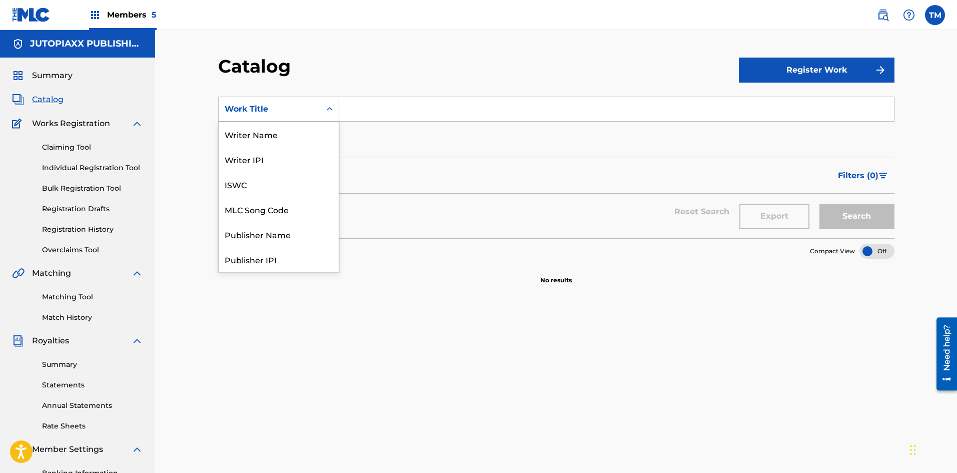
click at [326, 109] on icon "Search Form" at bounding box center [330, 109] width 10 height 10
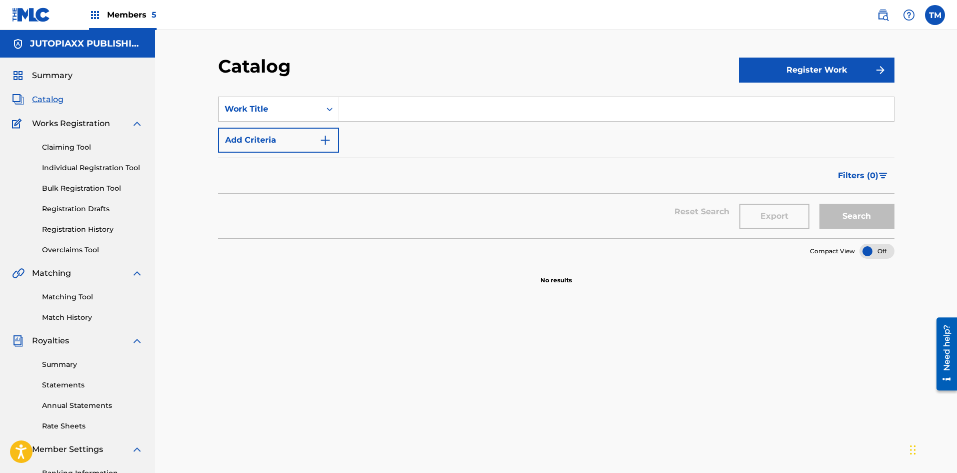
click at [88, 209] on link "Registration Drafts" at bounding box center [92, 209] width 101 height 11
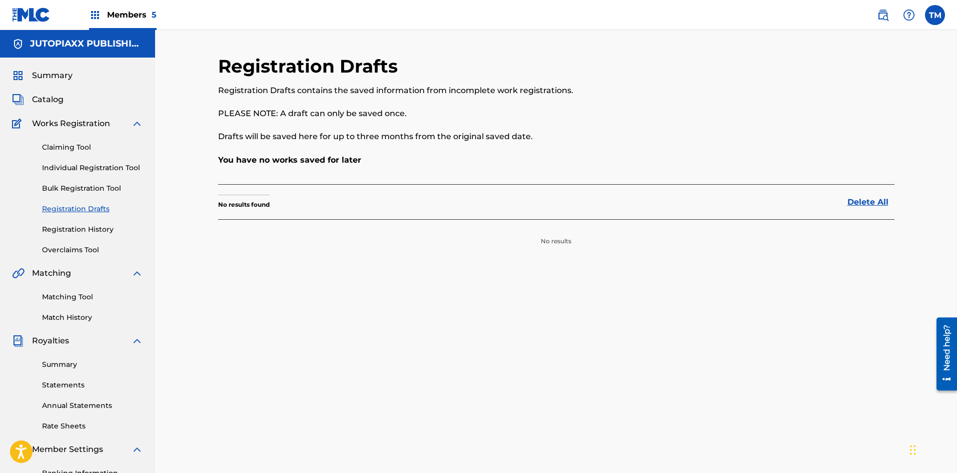
click at [90, 167] on link "Individual Registration Tool" at bounding box center [92, 168] width 101 height 11
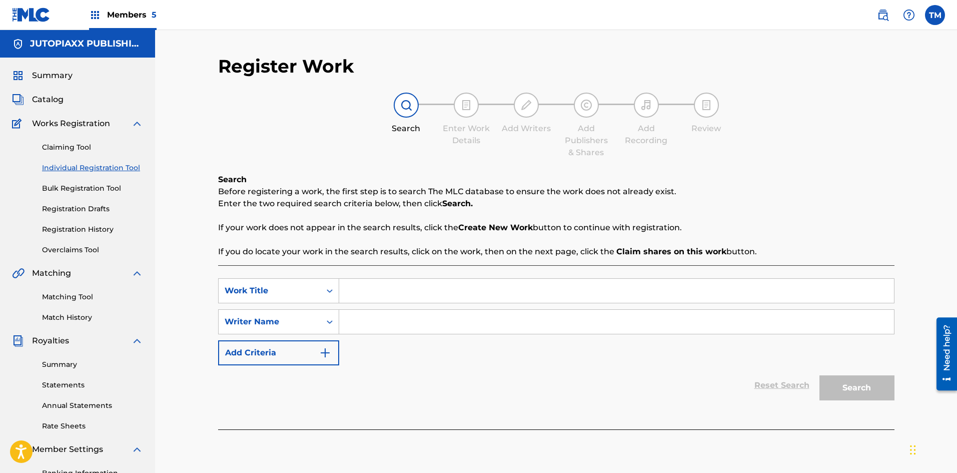
click at [367, 300] on input "Search Form" at bounding box center [616, 291] width 555 height 24
drag, startPoint x: 361, startPoint y: 296, endPoint x: 327, endPoint y: 300, distance: 34.7
click at [327, 300] on div "SearchWithCriteriaceb291b0-dc20-4478-8549-a129886b8ab4 Work Title y?" at bounding box center [556, 290] width 676 height 25
type input "Y?"
click at [378, 326] on input "Search Form" at bounding box center [616, 322] width 555 height 24
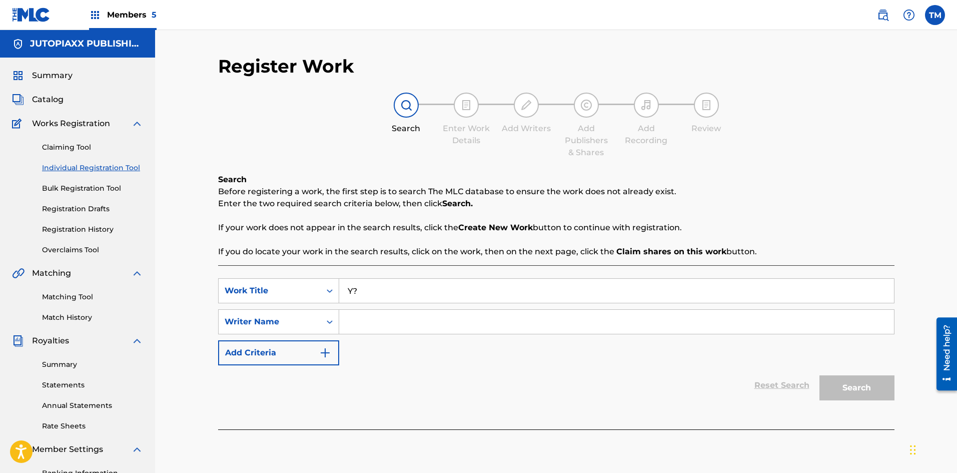
paste input "[PERSON_NAME]"
type input "[PERSON_NAME]"
click at [865, 391] on button "Search" at bounding box center [856, 387] width 75 height 25
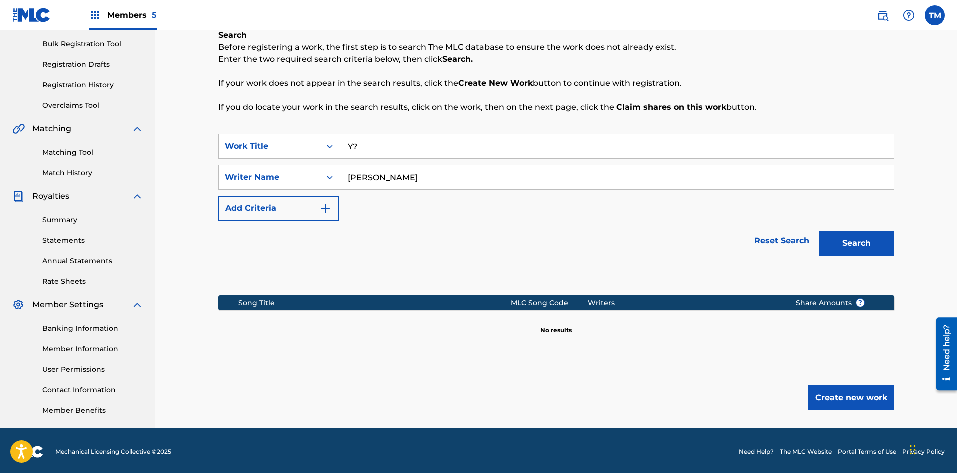
scroll to position [148, 0]
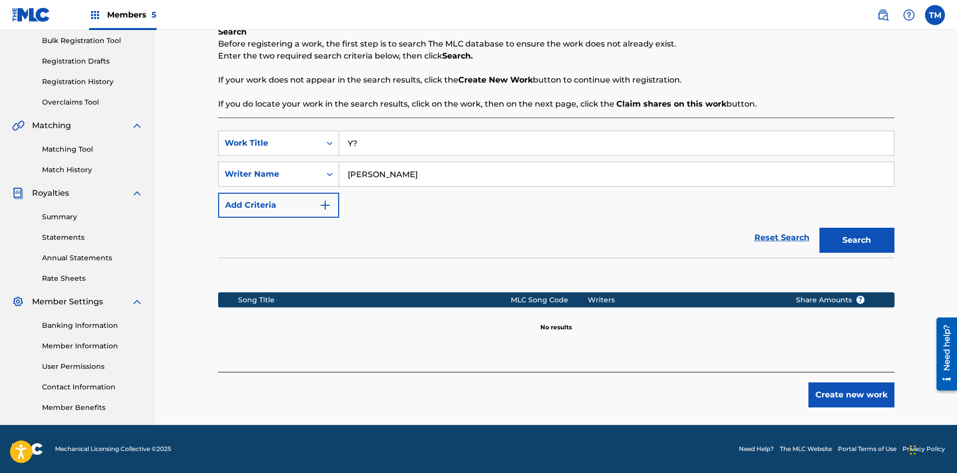
click at [844, 394] on button "Create new work" at bounding box center [851, 394] width 86 height 25
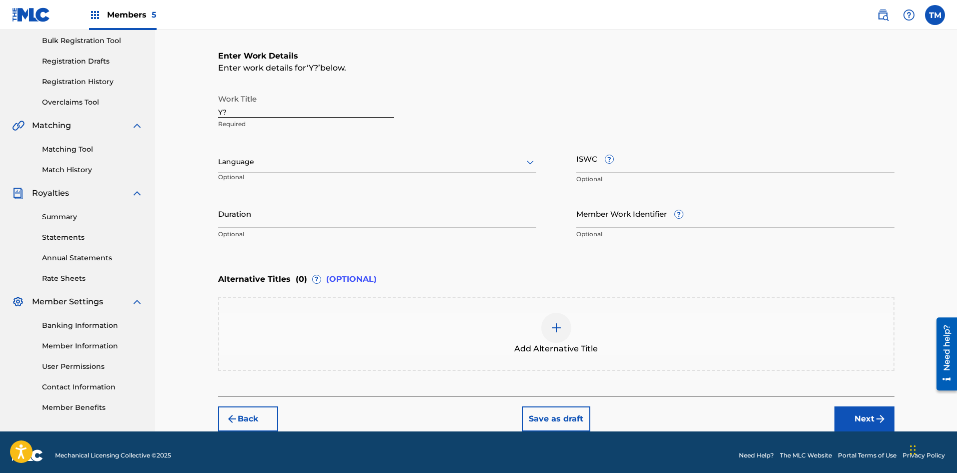
click at [526, 163] on icon at bounding box center [530, 162] width 12 height 12
click at [271, 184] on div "English" at bounding box center [377, 184] width 317 height 23
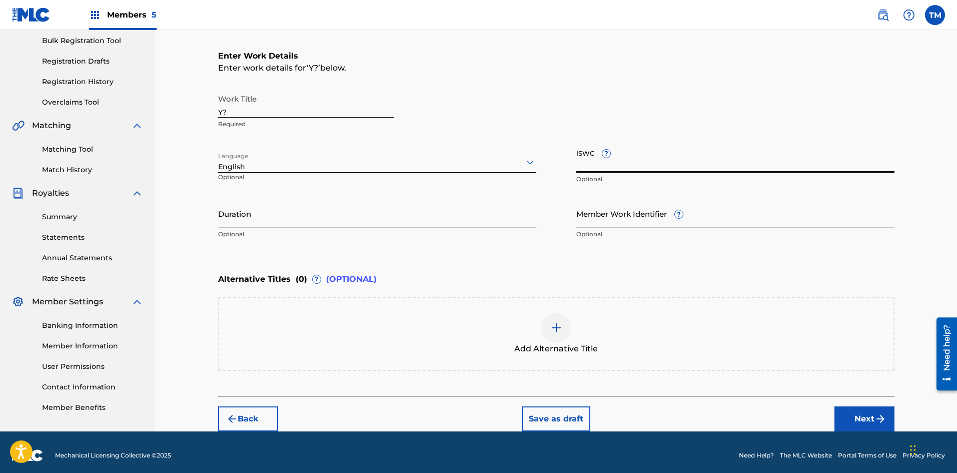
paste input "T-321.365.547-7"
type input "T-321.365.547-7"
click at [856, 407] on button "Next" at bounding box center [864, 418] width 60 height 25
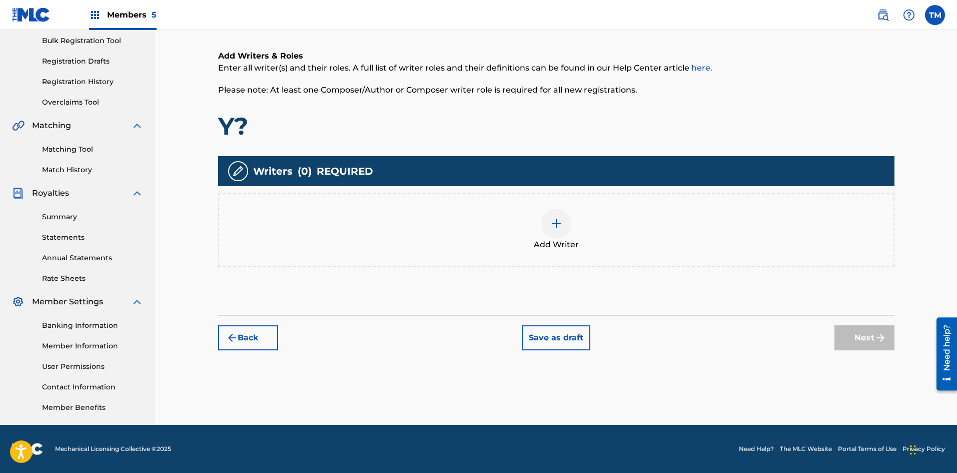
scroll to position [45, 0]
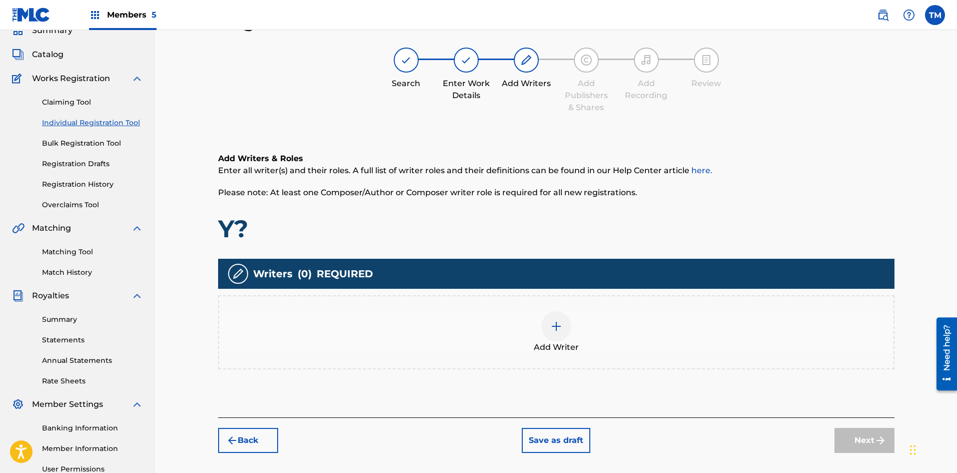
click at [548, 327] on div at bounding box center [556, 326] width 30 height 30
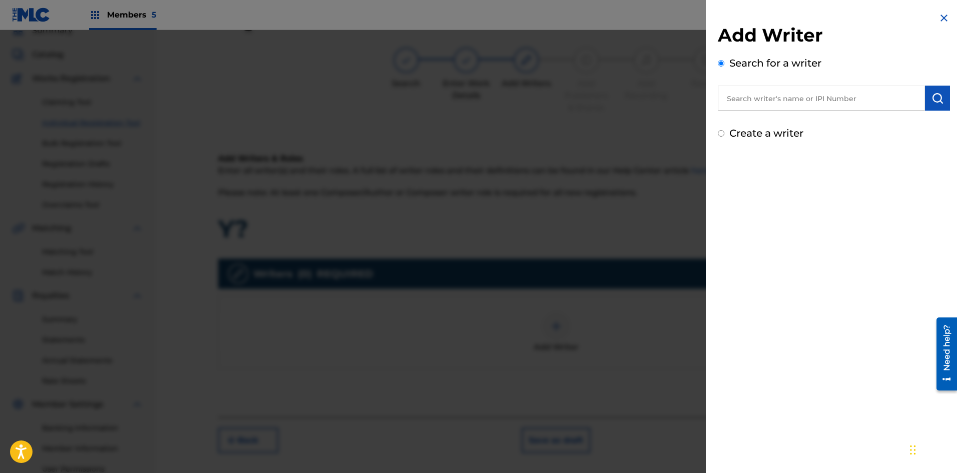
click at [746, 102] on input "text" at bounding box center [821, 98] width 207 height 25
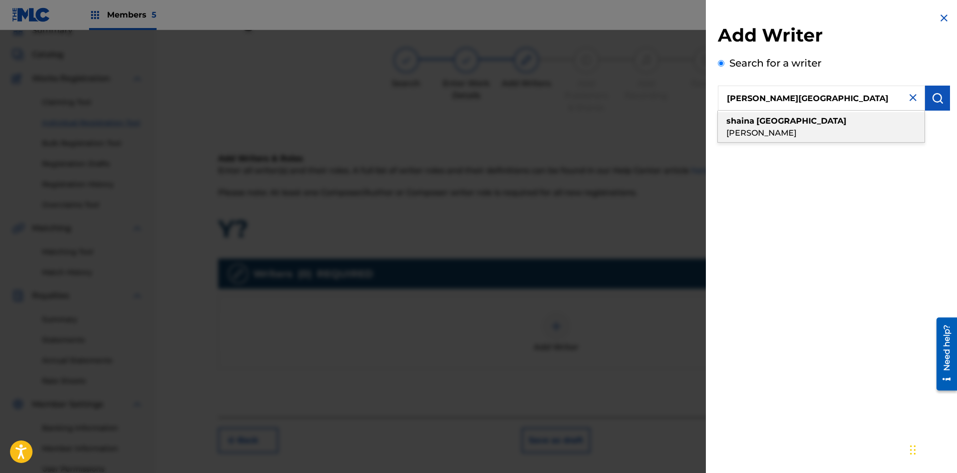
click at [767, 119] on strong "[GEOGRAPHIC_DATA]" at bounding box center [801, 121] width 90 height 10
type input "[PERSON_NAME] [PERSON_NAME]"
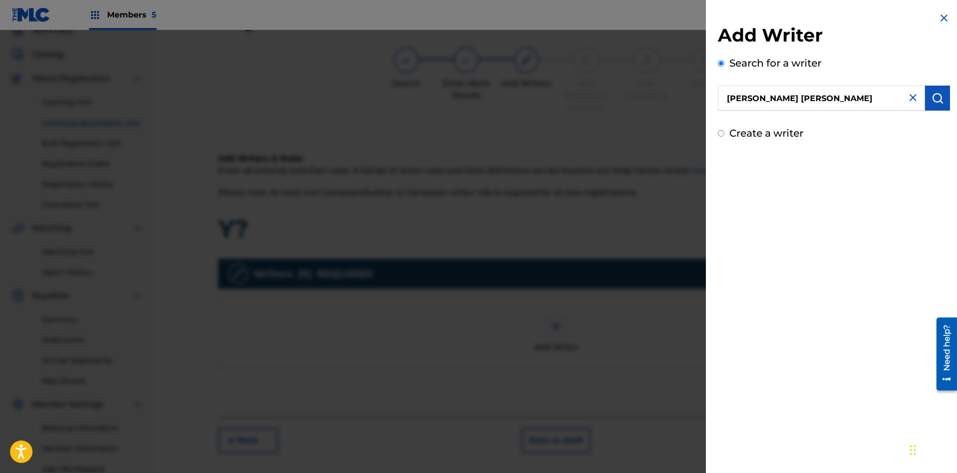
click at [932, 98] on img "submit" at bounding box center [937, 98] width 12 height 12
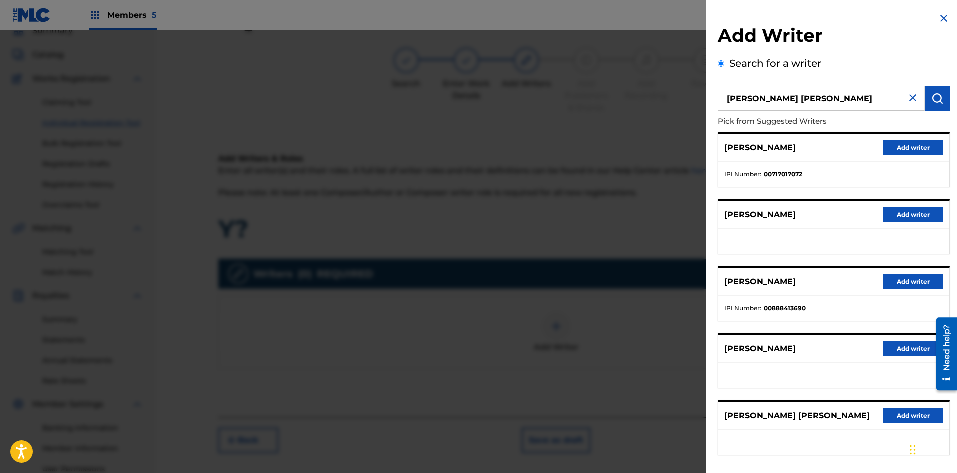
click at [920, 282] on button "Add writer" at bounding box center [913, 281] width 60 height 15
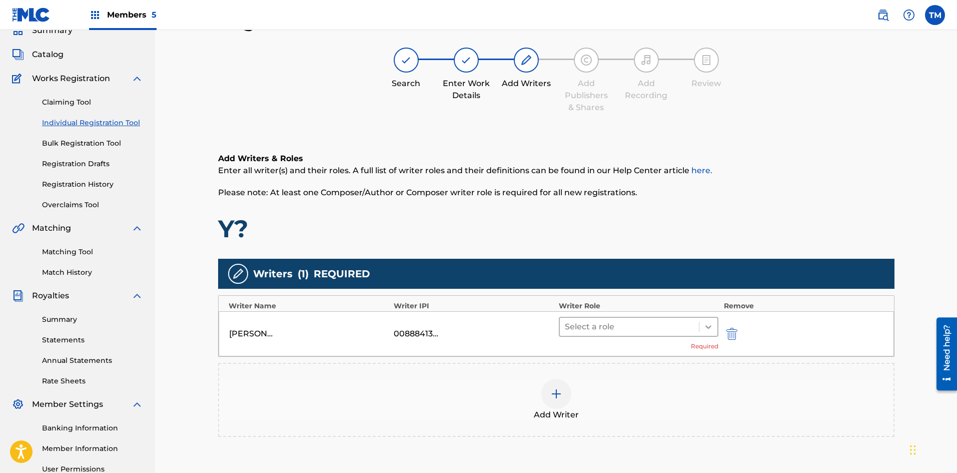
click at [707, 326] on icon at bounding box center [708, 327] width 6 height 4
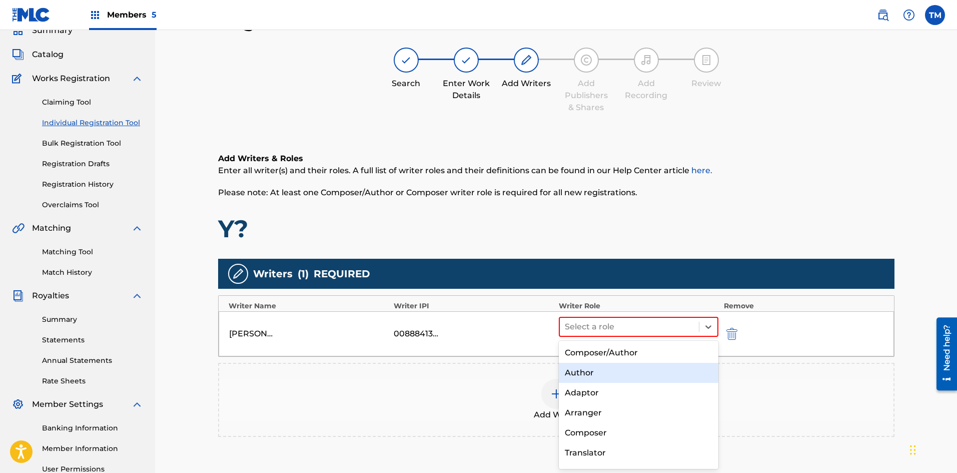
click at [596, 372] on div "Author" at bounding box center [639, 373] width 160 height 20
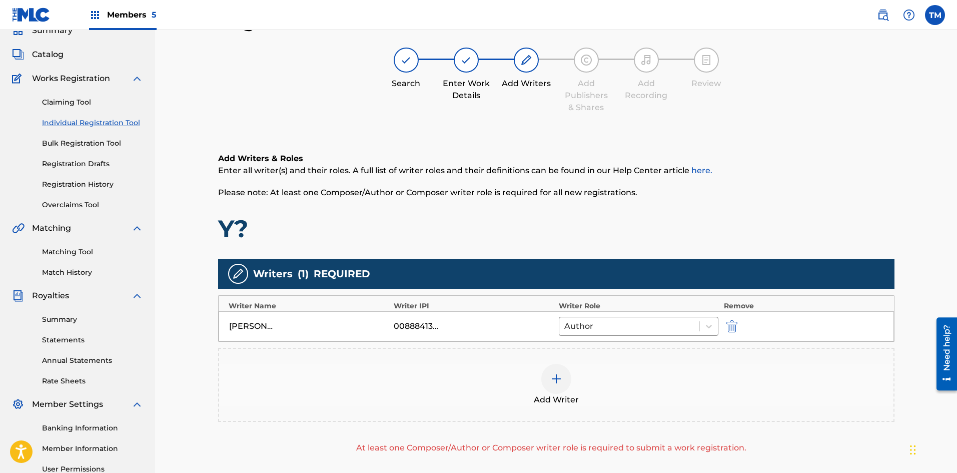
click at [557, 374] on img at bounding box center [556, 379] width 12 height 12
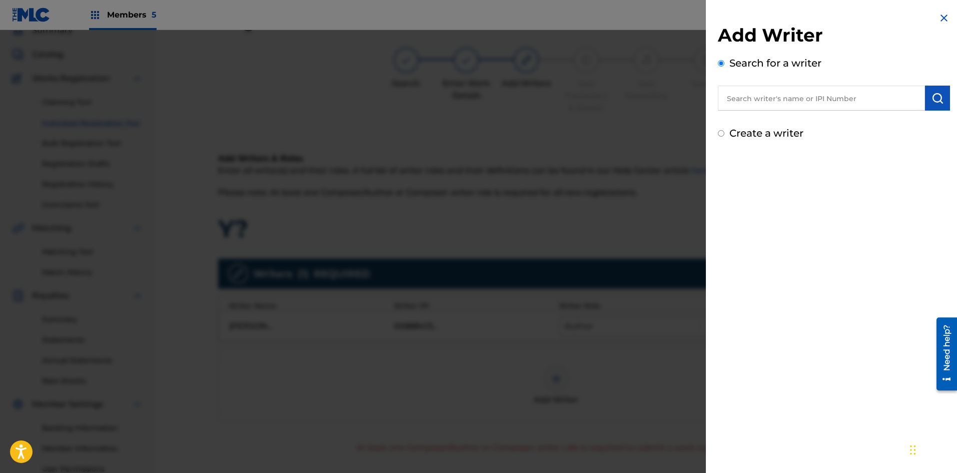
paste input "CHERRY [PERSON_NAME]"
click at [873, 118] on strong "cherry" at bounding box center [886, 121] width 27 height 10
type input "[PERSON_NAME] [PERSON_NAME]"
click at [931, 98] on img "submit" at bounding box center [937, 98] width 12 height 12
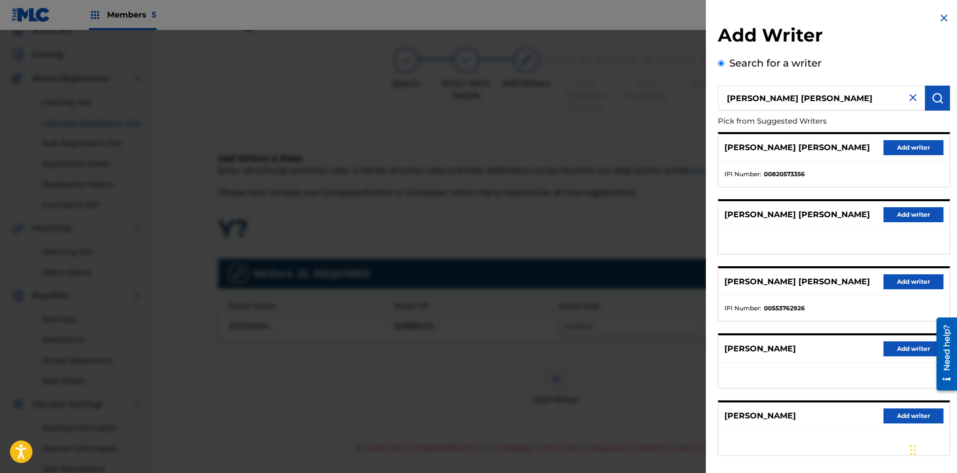
click at [905, 284] on button "Add writer" at bounding box center [913, 281] width 60 height 15
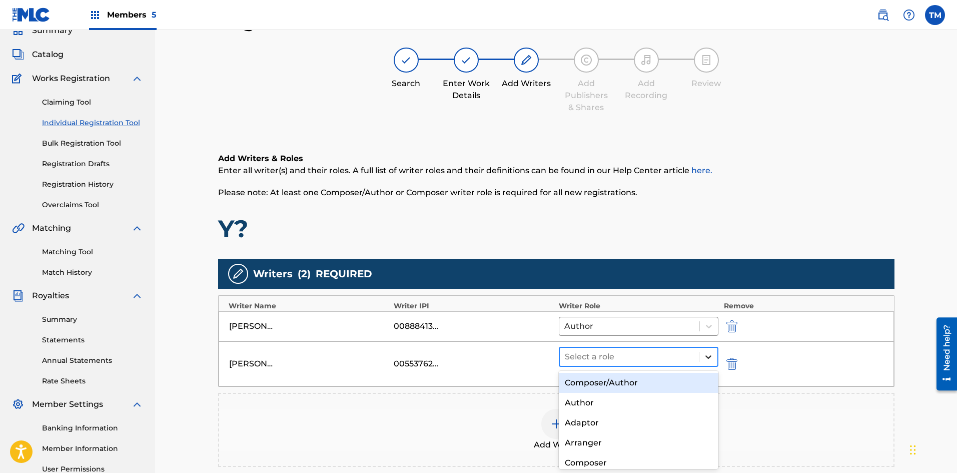
click at [714, 361] on div at bounding box center [708, 357] width 18 height 18
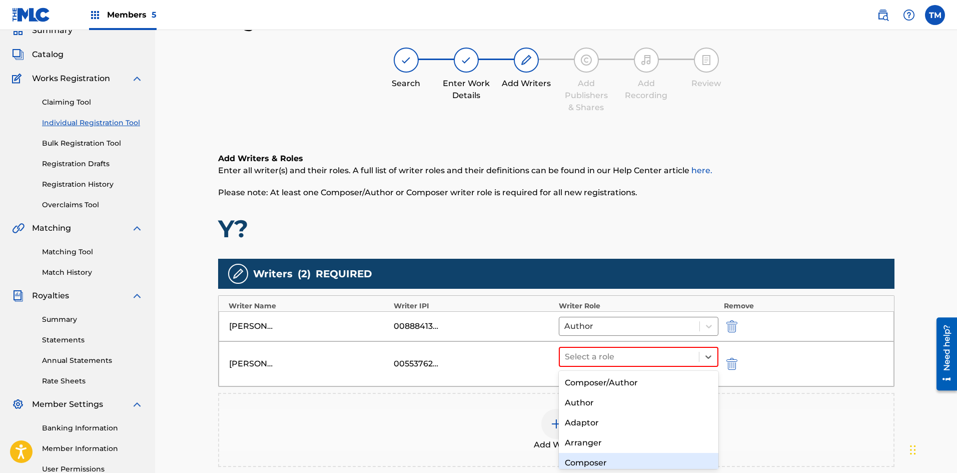
click at [595, 457] on div "Composer" at bounding box center [639, 463] width 160 height 20
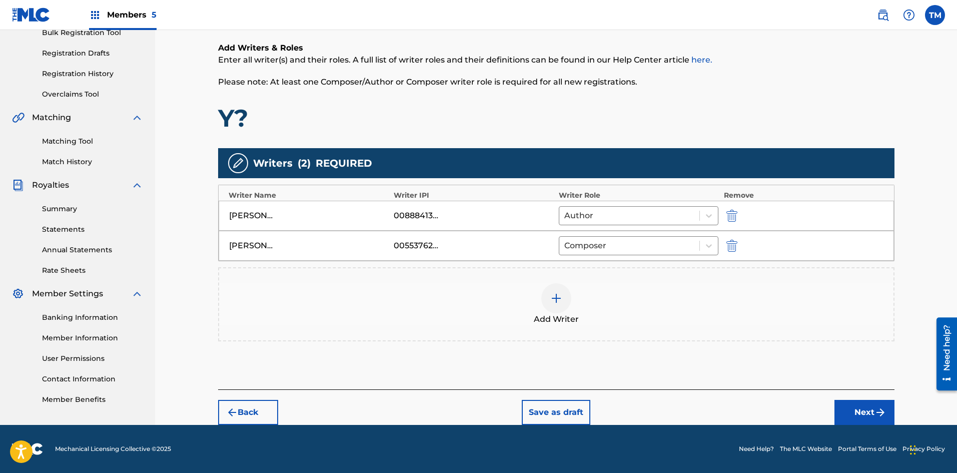
click at [868, 406] on button "Next" at bounding box center [864, 412] width 60 height 25
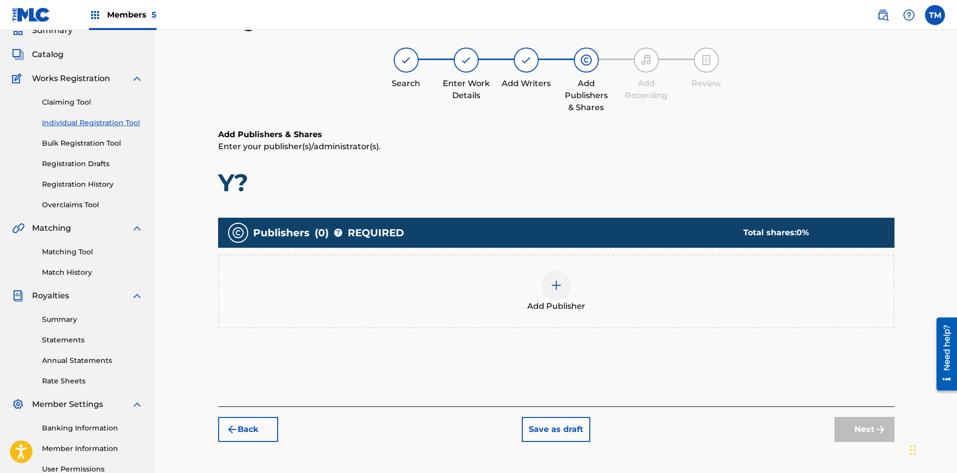
click at [554, 291] on div at bounding box center [556, 285] width 30 height 30
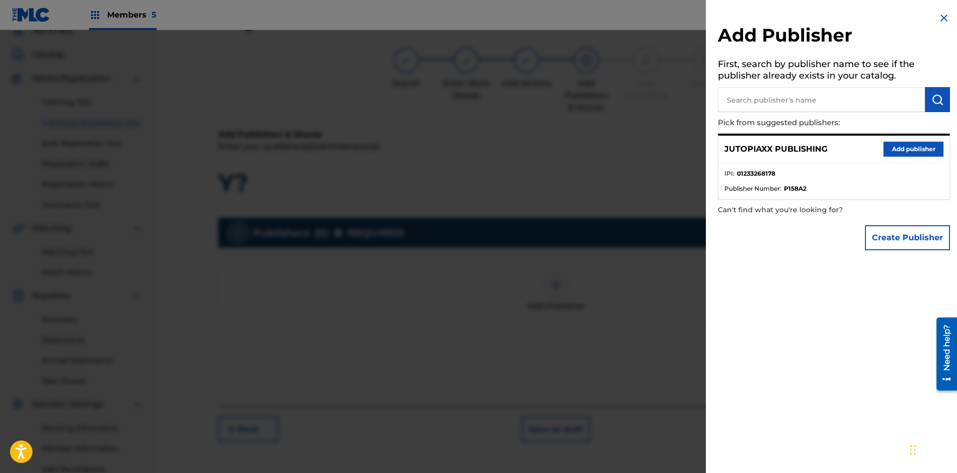
click at [932, 149] on button "Add publisher" at bounding box center [913, 149] width 60 height 15
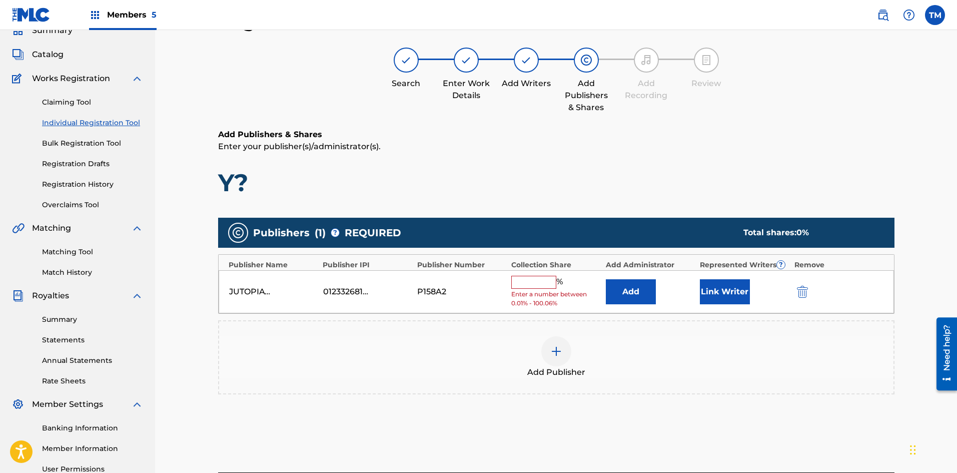
click at [539, 285] on input "text" at bounding box center [533, 282] width 45 height 13
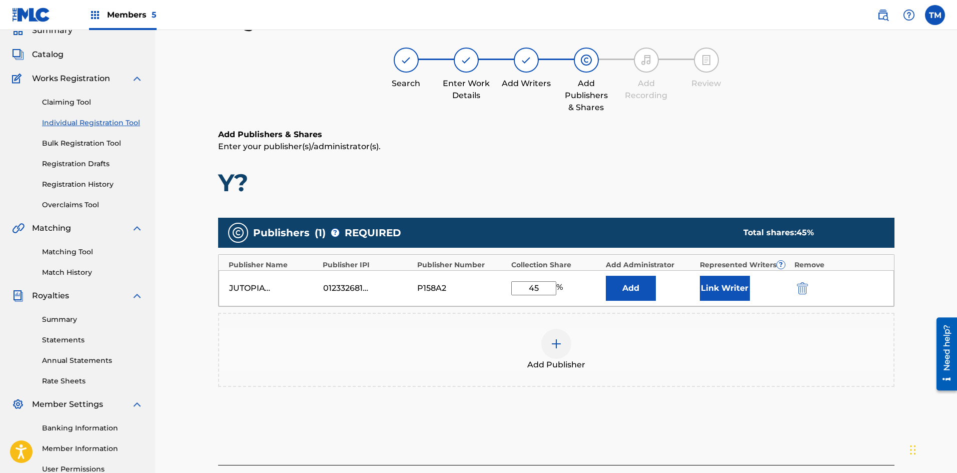
type input "45"
click at [623, 289] on button "Add" at bounding box center [631, 288] width 50 height 25
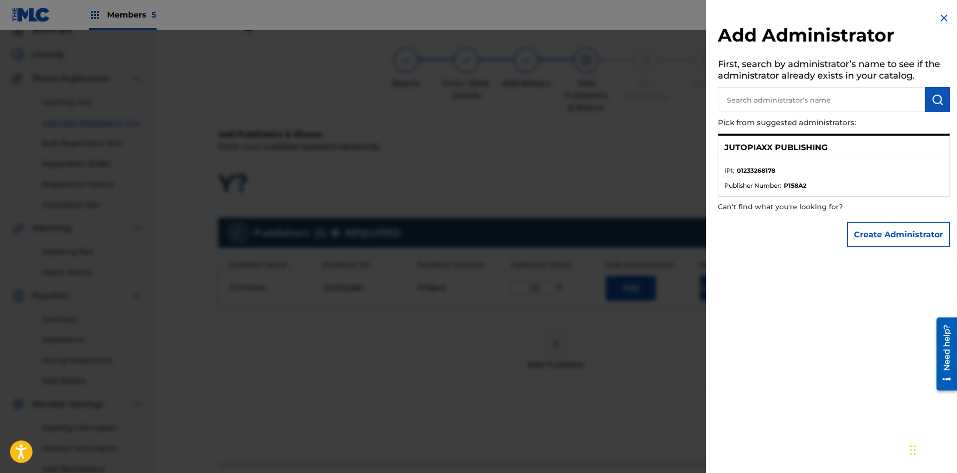
click at [767, 95] on input "text" at bounding box center [821, 99] width 207 height 25
click at [936, 98] on img "submit" at bounding box center [937, 100] width 12 height 12
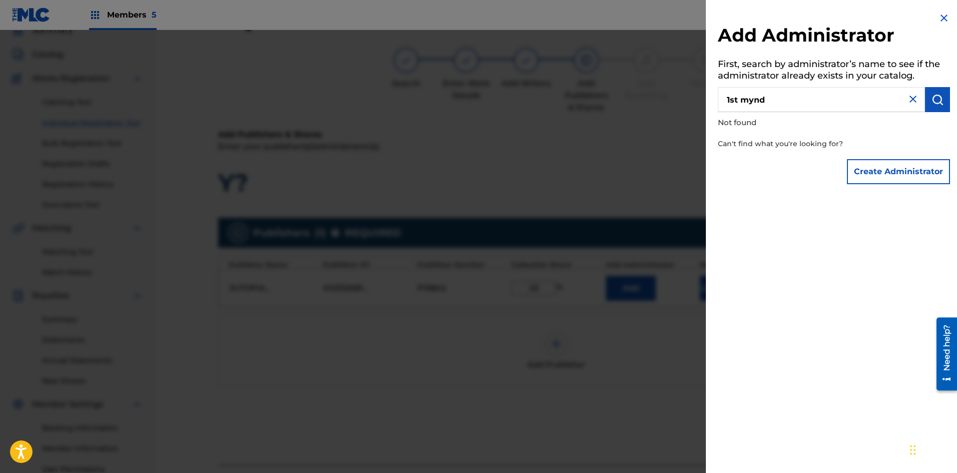
click at [858, 105] on input "1st mynd" at bounding box center [821, 99] width 207 height 25
click at [938, 98] on img "submit" at bounding box center [937, 100] width 12 height 12
drag, startPoint x: 813, startPoint y: 105, endPoint x: 704, endPoint y: 109, distance: 108.6
click at [704, 109] on div "Add Administrator First, search by administrator’s name to see if the administr…" at bounding box center [478, 251] width 957 height 443
paste input "ST MYND MUSIC AND MULTI MEDIA"
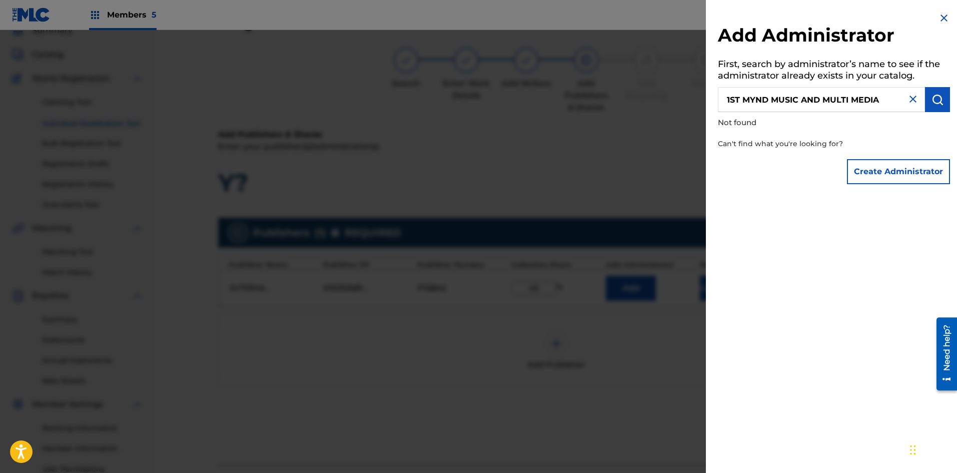
type input "1ST MYND MUSIC AND MULTI MEDIA"
click at [934, 101] on img "submit" at bounding box center [937, 100] width 12 height 12
click at [898, 168] on button "Create Administrator" at bounding box center [898, 171] width 103 height 25
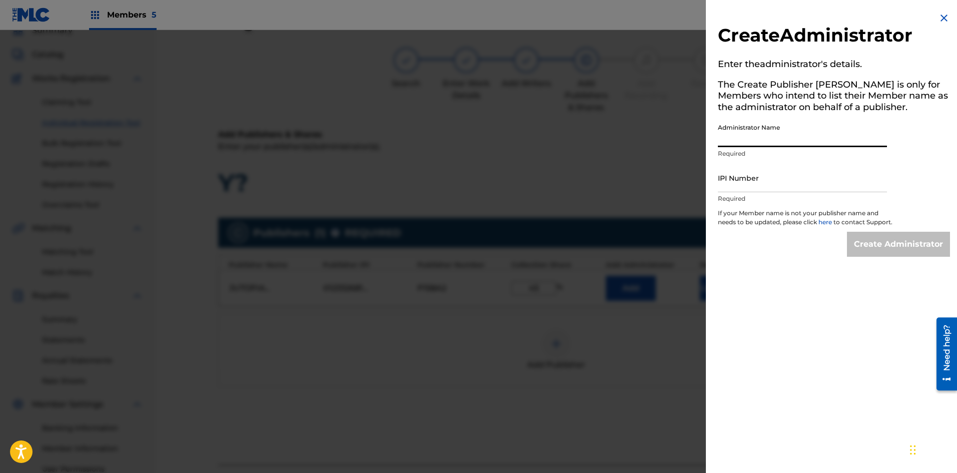
paste input "1ST MYND MUSIC AND MULTI MEDIA"
type input "1ST MYND MUSIC AND MULTI MEDIA"
paste input "00891859769"
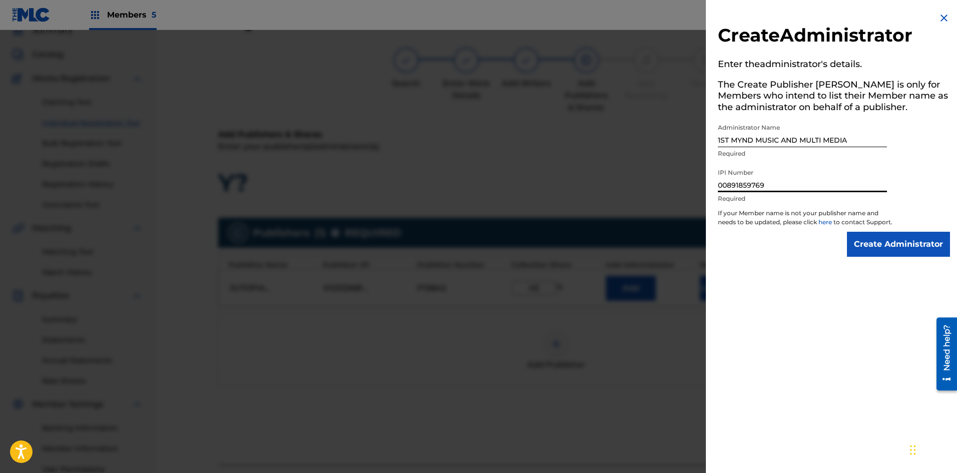
type input "00891859769"
click at [894, 256] on input "Create Administrator" at bounding box center [898, 244] width 103 height 25
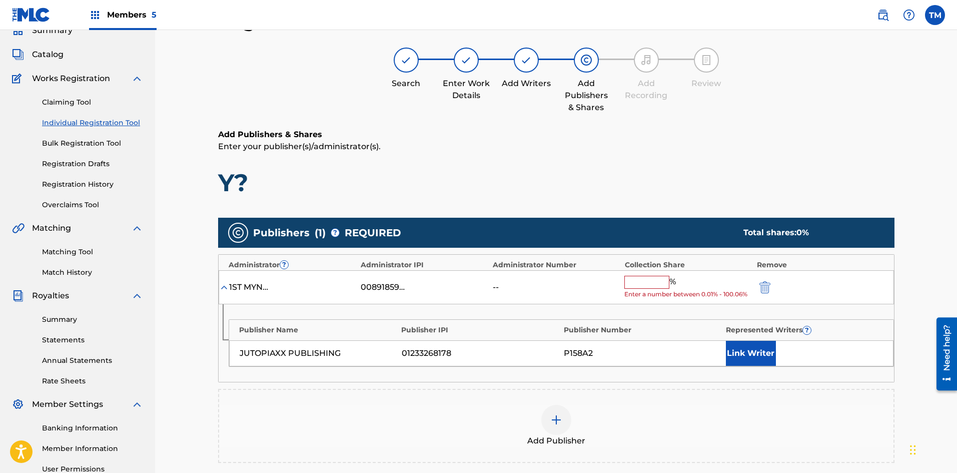
click at [659, 282] on input "text" at bounding box center [646, 282] width 45 height 13
type input "5"
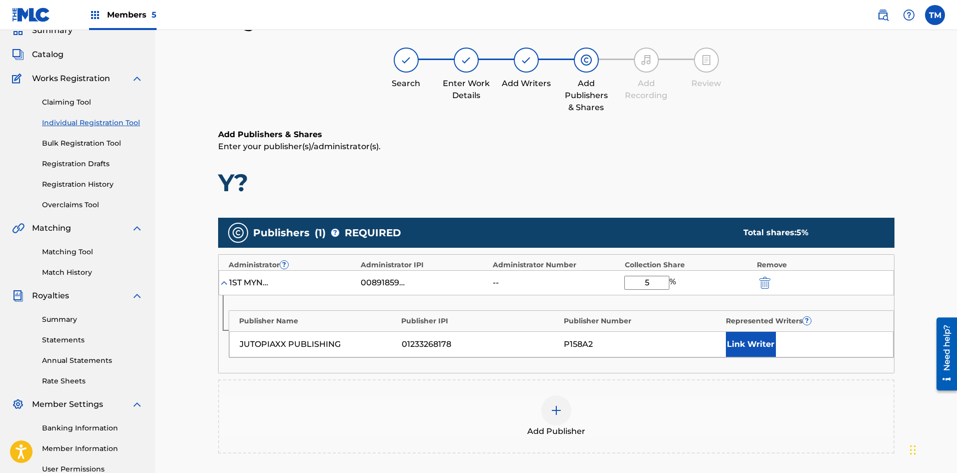
click at [756, 345] on button "Link Writer" at bounding box center [751, 344] width 50 height 25
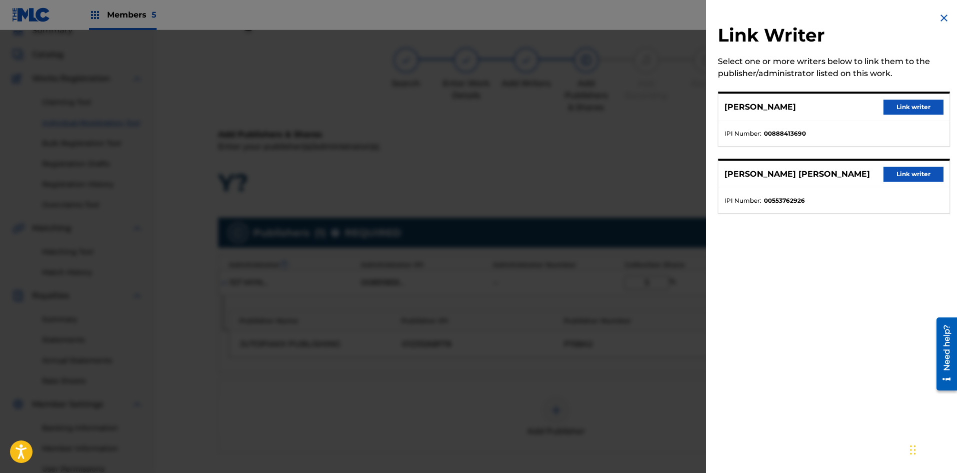
click at [906, 108] on button "Link writer" at bounding box center [913, 107] width 60 height 15
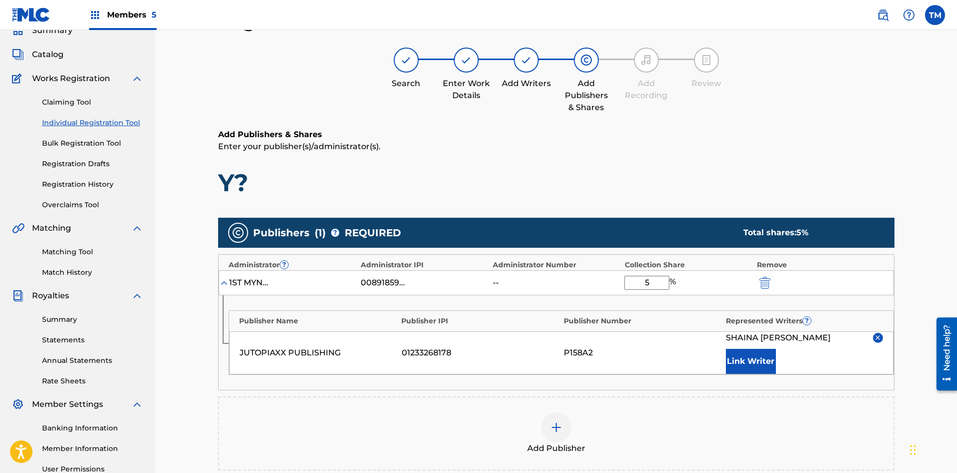
click at [552, 432] on img at bounding box center [556, 427] width 12 height 12
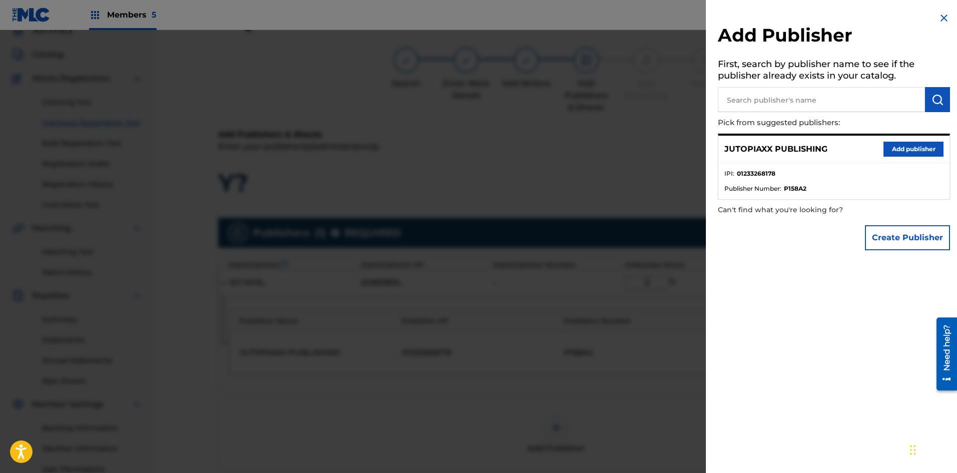
paste input "JPALMCHERRY PUBLISHING"
type input "JPALMCHERRY PUBLISHING"
click at [931, 101] on img "submit" at bounding box center [937, 100] width 12 height 12
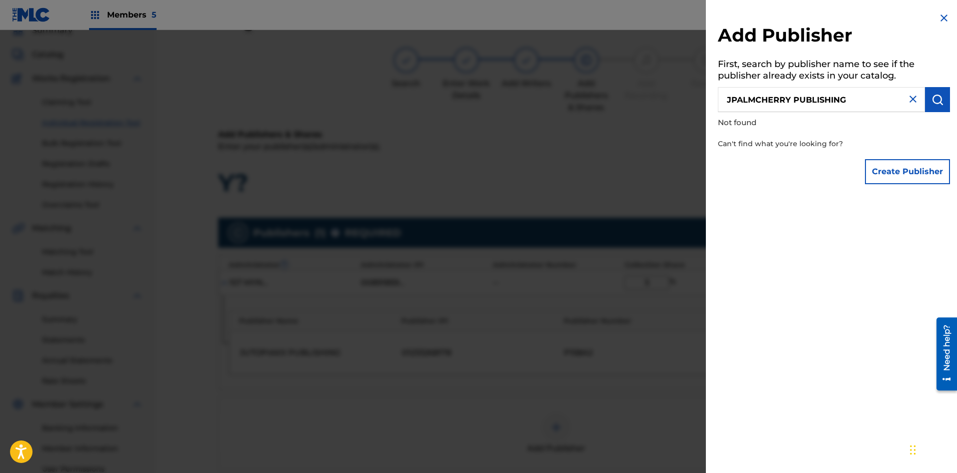
click at [910, 167] on button "Create Publisher" at bounding box center [907, 171] width 85 height 25
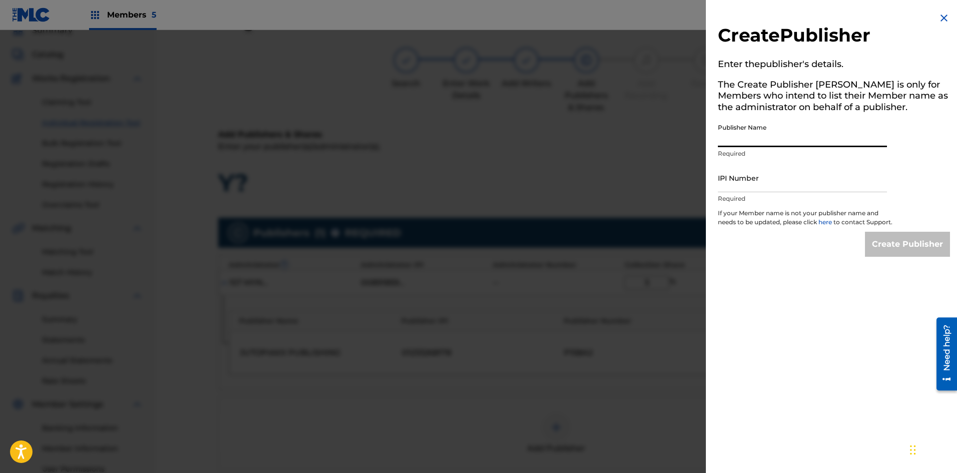
paste input "JPALMCHERRY PUBLISHING"
type input "JPALMCHERRY PUBLISHING"
paste input "01028461574"
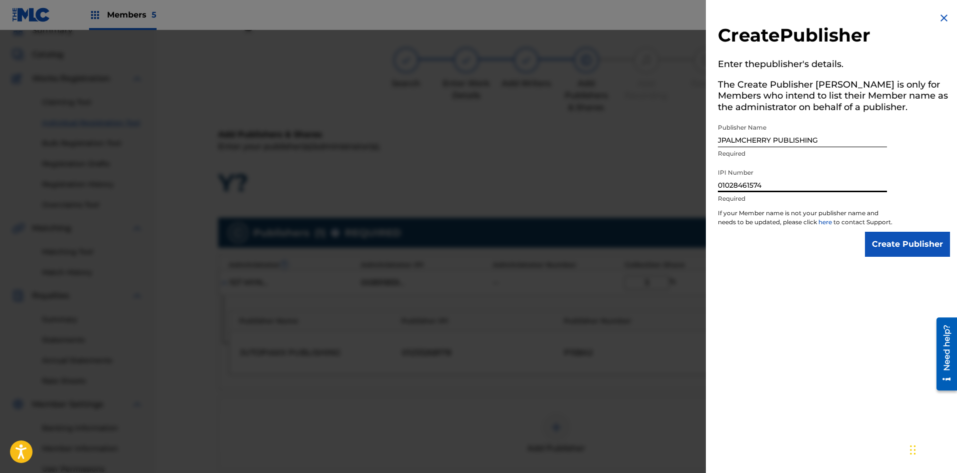
type input "01028461574"
click at [882, 255] on input "Create Publisher" at bounding box center [907, 244] width 85 height 25
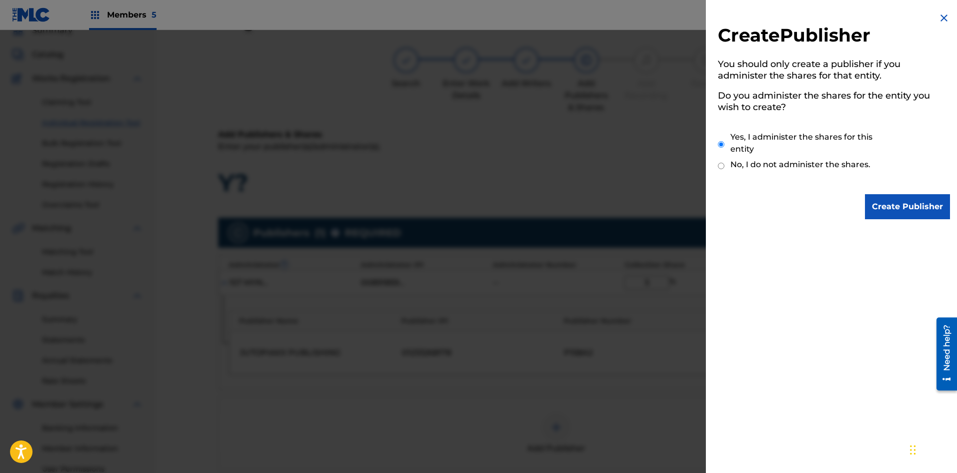
click at [881, 197] on input "Create Publisher" at bounding box center [907, 206] width 85 height 25
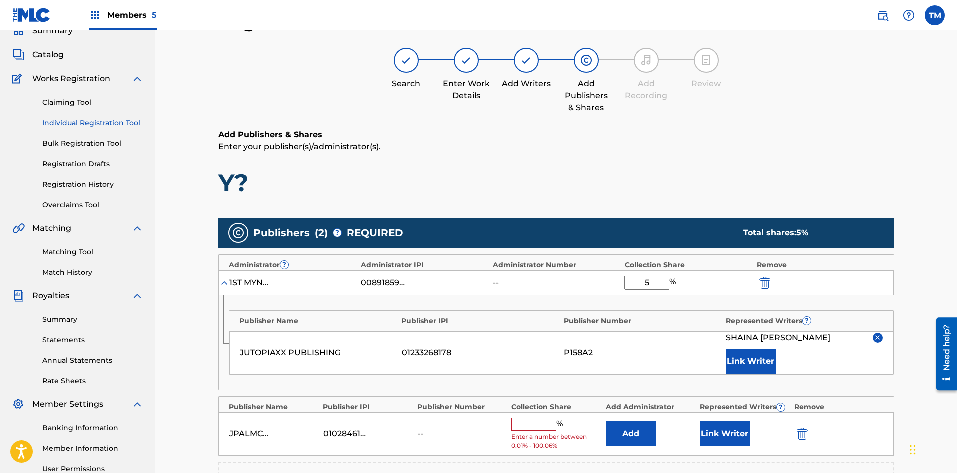
click at [548, 427] on input "text" at bounding box center [533, 424] width 45 height 13
type input "45"
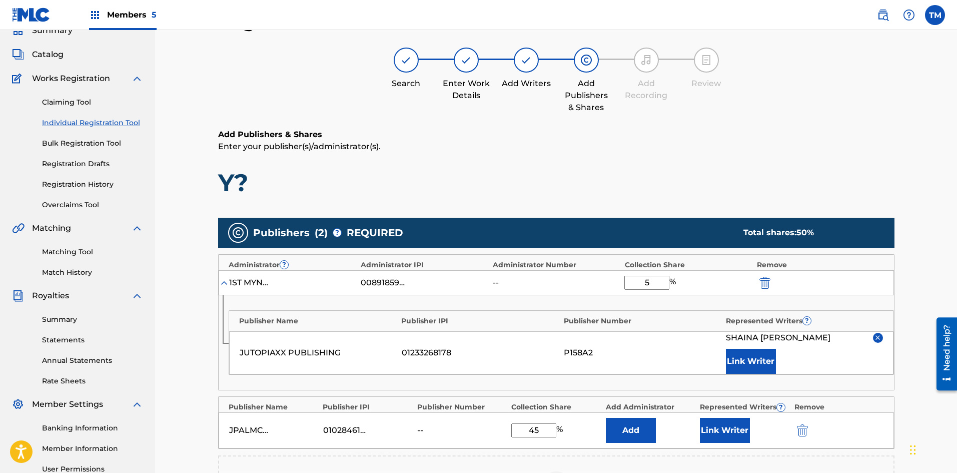
click at [623, 429] on button "Add" at bounding box center [631, 430] width 50 height 25
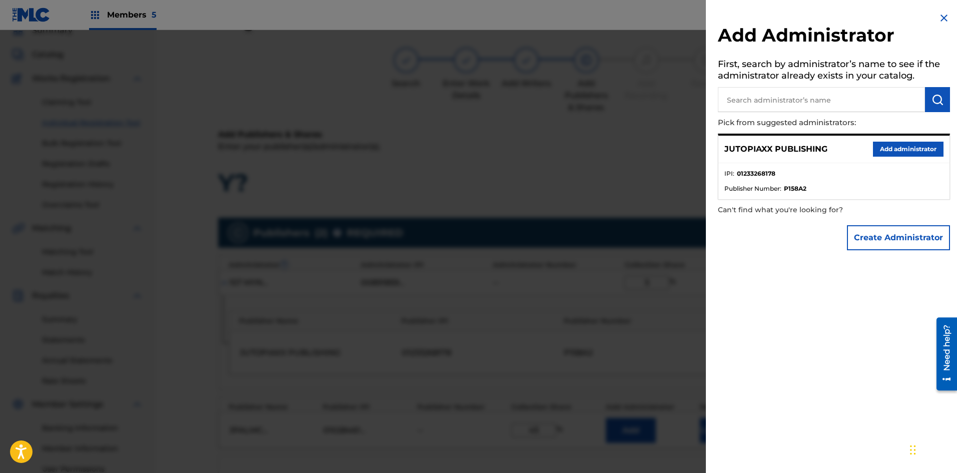
click at [787, 103] on input "text" at bounding box center [821, 99] width 207 height 25
paste input "1ST MYND MUSIC AND MULTI MEDIA"
type input "1ST MYND MUSIC AND MULTI MEDIA"
click at [936, 102] on img "submit" at bounding box center [937, 100] width 12 height 12
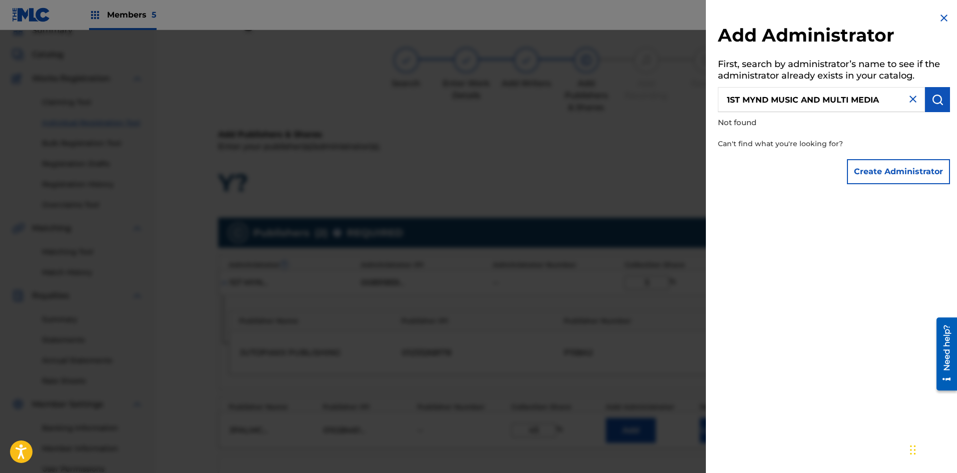
click at [896, 169] on button "Create Administrator" at bounding box center [898, 171] width 103 height 25
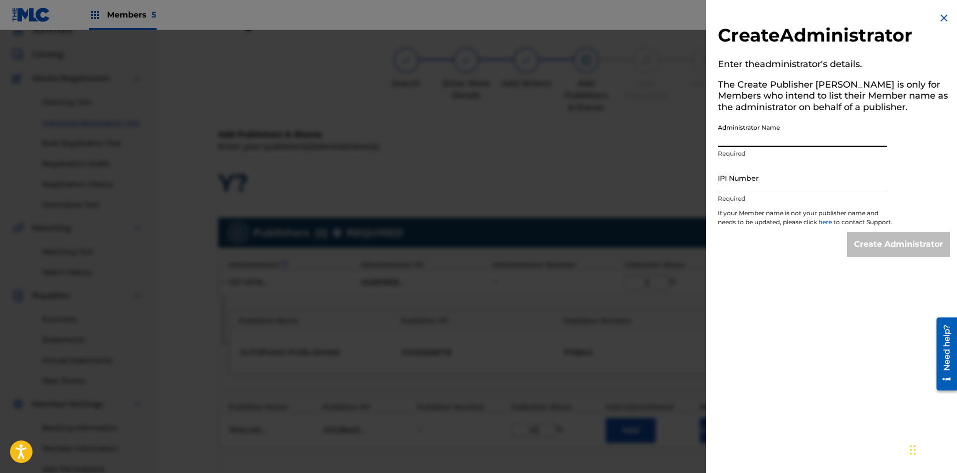
paste input "1ST MYND MUSIC AND MULTI MEDIA"
type input "1ST MYND MUSIC AND MULTI MEDIA"
click at [766, 186] on input "IPI Number" at bounding box center [802, 178] width 169 height 29
type input "00891859769"
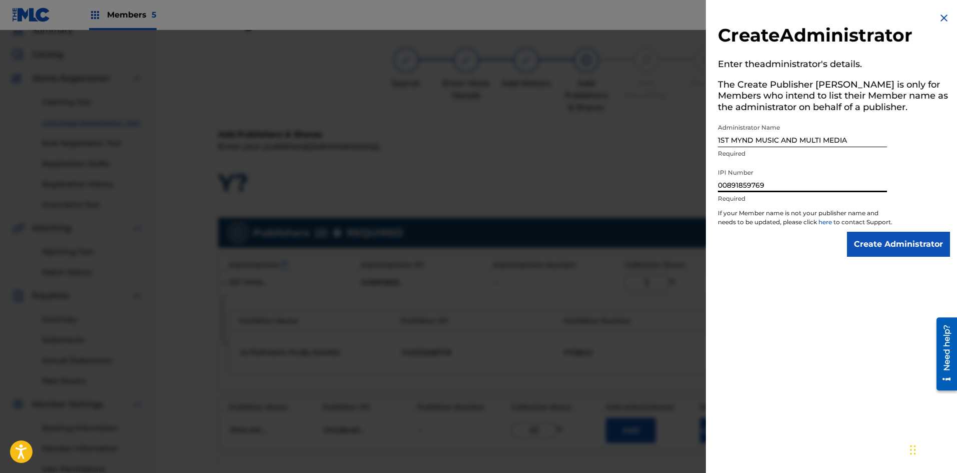
click at [870, 243] on input "Create Administrator" at bounding box center [898, 244] width 103 height 25
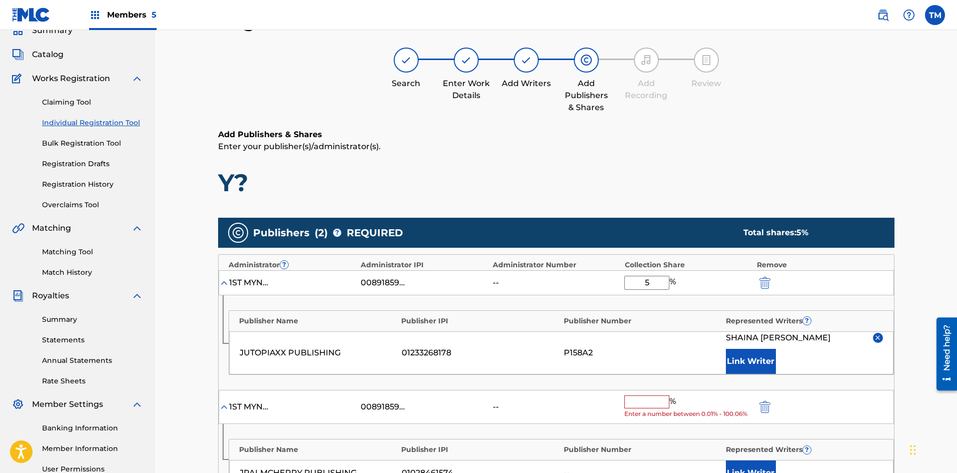
click at [653, 399] on input "text" at bounding box center [646, 401] width 45 height 13
type input "5"
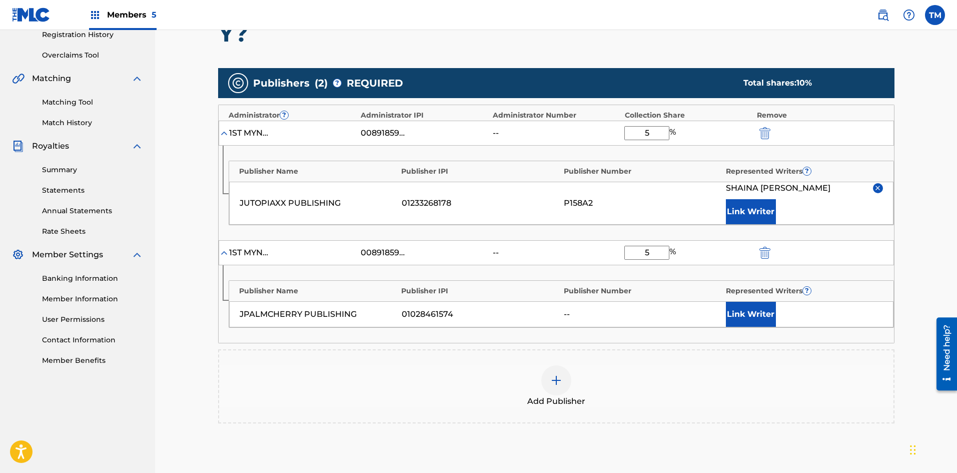
scroll to position [195, 0]
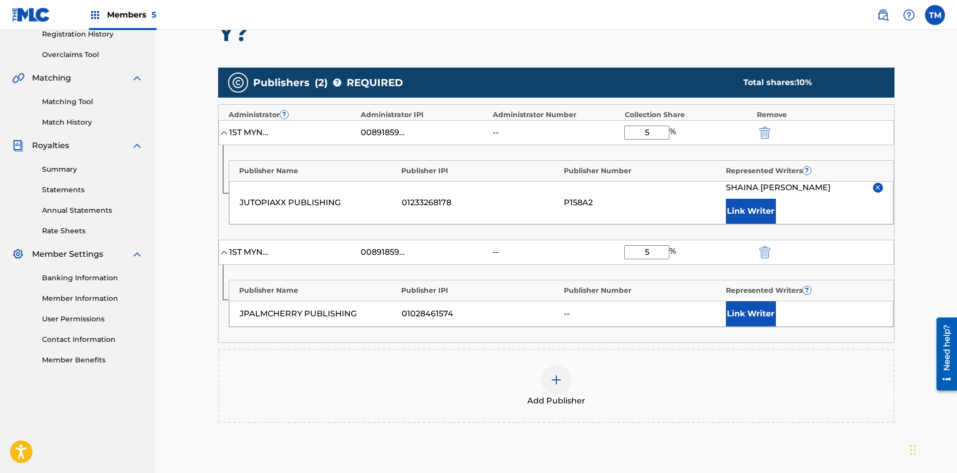
click at [738, 314] on button "Link Writer" at bounding box center [751, 313] width 50 height 25
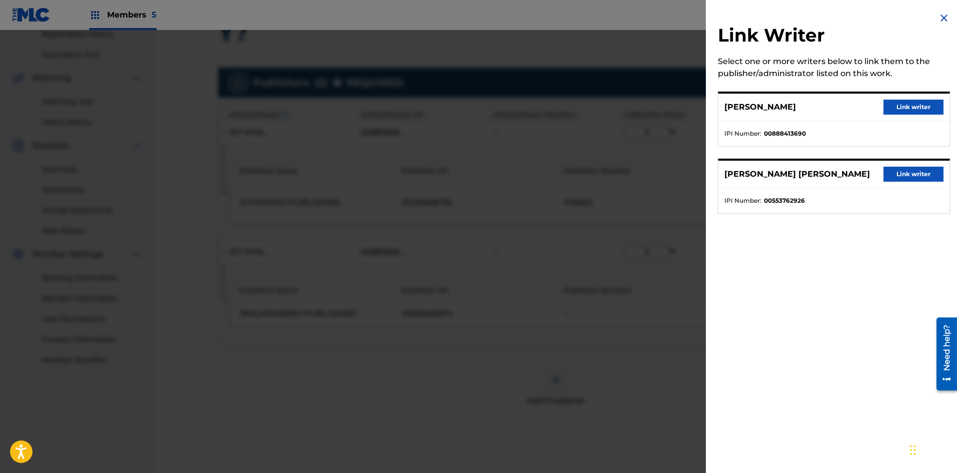
click at [903, 171] on button "Link writer" at bounding box center [913, 174] width 60 height 15
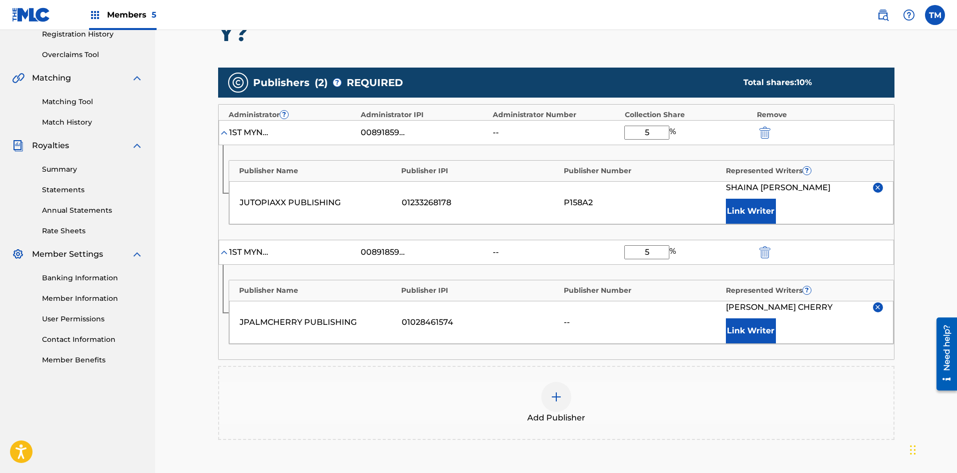
scroll to position [324, 0]
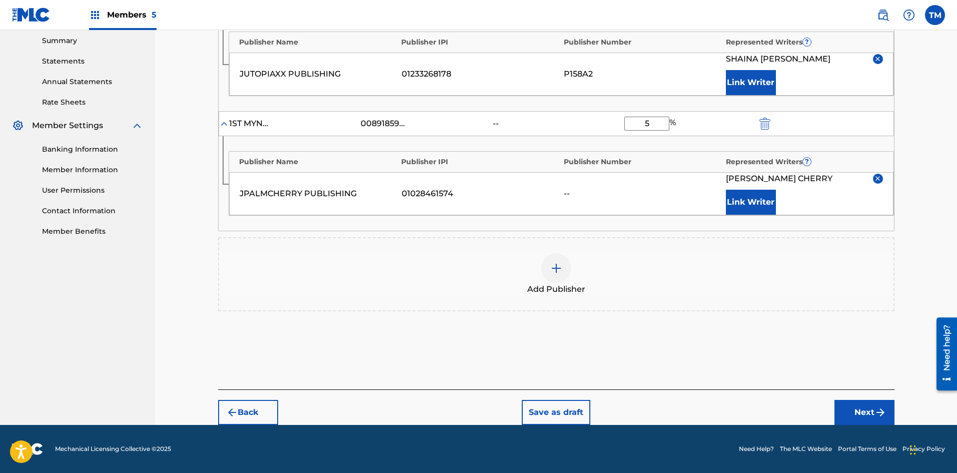
click at [868, 411] on button "Next" at bounding box center [864, 412] width 60 height 25
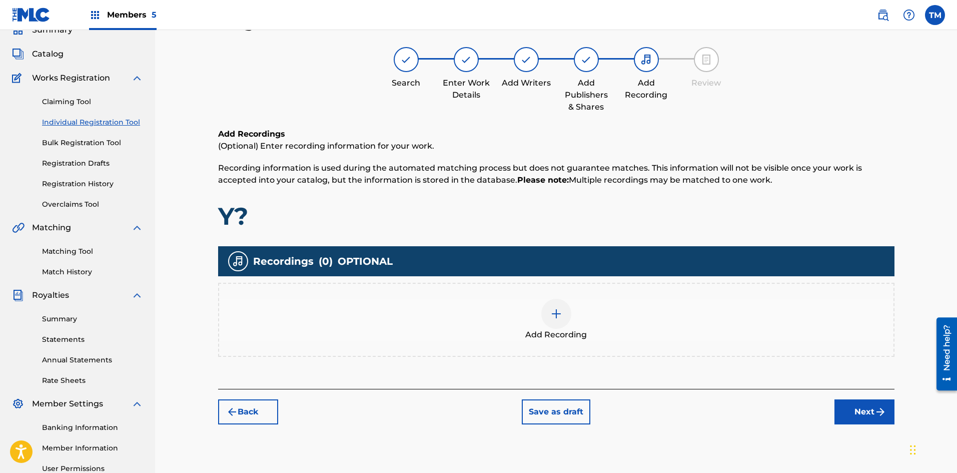
scroll to position [45, 0]
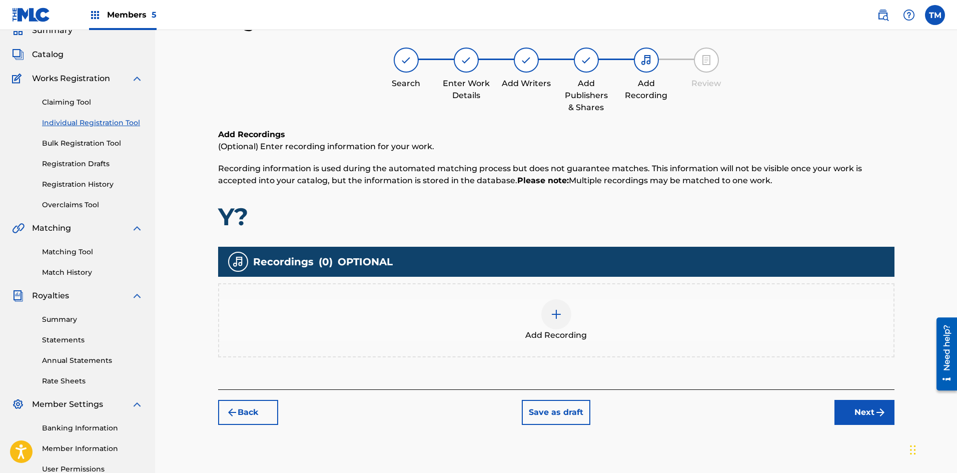
click at [560, 317] on img at bounding box center [556, 314] width 12 height 12
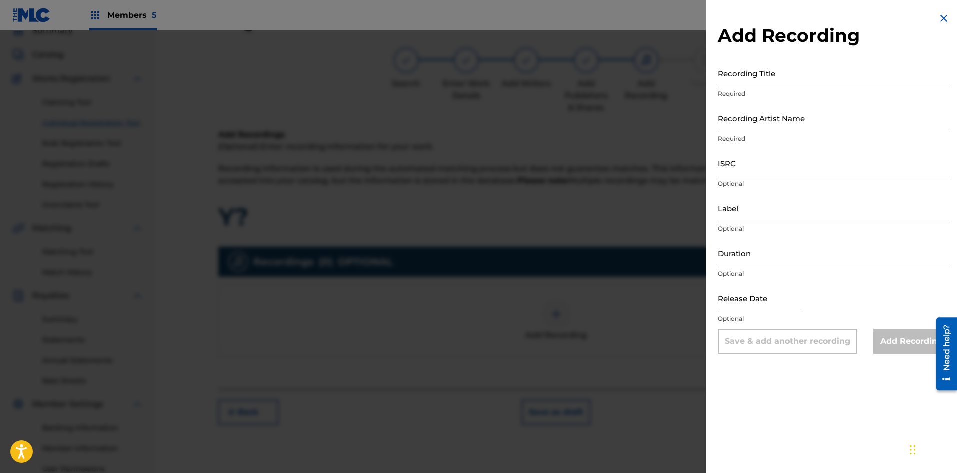
click at [755, 82] on input "Recording Title" at bounding box center [834, 73] width 232 height 29
type input "Y?"
paste input "QZTAX2309891"
type input "QZTAX2309891"
click at [767, 218] on input "Label" at bounding box center [834, 208] width 232 height 29
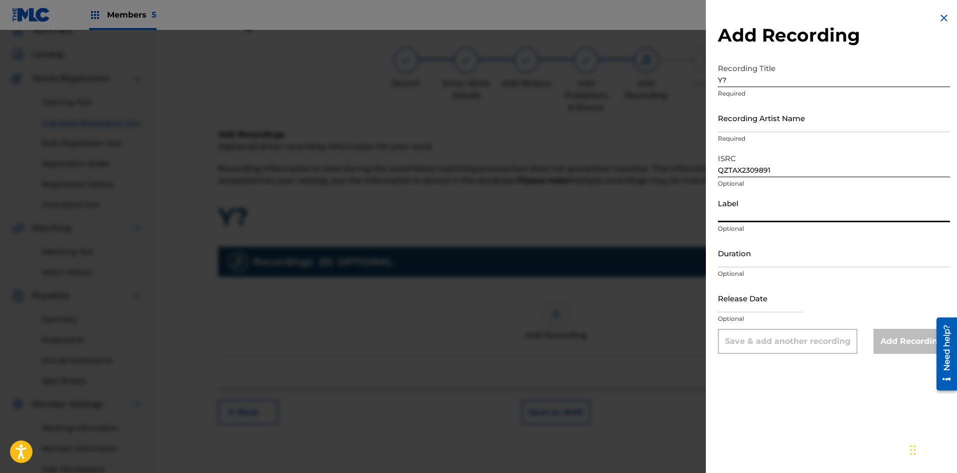
type input "Jutopiaxx Music/ 1st Mynd Music"
click at [763, 306] on input "text" at bounding box center [760, 298] width 85 height 29
select select "7"
select select "2025"
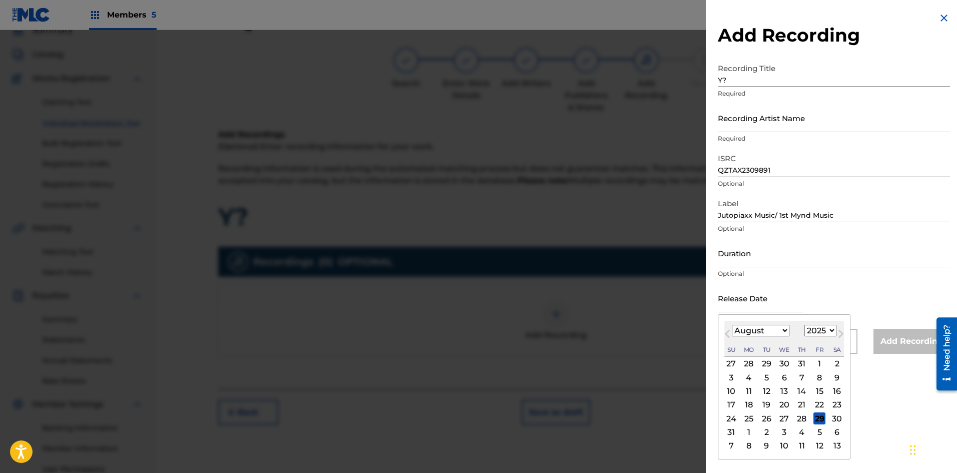
click at [833, 334] on button "Next Month" at bounding box center [841, 336] width 16 height 16
select select "8"
click at [831, 330] on select "1899 1900 1901 1902 1903 1904 1905 1906 1907 1908 1909 1910 1911 1912 1913 1914…" at bounding box center [820, 331] width 32 height 12
select select "2023"
click at [804, 325] on select "1899 1900 1901 1902 1903 1904 1905 1906 1907 1908 1909 1910 1911 1912 1913 1914…" at bounding box center [820, 331] width 32 height 12
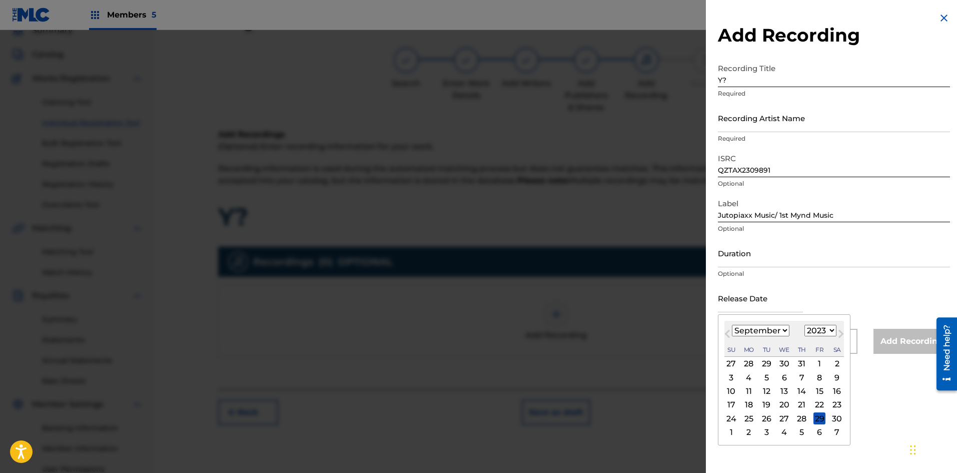
click at [820, 417] on div "29" at bounding box center [819, 418] width 12 height 12
type input "[DATE]"
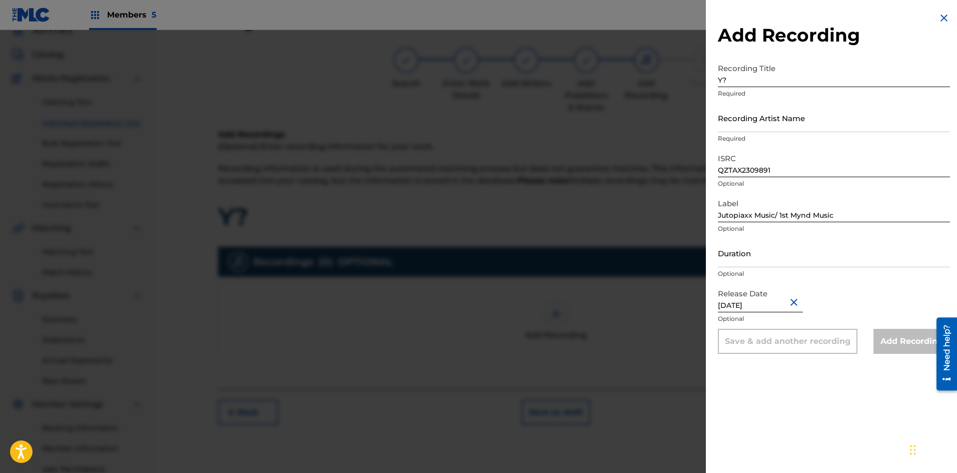
click at [874, 381] on div "Add Recording Recording Title Y? Required Recording Artist Name Required ISRC Q…" at bounding box center [834, 236] width 256 height 473
click at [833, 304] on div "Release Date [DATE] Optional" at bounding box center [834, 306] width 232 height 45
select select "8"
select select "2023"
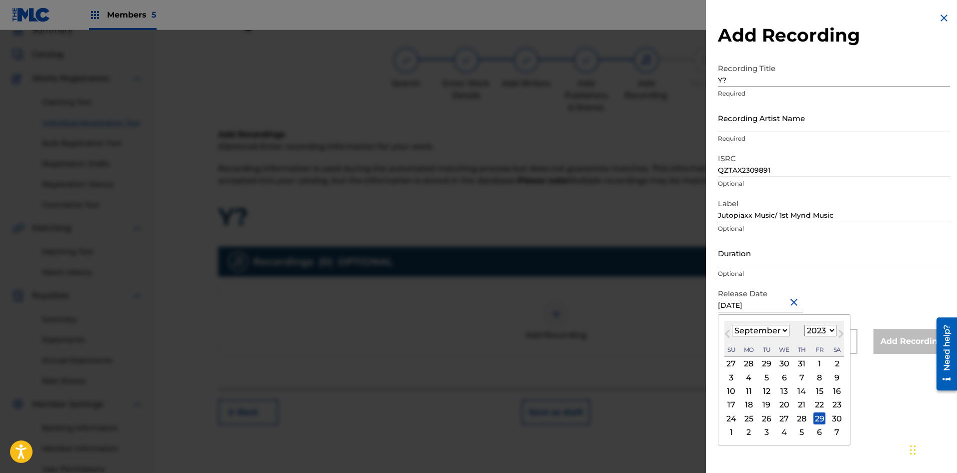
click at [783, 302] on input "[DATE]" at bounding box center [760, 298] width 85 height 29
click at [822, 416] on div "29" at bounding box center [819, 418] width 12 height 12
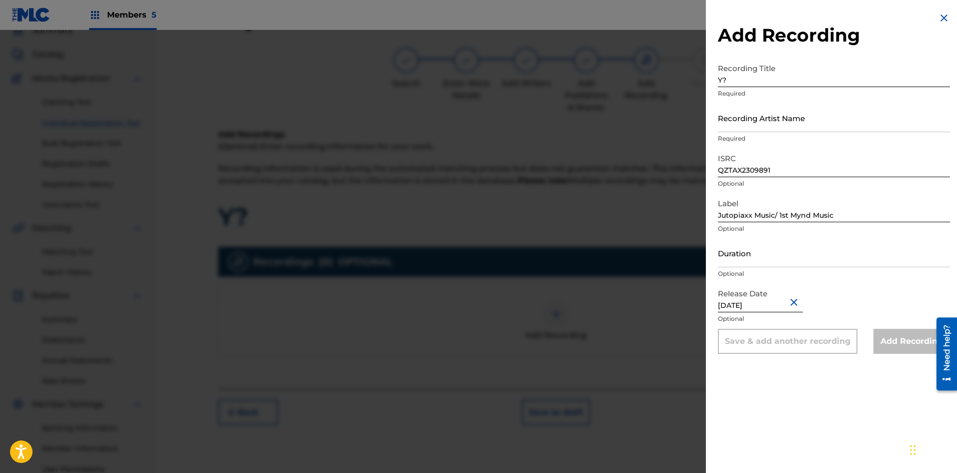
click at [822, 251] on input "Duration" at bounding box center [834, 253] width 232 height 29
click at [858, 291] on div "Release Date [DATE] Optional" at bounding box center [834, 306] width 232 height 45
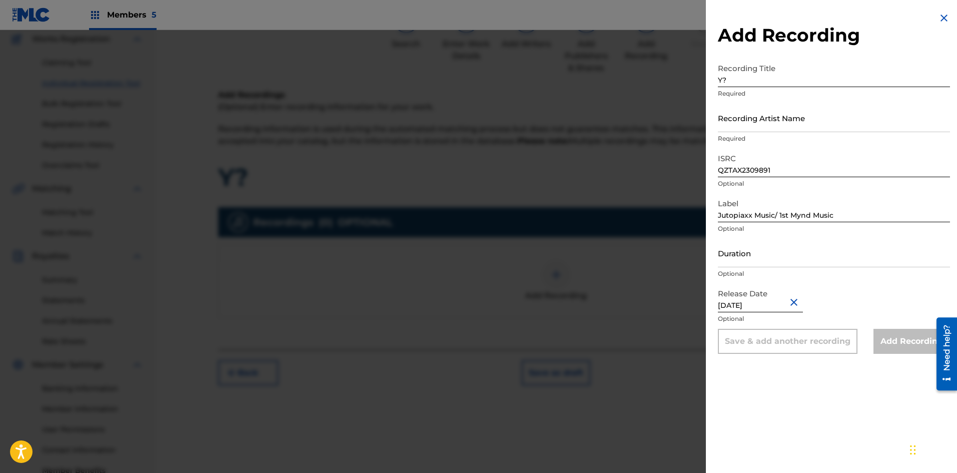
scroll to position [148, 0]
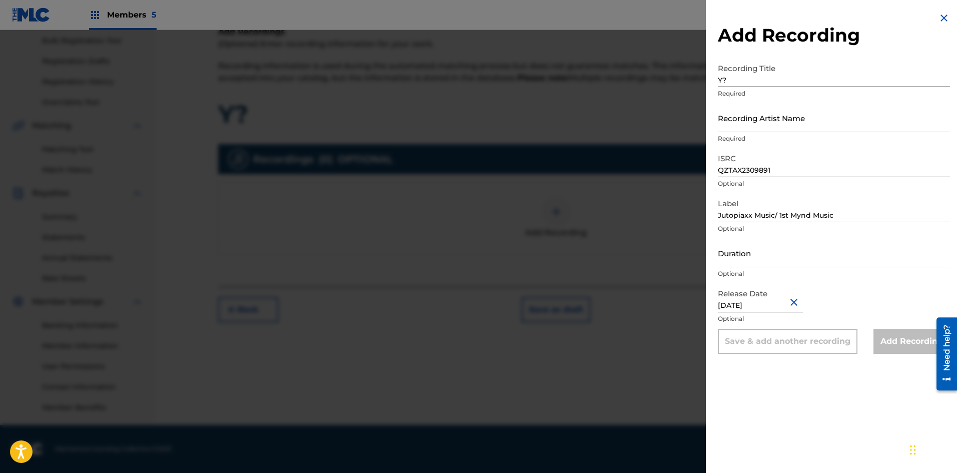
click at [889, 339] on div "Add Recording" at bounding box center [911, 341] width 77 height 25
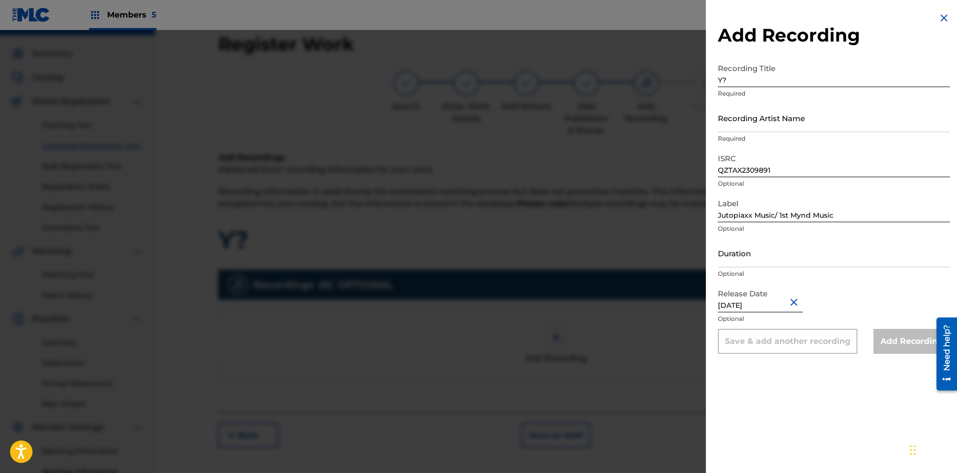
scroll to position [0, 0]
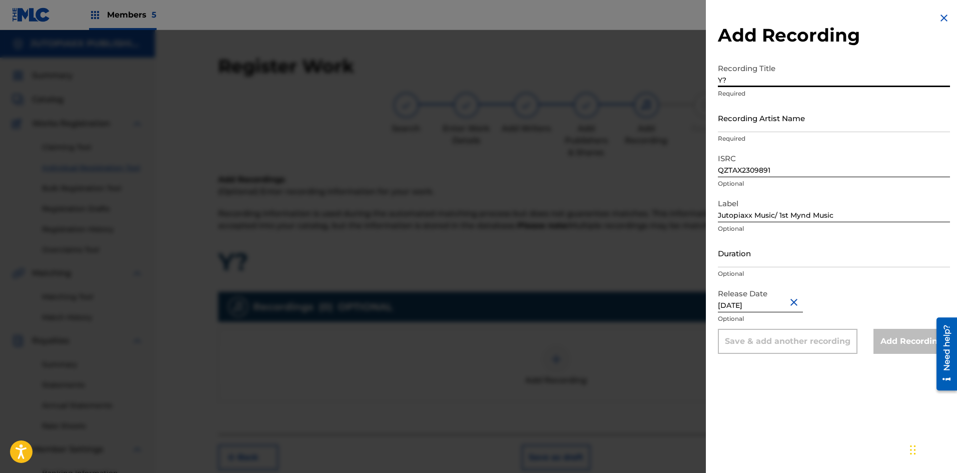
click at [749, 83] on input "Y?" at bounding box center [834, 73] width 232 height 29
click at [799, 121] on input "Recording Artist Name" at bounding box center [834, 118] width 232 height 29
type input "JUNII"
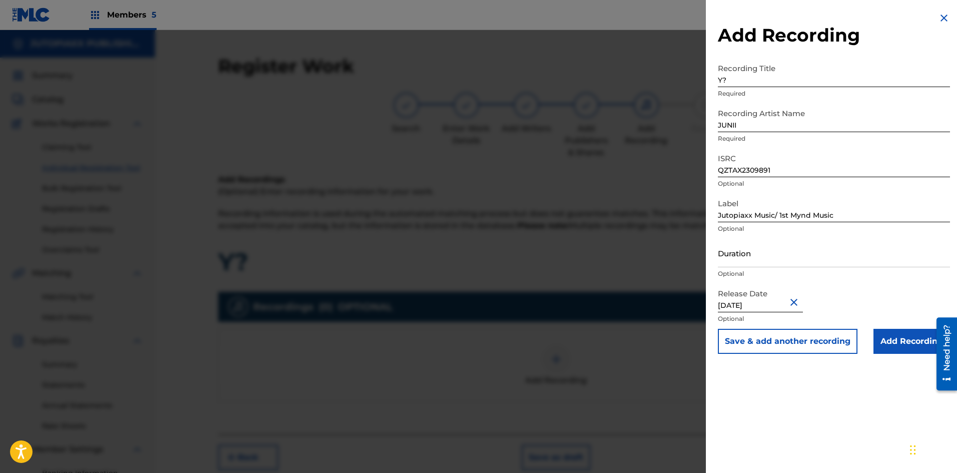
click at [902, 340] on input "Add Recording" at bounding box center [911, 341] width 77 height 25
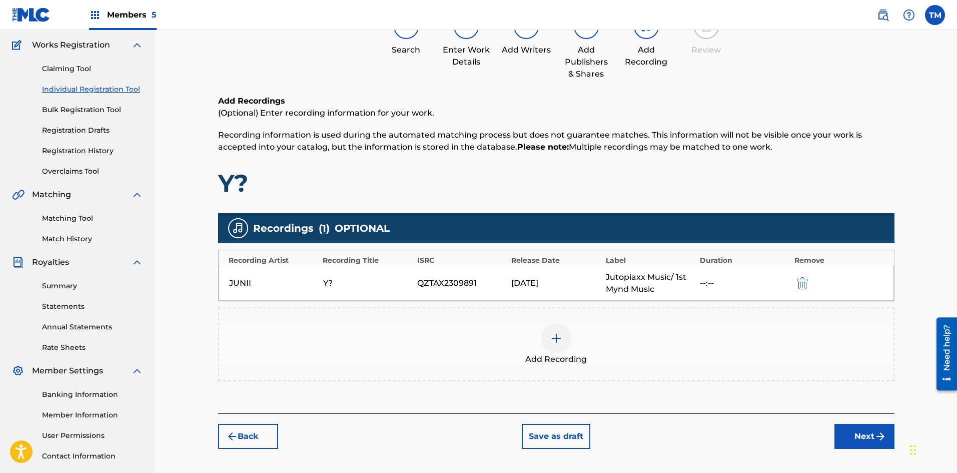
scroll to position [148, 0]
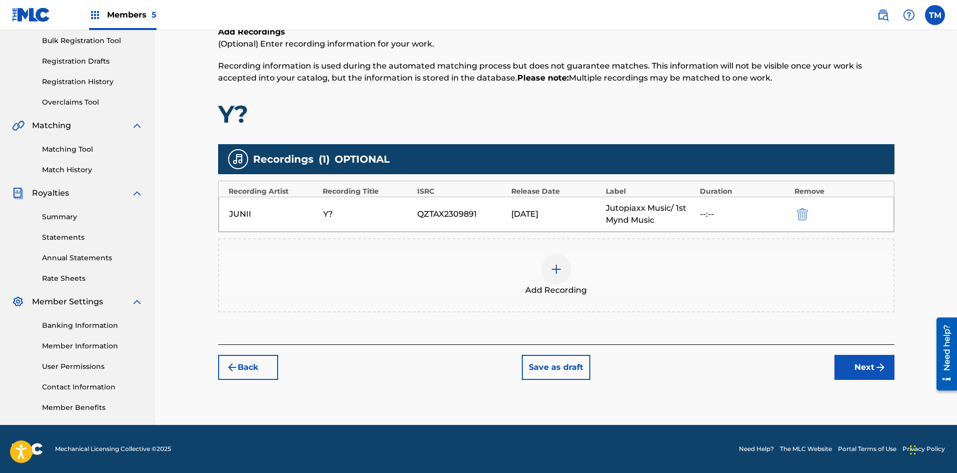
click at [869, 361] on button "Next" at bounding box center [864, 367] width 60 height 25
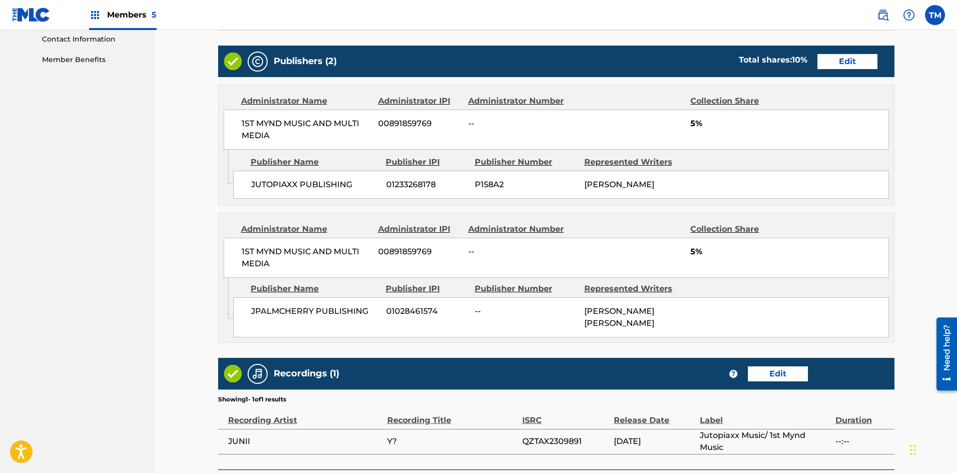
scroll to position [545, 0]
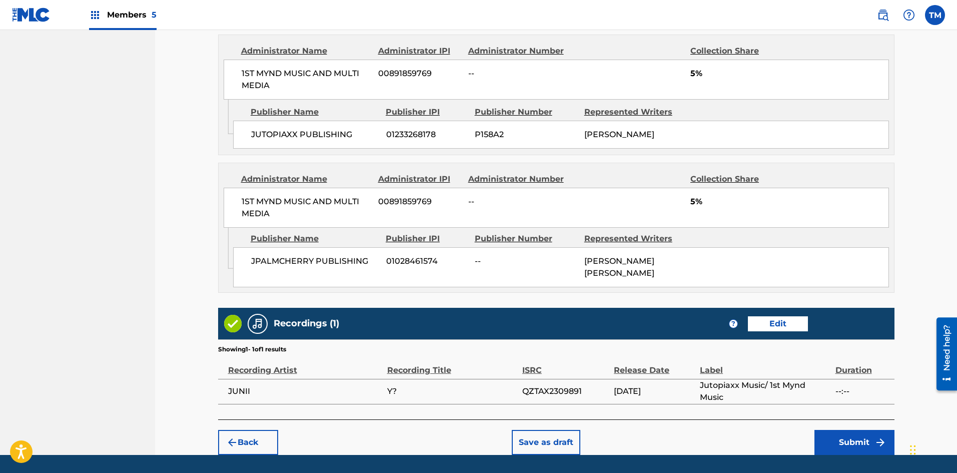
click at [851, 439] on button "Submit" at bounding box center [854, 442] width 80 height 25
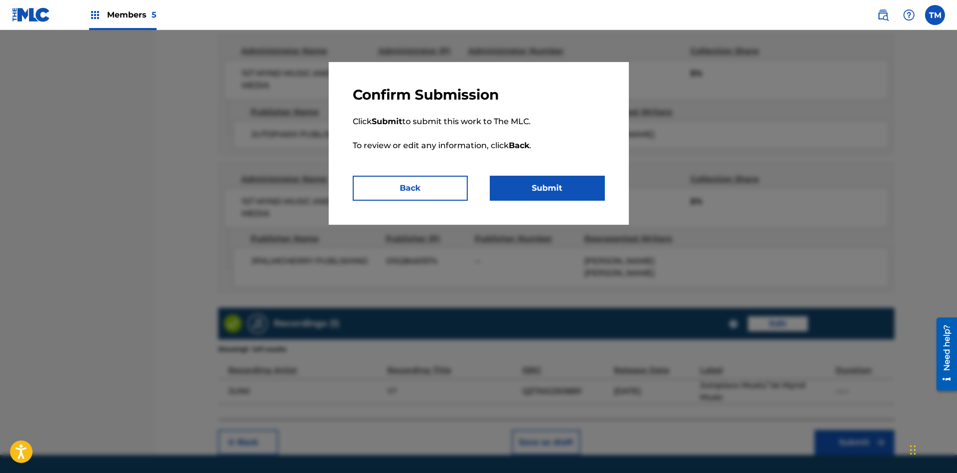
click at [550, 183] on button "Submit" at bounding box center [547, 188] width 115 height 25
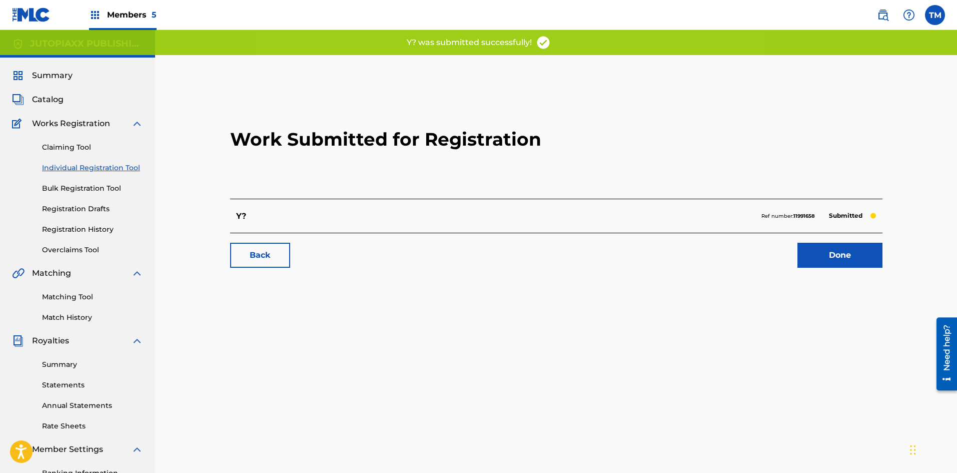
click at [824, 255] on link "Done" at bounding box center [839, 255] width 85 height 25
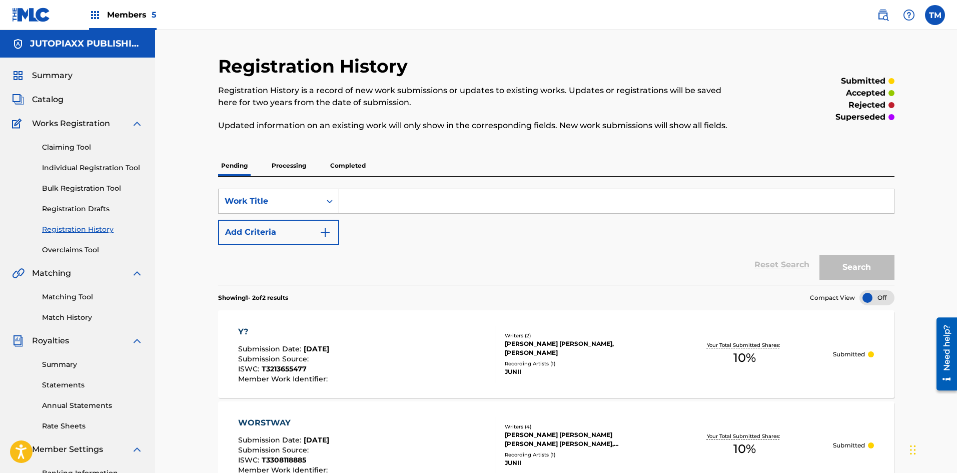
click at [67, 166] on link "Individual Registration Tool" at bounding box center [92, 168] width 101 height 11
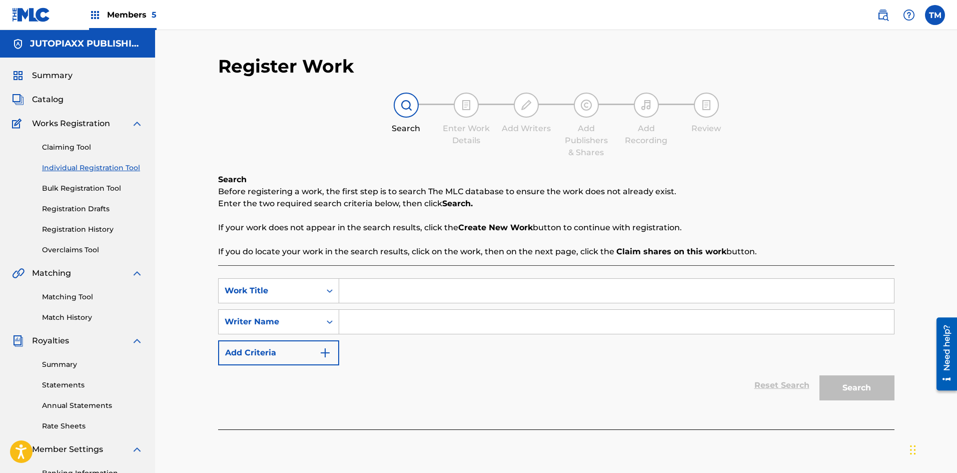
paste input "PHNECHARGER"
type input "PHNECHARGER"
click at [427, 326] on input "Search Form" at bounding box center [616, 322] width 555 height 24
click at [930, 9] on label at bounding box center [935, 15] width 20 height 20
click at [935, 15] on input "TM [PERSON_NAME] [EMAIL_ADDRESS][DOMAIN_NAME] Notification Preferences Profile …" at bounding box center [935, 15] width 0 height 0
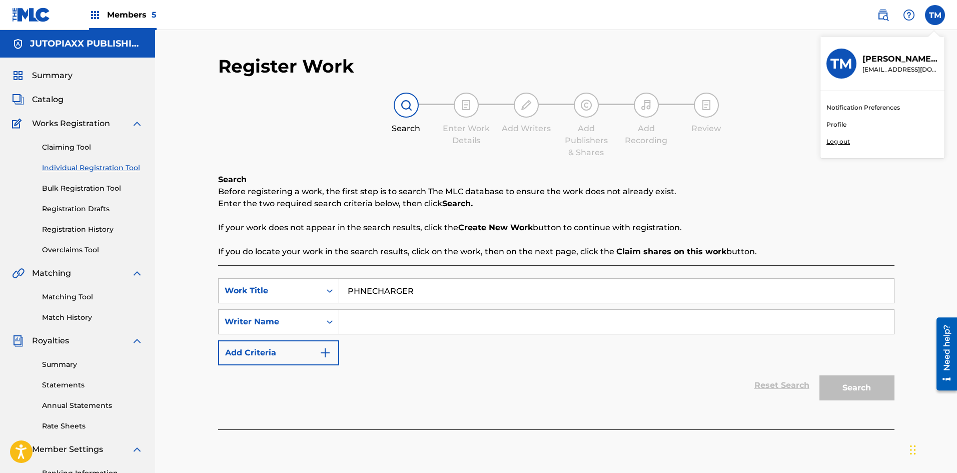
click at [831, 144] on p "Log out" at bounding box center [838, 141] width 24 height 9
click at [935, 15] on input "TM [PERSON_NAME] [EMAIL_ADDRESS][DOMAIN_NAME] Notification Preferences Profile …" at bounding box center [935, 15] width 0 height 0
